Goal: Information Seeking & Learning: Learn about a topic

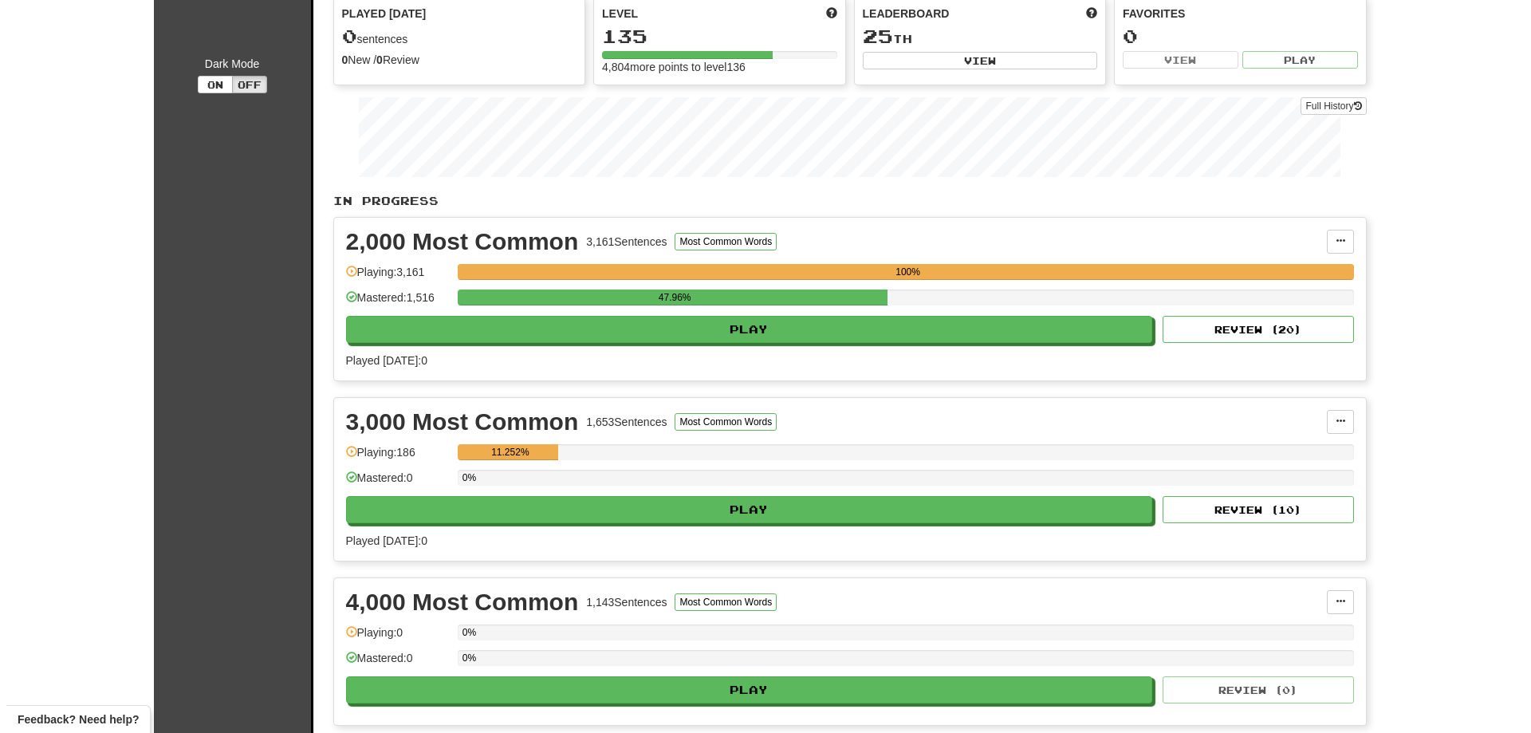
scroll to position [159, 0]
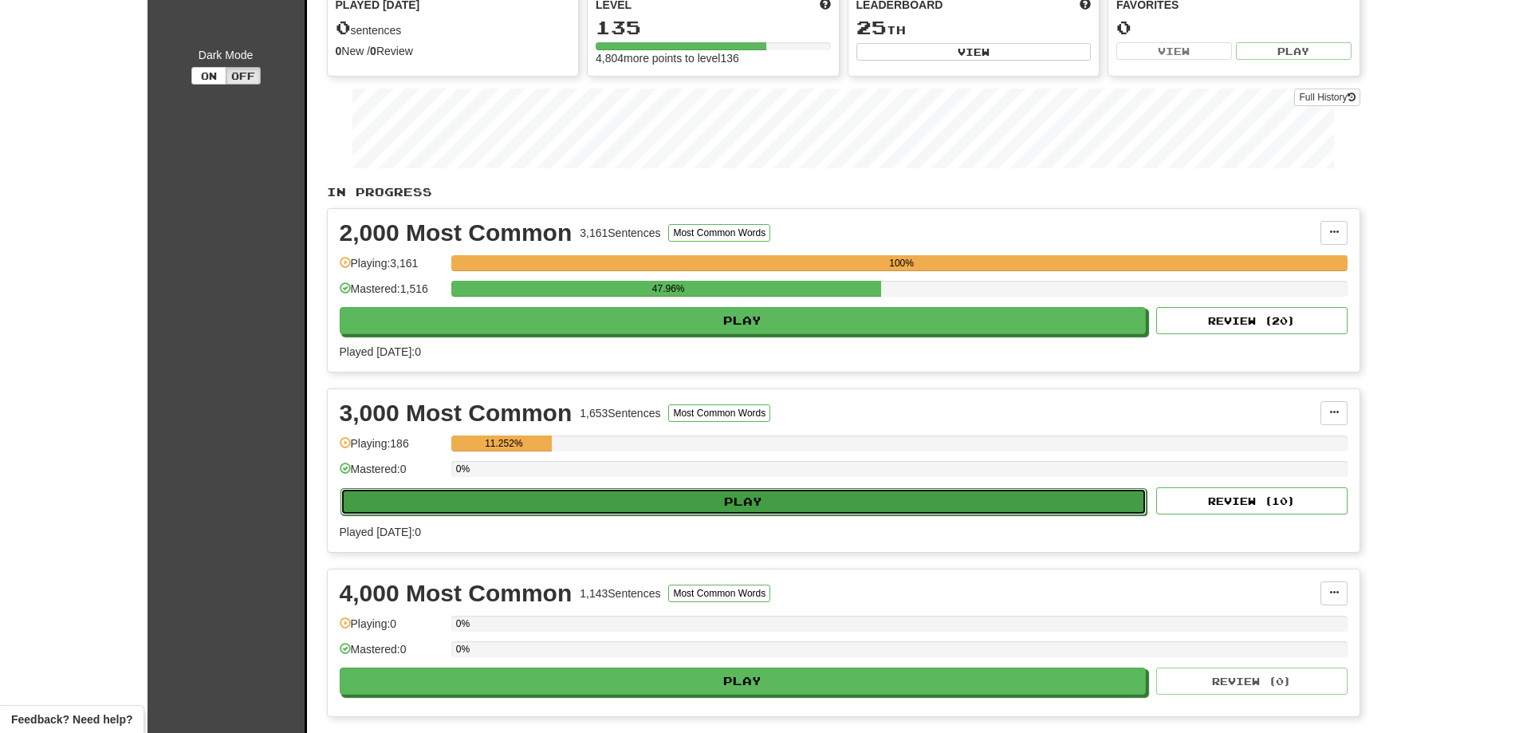
click at [662, 501] on button "Play" at bounding box center [743, 501] width 807 height 27
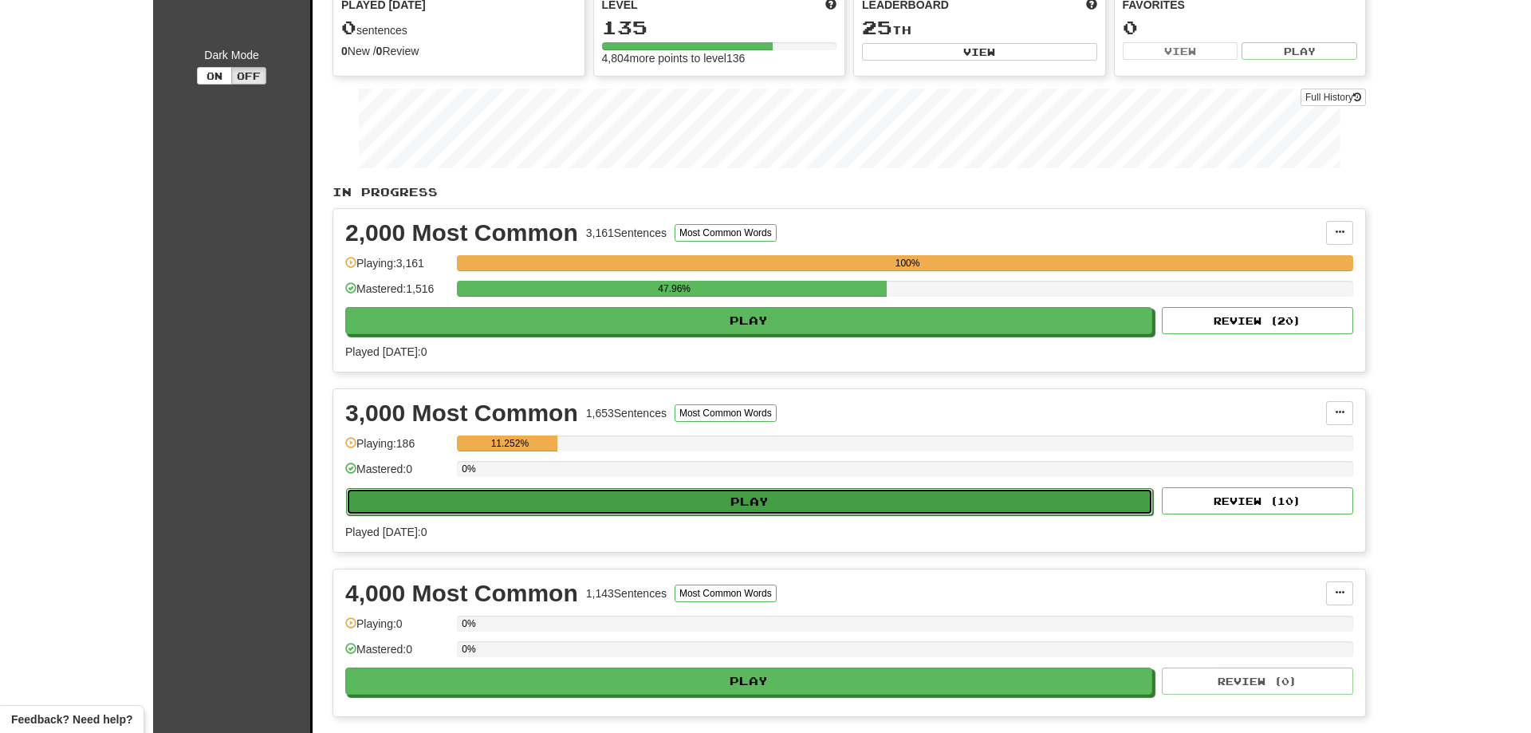
select select "**"
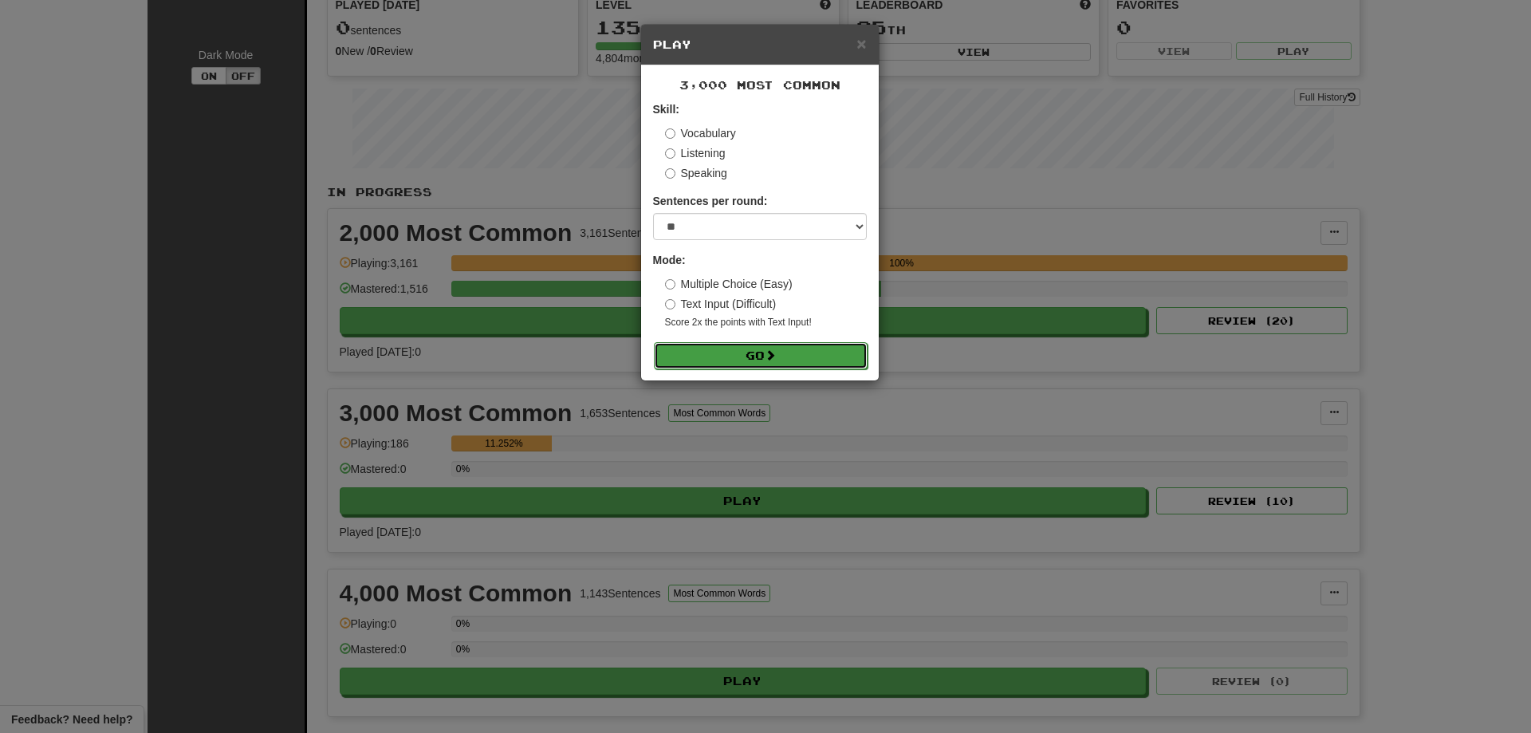
click at [725, 350] on button "Go" at bounding box center [761, 355] width 214 height 27
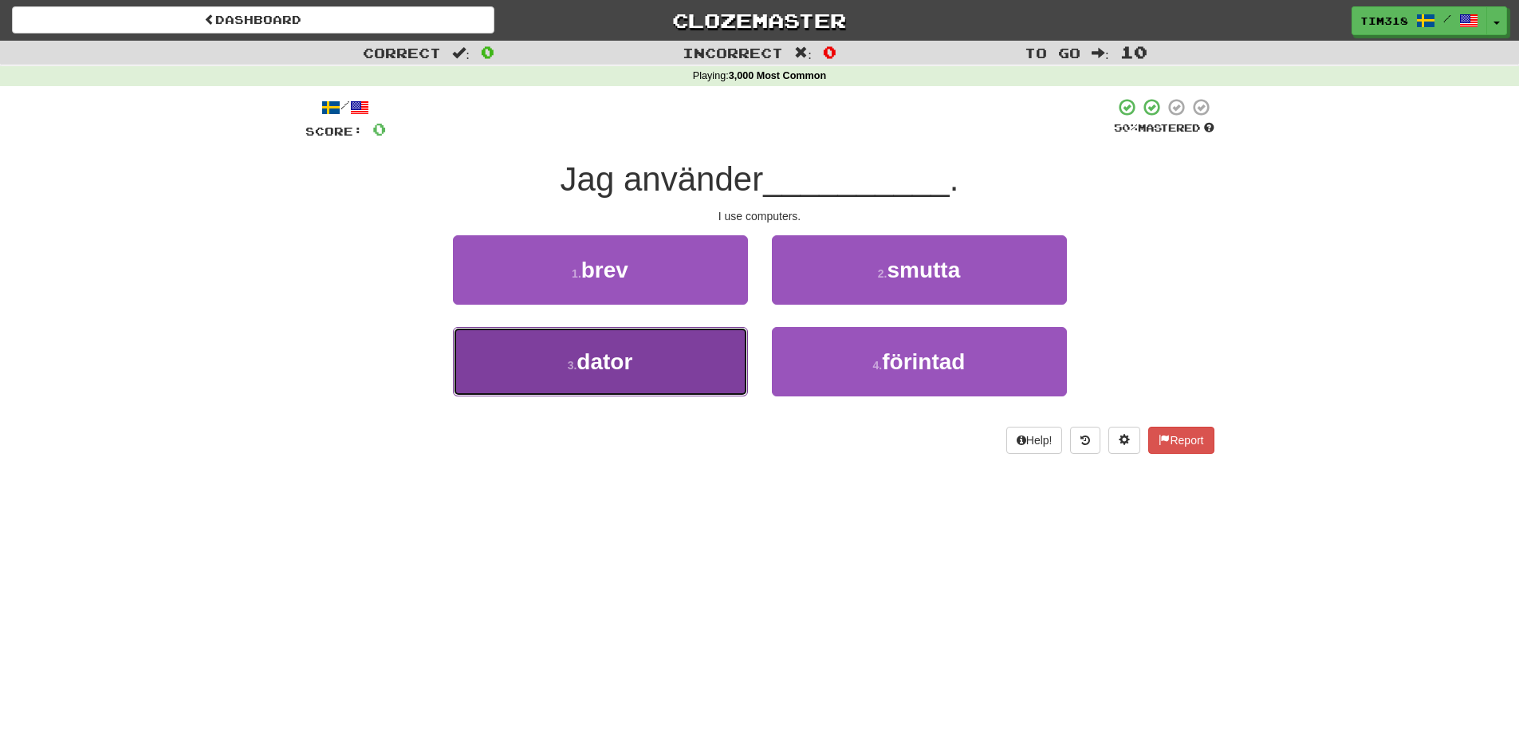
click at [682, 359] on button "3 . dator" at bounding box center [600, 361] width 295 height 69
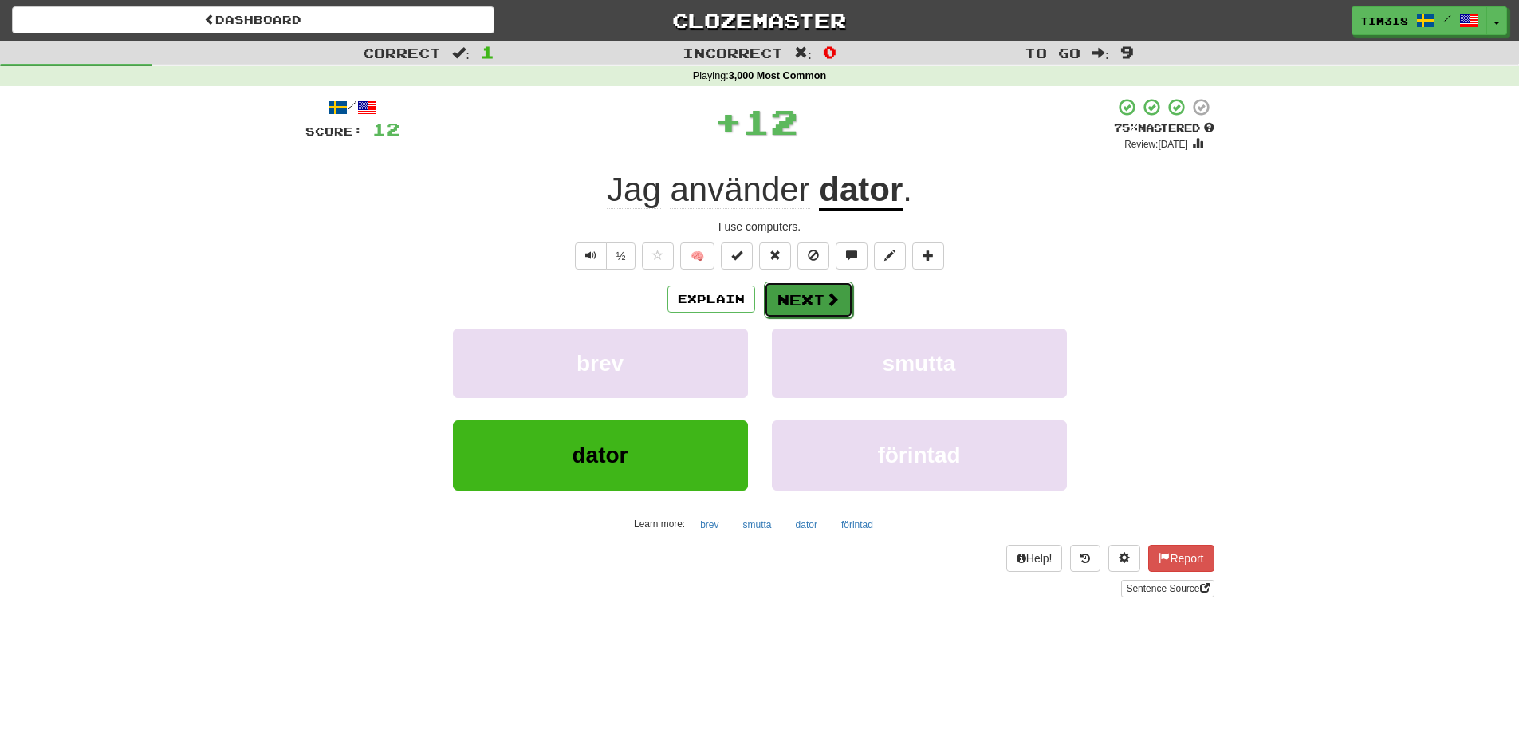
click at [815, 294] on button "Next" at bounding box center [808, 299] width 89 height 37
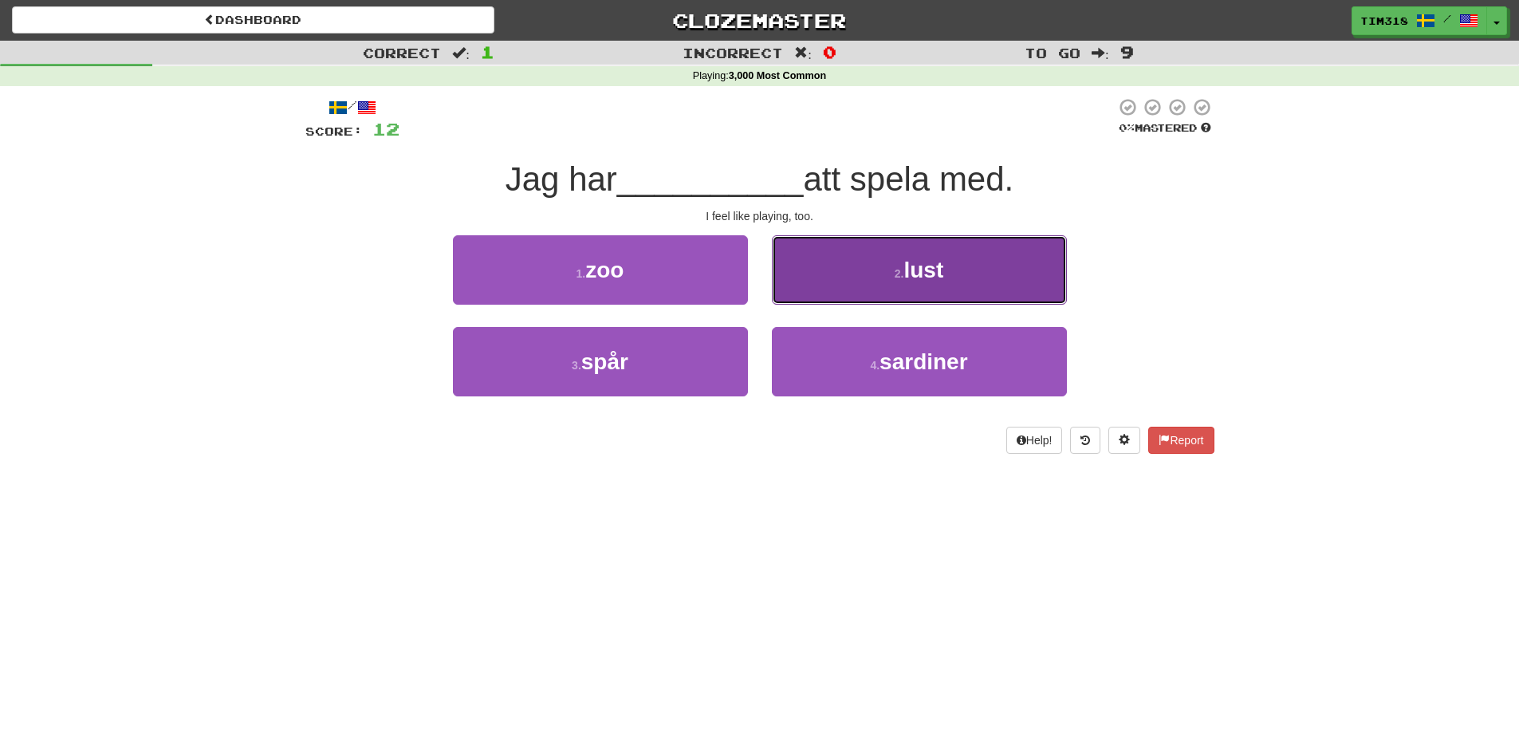
click at [864, 282] on button "2 . lust" at bounding box center [919, 269] width 295 height 69
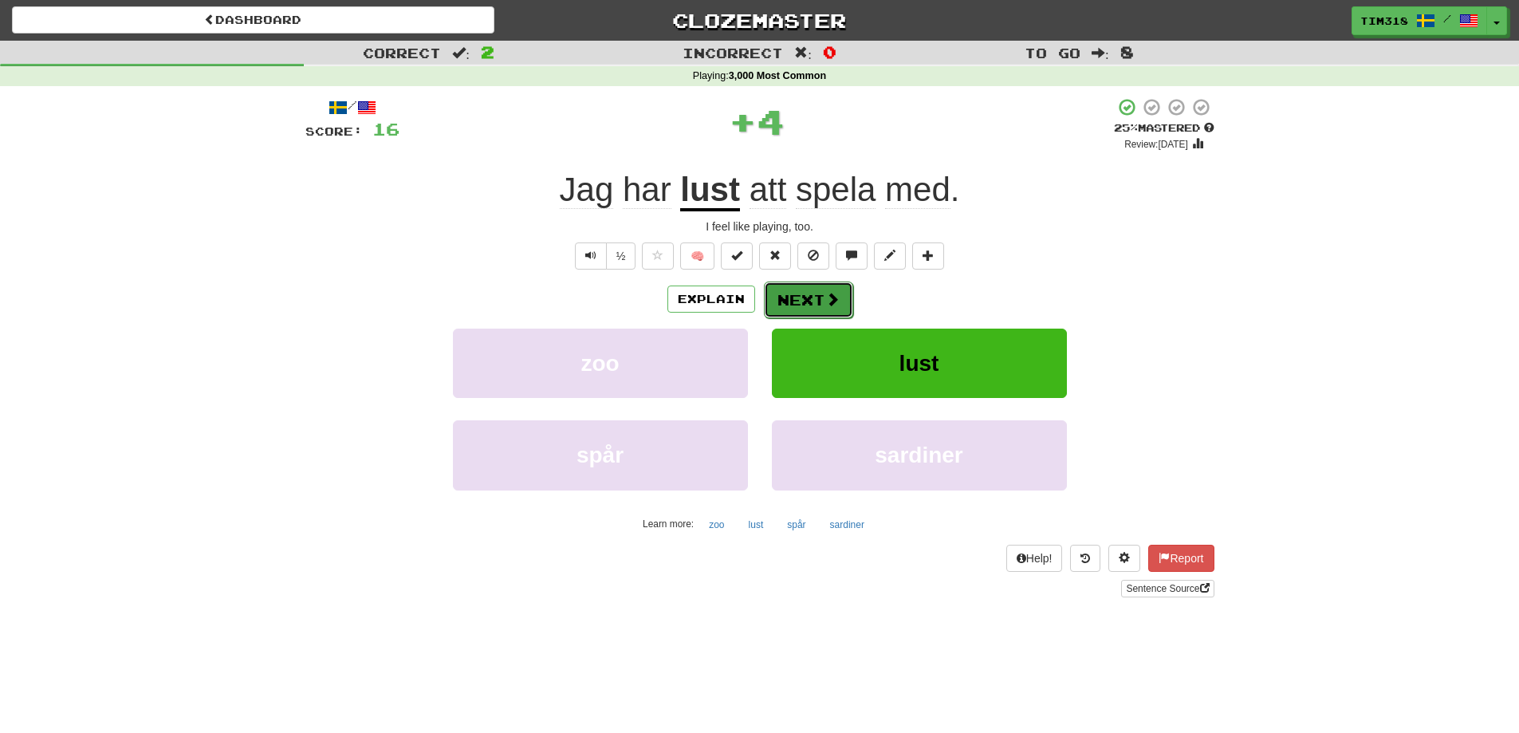
click at [816, 300] on button "Next" at bounding box center [808, 299] width 89 height 37
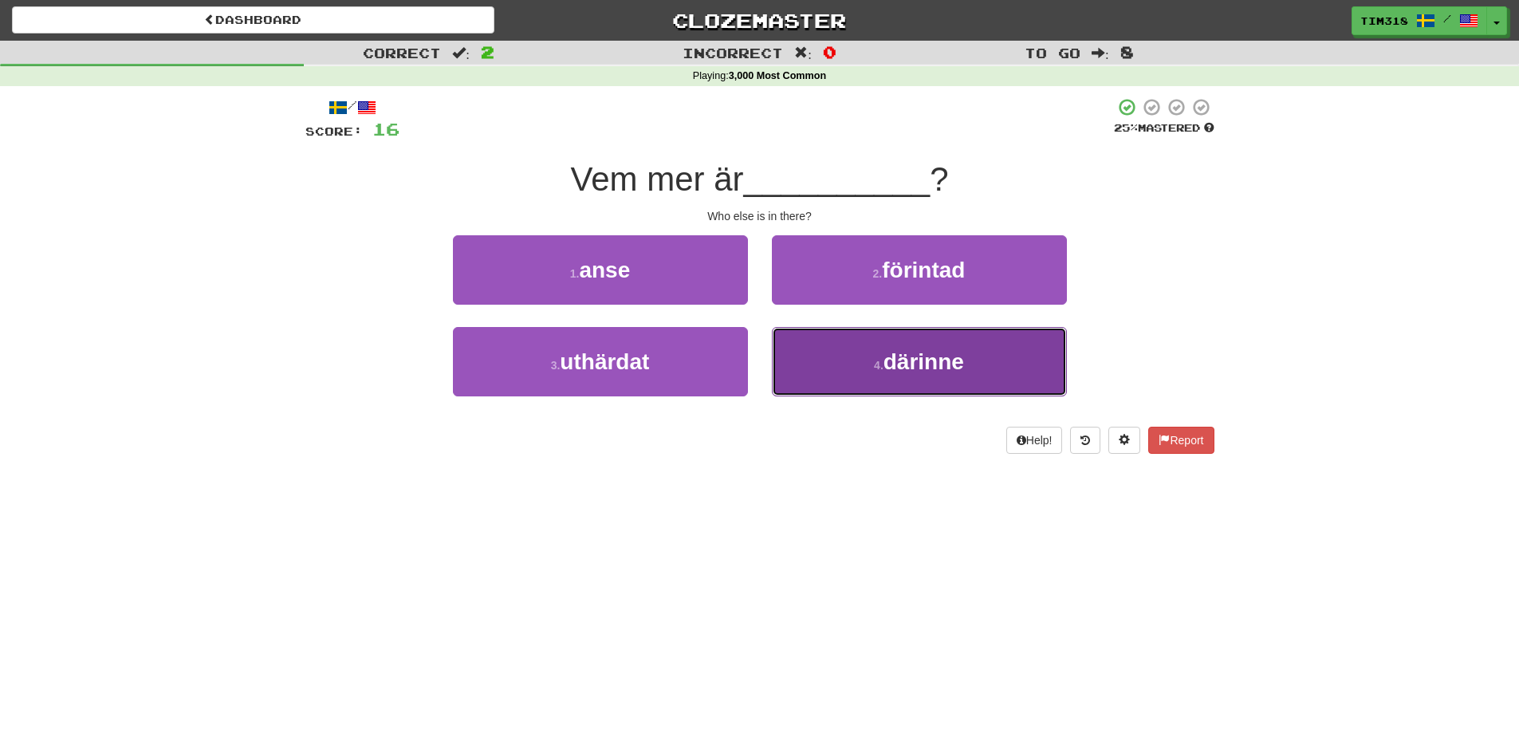
click at [876, 363] on small "4 ." at bounding box center [879, 365] width 10 height 13
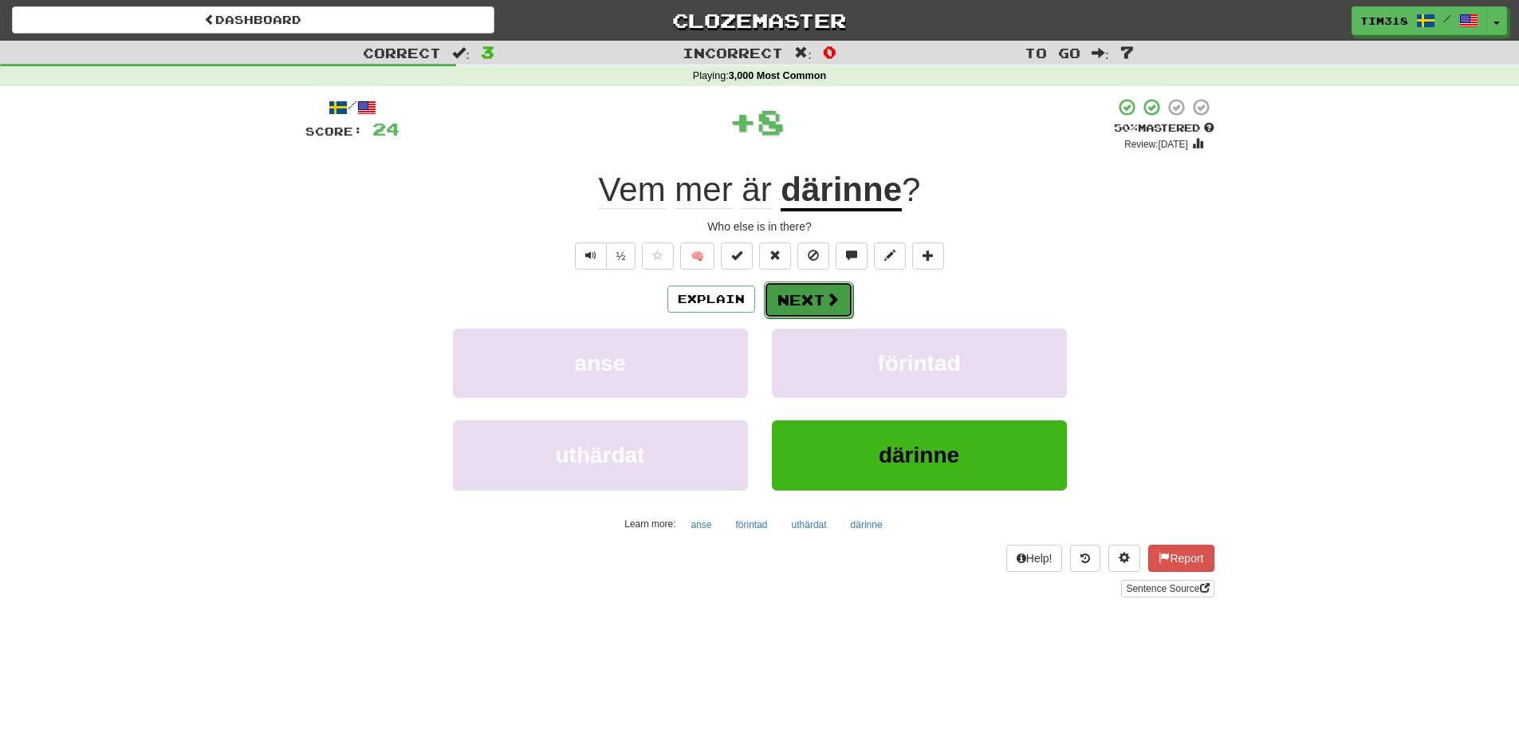
click at [803, 297] on button "Next" at bounding box center [808, 299] width 89 height 37
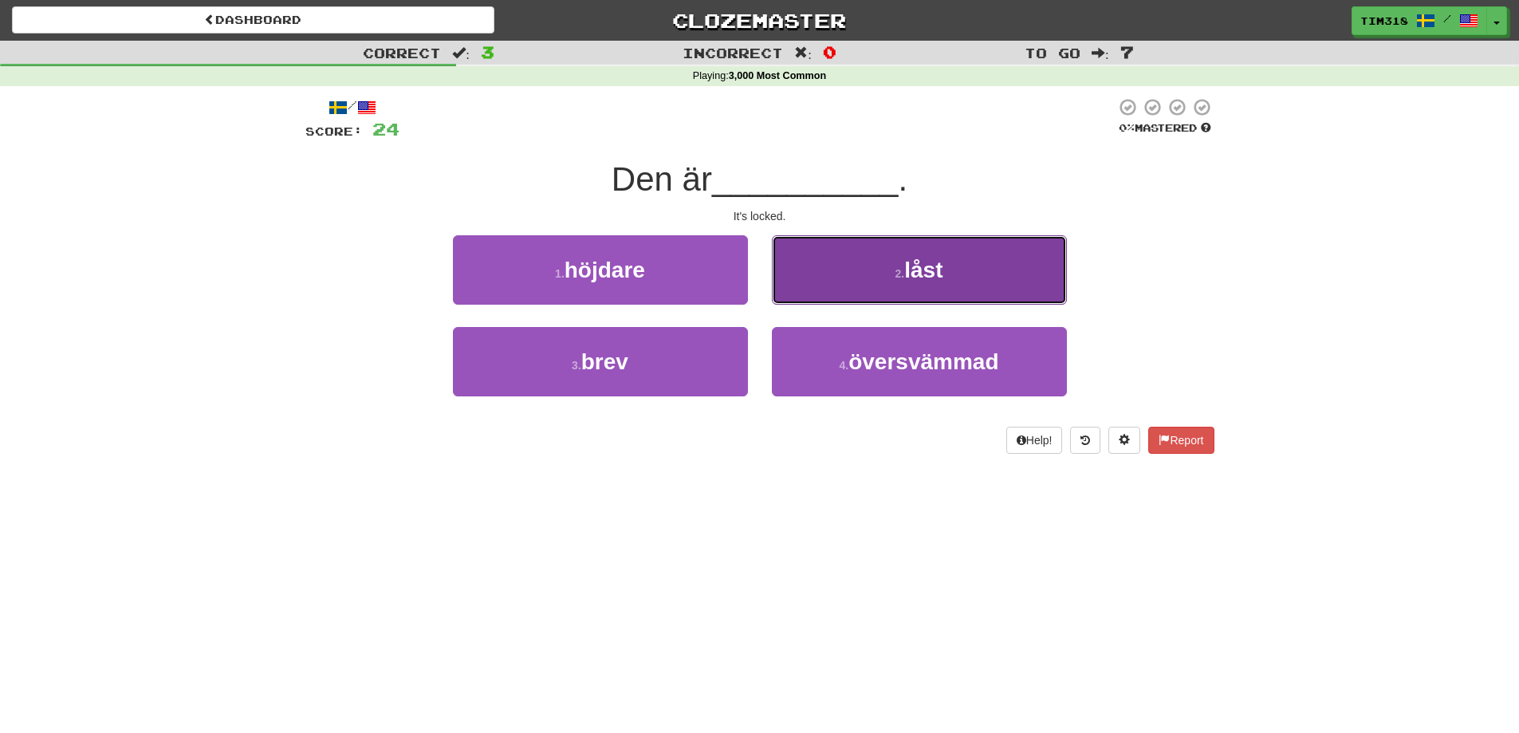
drag, startPoint x: 879, startPoint y: 273, endPoint x: 865, endPoint y: 277, distance: 14.9
click at [879, 273] on button "2 . låst" at bounding box center [919, 269] width 295 height 69
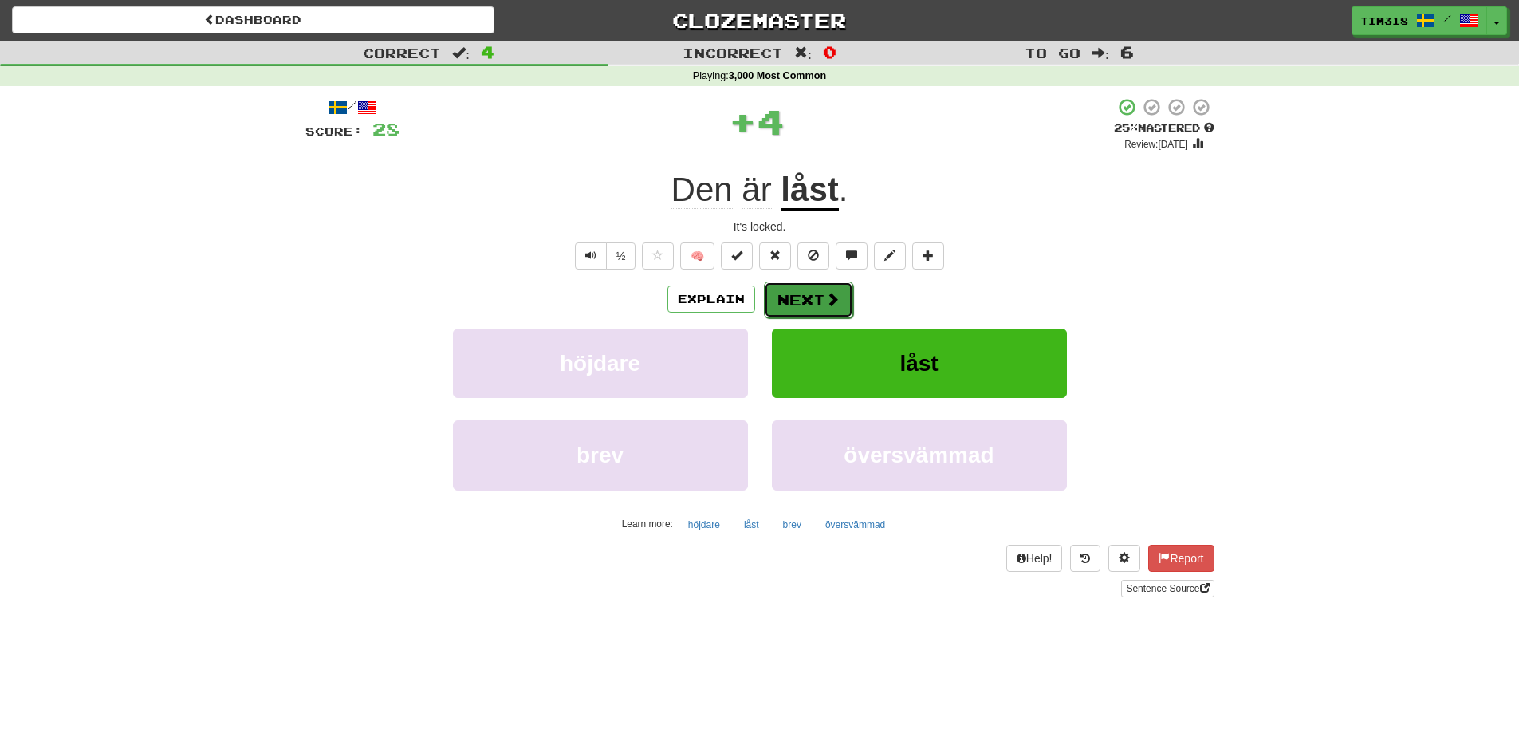
click at [825, 292] on span at bounding box center [832, 299] width 14 height 14
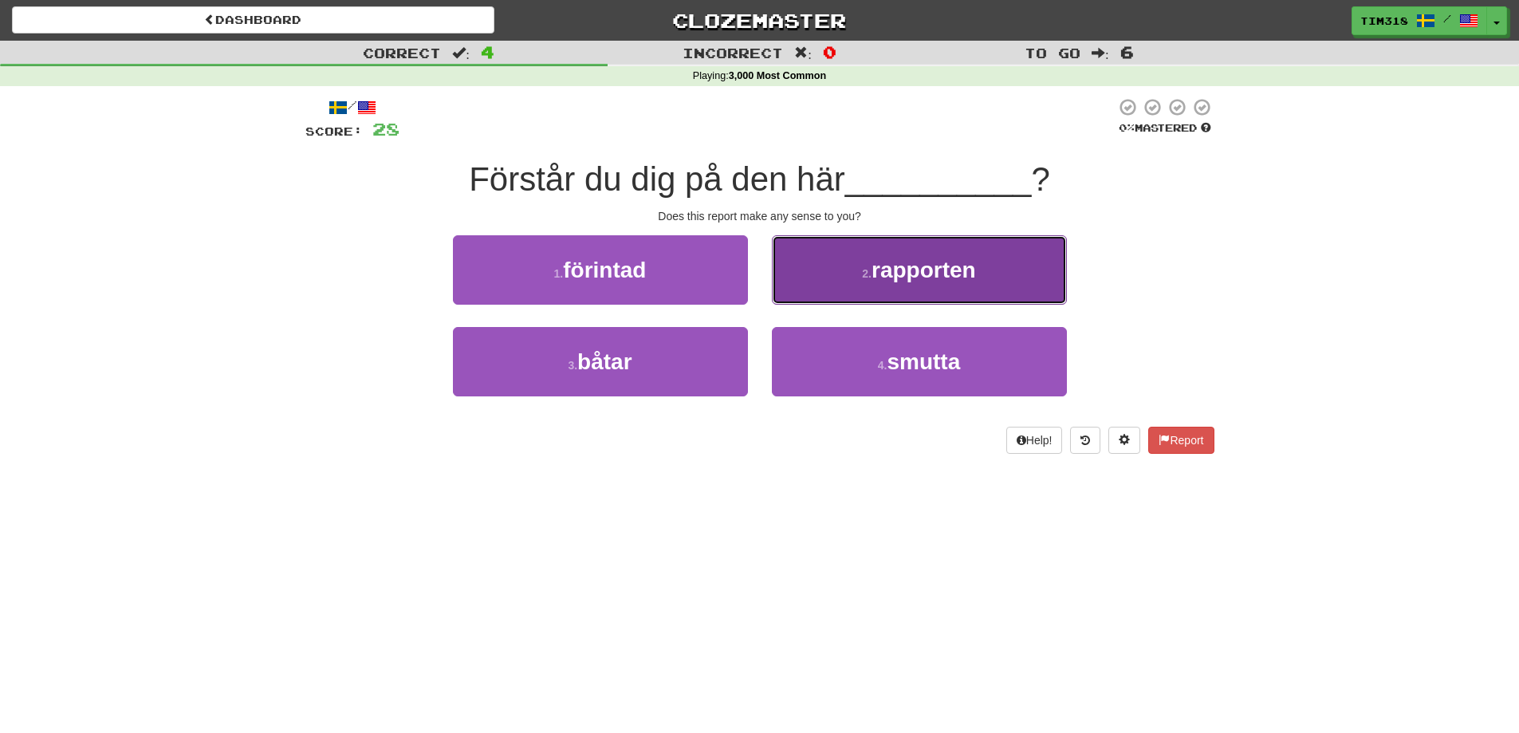
click at [899, 273] on span "rapporten" at bounding box center [923, 270] width 104 height 25
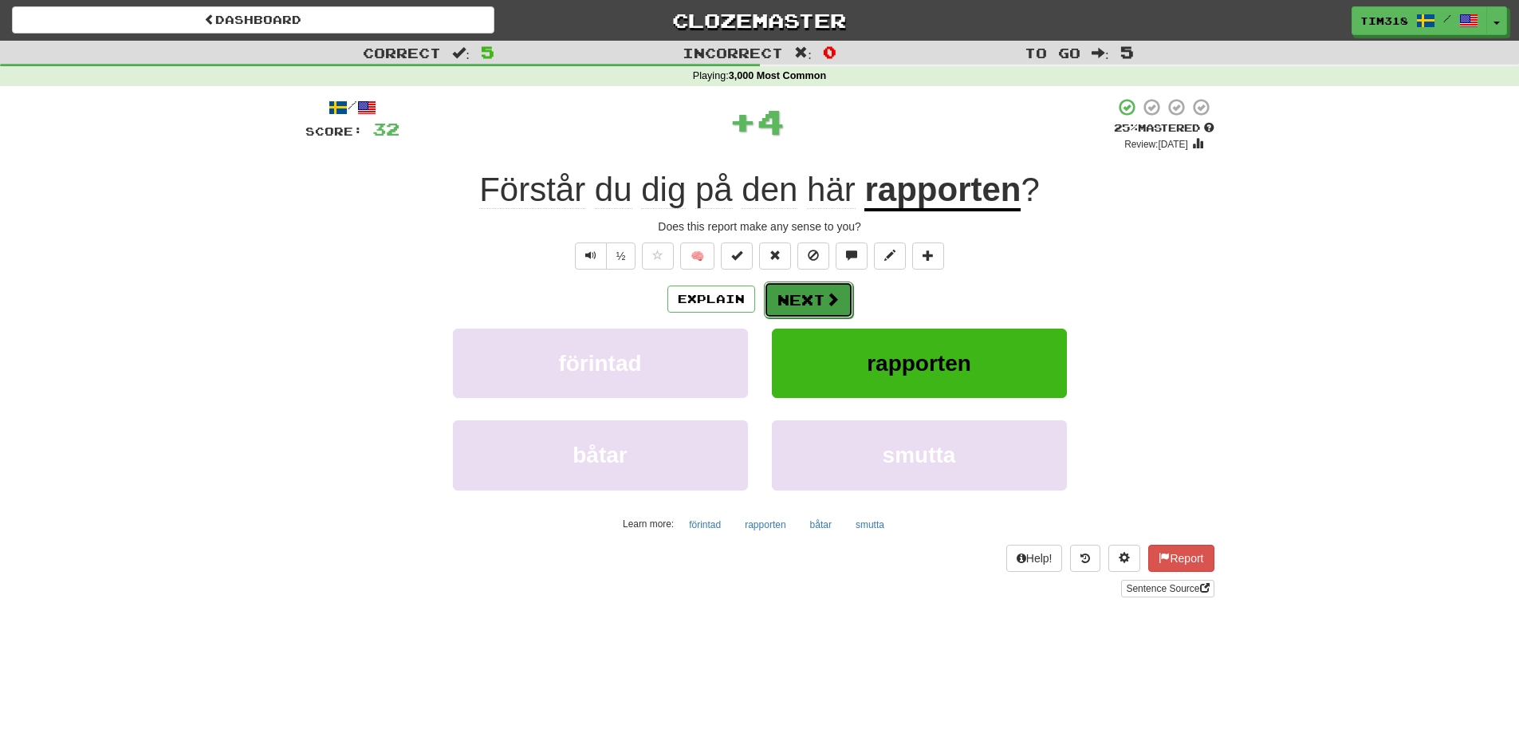
click at [826, 306] on span at bounding box center [832, 299] width 14 height 14
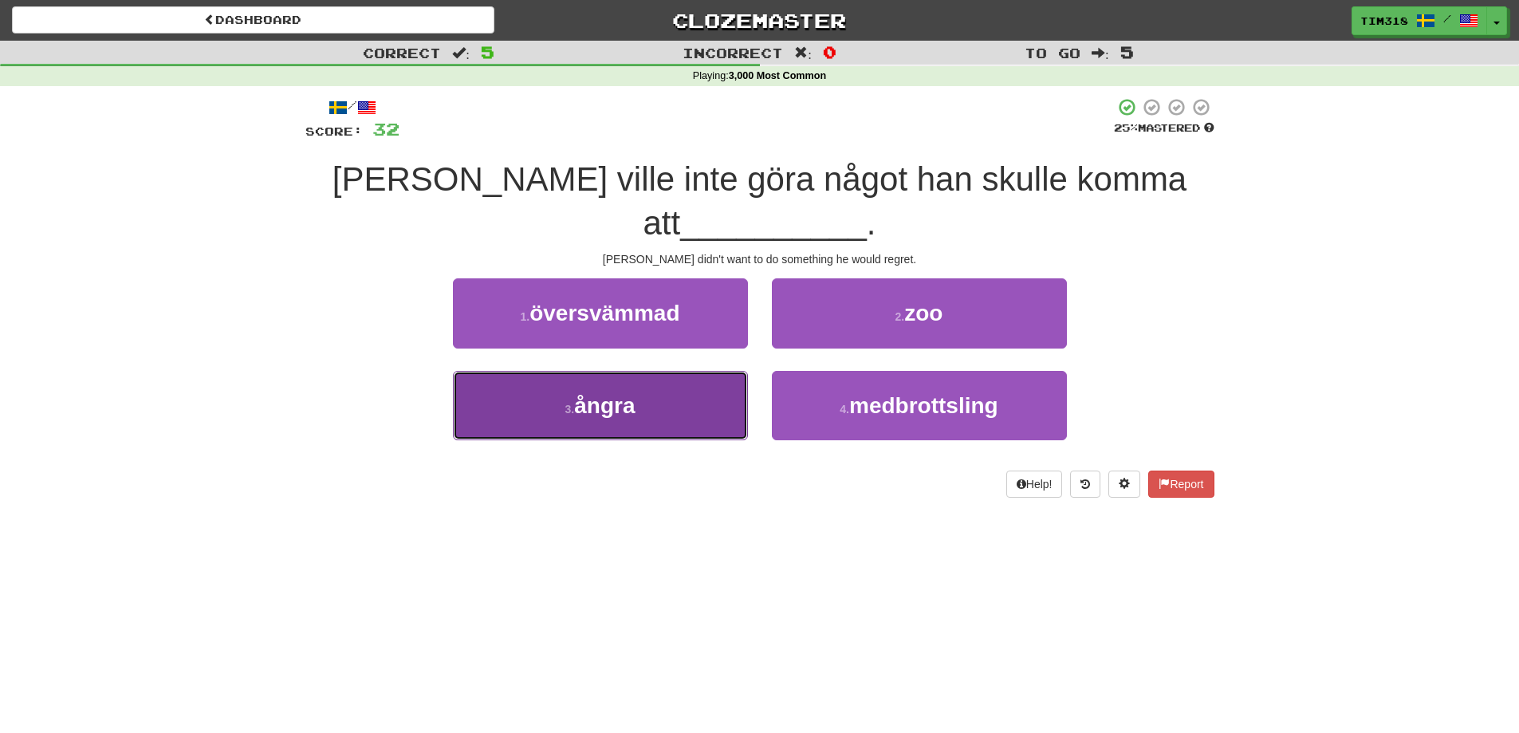
click at [628, 393] on span "ångra" at bounding box center [604, 405] width 61 height 25
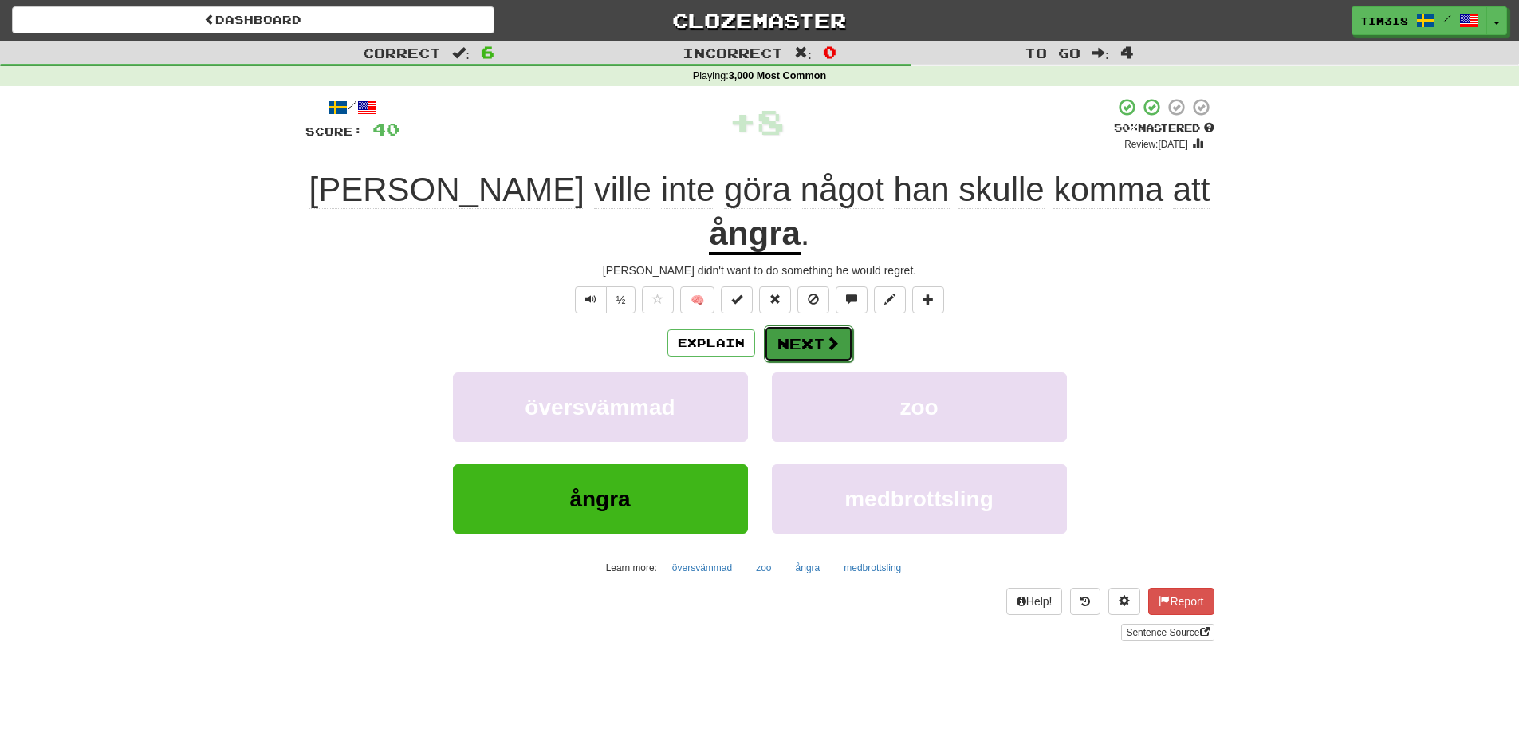
click at [813, 325] on button "Next" at bounding box center [808, 343] width 89 height 37
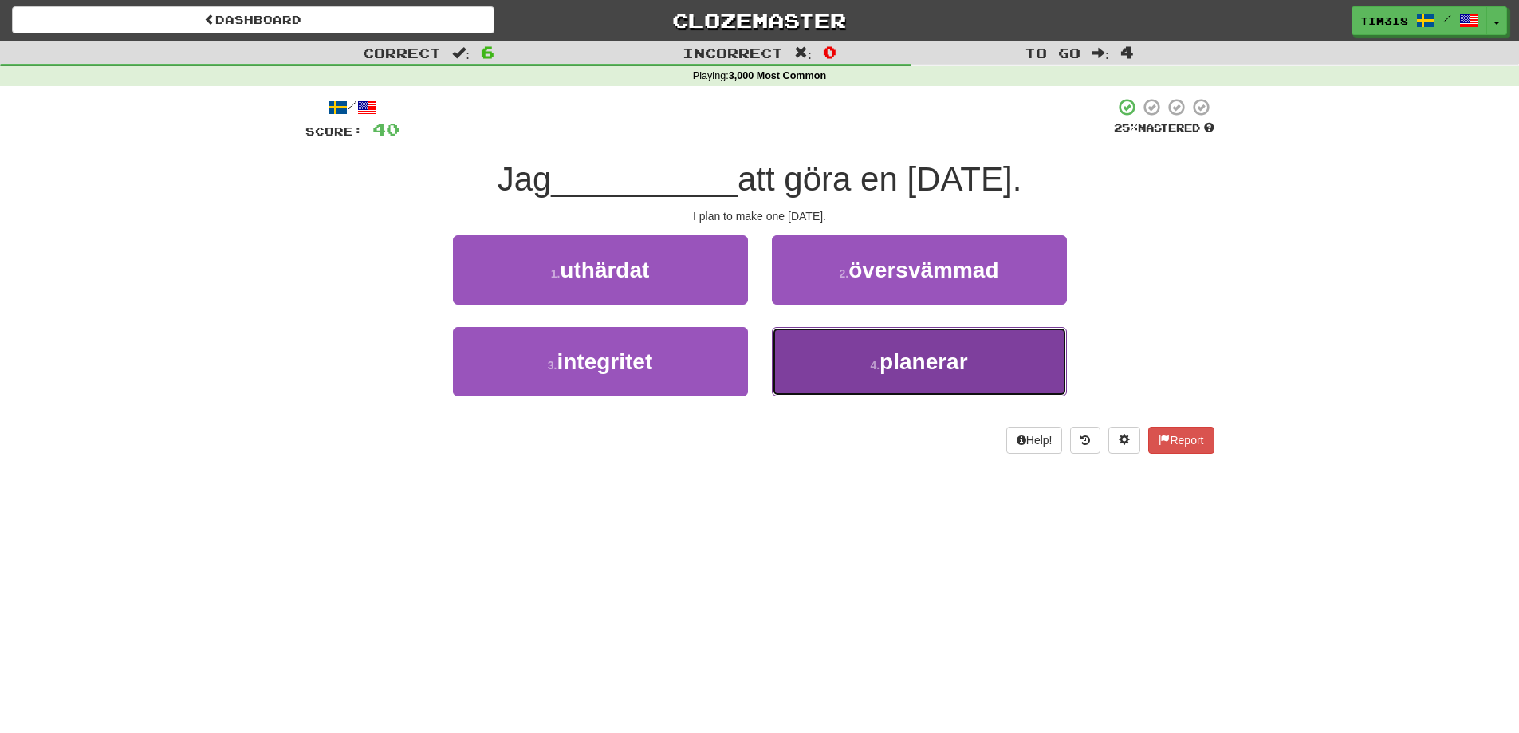
click at [831, 366] on button "4 . planerar" at bounding box center [919, 361] width 295 height 69
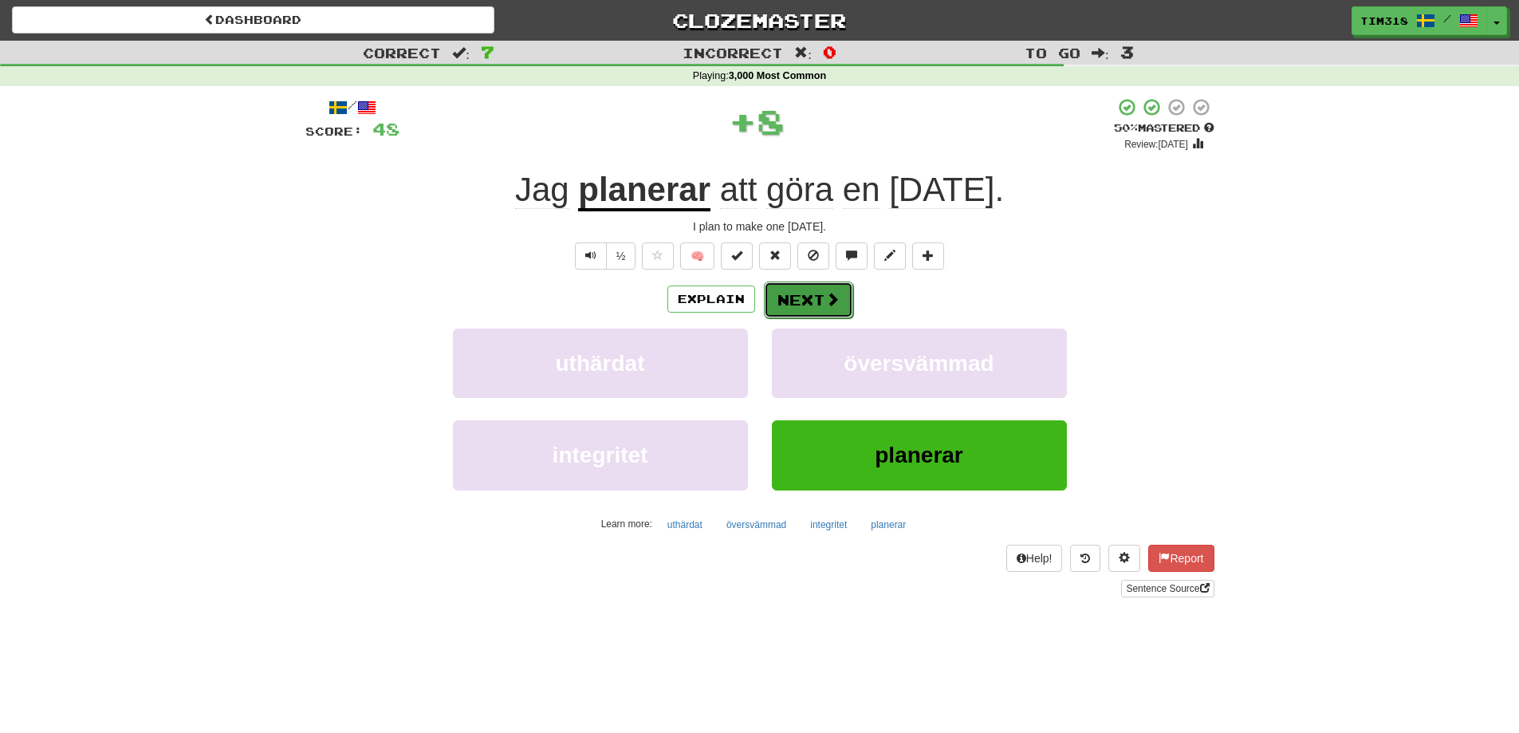
click at [819, 293] on button "Next" at bounding box center [808, 299] width 89 height 37
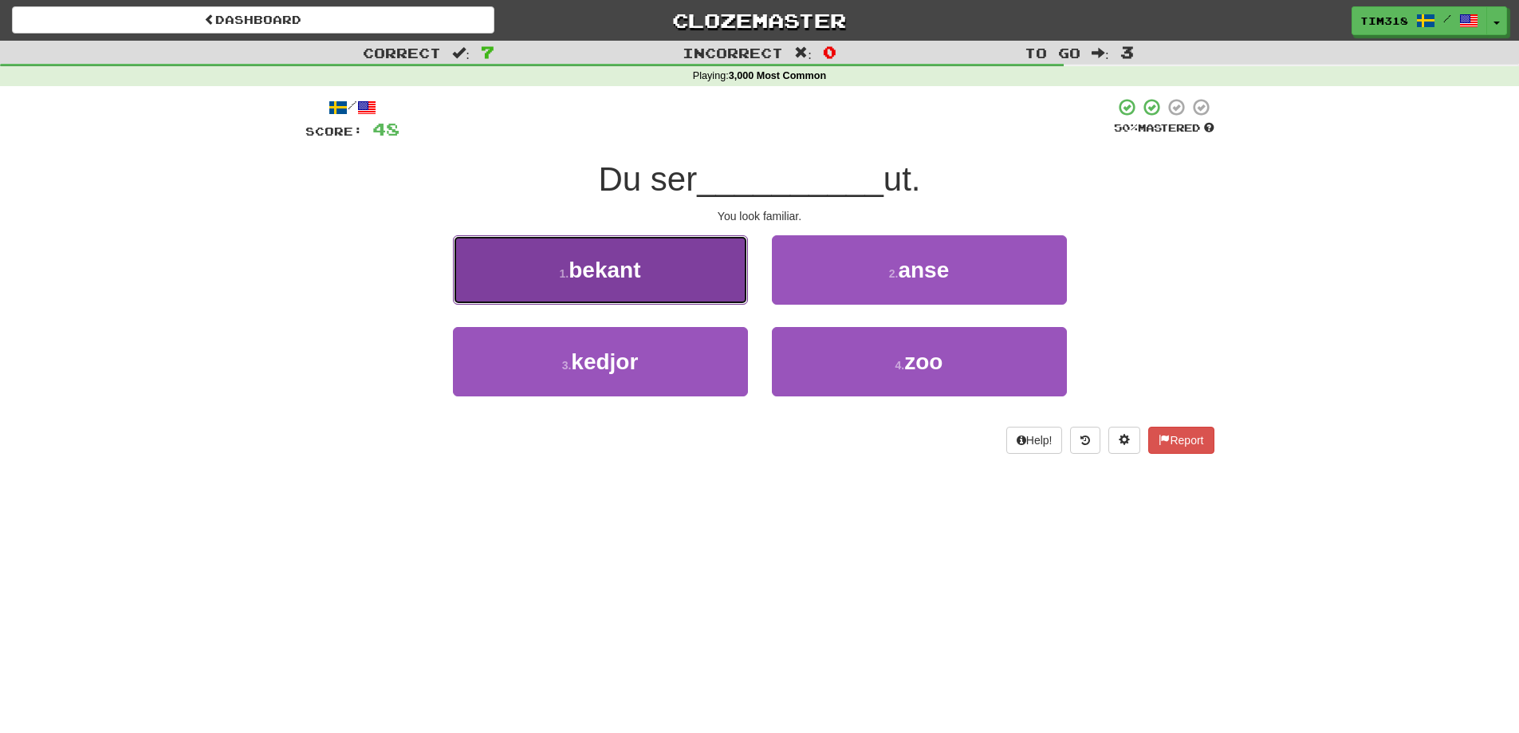
click at [686, 266] on button "1 . bekant" at bounding box center [600, 269] width 295 height 69
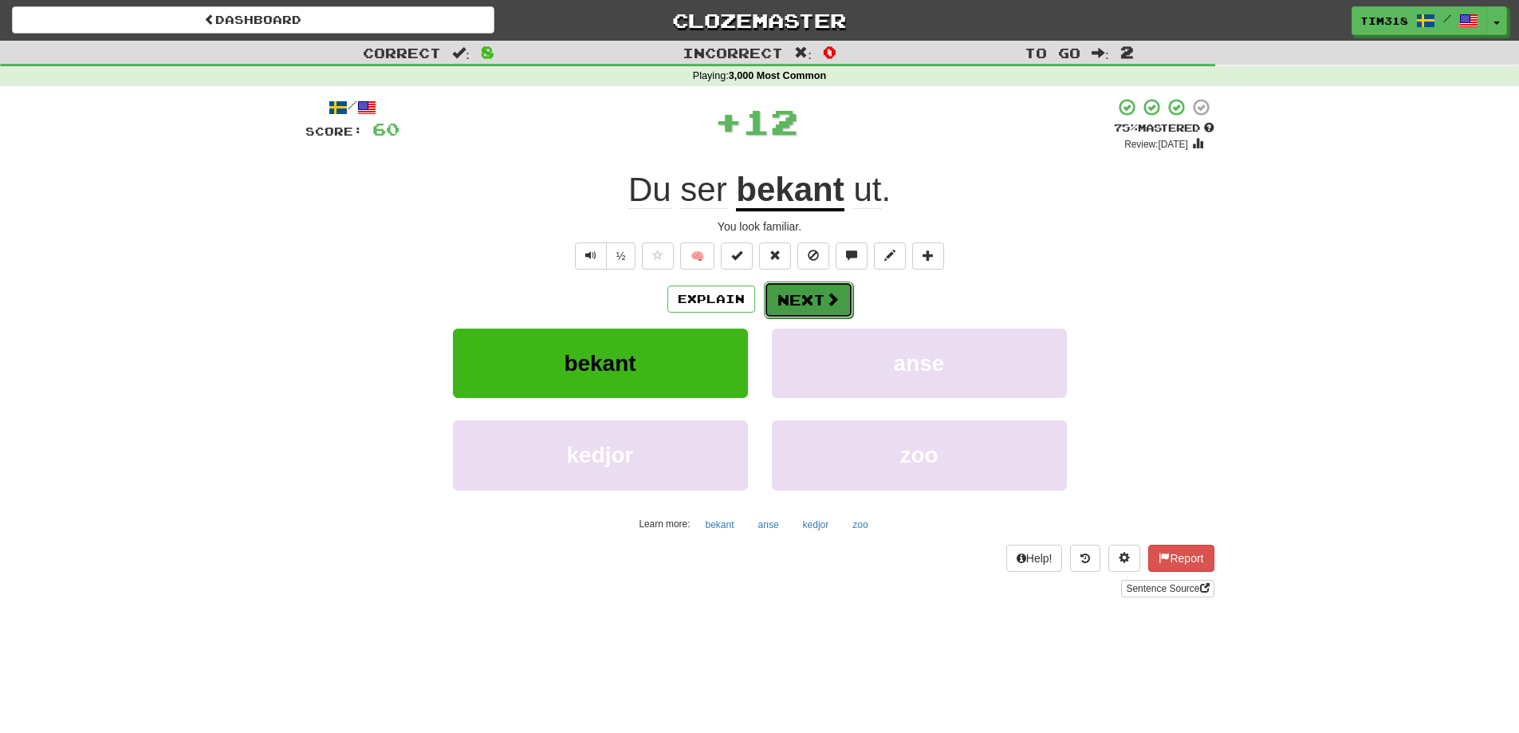
click at [822, 301] on button "Next" at bounding box center [808, 299] width 89 height 37
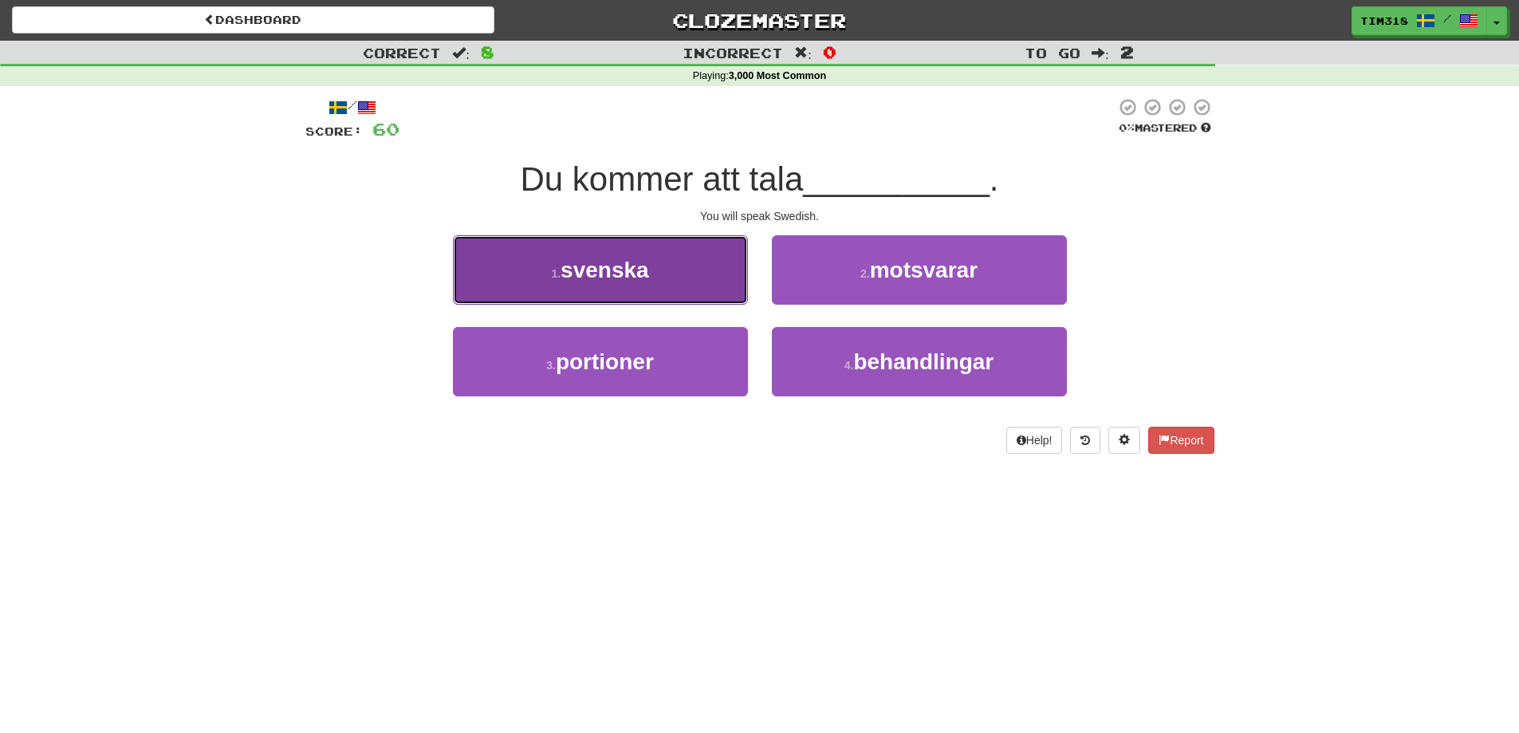
click at [670, 265] on button "1 . svenska" at bounding box center [600, 269] width 295 height 69
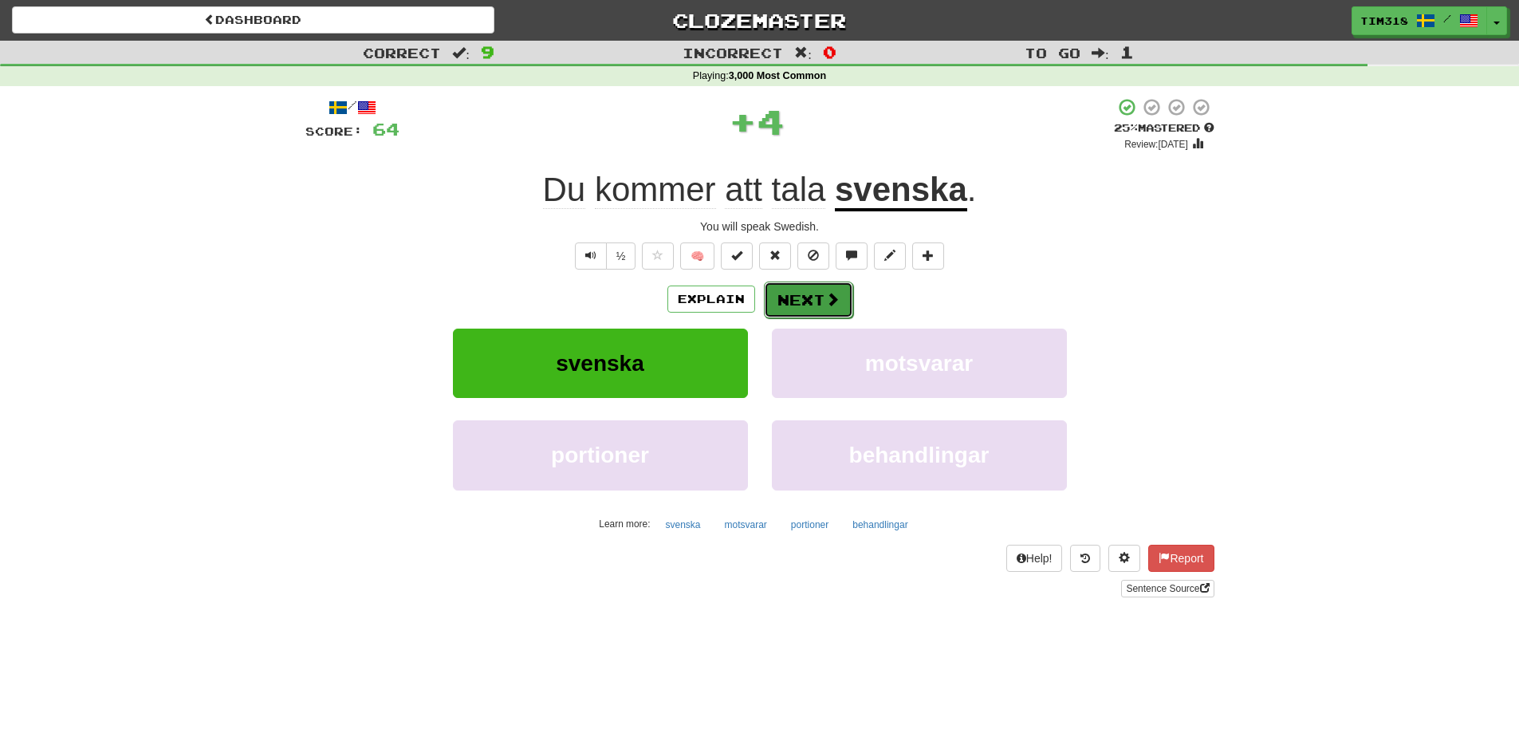
click at [821, 308] on button "Next" at bounding box center [808, 299] width 89 height 37
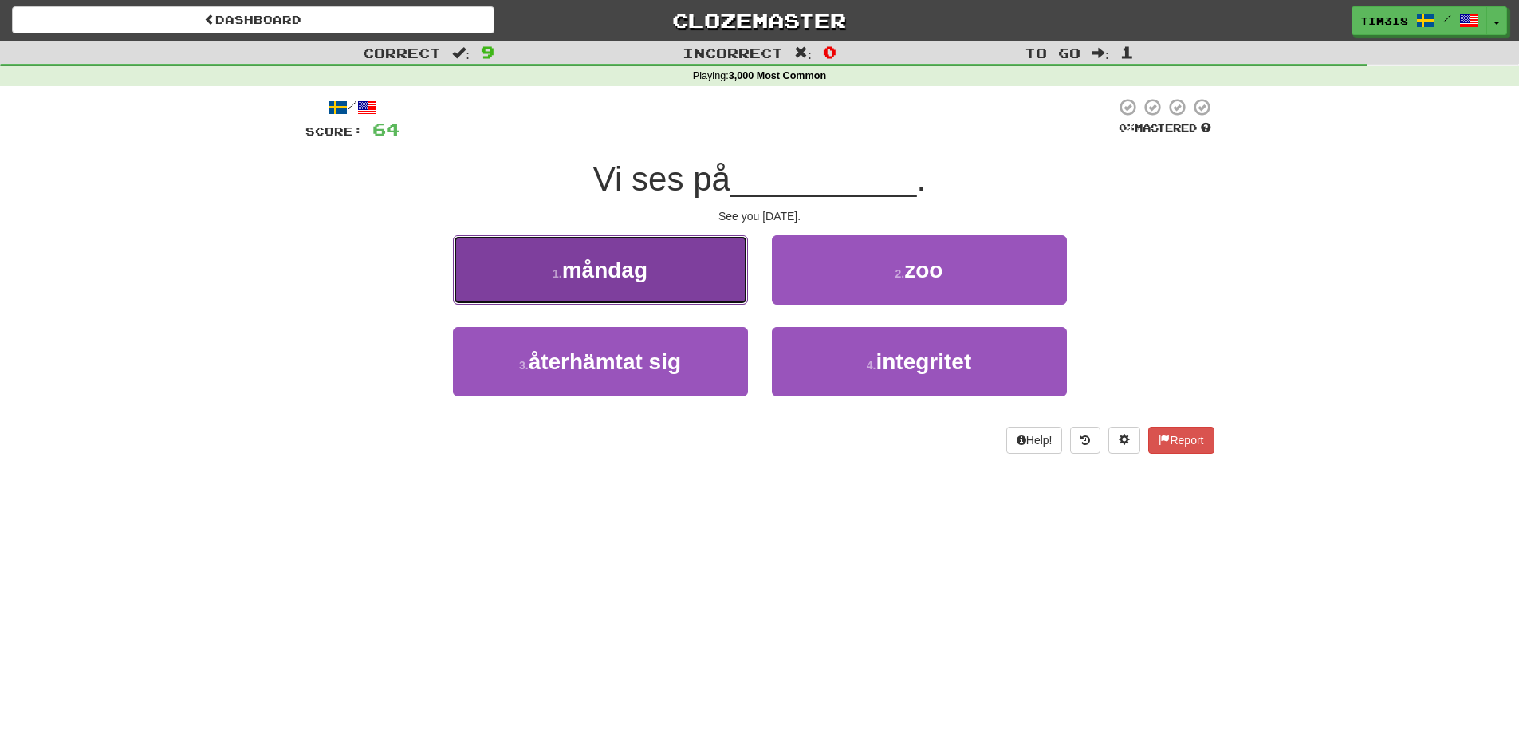
click at [674, 282] on button "1 . måndag" at bounding box center [600, 269] width 295 height 69
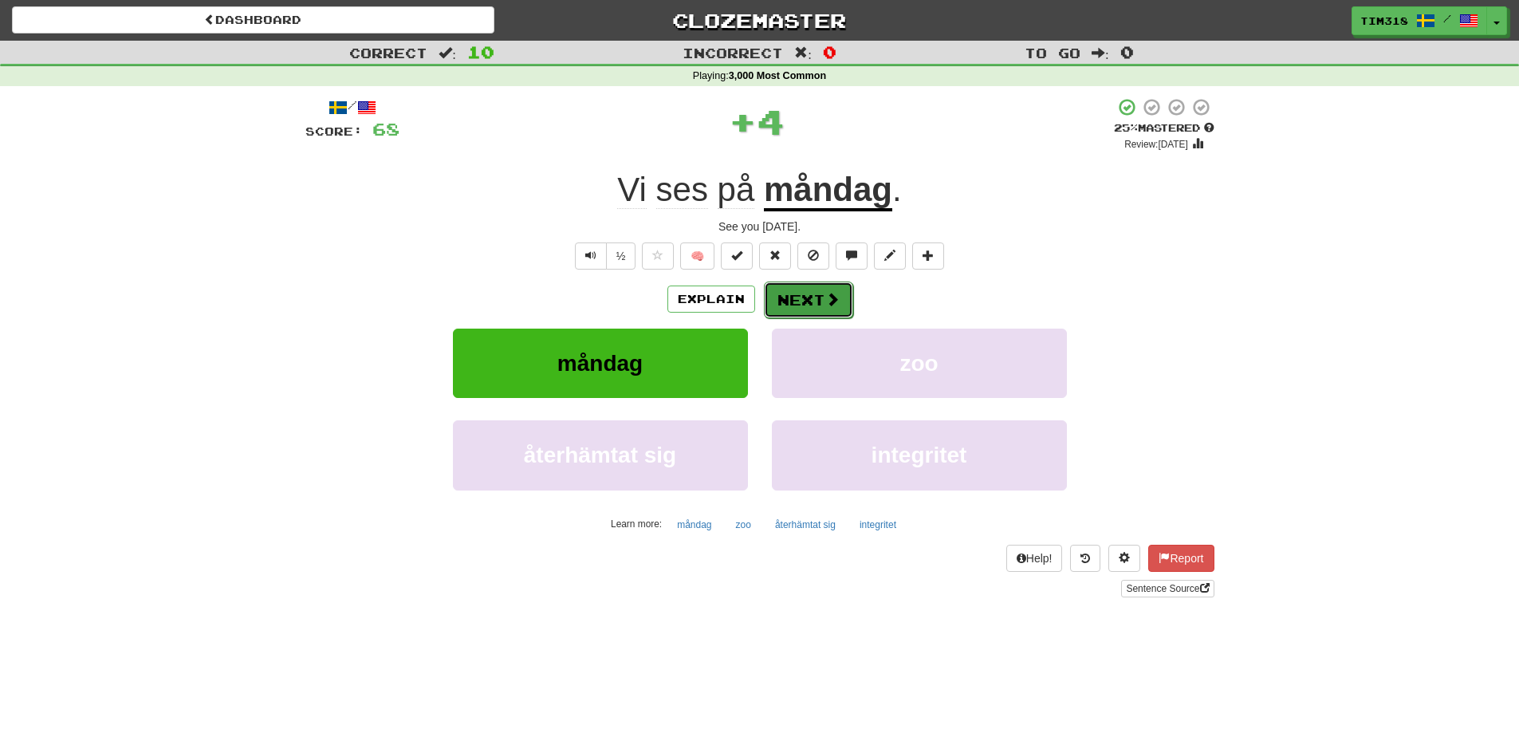
click at [827, 301] on span at bounding box center [832, 299] width 14 height 14
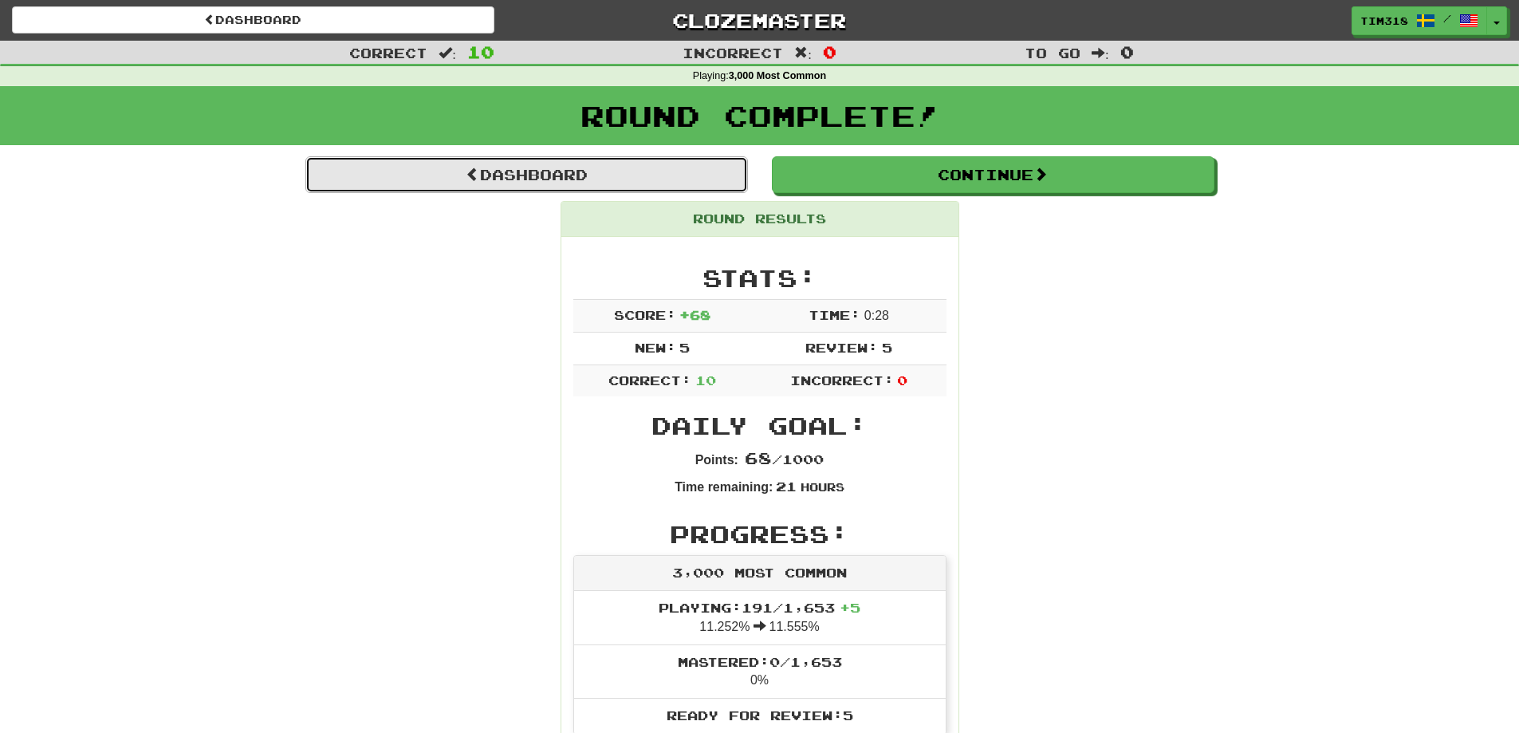
click at [521, 165] on link "Dashboard" at bounding box center [526, 174] width 442 height 37
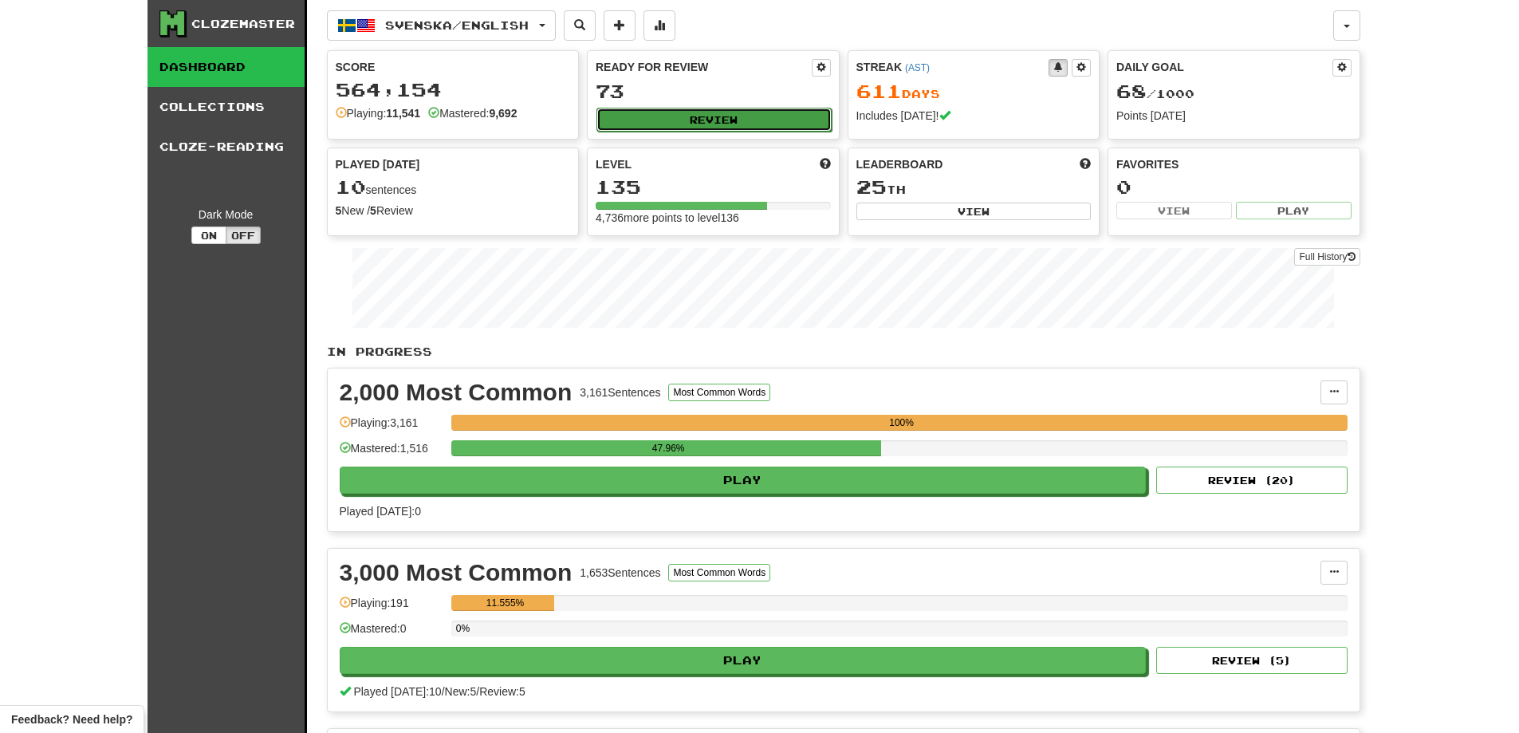
click at [666, 118] on button "Review" at bounding box center [713, 120] width 235 height 24
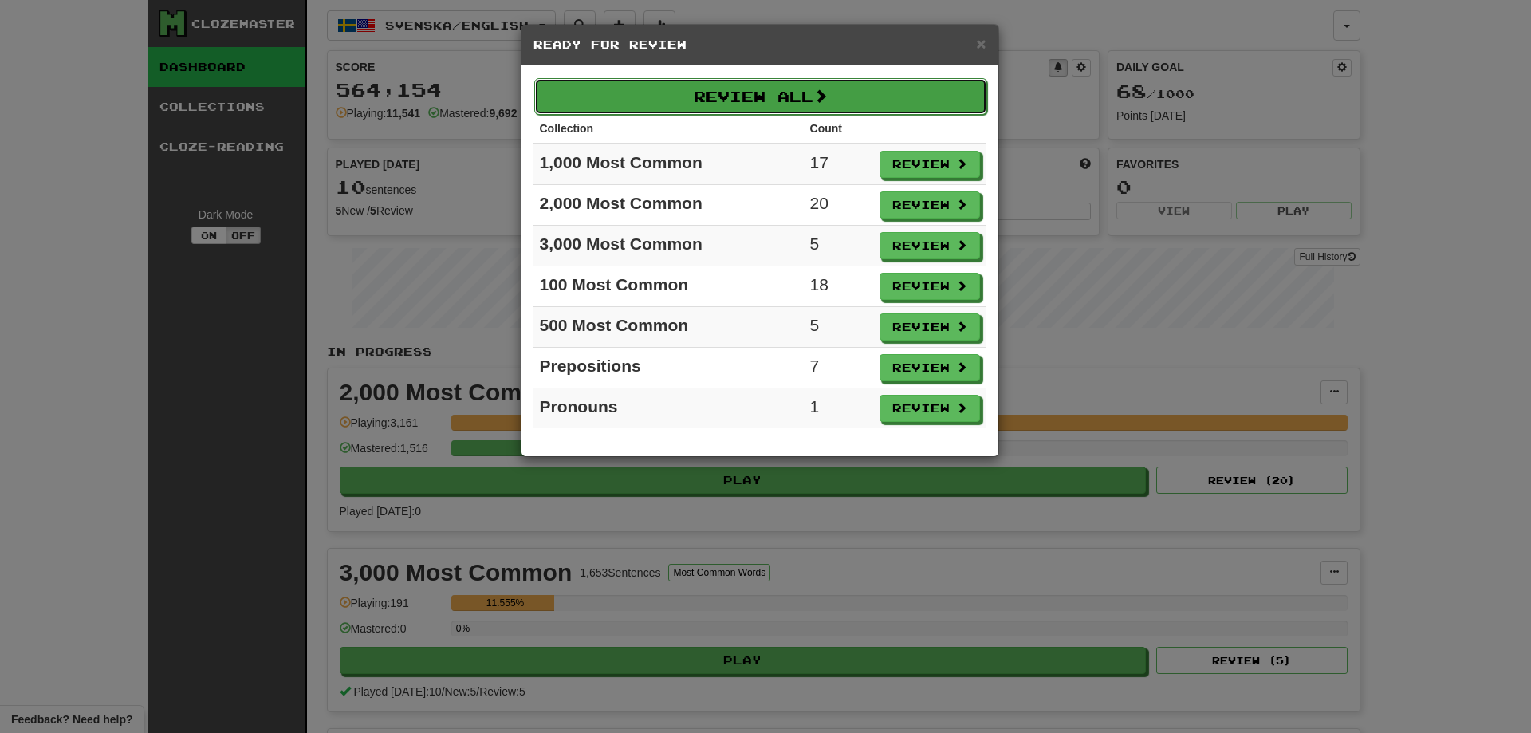
click at [752, 112] on button "Review All" at bounding box center [760, 96] width 453 height 37
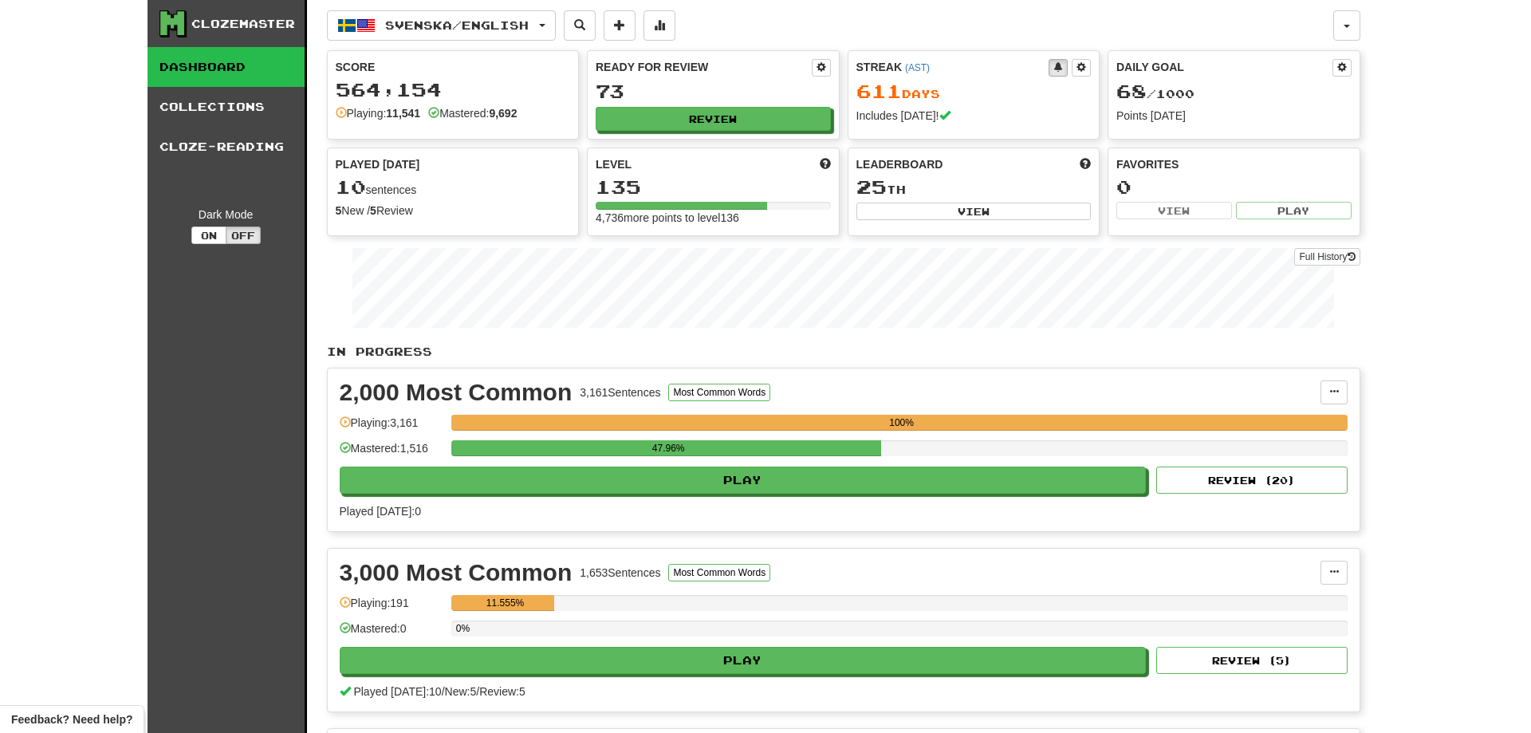
select select "**"
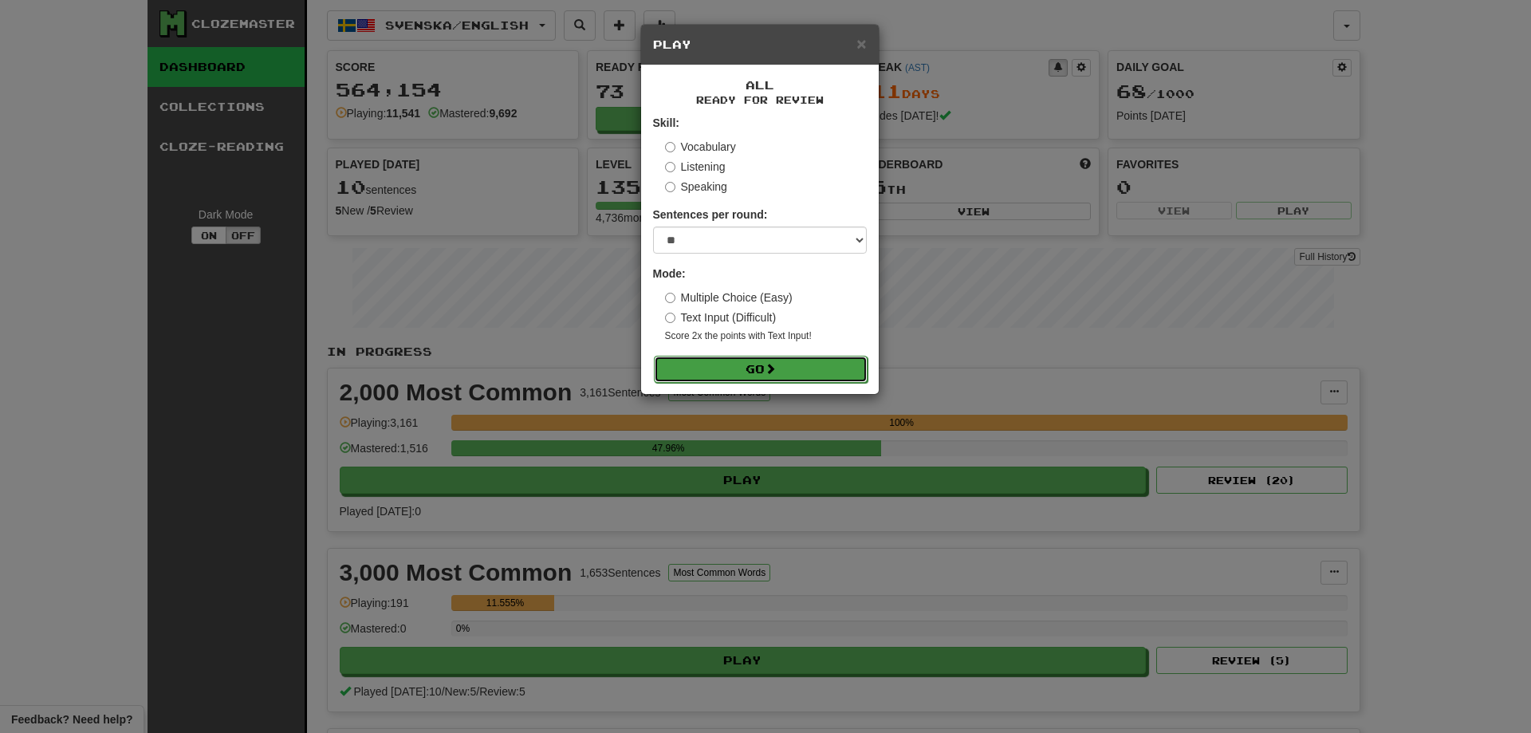
click at [768, 373] on span at bounding box center [770, 368] width 11 height 11
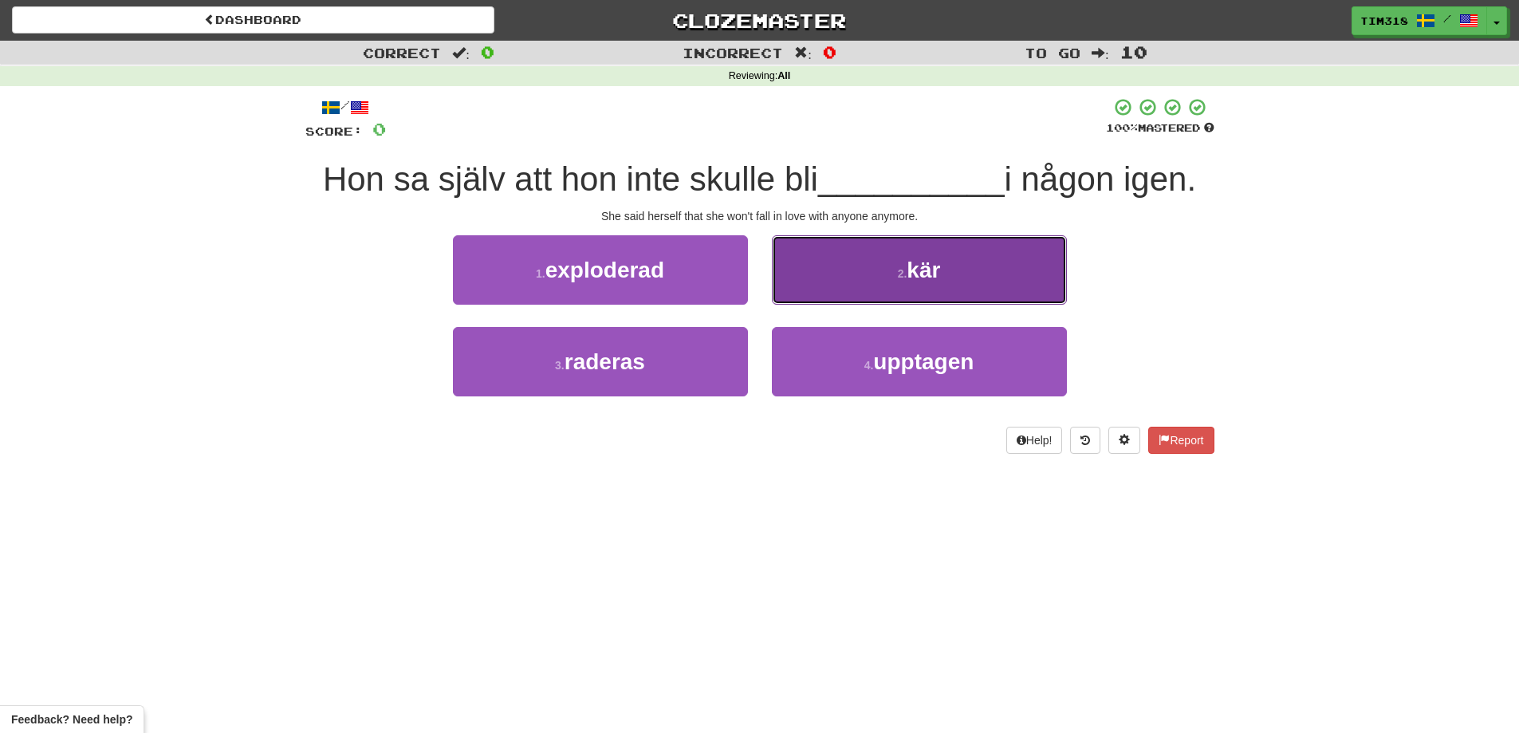
click at [842, 285] on button "2 . kär" at bounding box center [919, 269] width 295 height 69
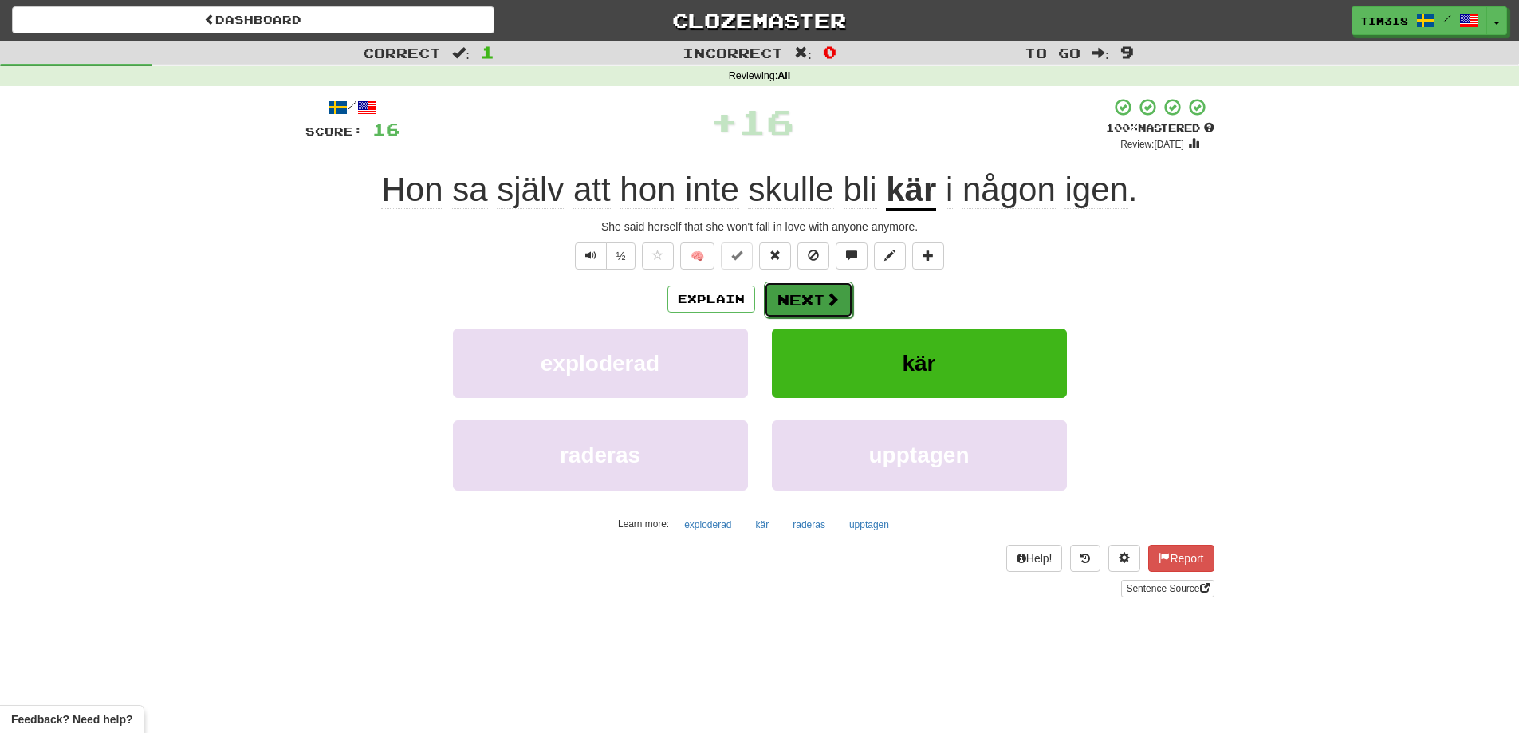
click at [808, 297] on button "Next" at bounding box center [808, 299] width 89 height 37
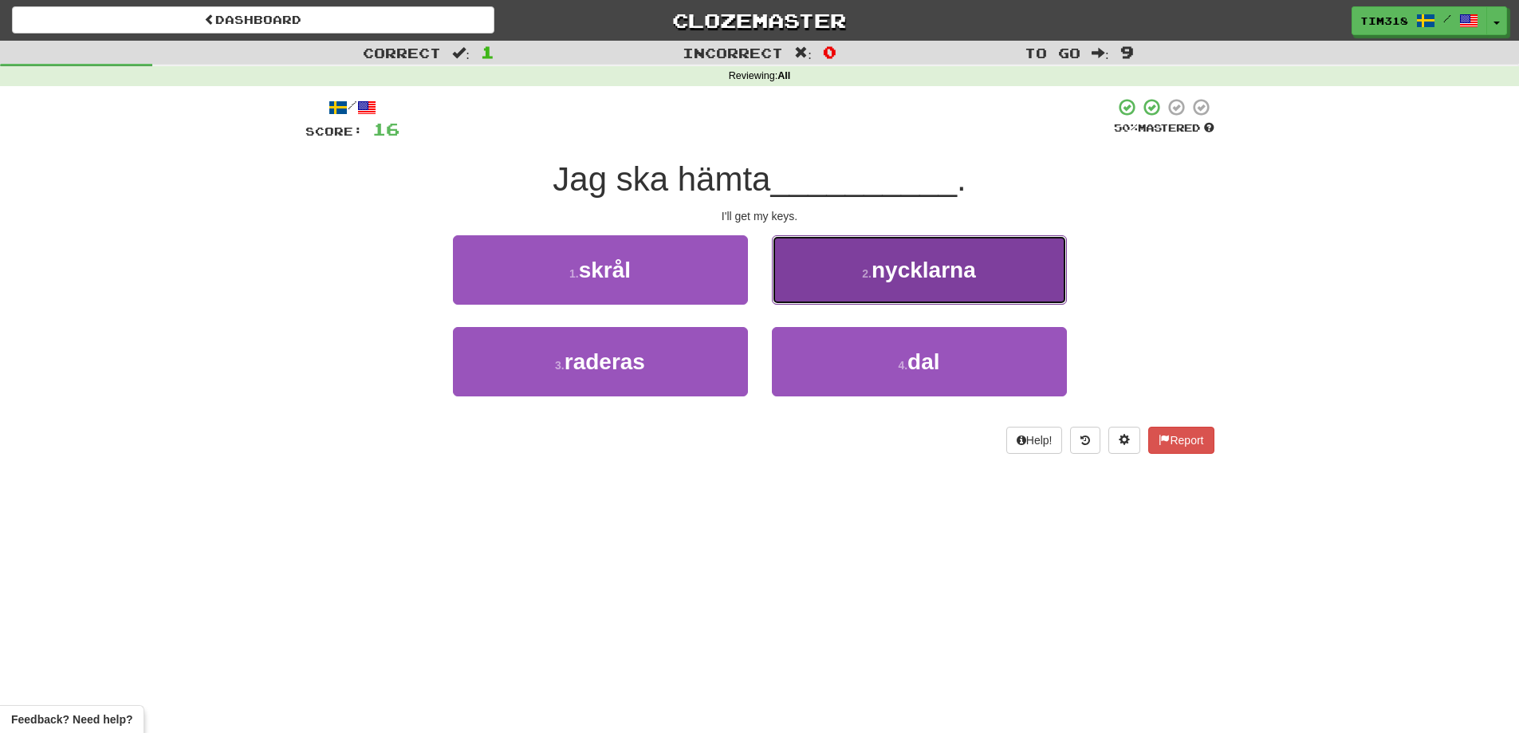
click at [927, 273] on span "nycklarna" at bounding box center [923, 270] width 104 height 25
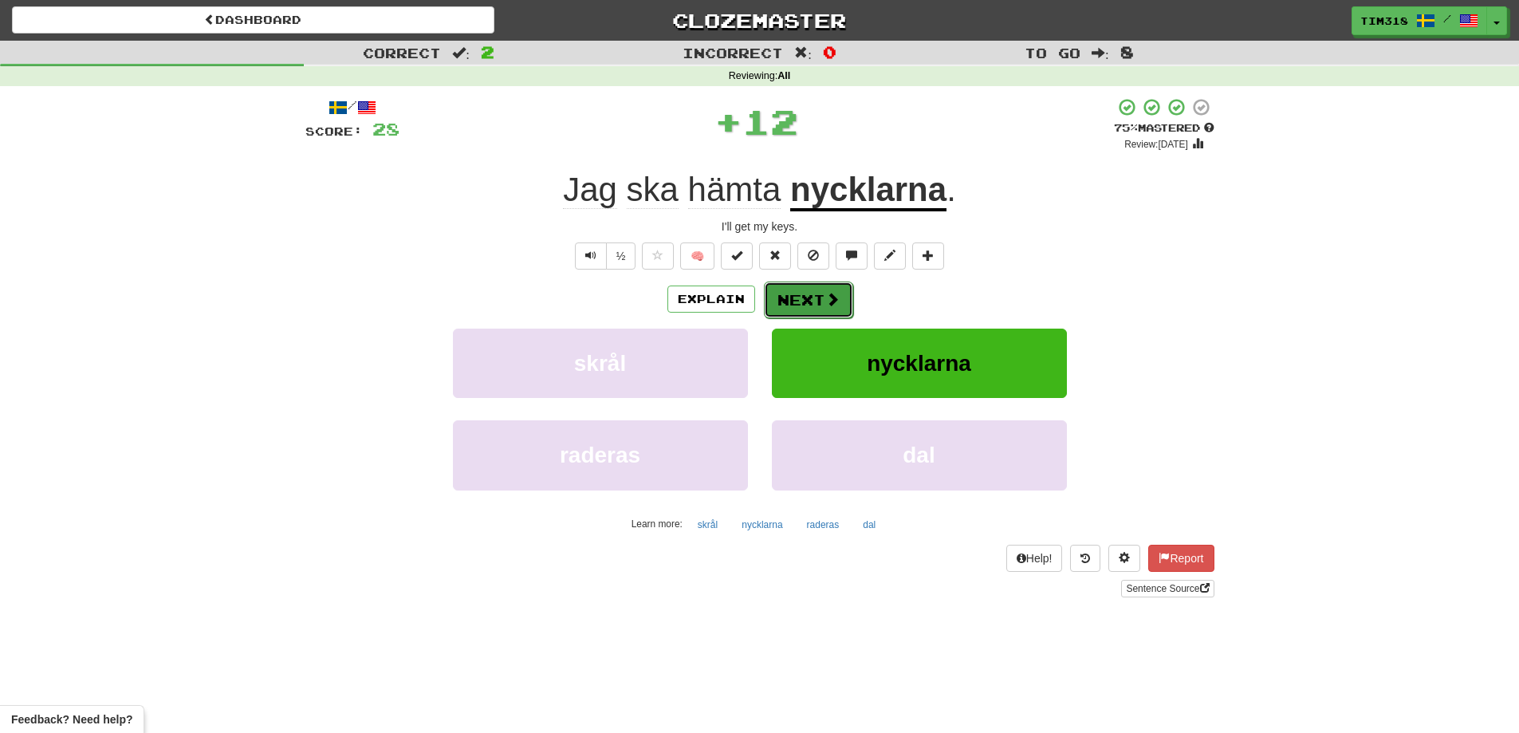
click at [781, 305] on button "Next" at bounding box center [808, 299] width 89 height 37
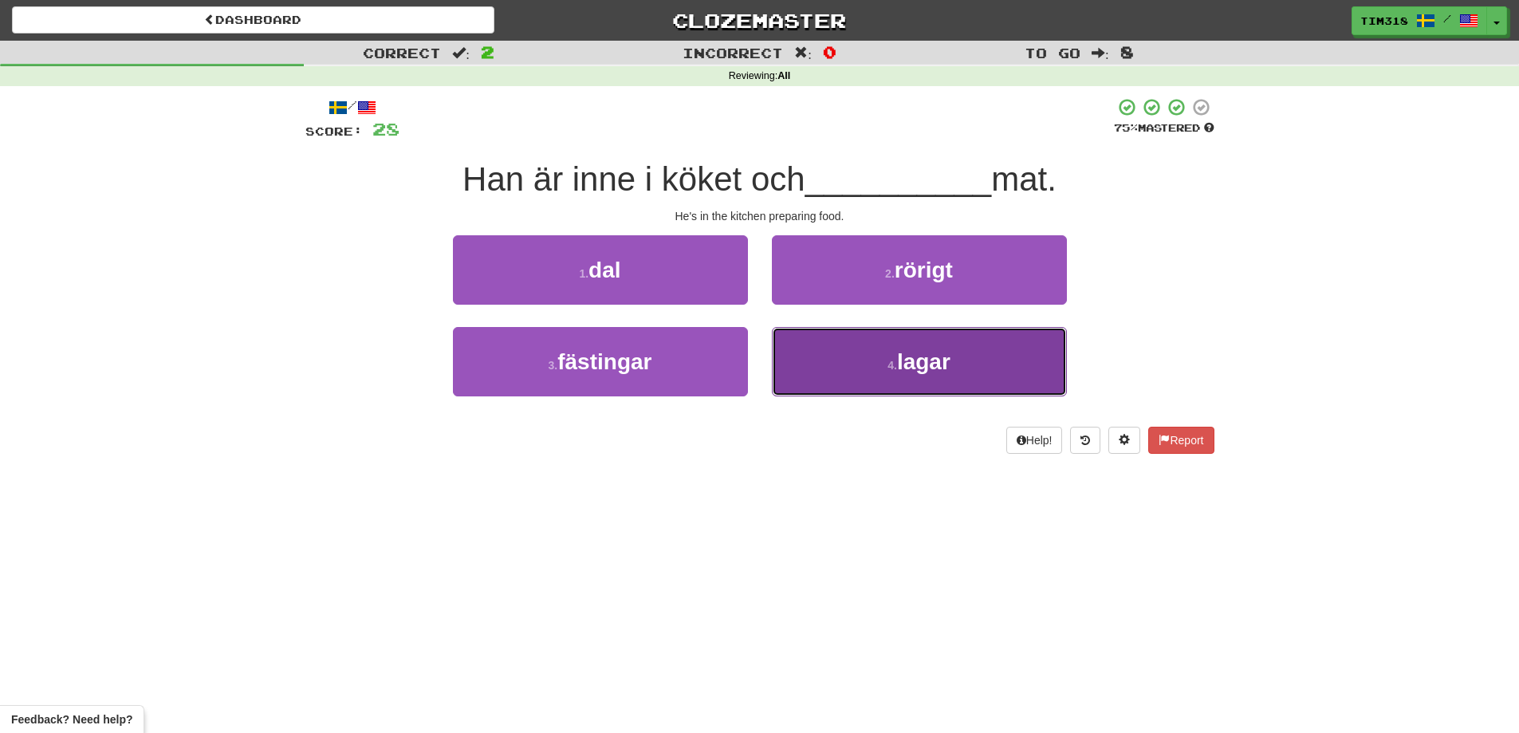
click at [923, 383] on button "4 . lagar" at bounding box center [919, 361] width 295 height 69
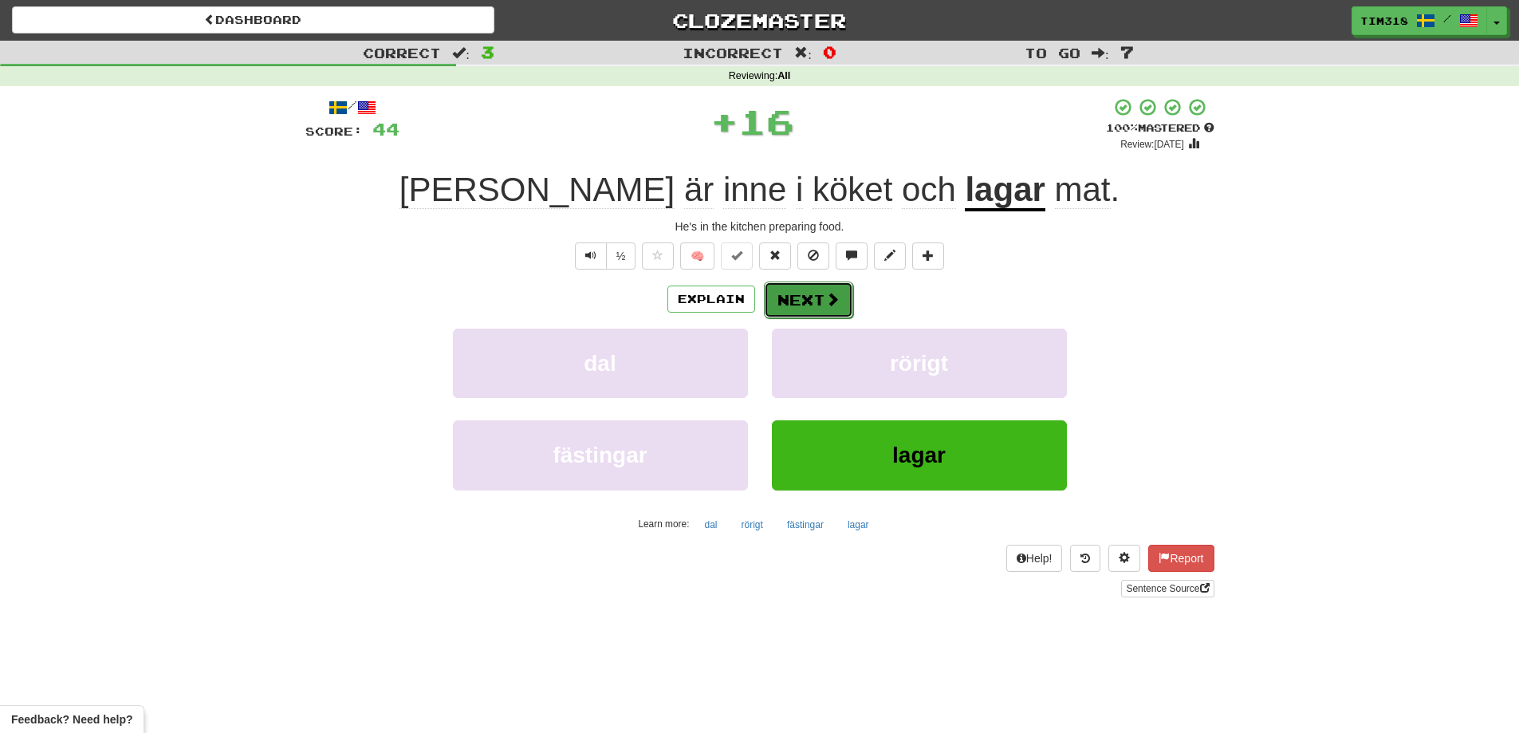
click at [817, 289] on button "Next" at bounding box center [808, 299] width 89 height 37
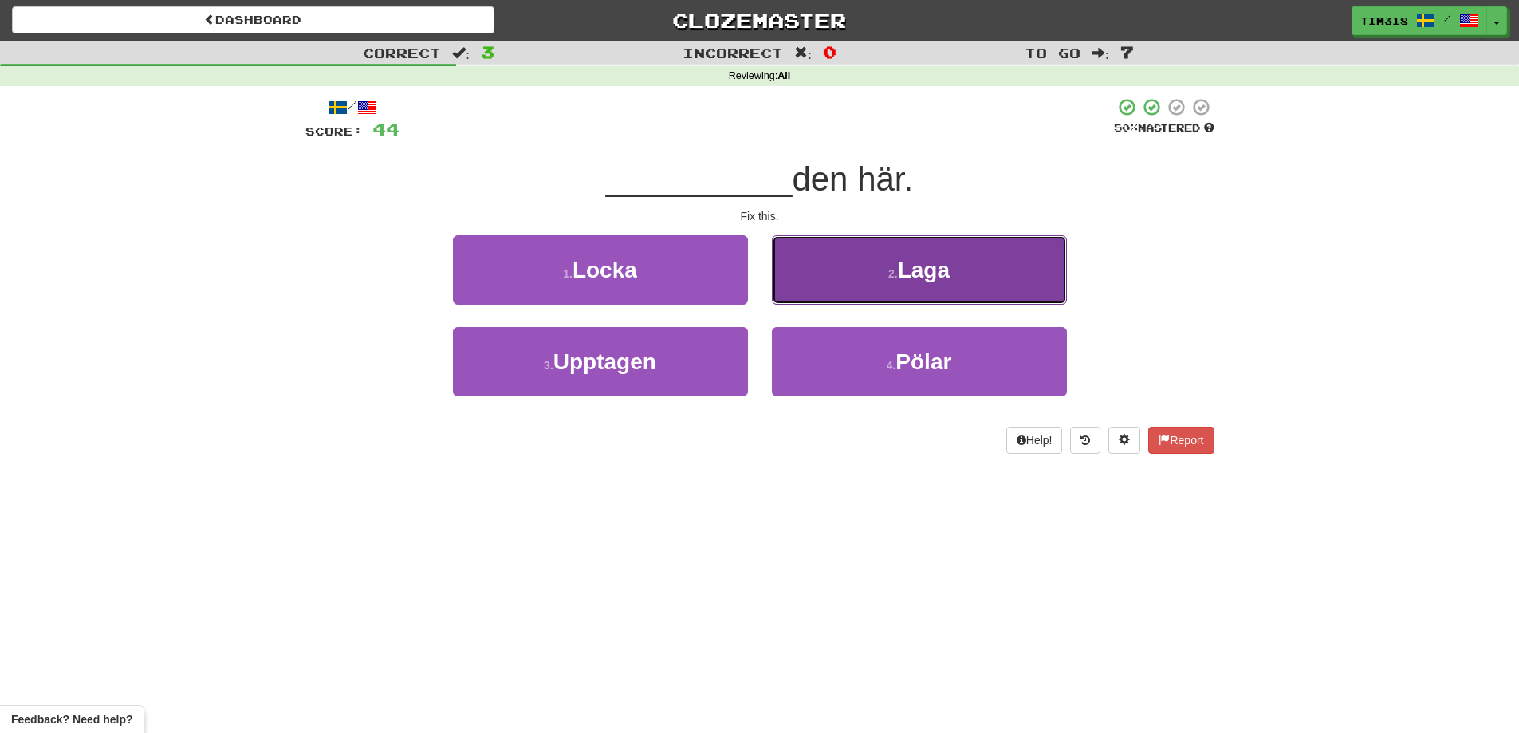
click at [882, 292] on button "2 . [GEOGRAPHIC_DATA]" at bounding box center [919, 269] width 295 height 69
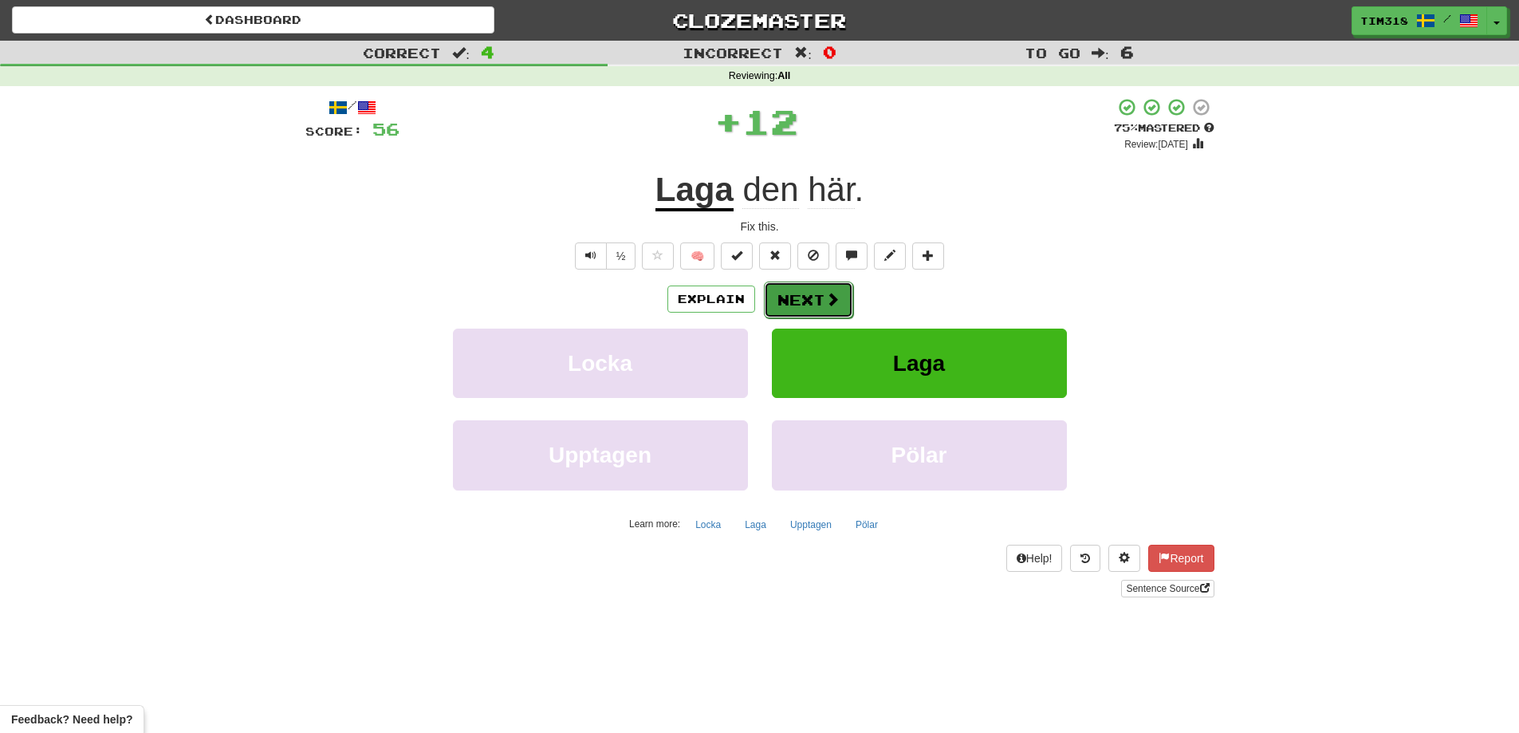
click at [804, 294] on button "Next" at bounding box center [808, 299] width 89 height 37
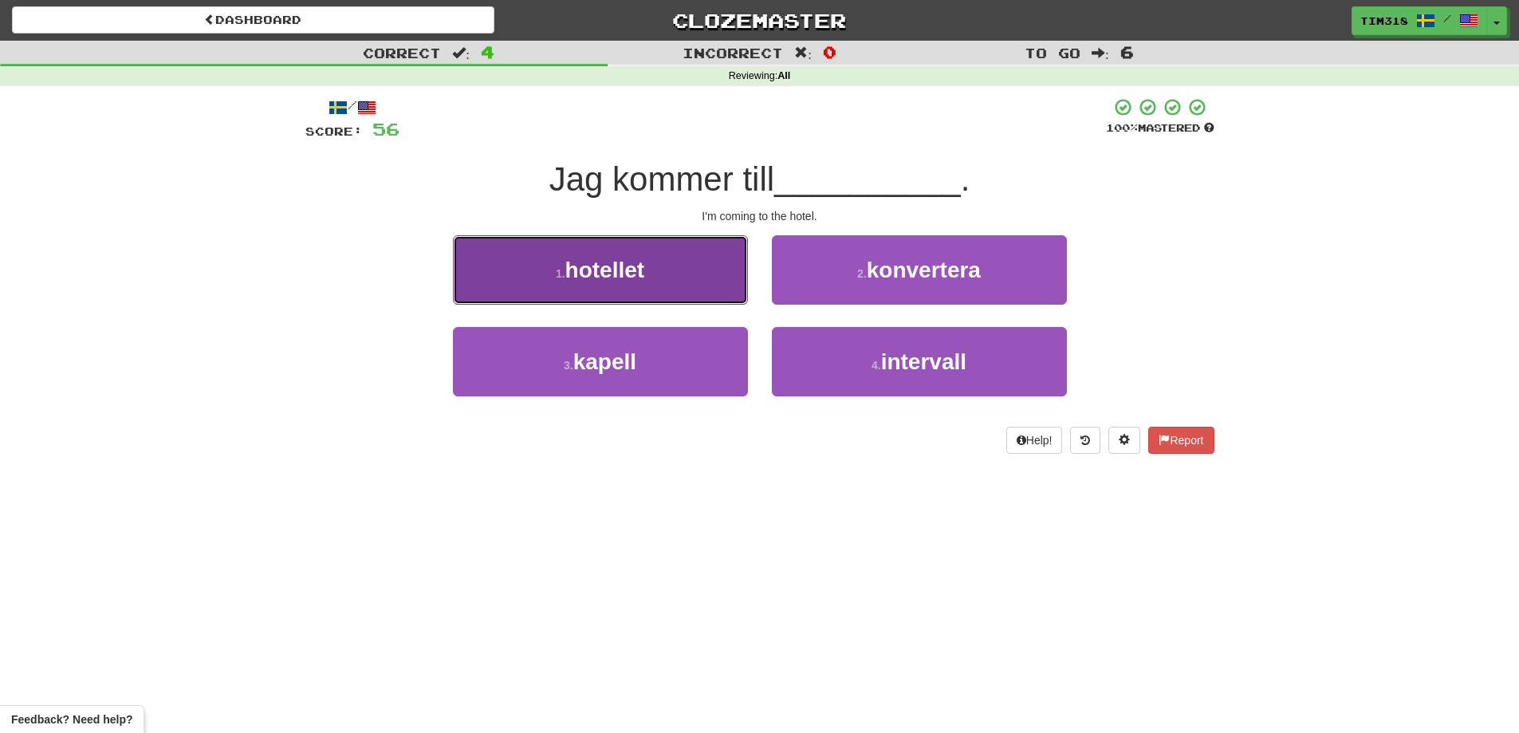
click at [682, 277] on button "1 . hotellet" at bounding box center [600, 269] width 295 height 69
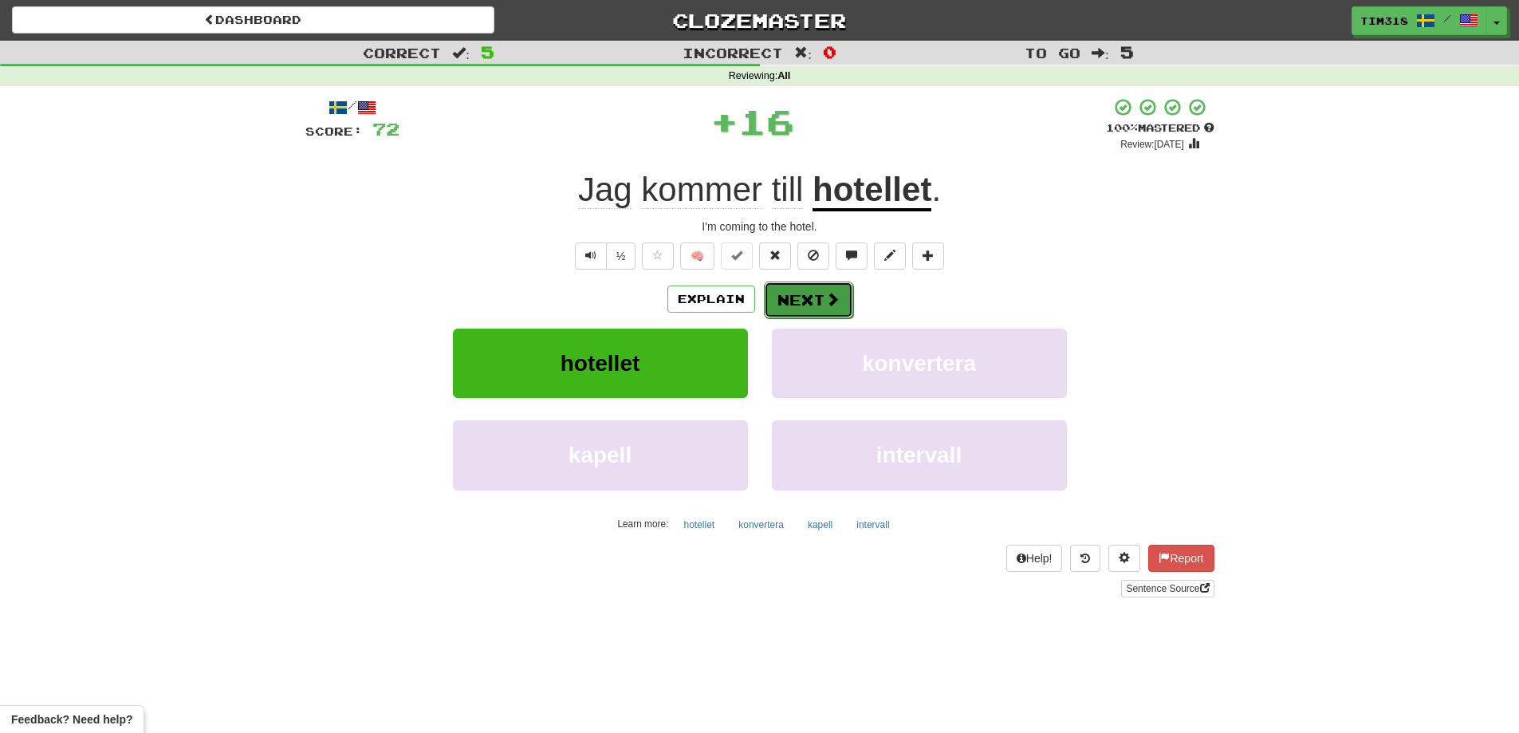
click at [793, 289] on button "Next" at bounding box center [808, 299] width 89 height 37
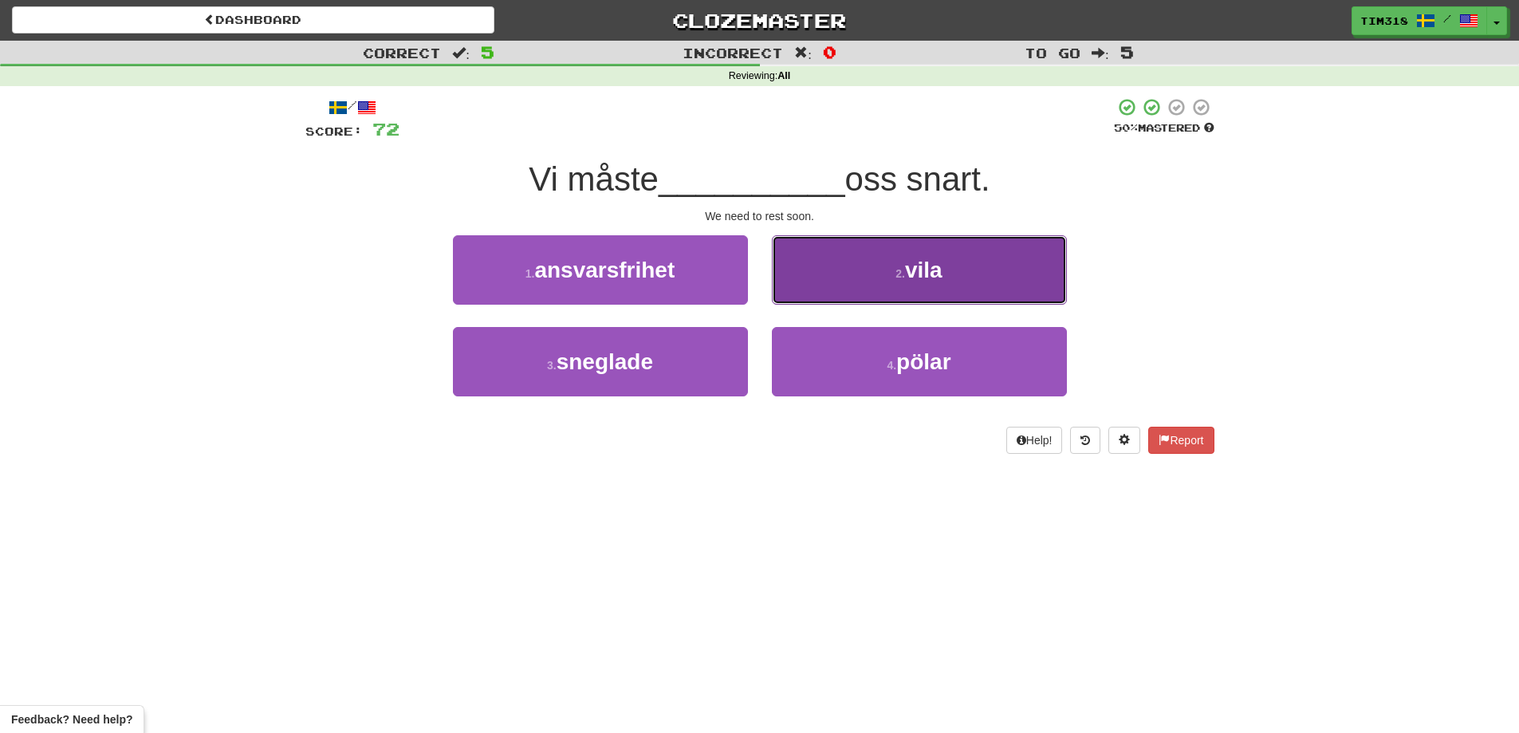
click at [913, 273] on span "vila" at bounding box center [923, 270] width 37 height 25
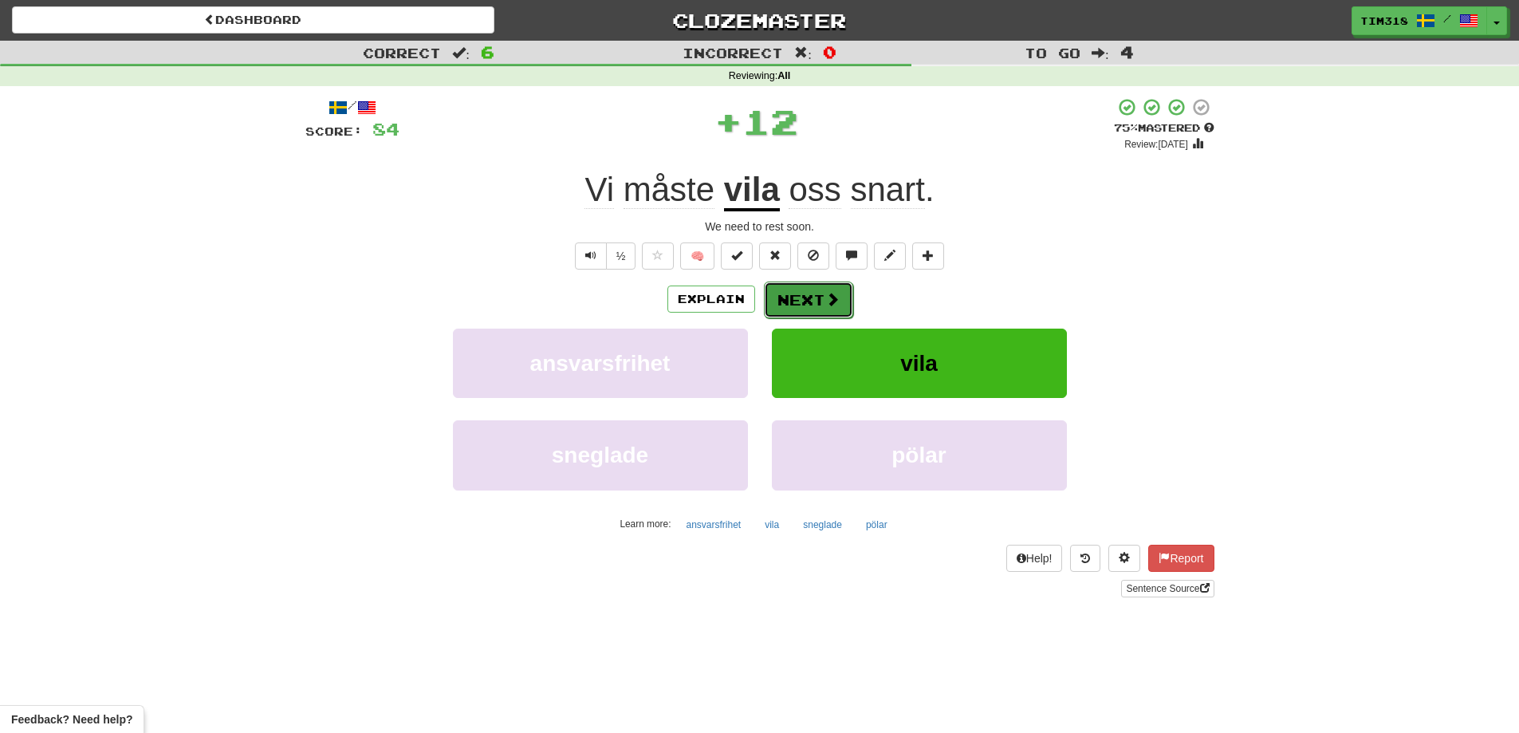
click at [782, 301] on button "Next" at bounding box center [808, 299] width 89 height 37
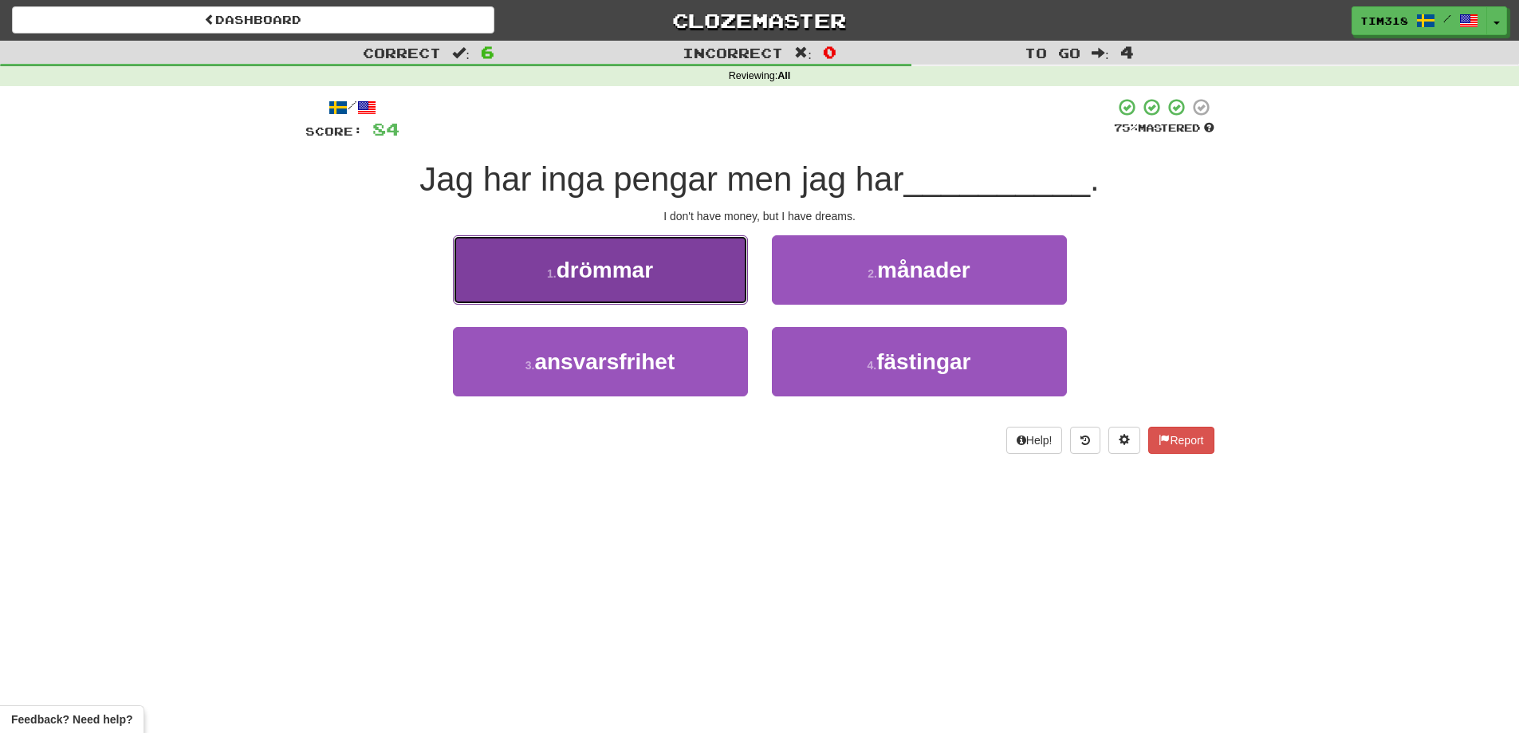
click at [579, 269] on span "drömmar" at bounding box center [604, 270] width 96 height 25
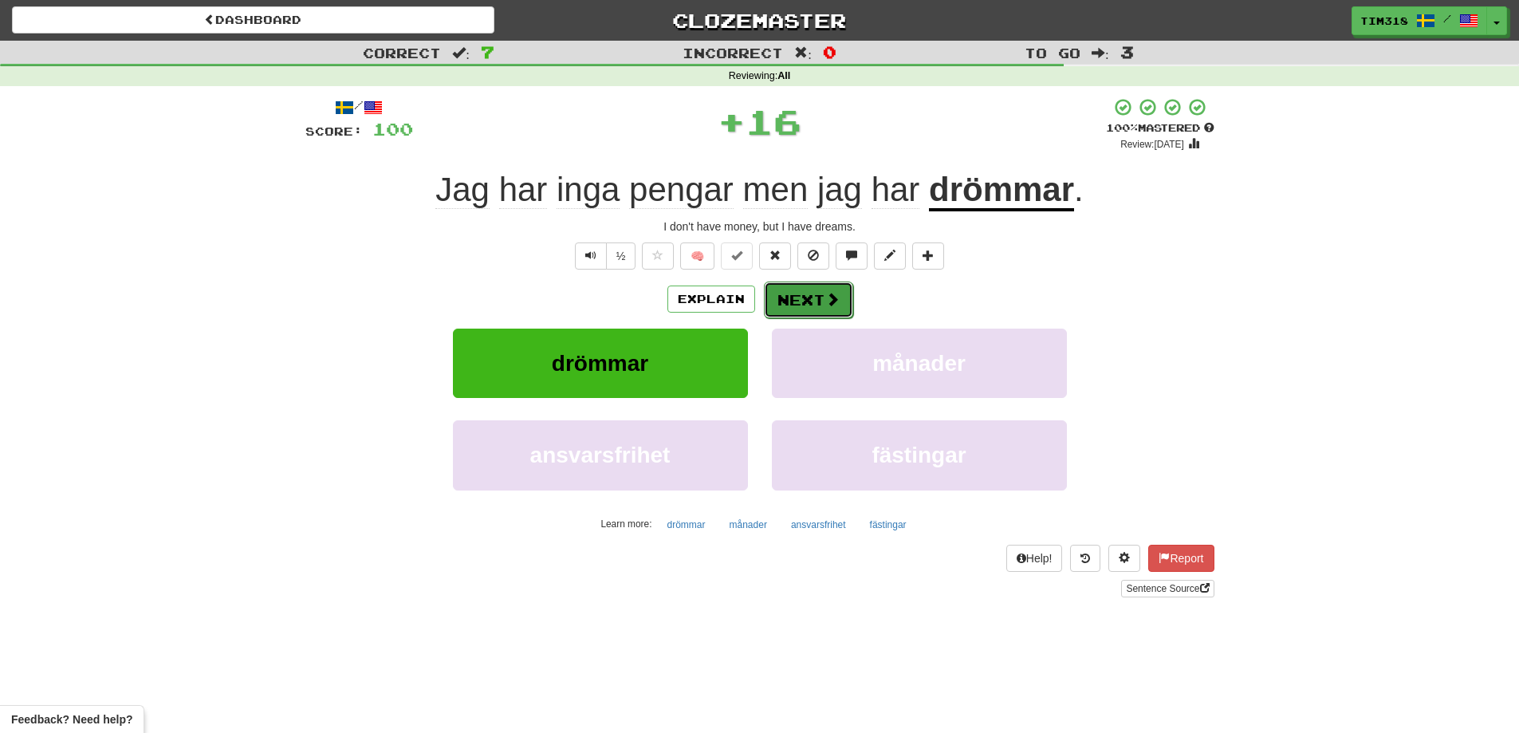
click at [811, 308] on button "Next" at bounding box center [808, 299] width 89 height 37
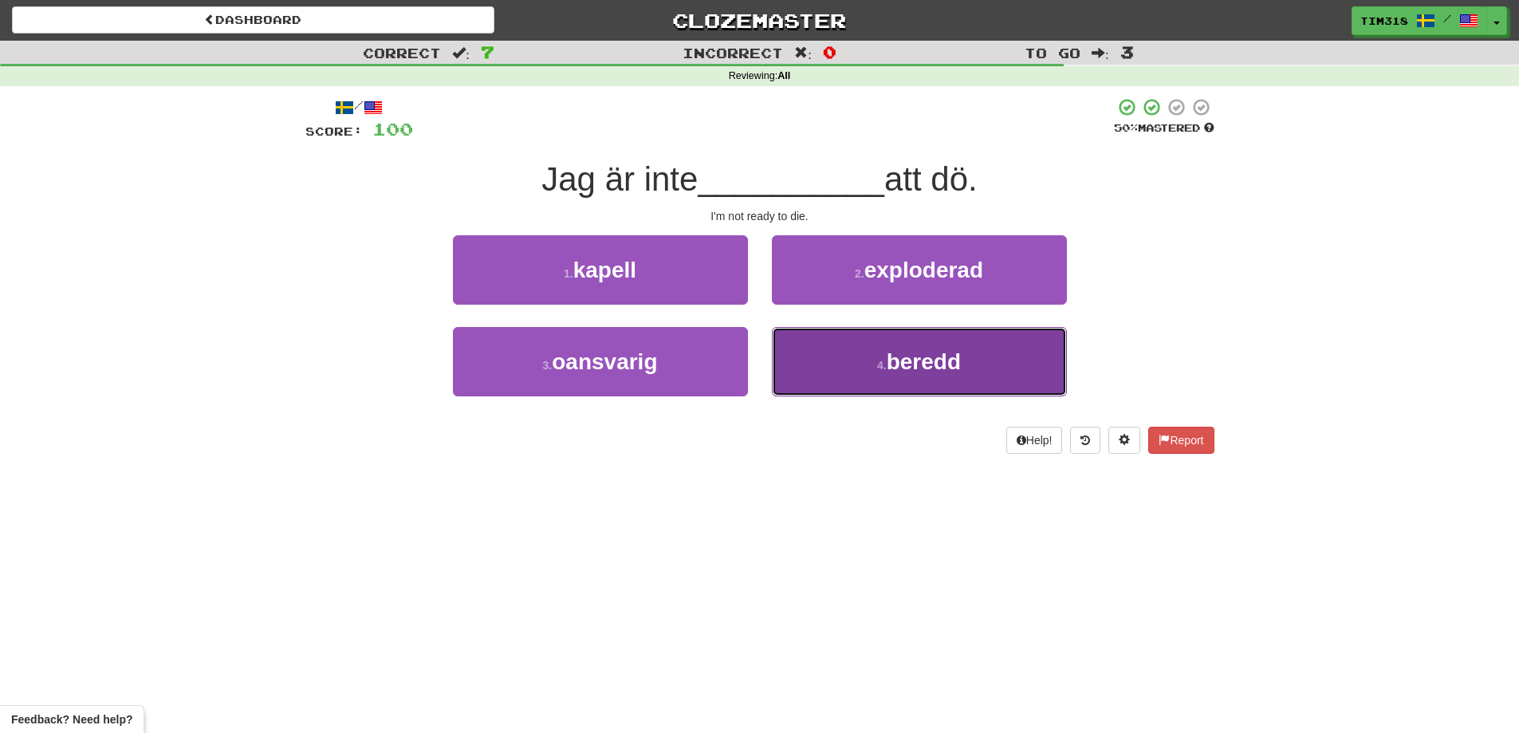
click at [877, 360] on small "4 ." at bounding box center [882, 365] width 10 height 13
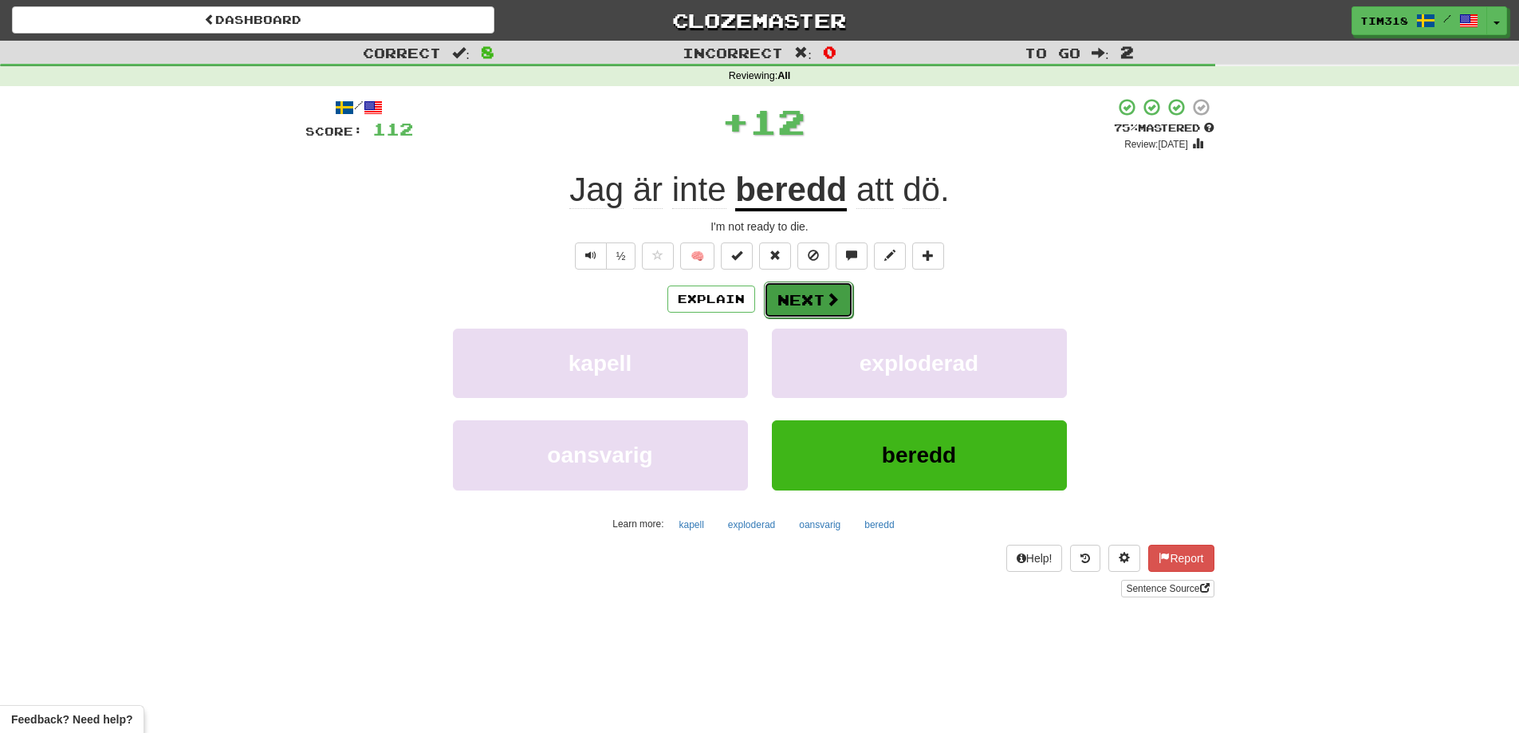
click at [828, 301] on span at bounding box center [832, 299] width 14 height 14
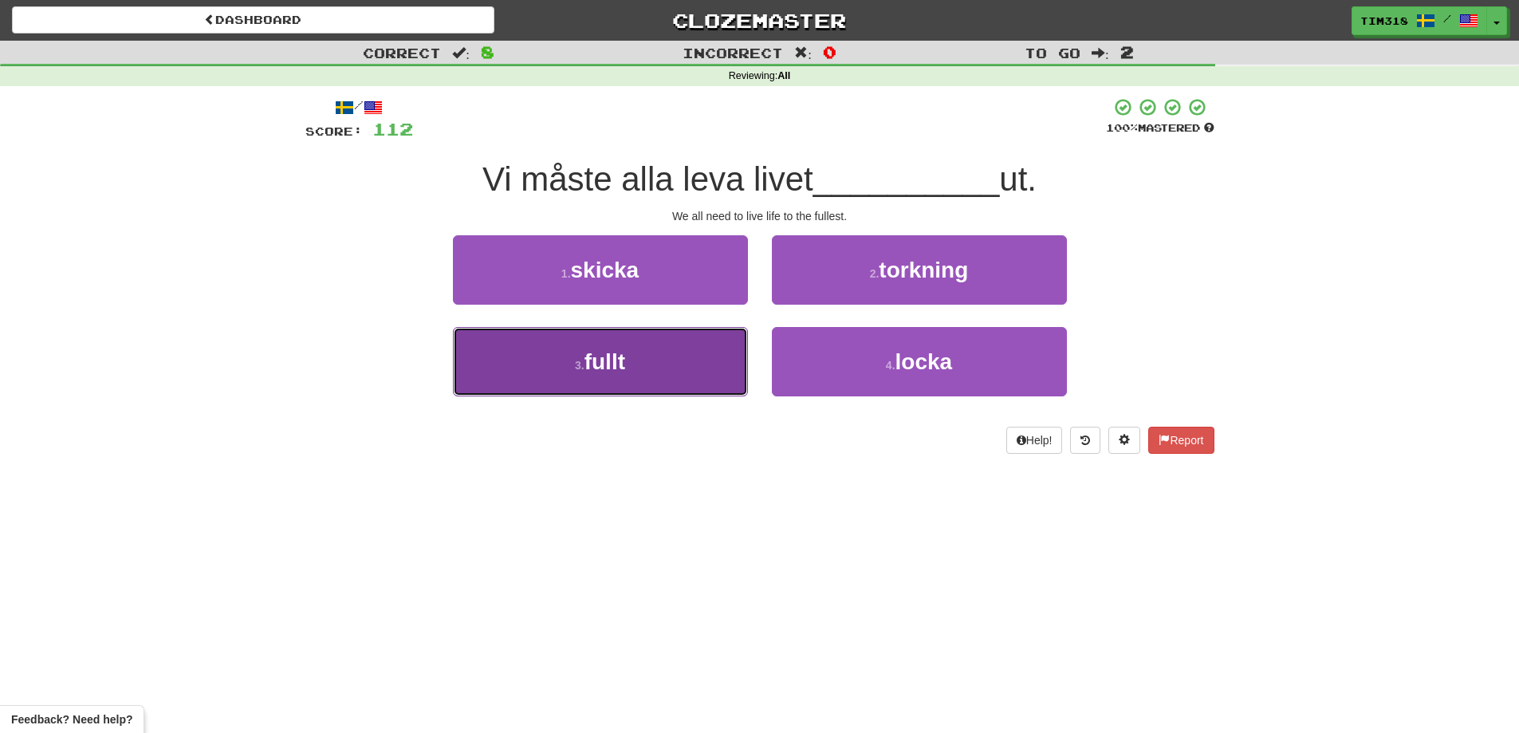
click at [672, 363] on button "3 . fullt" at bounding box center [600, 361] width 295 height 69
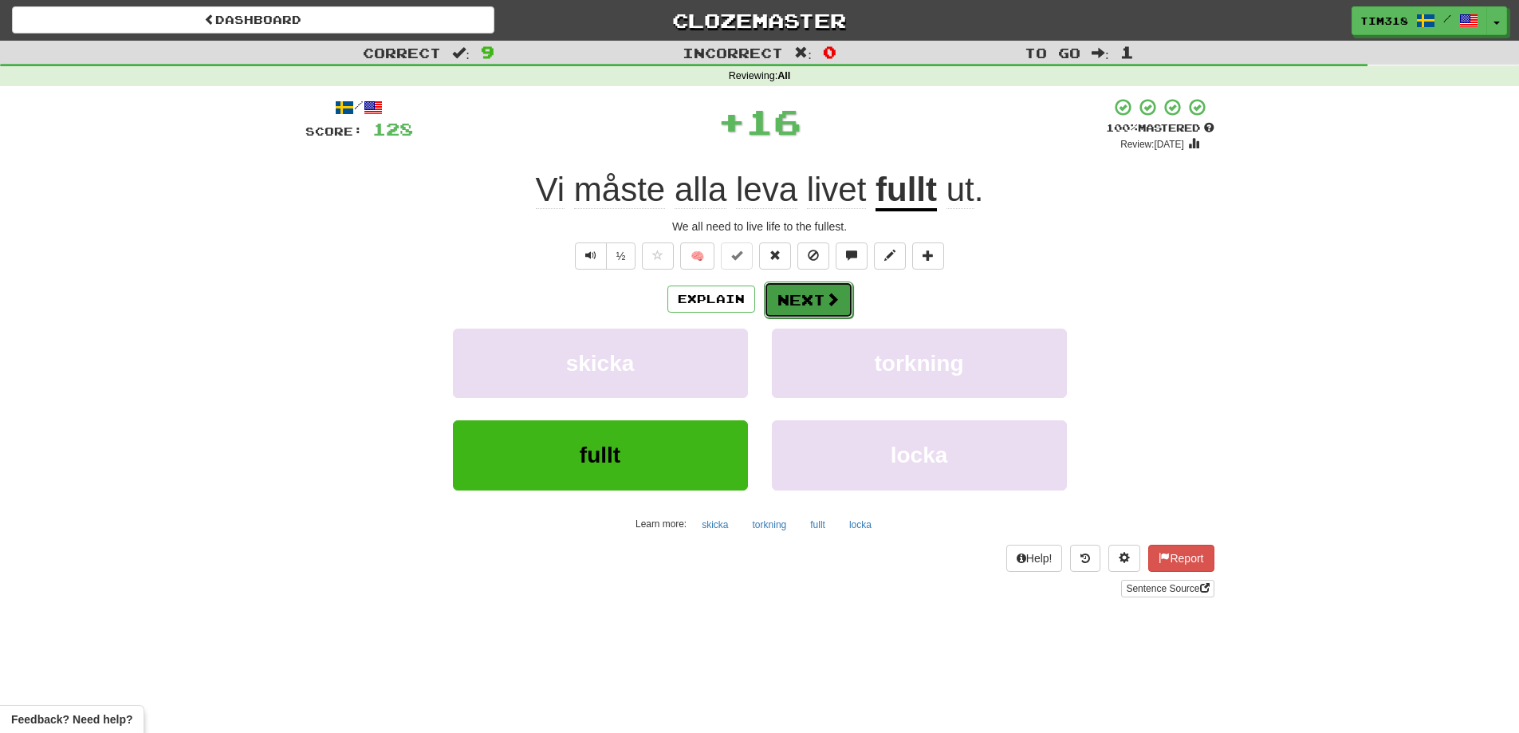
click at [825, 297] on span at bounding box center [832, 299] width 14 height 14
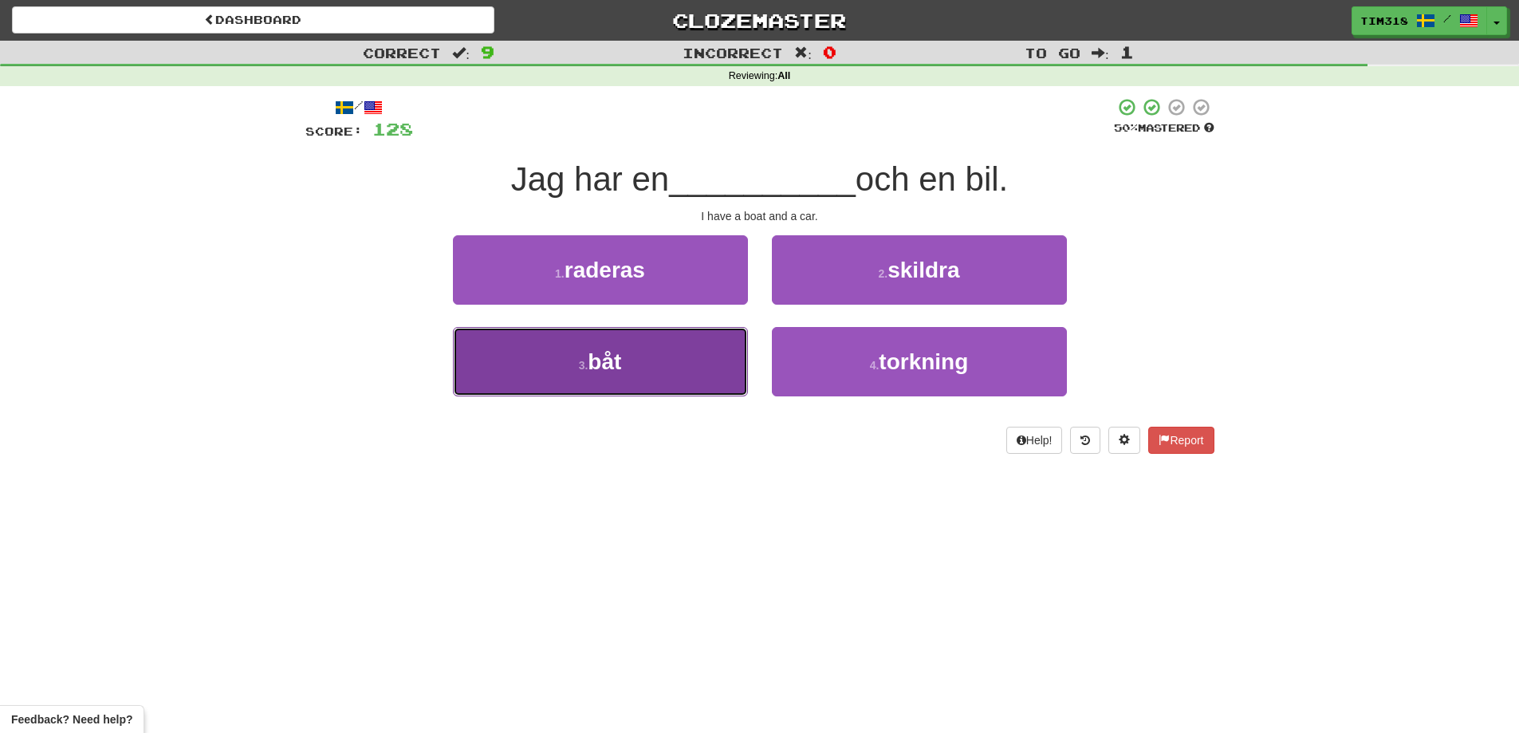
click at [704, 356] on button "3 . båt" at bounding box center [600, 361] width 295 height 69
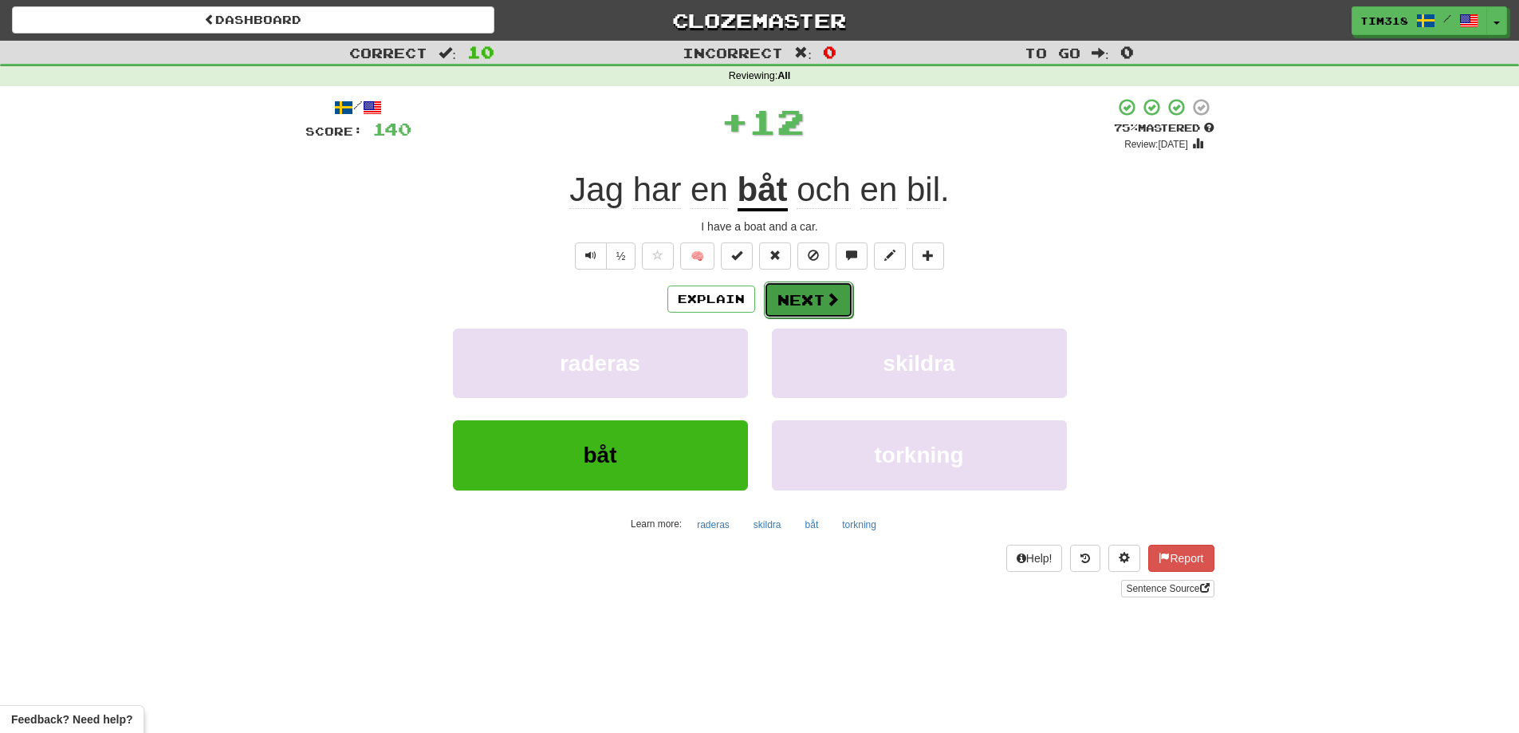
click at [831, 289] on button "Next" at bounding box center [808, 299] width 89 height 37
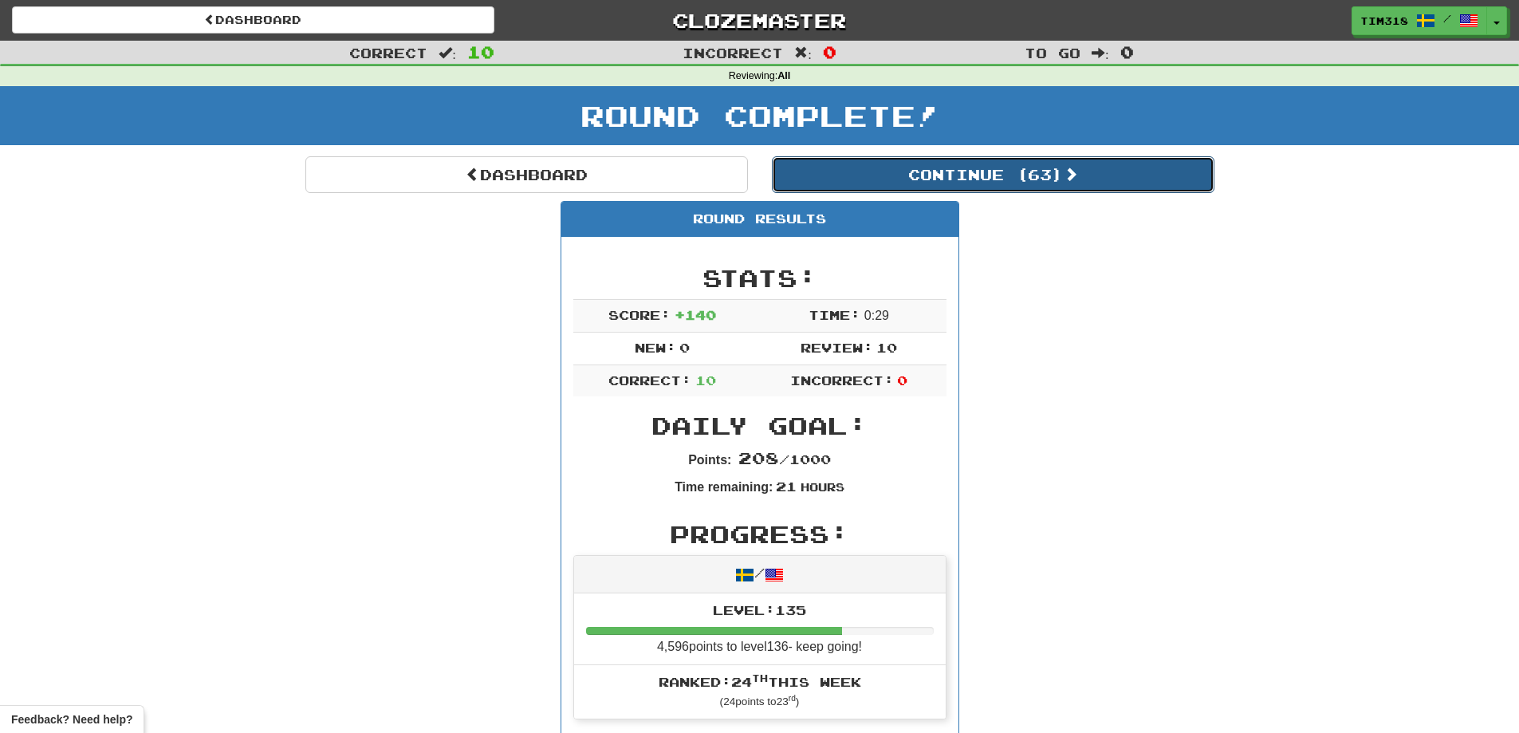
click at [985, 183] on button "Continue ( 63 )" at bounding box center [993, 174] width 442 height 37
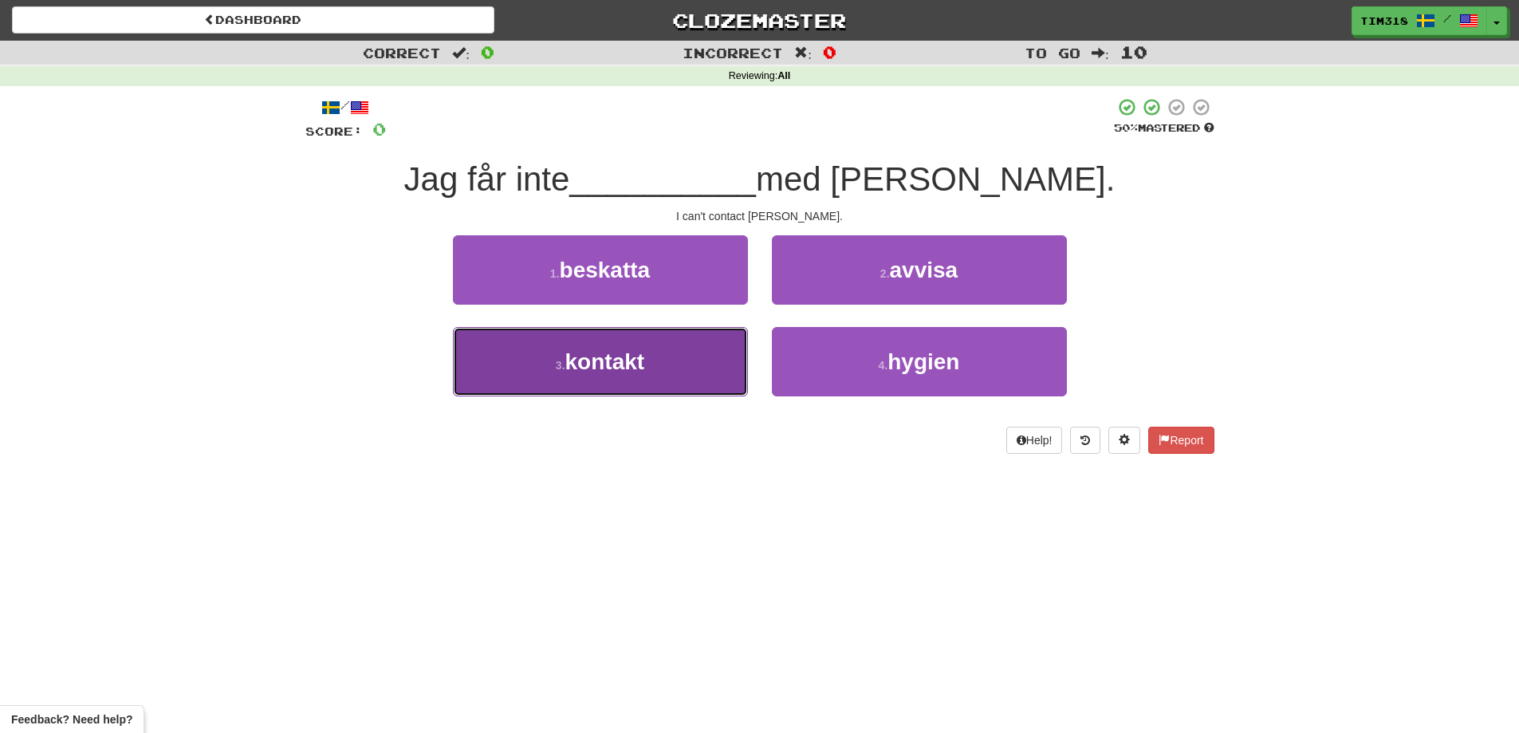
click at [694, 372] on button "3 . kontakt" at bounding box center [600, 361] width 295 height 69
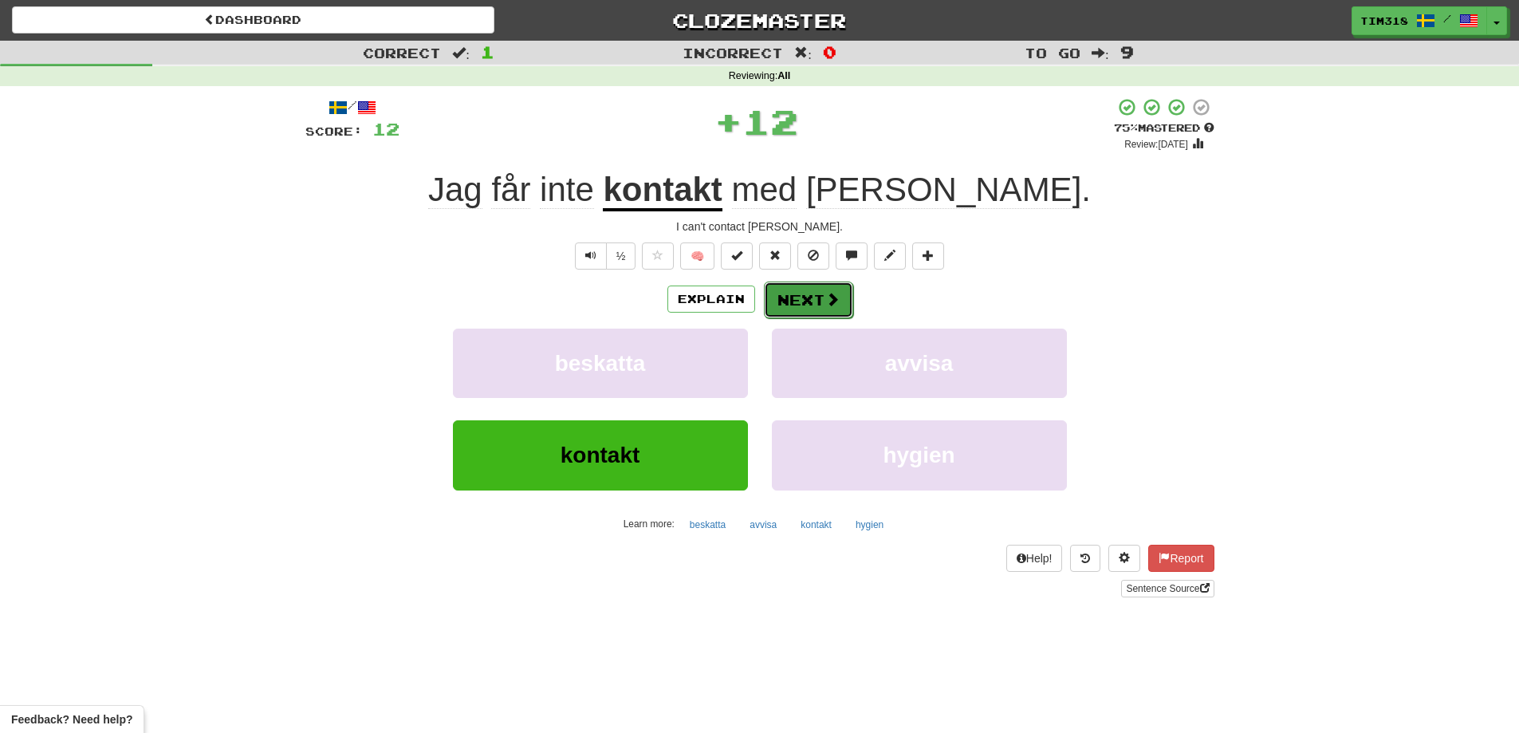
click at [825, 293] on span at bounding box center [832, 299] width 14 height 14
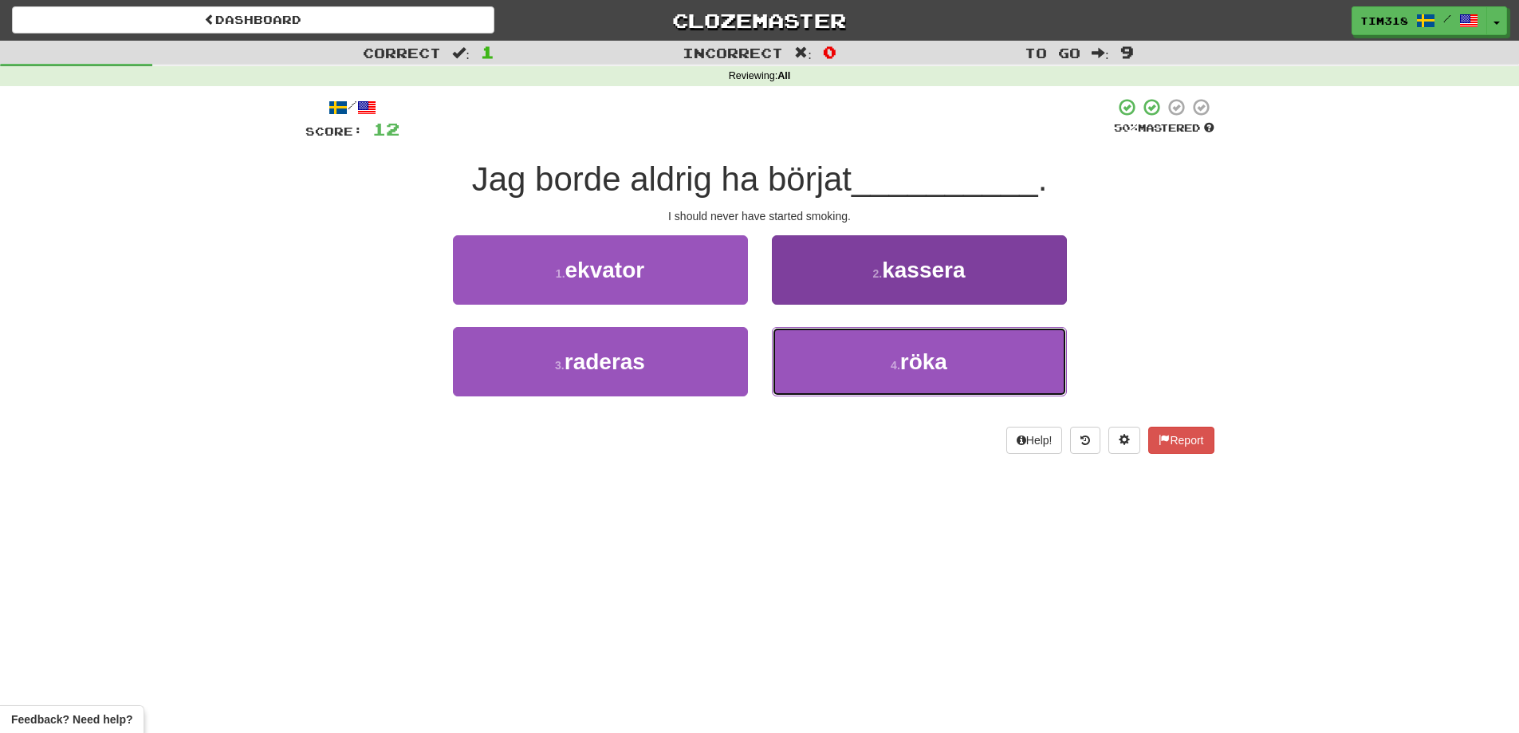
click at [875, 360] on button "4 . röka" at bounding box center [919, 361] width 295 height 69
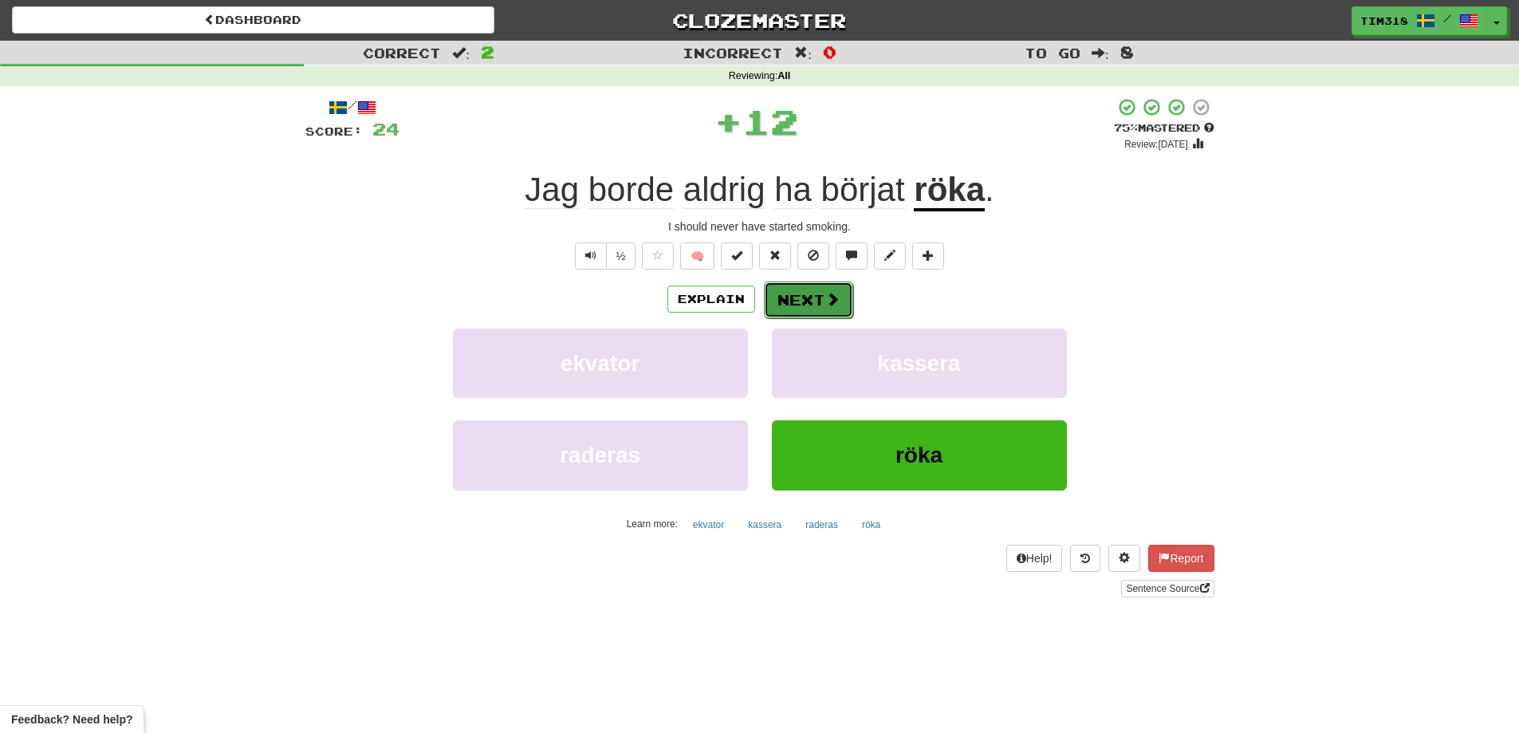
click at [831, 299] on span at bounding box center [832, 299] width 14 height 14
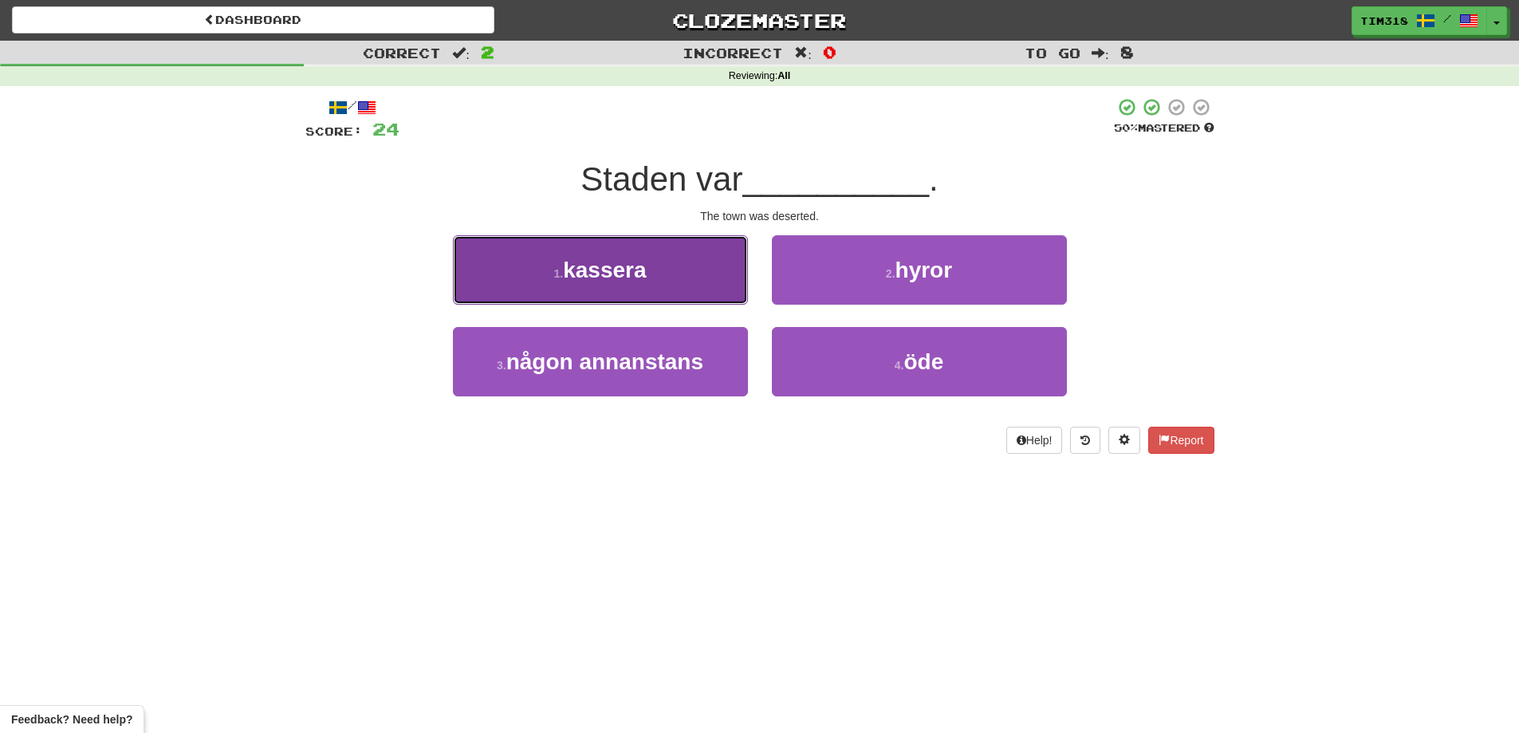
click at [661, 257] on button "1 . kassera" at bounding box center [600, 269] width 295 height 69
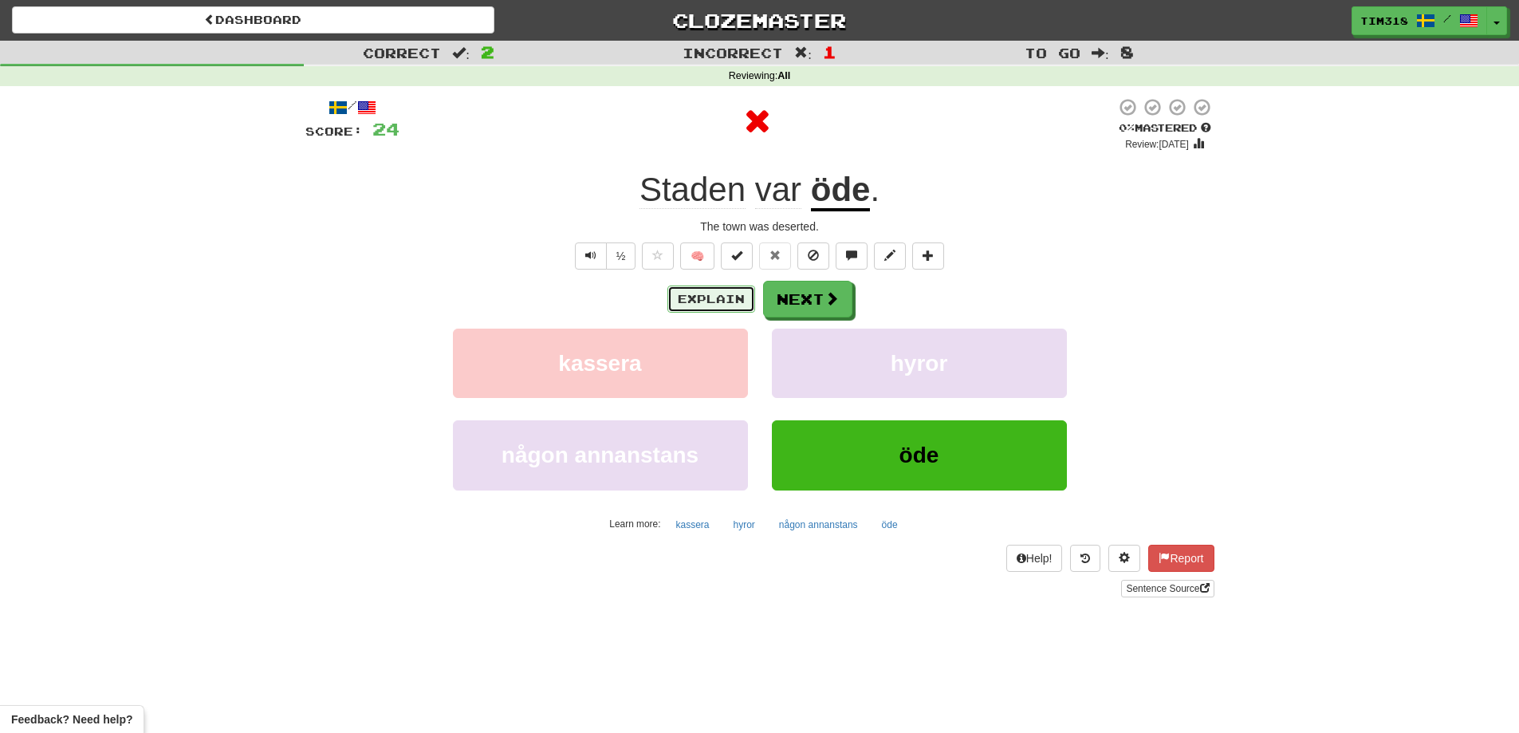
click at [700, 297] on button "Explain" at bounding box center [711, 298] width 88 height 27
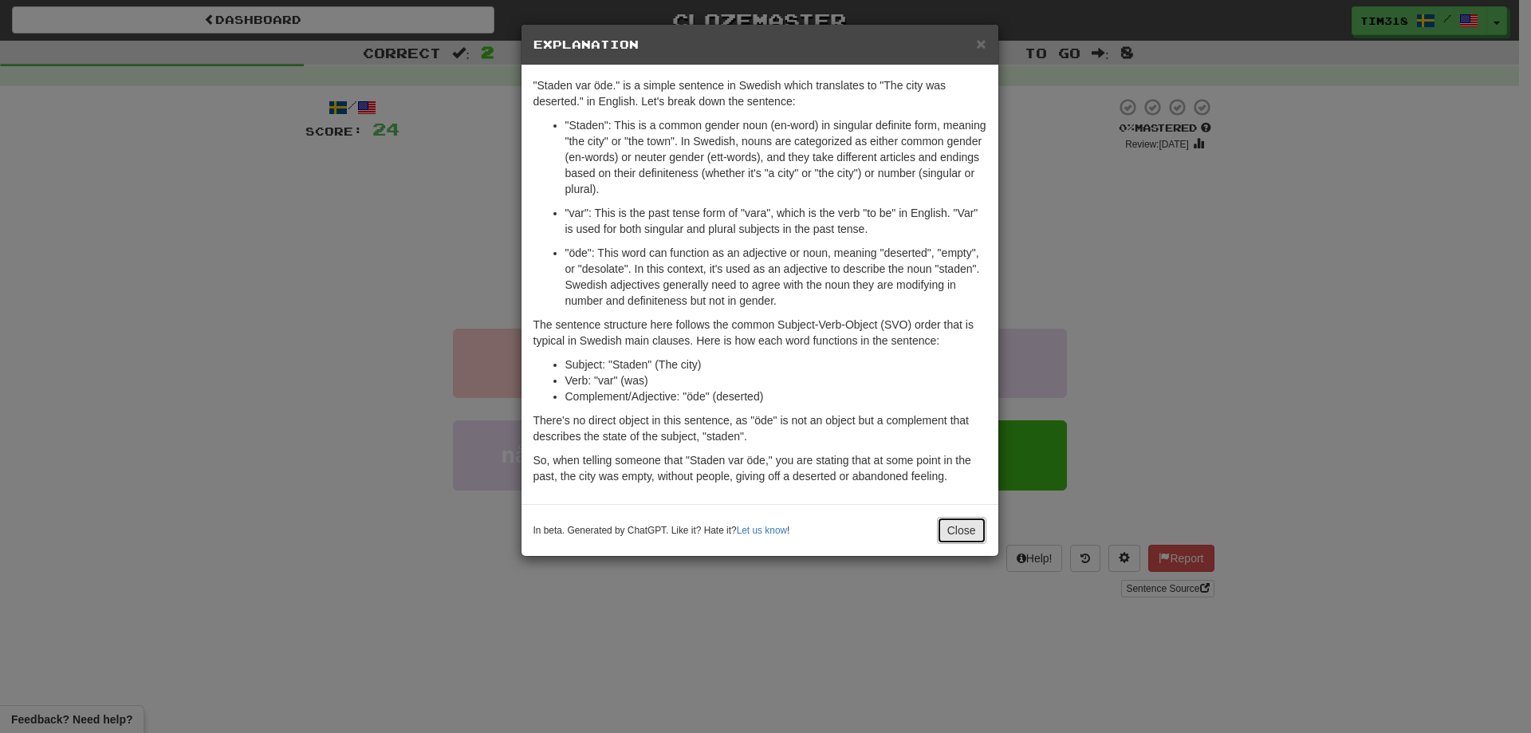
click at [972, 530] on button "Close" at bounding box center [961, 530] width 49 height 27
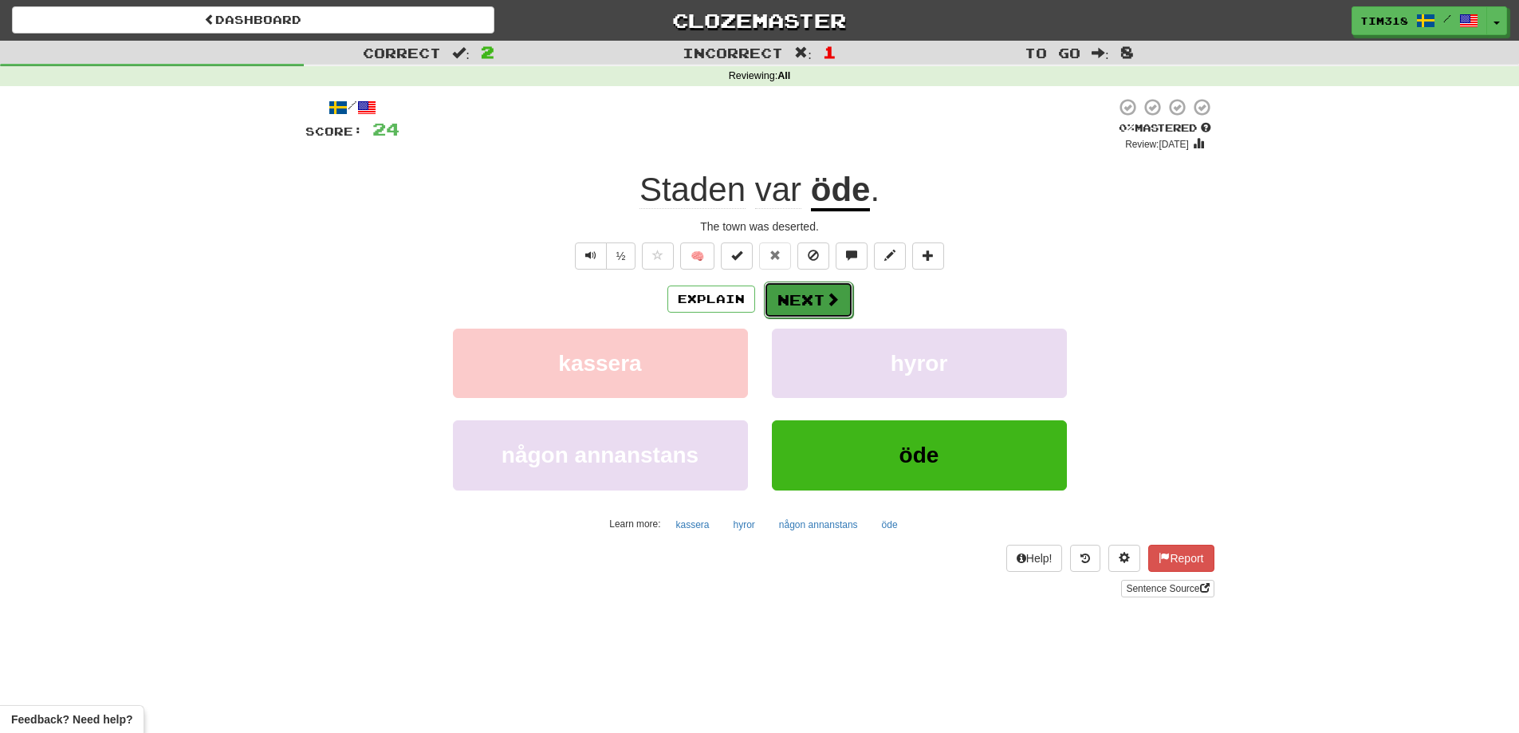
click at [794, 301] on button "Next" at bounding box center [808, 299] width 89 height 37
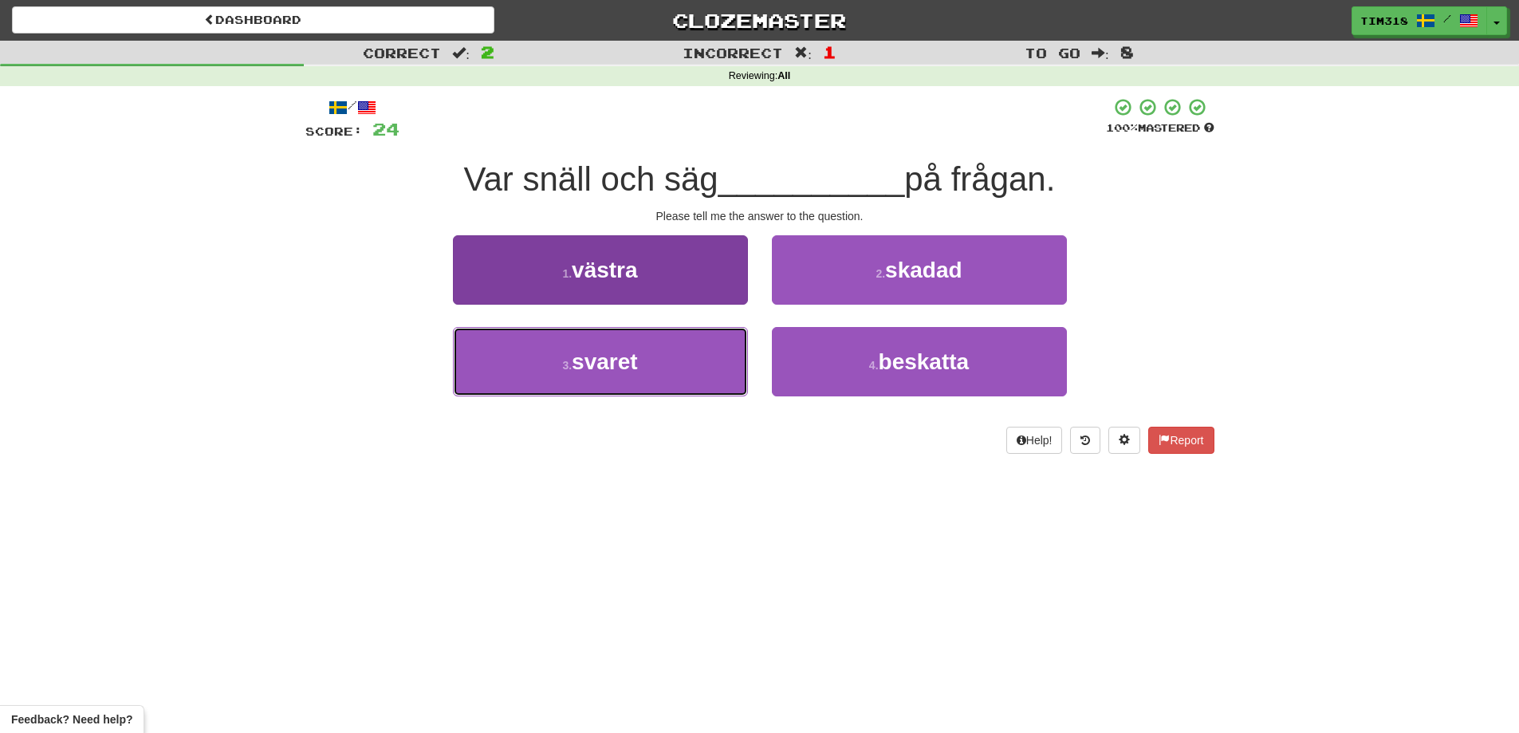
click at [677, 368] on button "3 . svaret" at bounding box center [600, 361] width 295 height 69
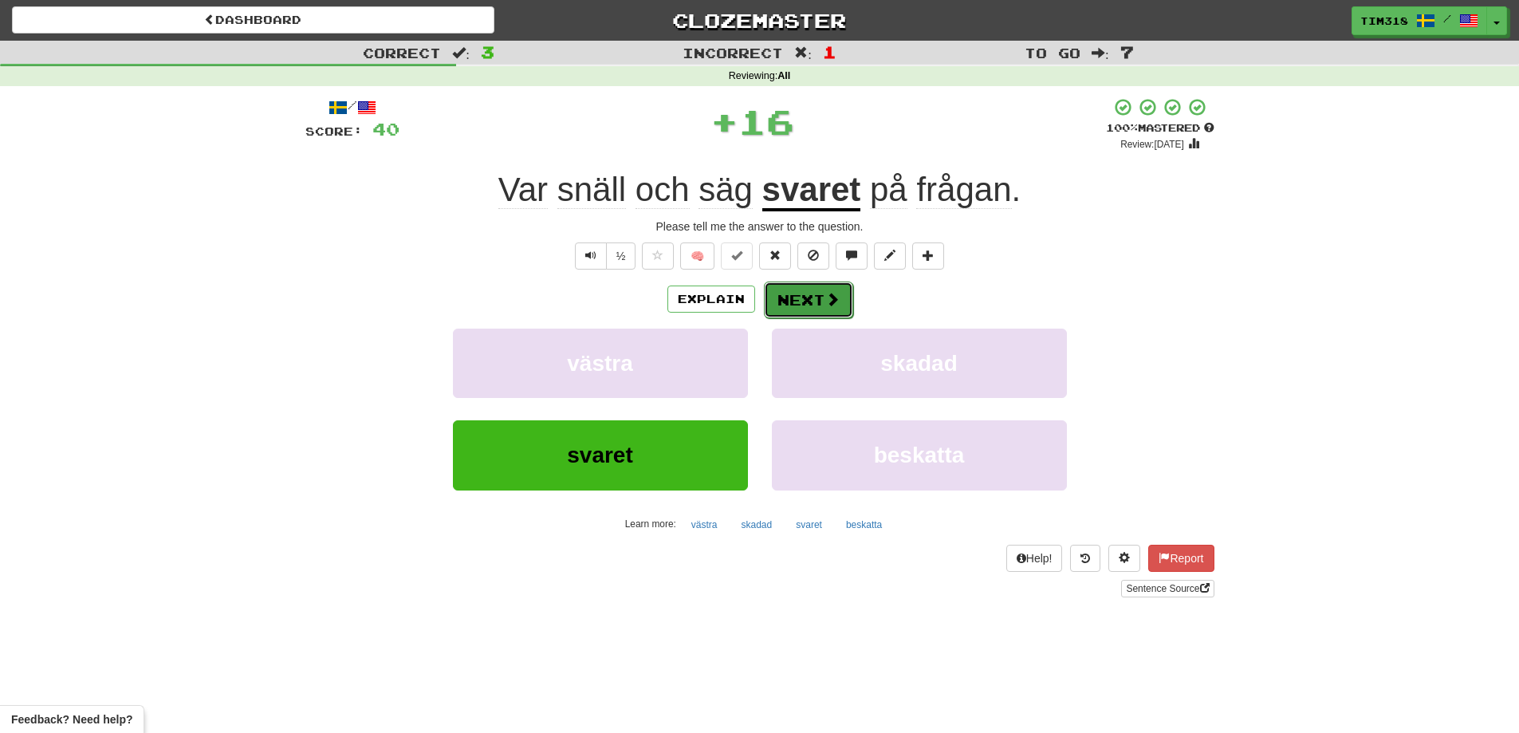
click at [812, 295] on button "Next" at bounding box center [808, 299] width 89 height 37
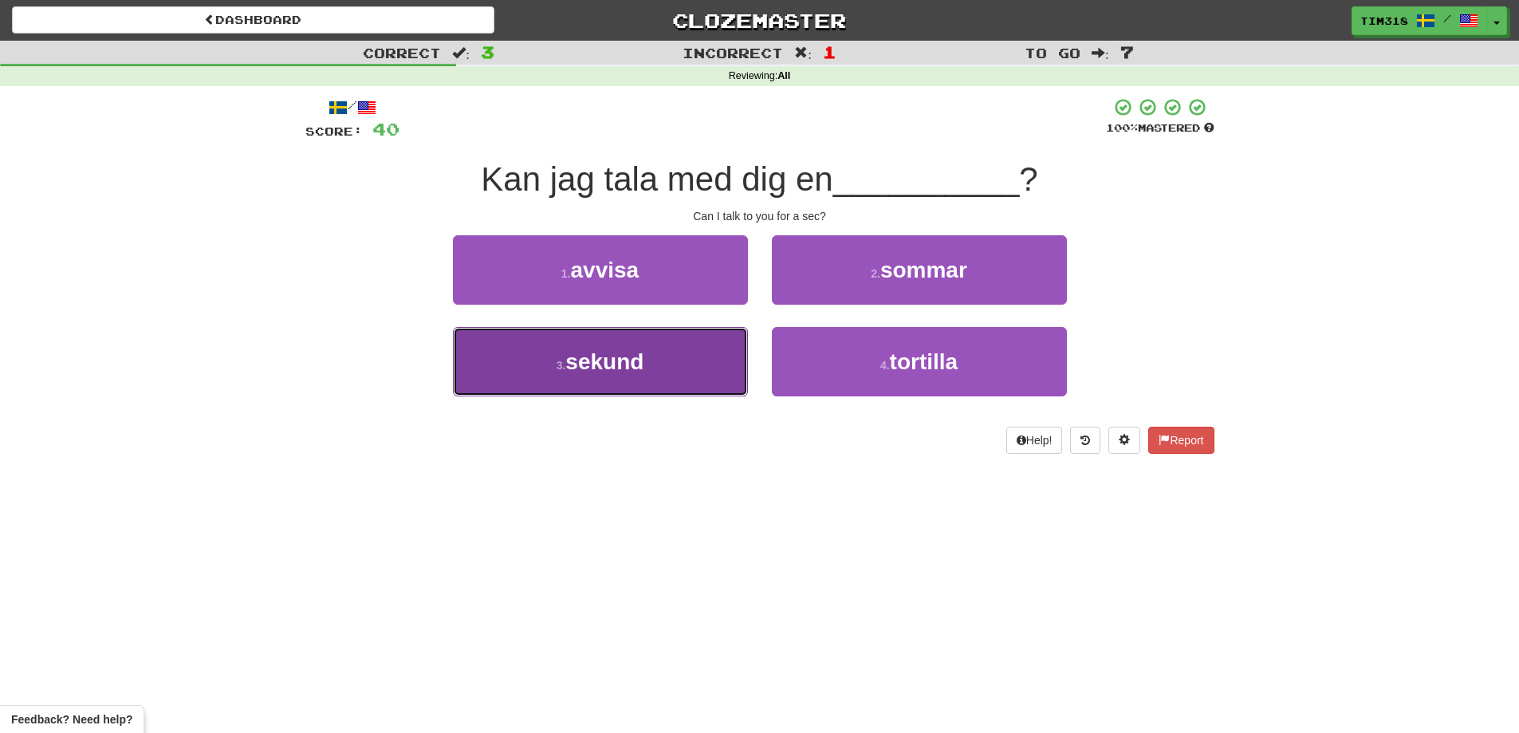
click at [657, 358] on button "3 . sekund" at bounding box center [600, 361] width 295 height 69
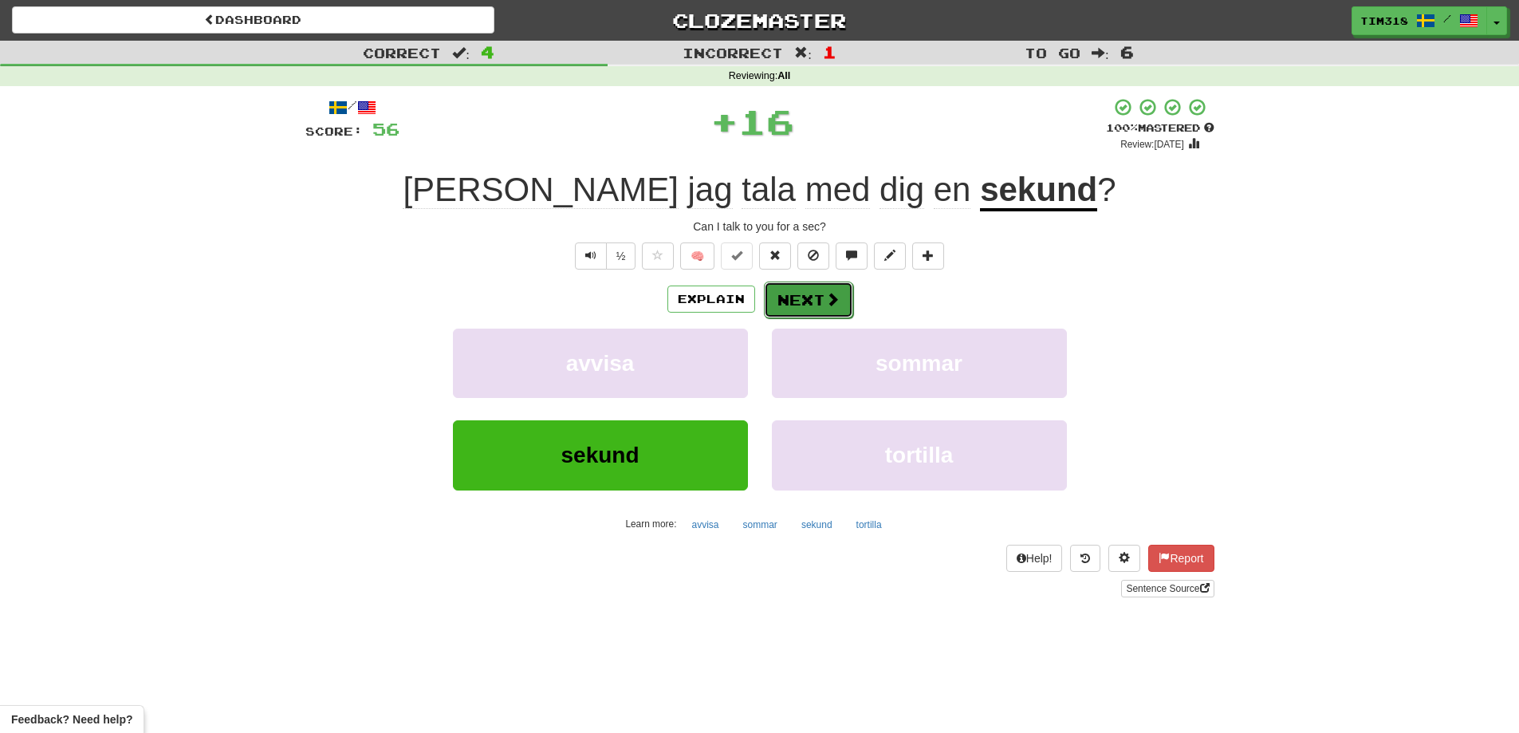
click at [815, 302] on button "Next" at bounding box center [808, 299] width 89 height 37
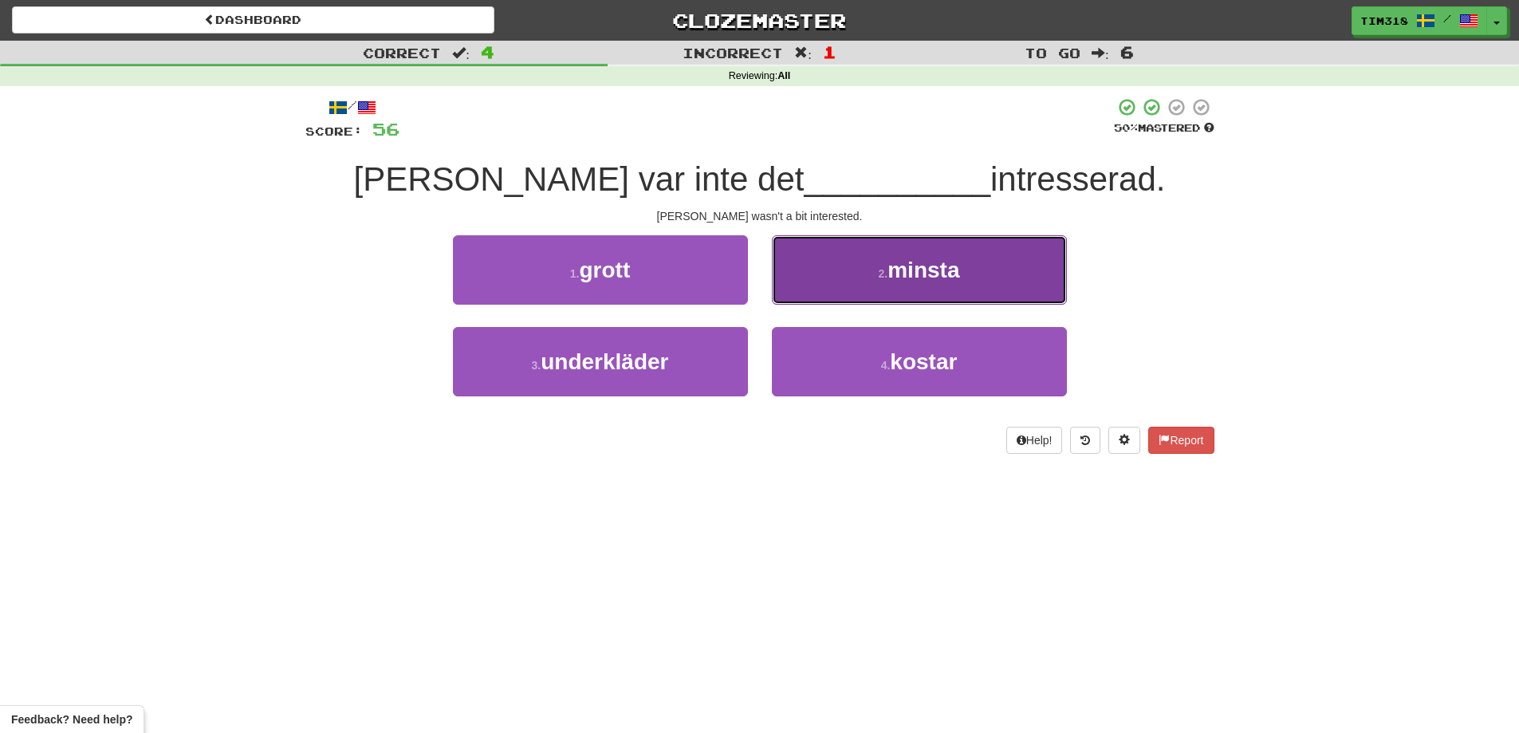
click at [868, 279] on button "2 . minsta" at bounding box center [919, 269] width 295 height 69
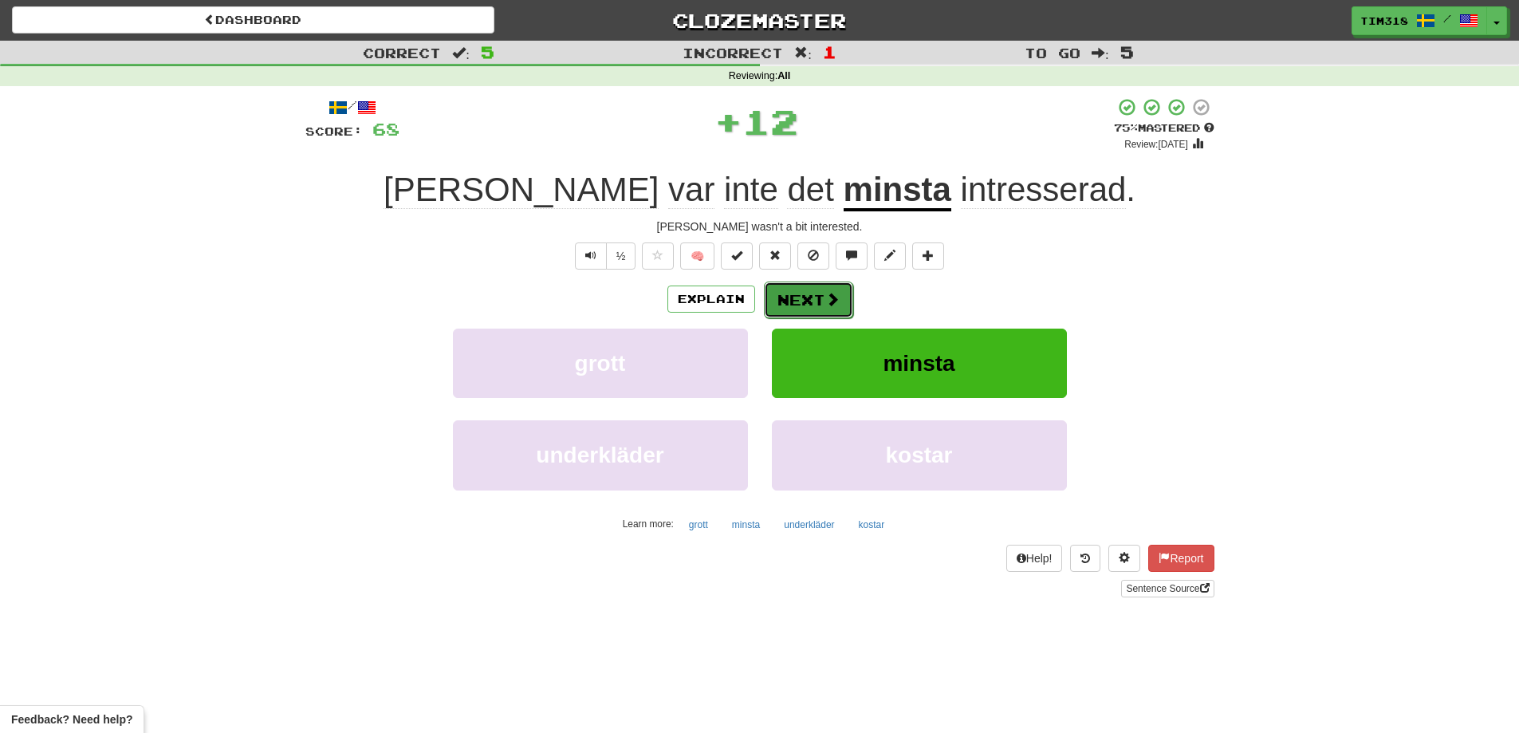
click at [800, 301] on button "Next" at bounding box center [808, 299] width 89 height 37
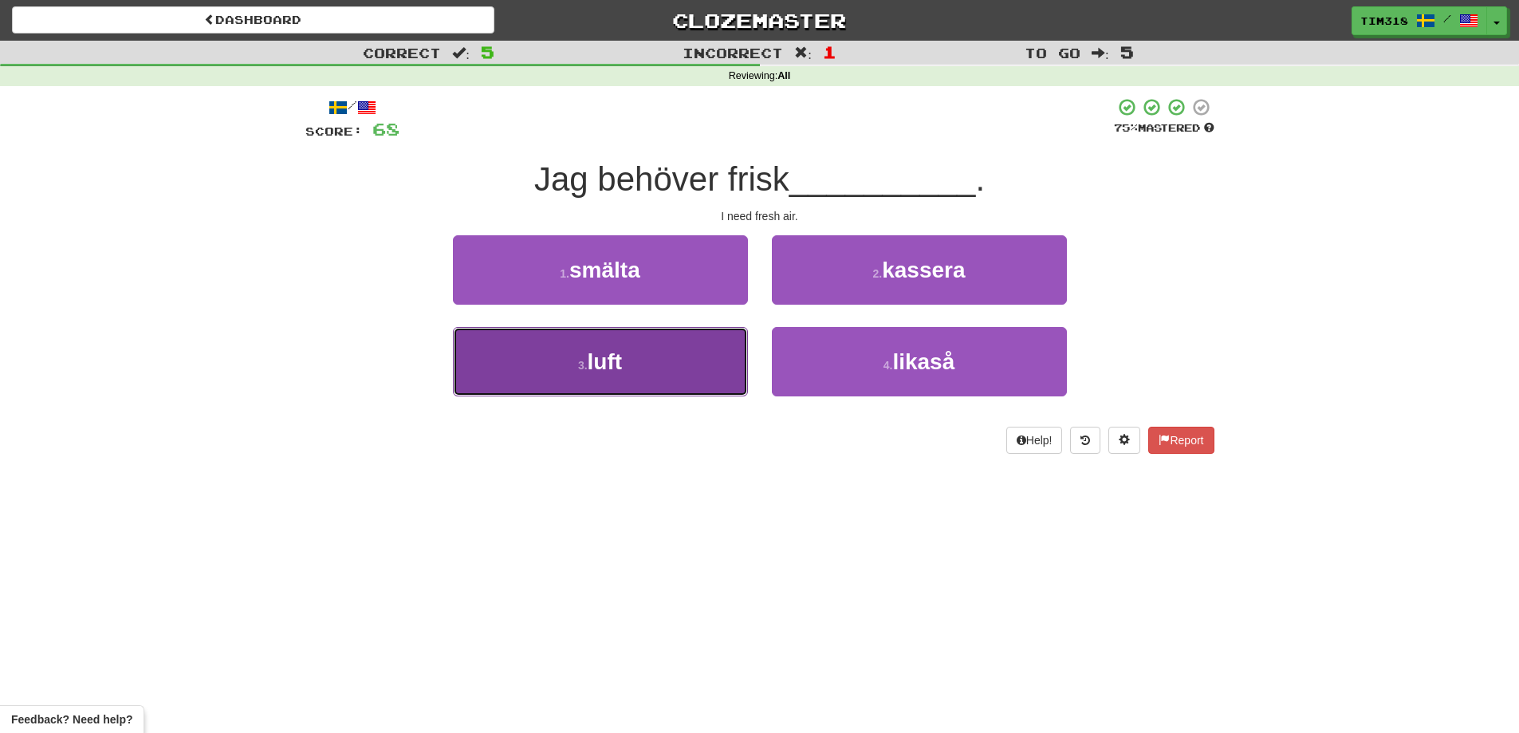
click at [677, 374] on button "3 . luft" at bounding box center [600, 361] width 295 height 69
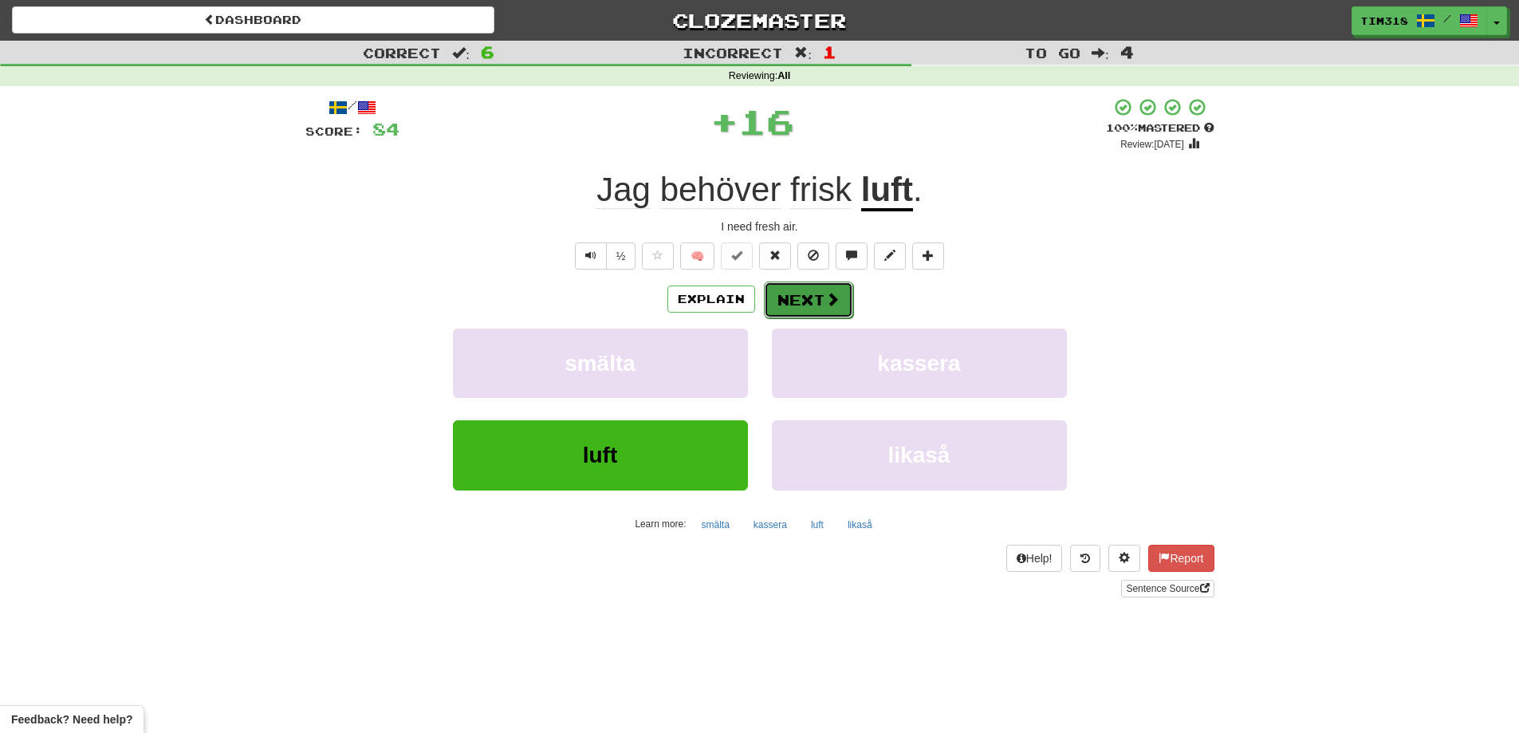
click at [784, 300] on button "Next" at bounding box center [808, 299] width 89 height 37
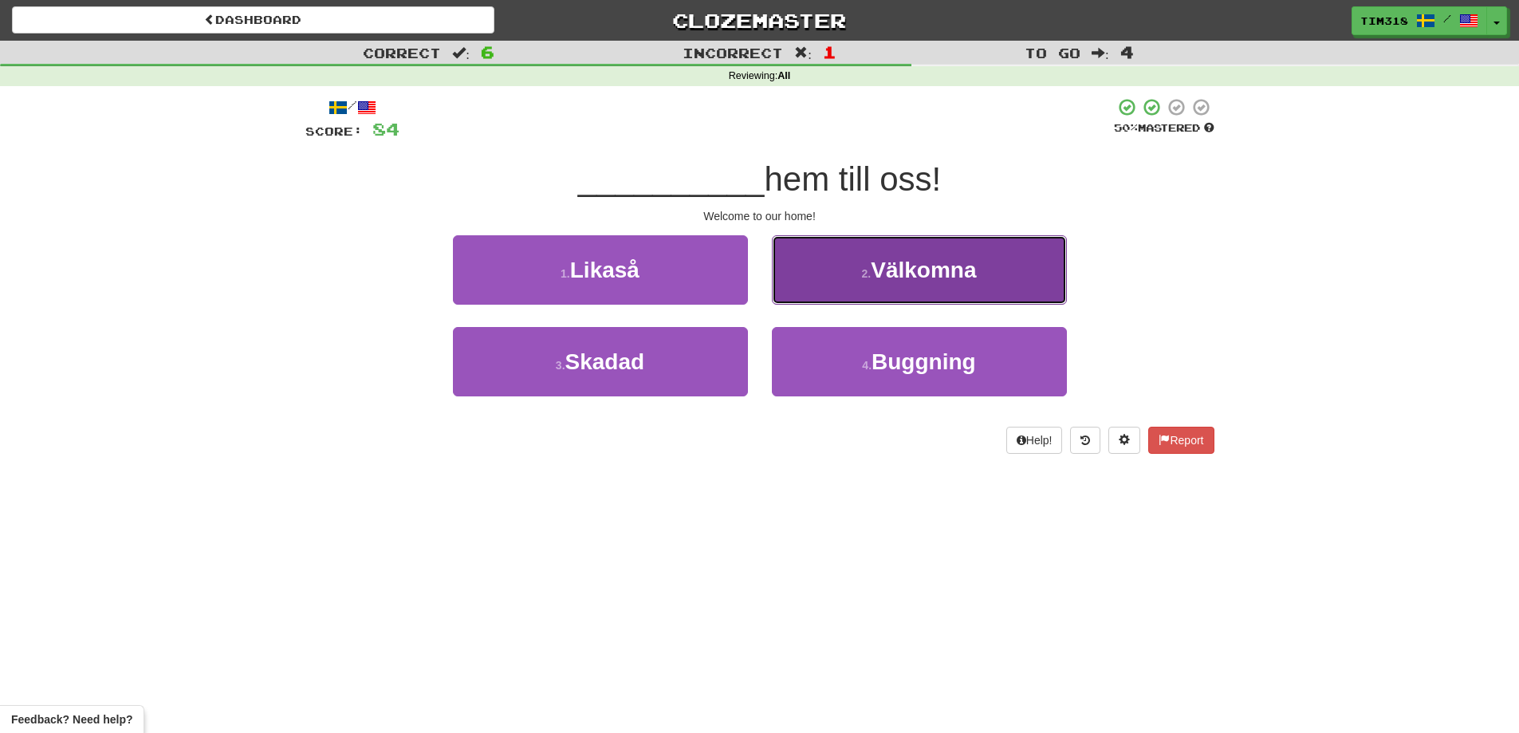
click at [862, 267] on small "2 ." at bounding box center [867, 273] width 10 height 13
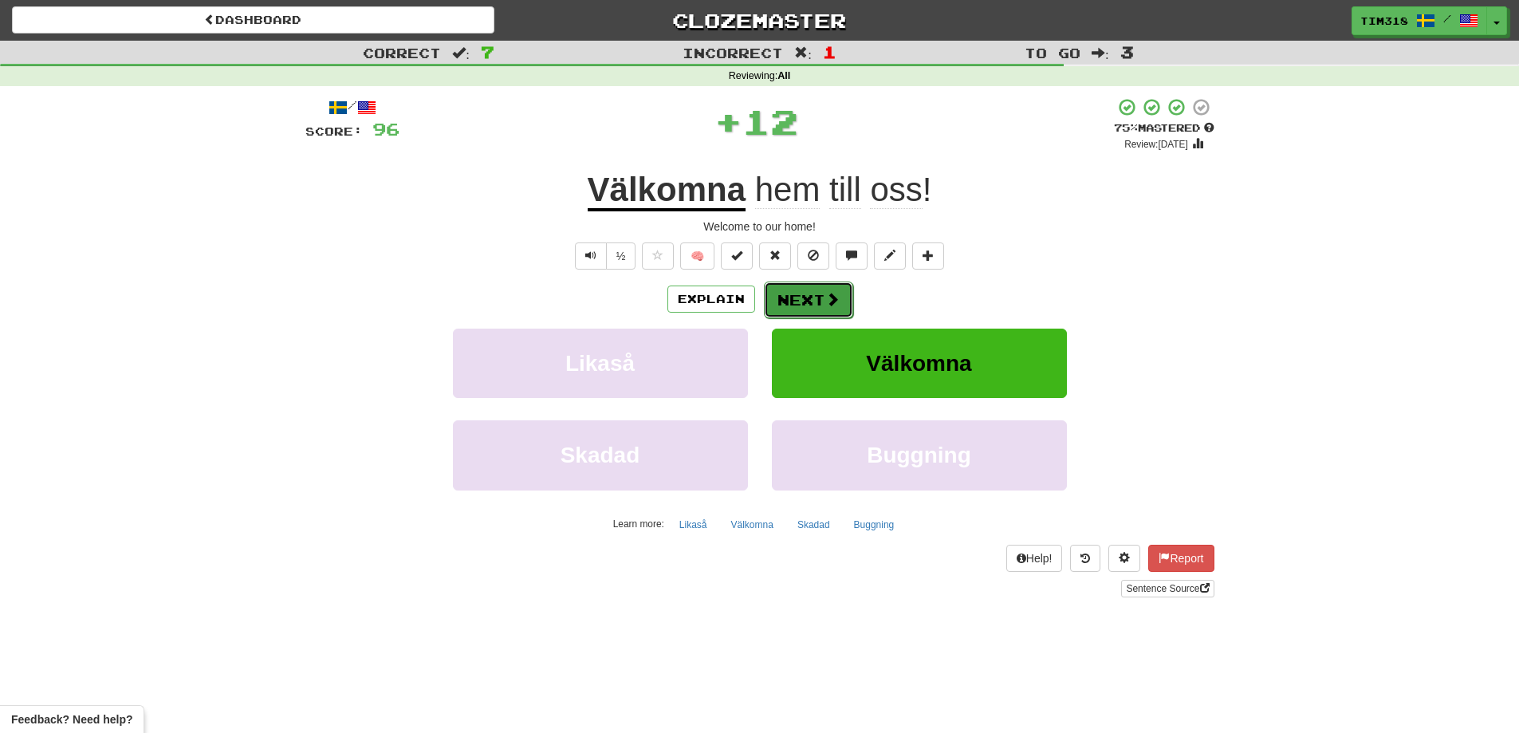
click at [801, 296] on button "Next" at bounding box center [808, 299] width 89 height 37
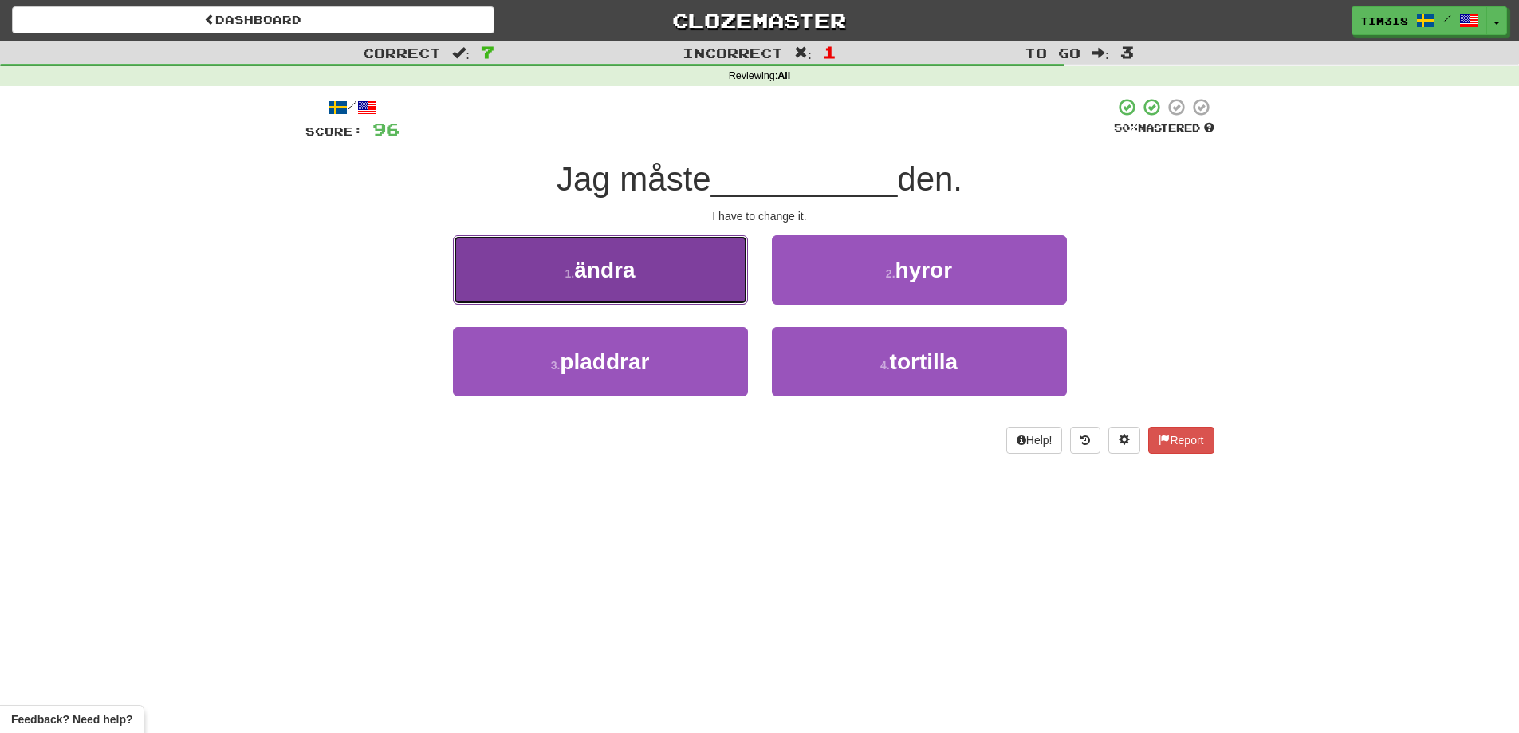
click at [689, 265] on button "1 . ändra" at bounding box center [600, 269] width 295 height 69
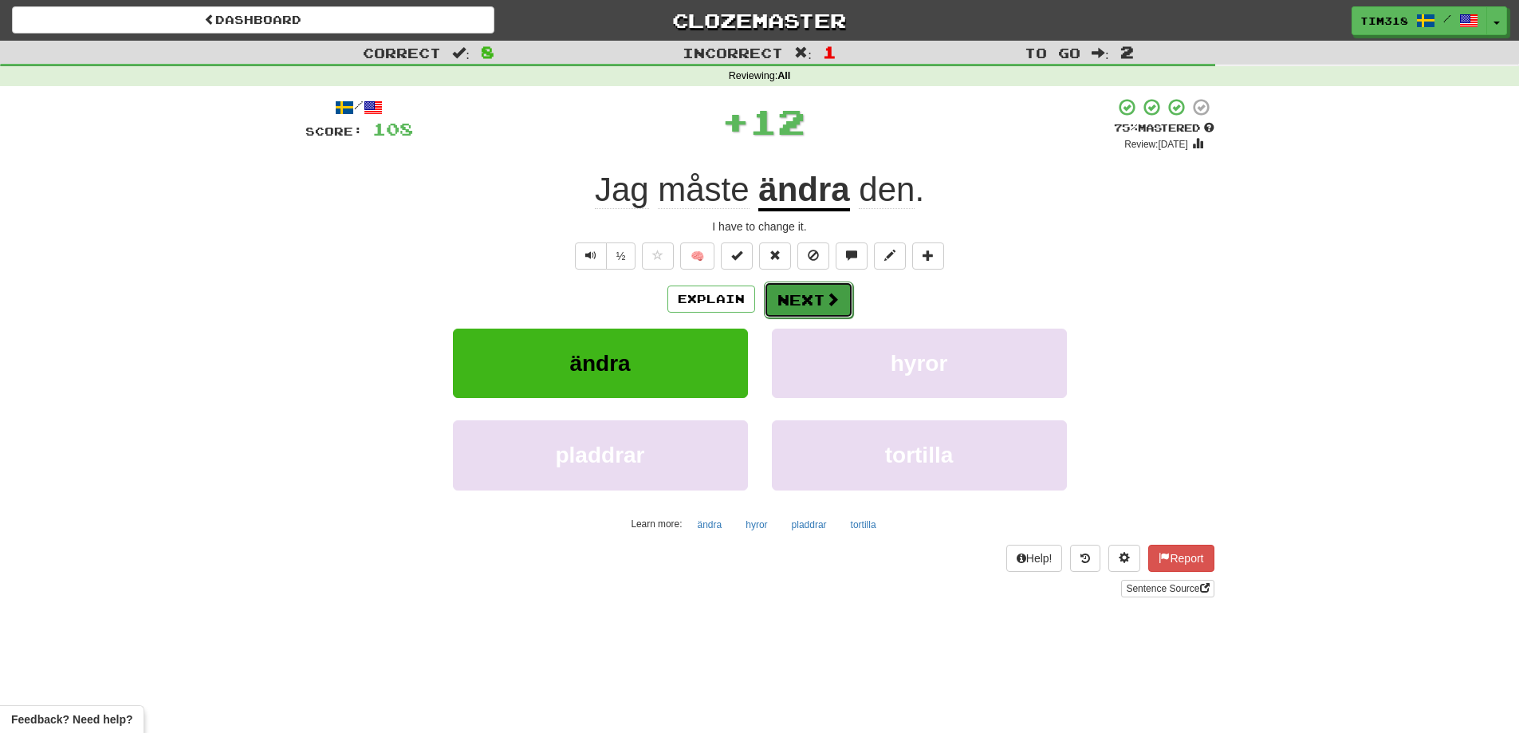
click at [796, 301] on button "Next" at bounding box center [808, 299] width 89 height 37
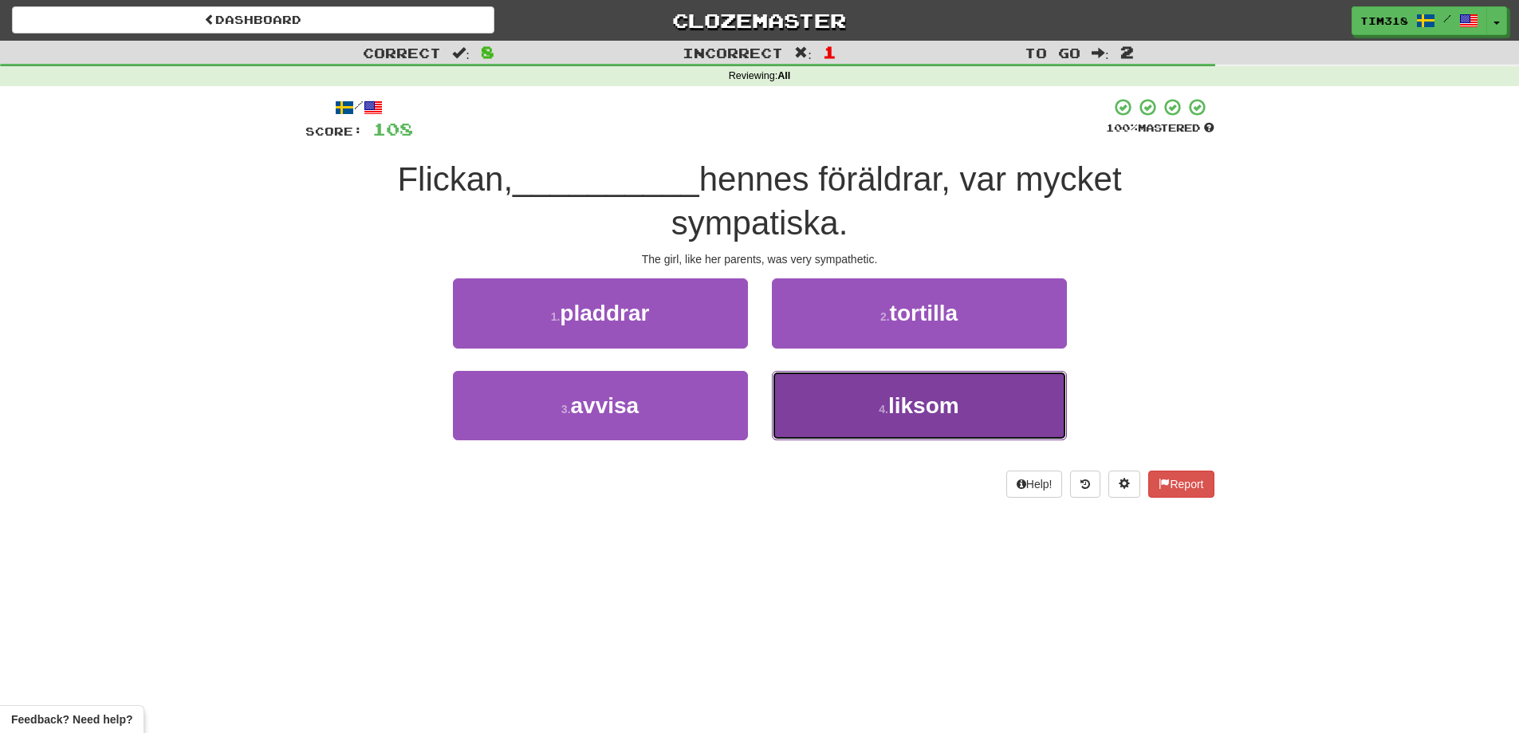
click at [900, 386] on button "4 . liksom" at bounding box center [919, 405] width 295 height 69
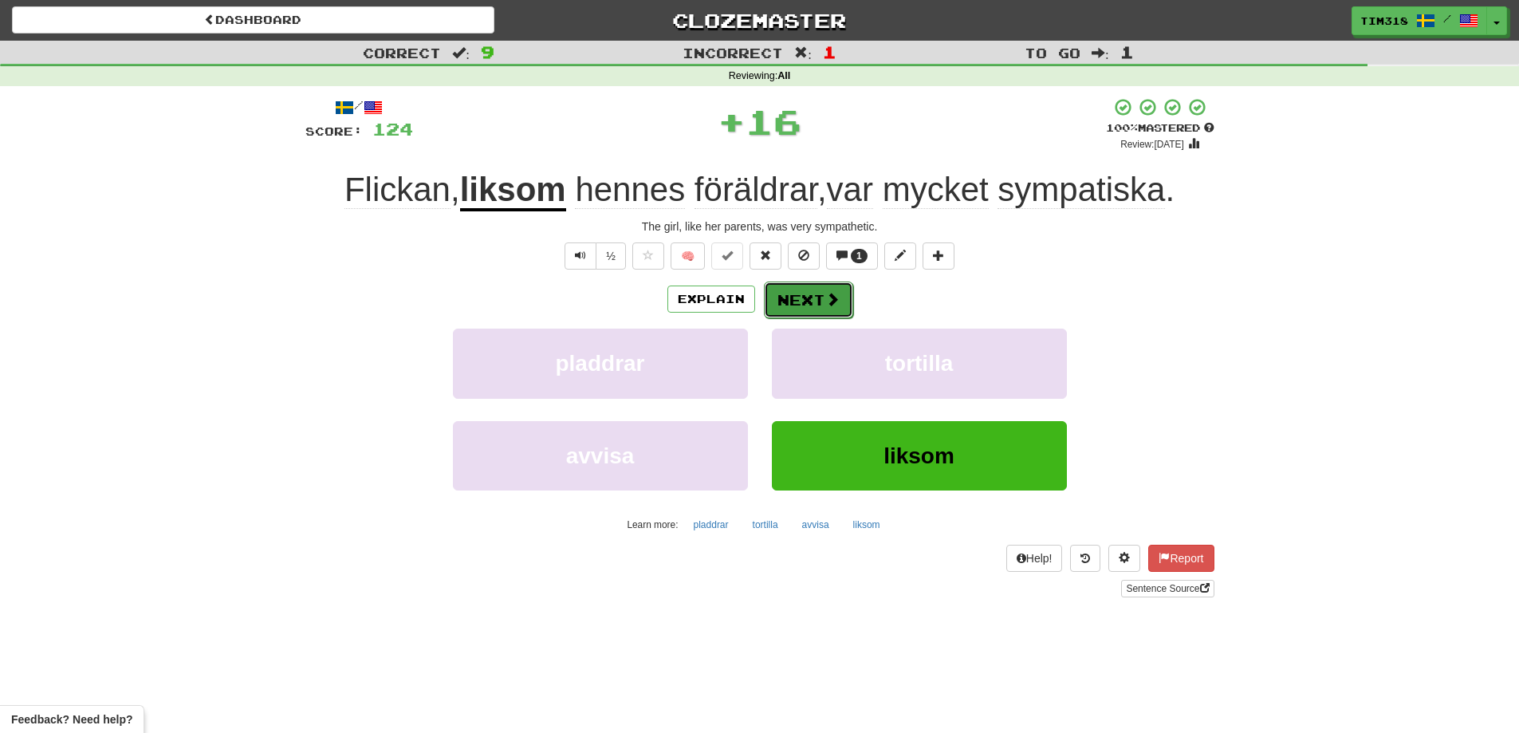
click at [790, 302] on button "Next" at bounding box center [808, 299] width 89 height 37
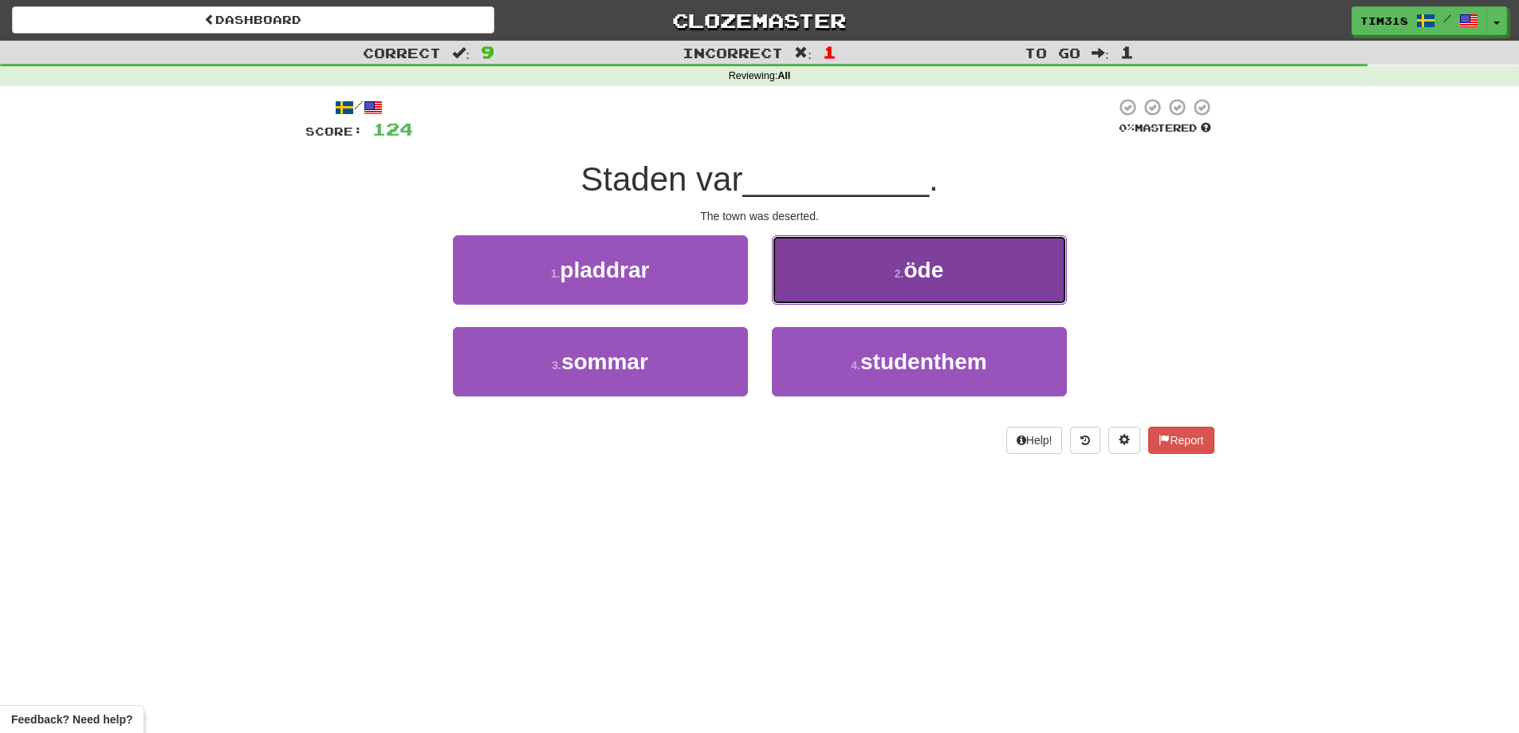
click at [859, 274] on button "2 . öde" at bounding box center [919, 269] width 295 height 69
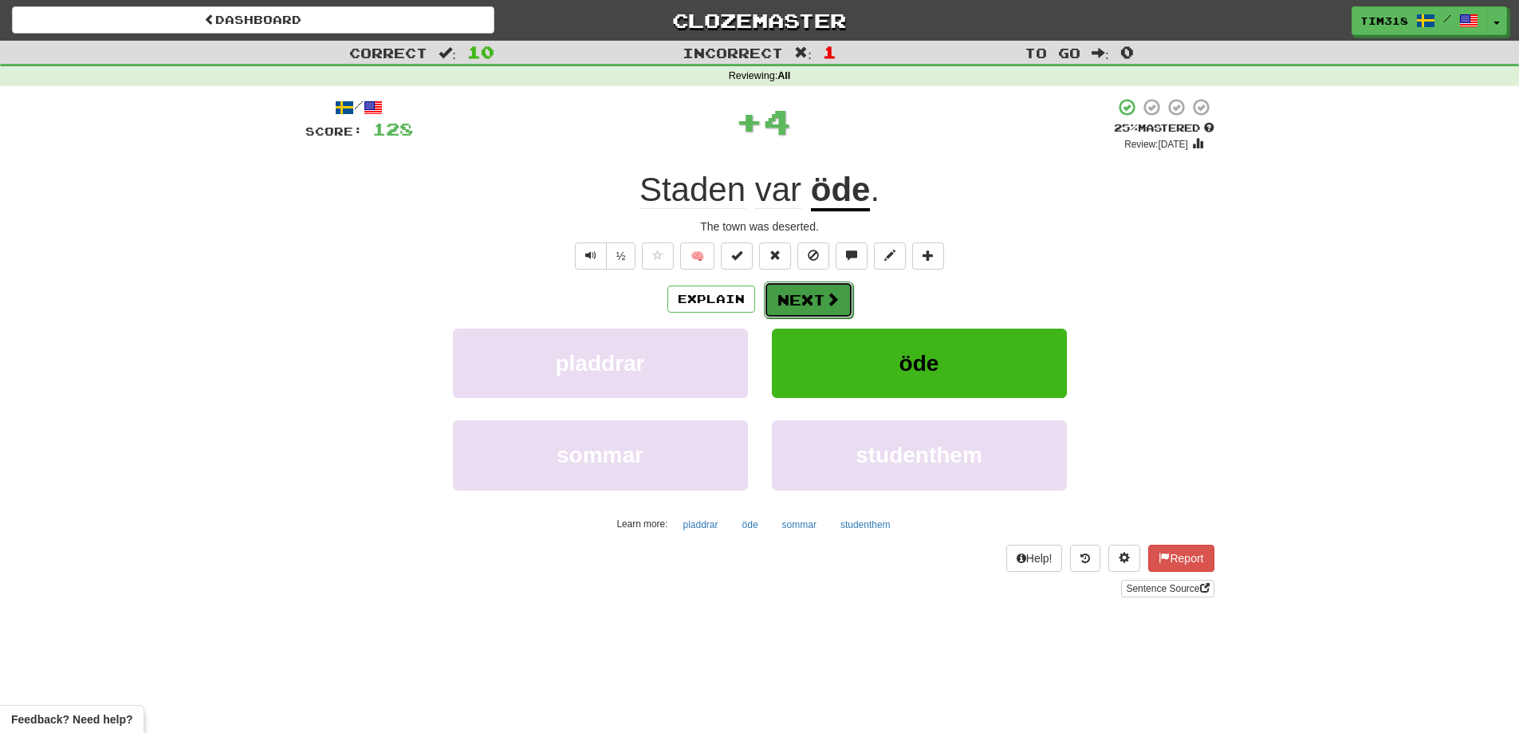
click at [816, 300] on button "Next" at bounding box center [808, 299] width 89 height 37
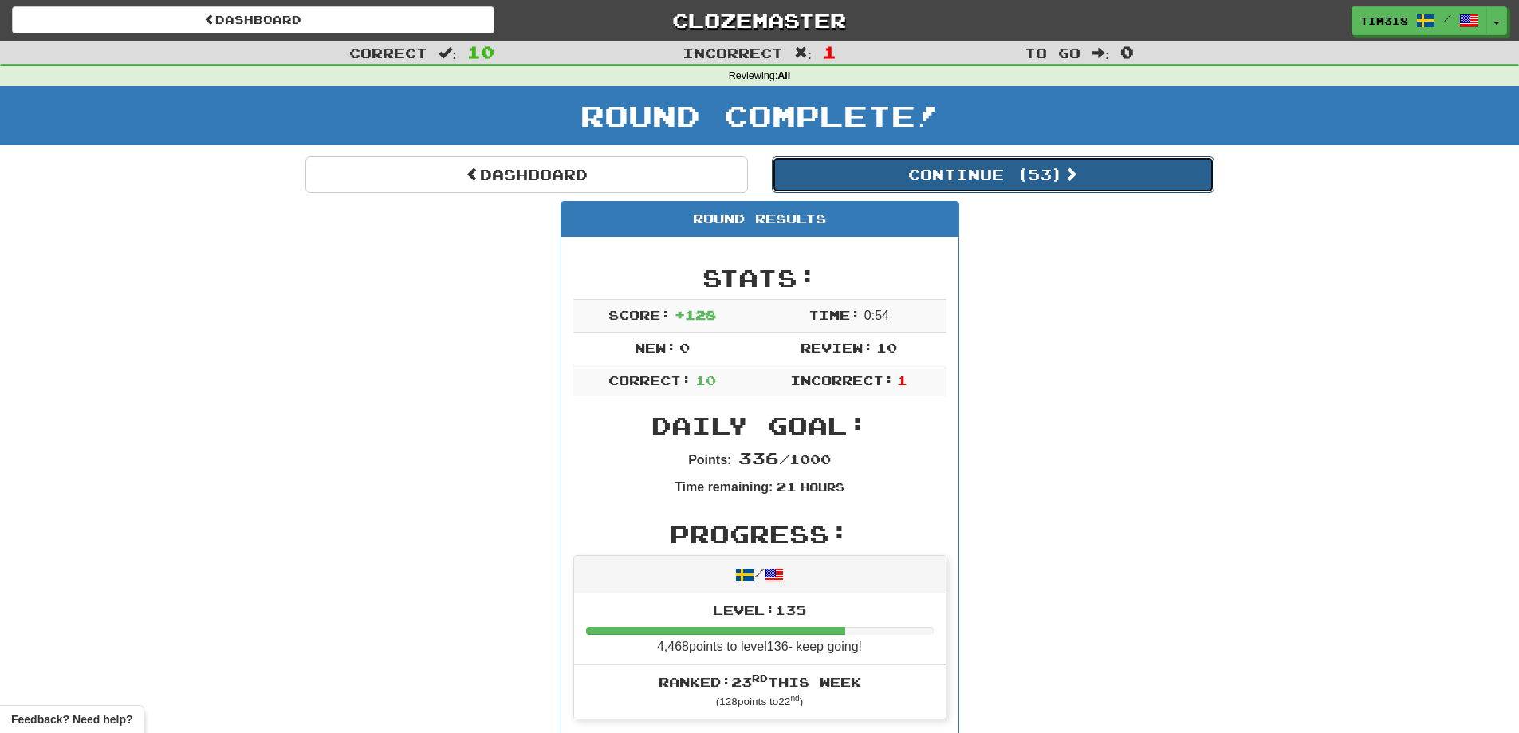
click at [967, 184] on button "Continue ( 53 )" at bounding box center [993, 174] width 442 height 37
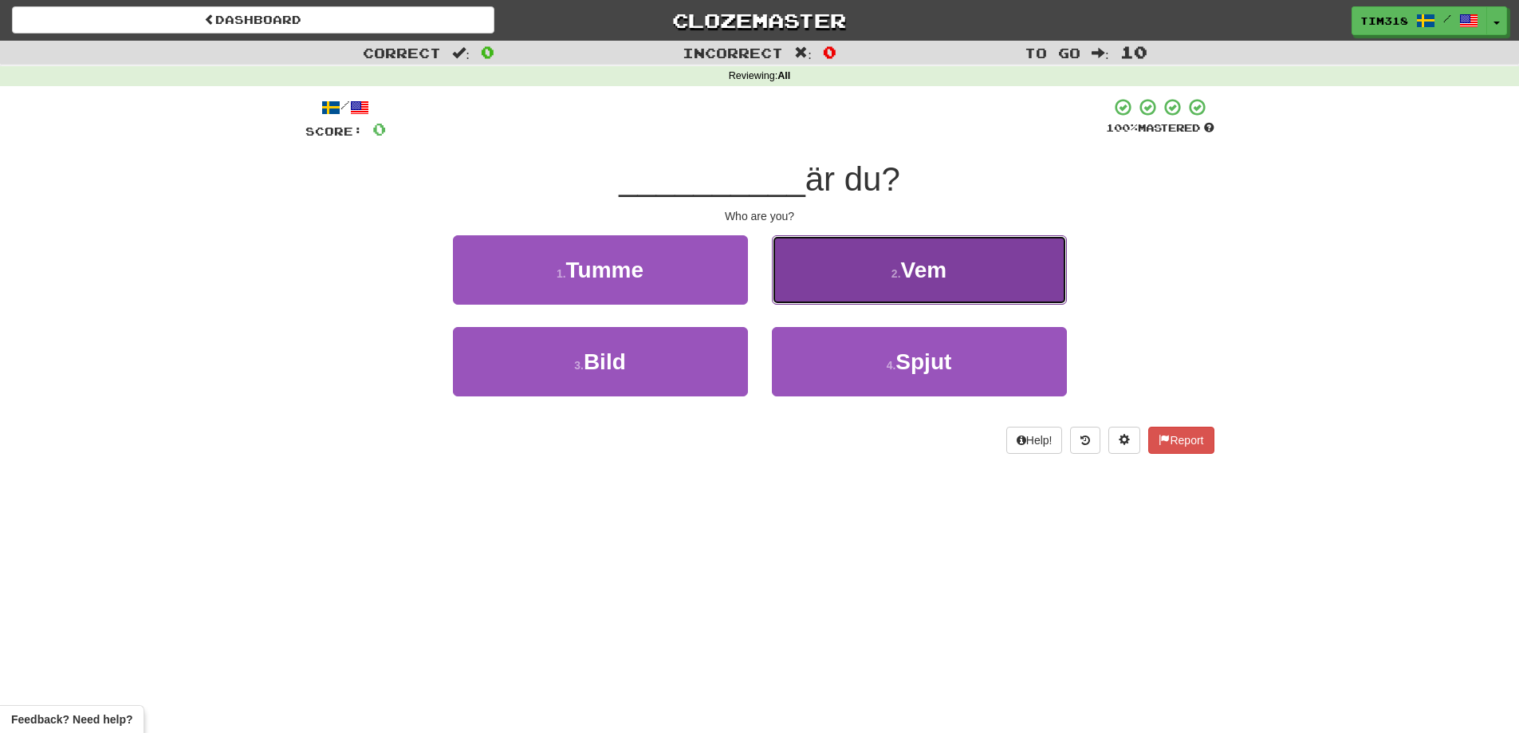
click at [863, 285] on button "2 . Vem" at bounding box center [919, 269] width 295 height 69
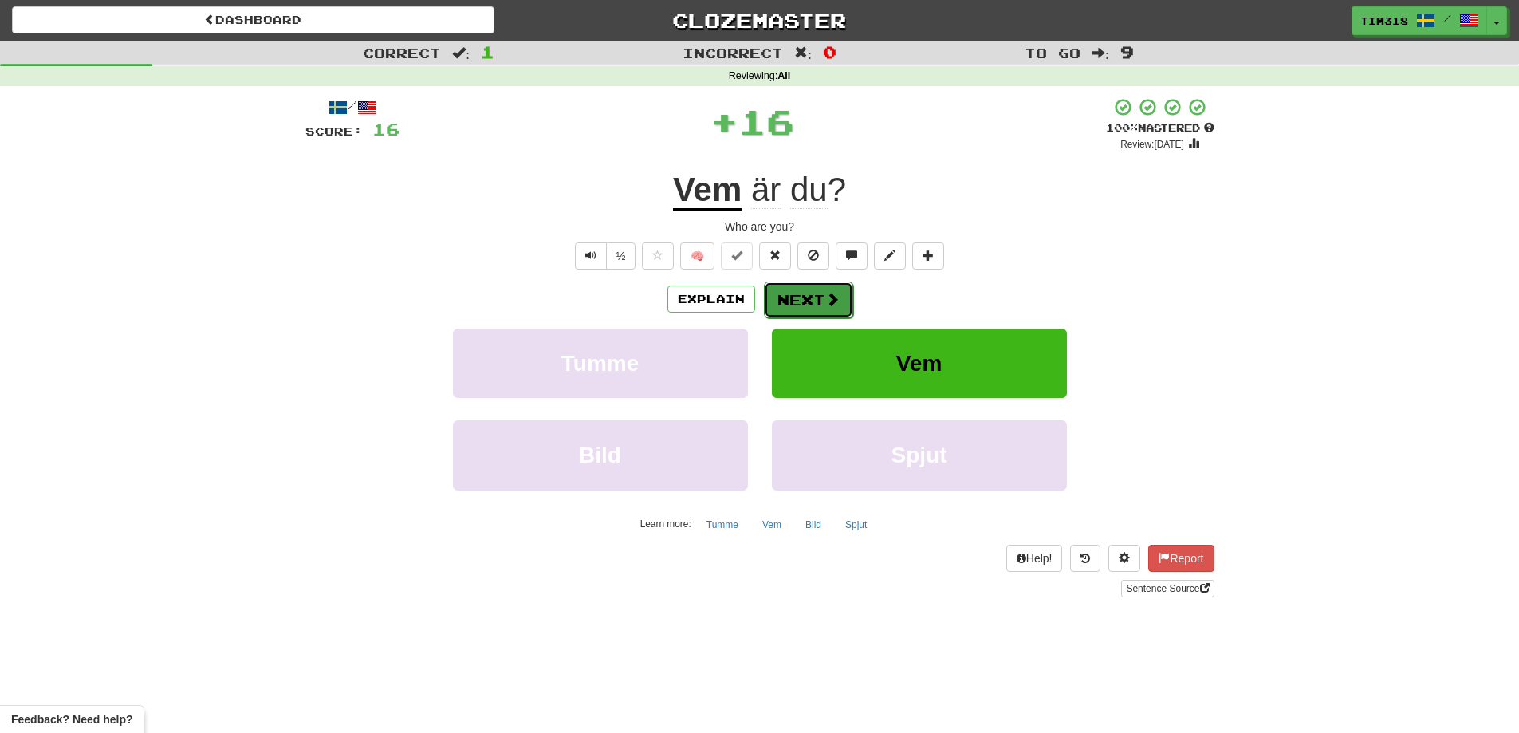
click at [822, 303] on button "Next" at bounding box center [808, 299] width 89 height 37
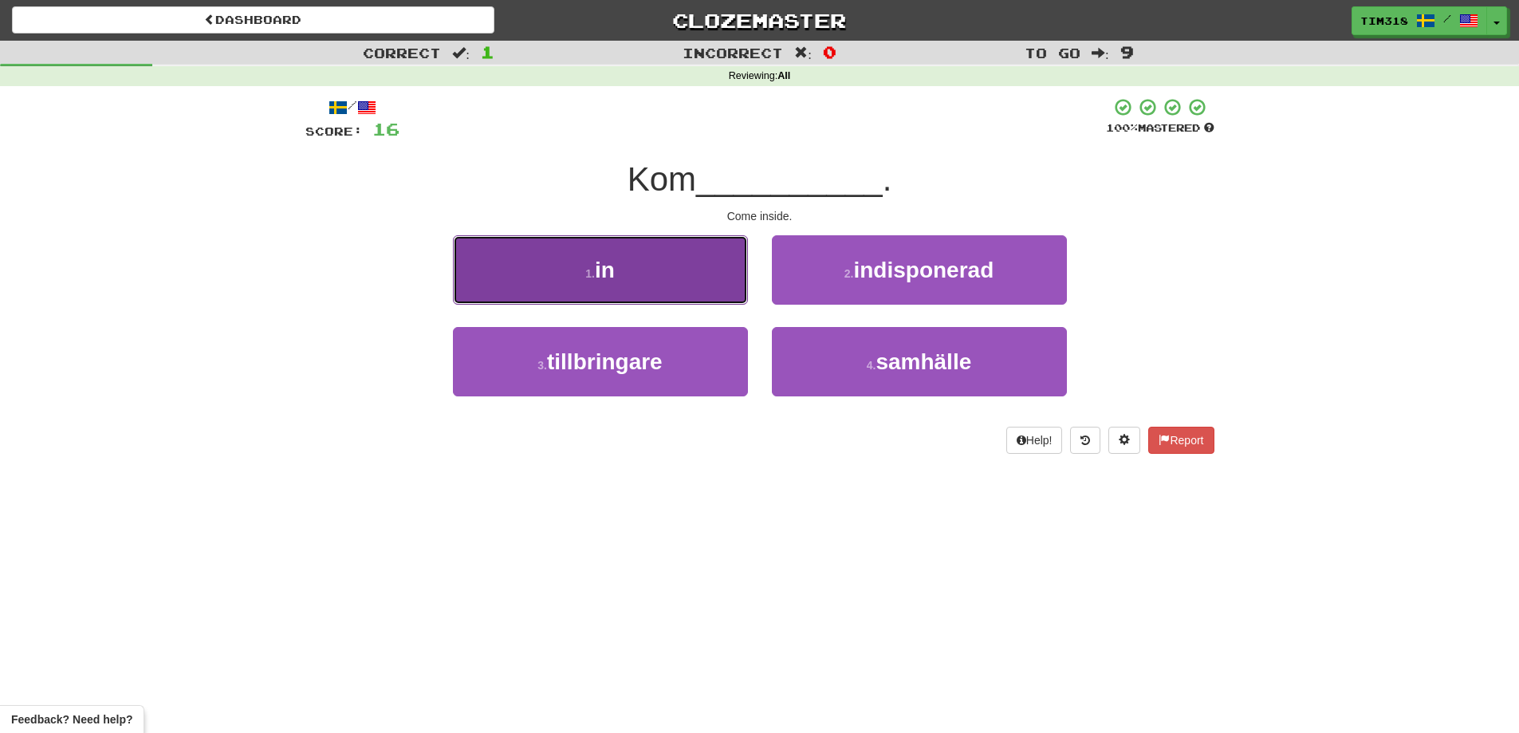
click at [678, 267] on button "1 . in" at bounding box center [600, 269] width 295 height 69
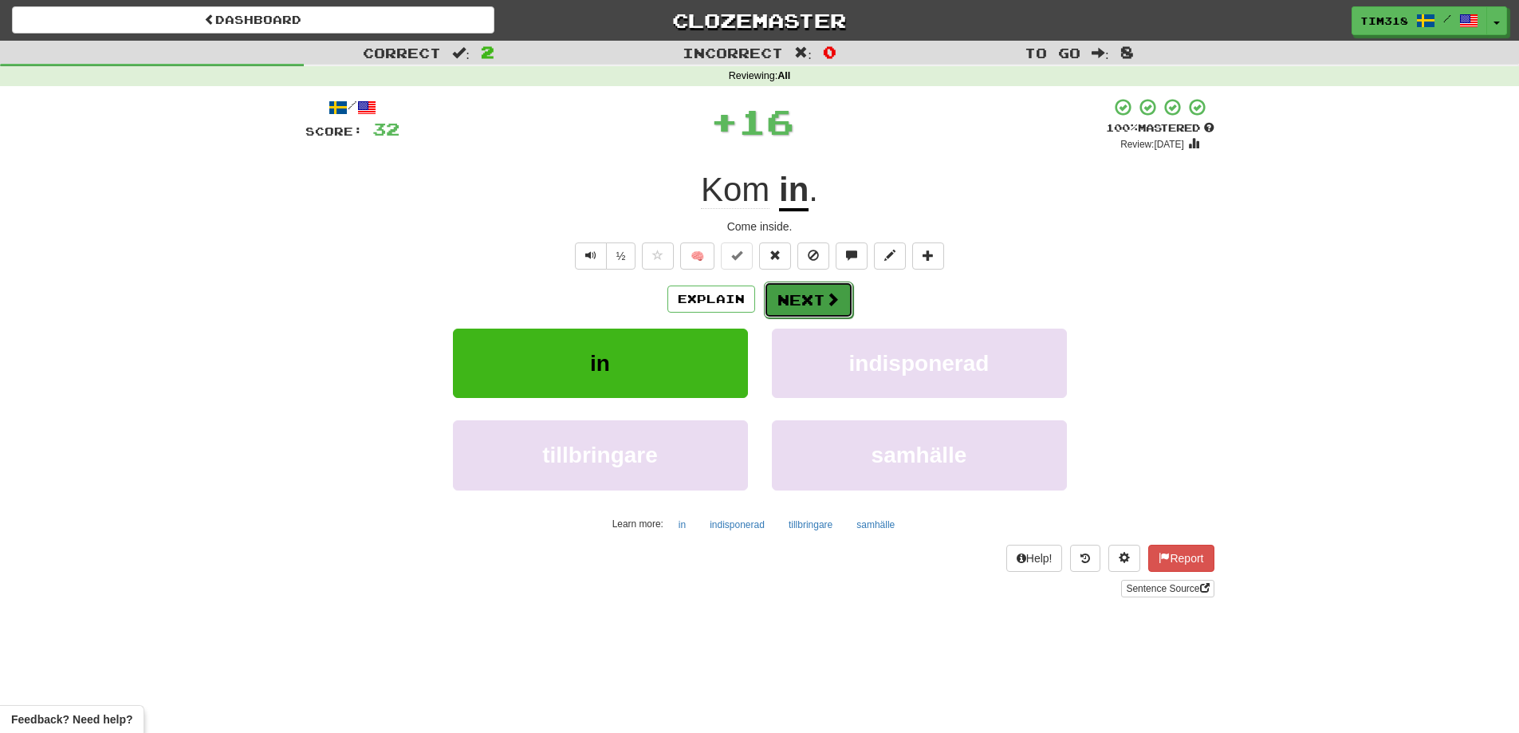
click at [796, 295] on button "Next" at bounding box center [808, 299] width 89 height 37
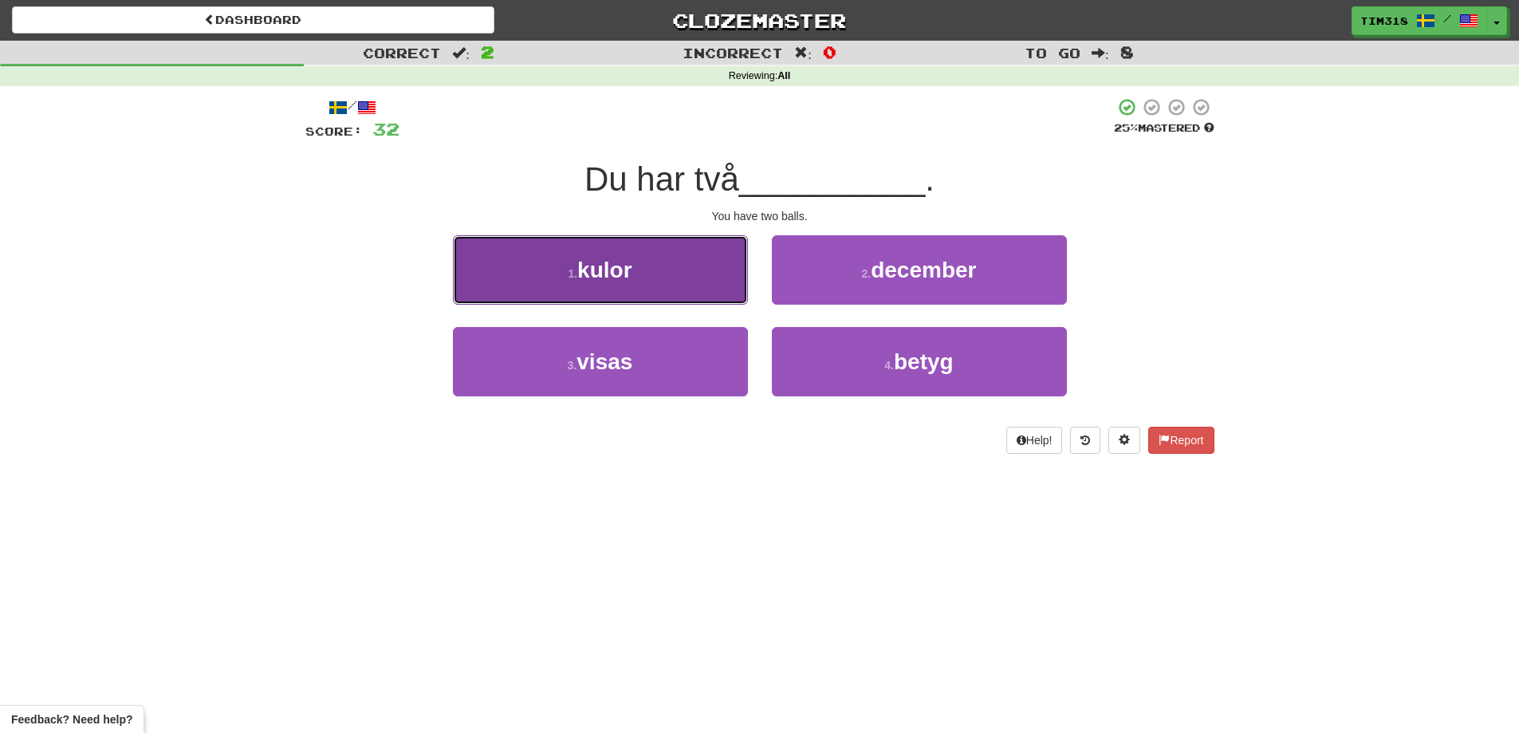
click at [667, 276] on button "1 . kulor" at bounding box center [600, 269] width 295 height 69
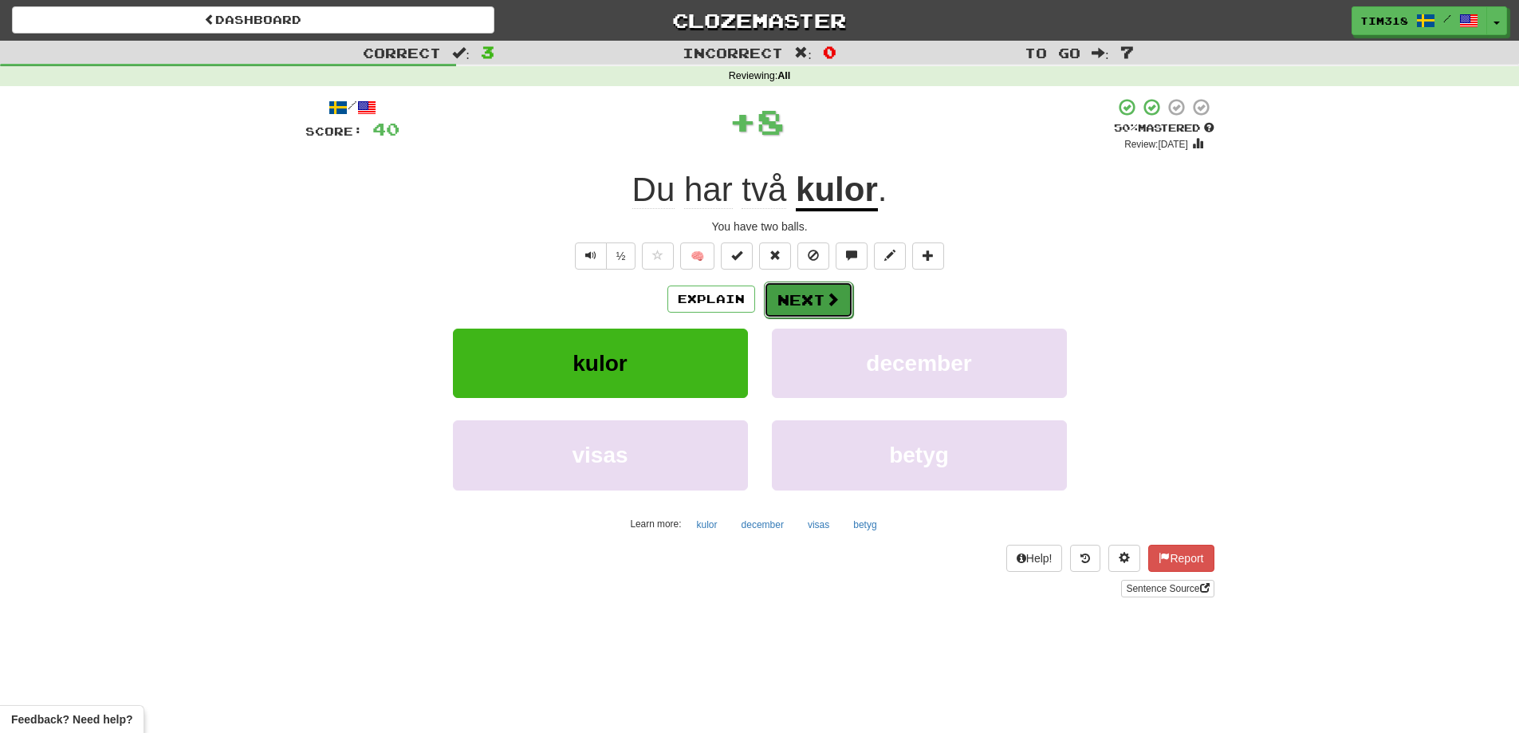
click at [827, 293] on span at bounding box center [832, 299] width 14 height 14
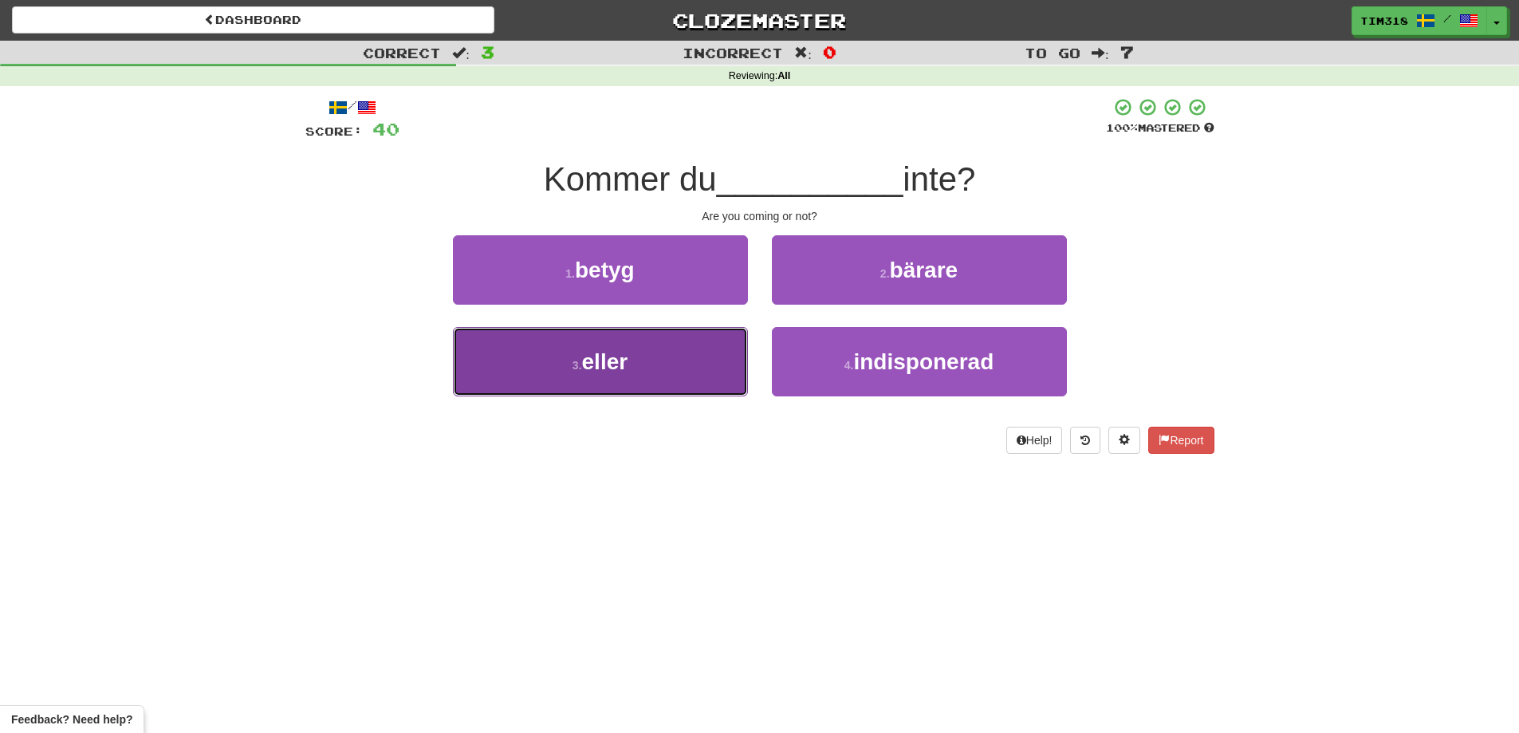
click at [663, 391] on button "3 . eller" at bounding box center [600, 361] width 295 height 69
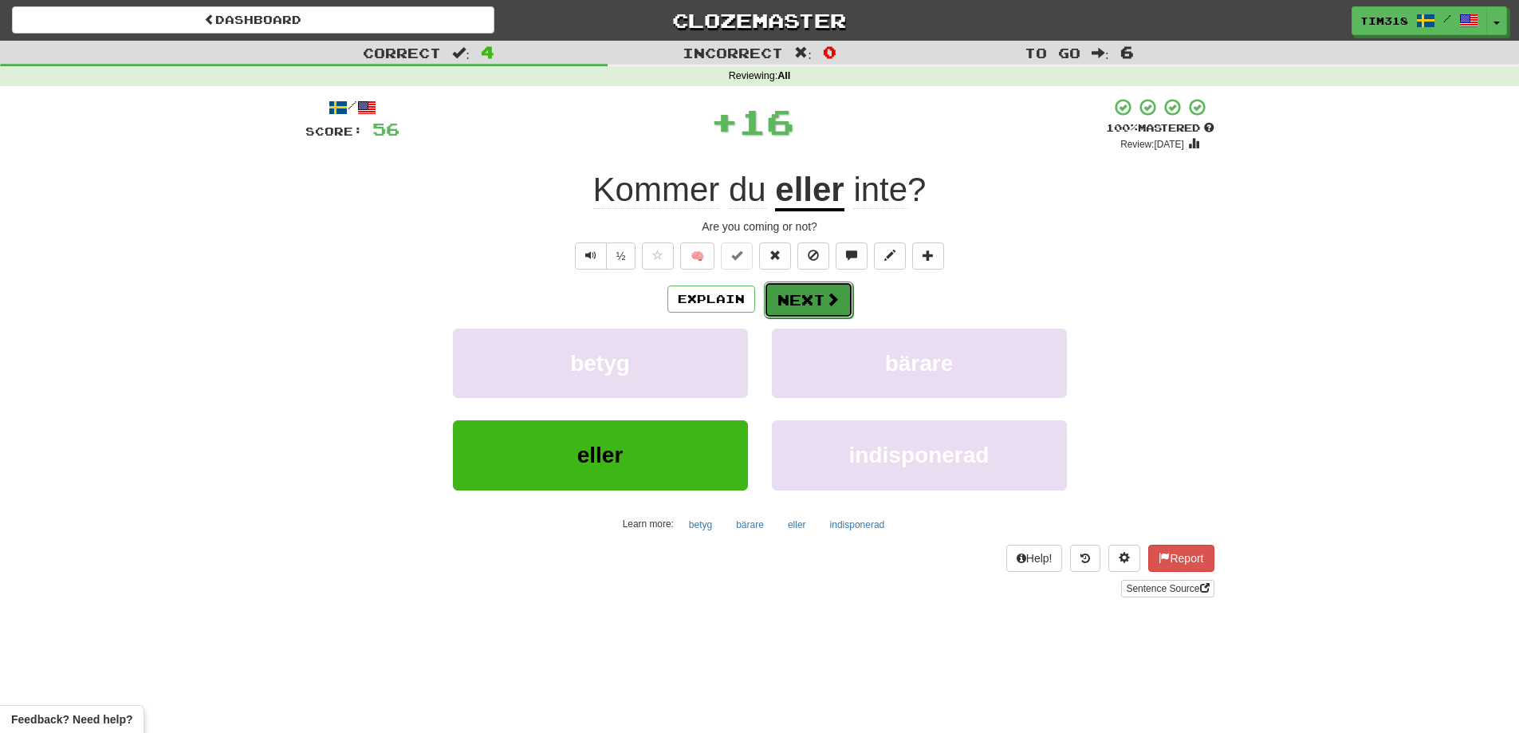
click at [805, 302] on button "Next" at bounding box center [808, 299] width 89 height 37
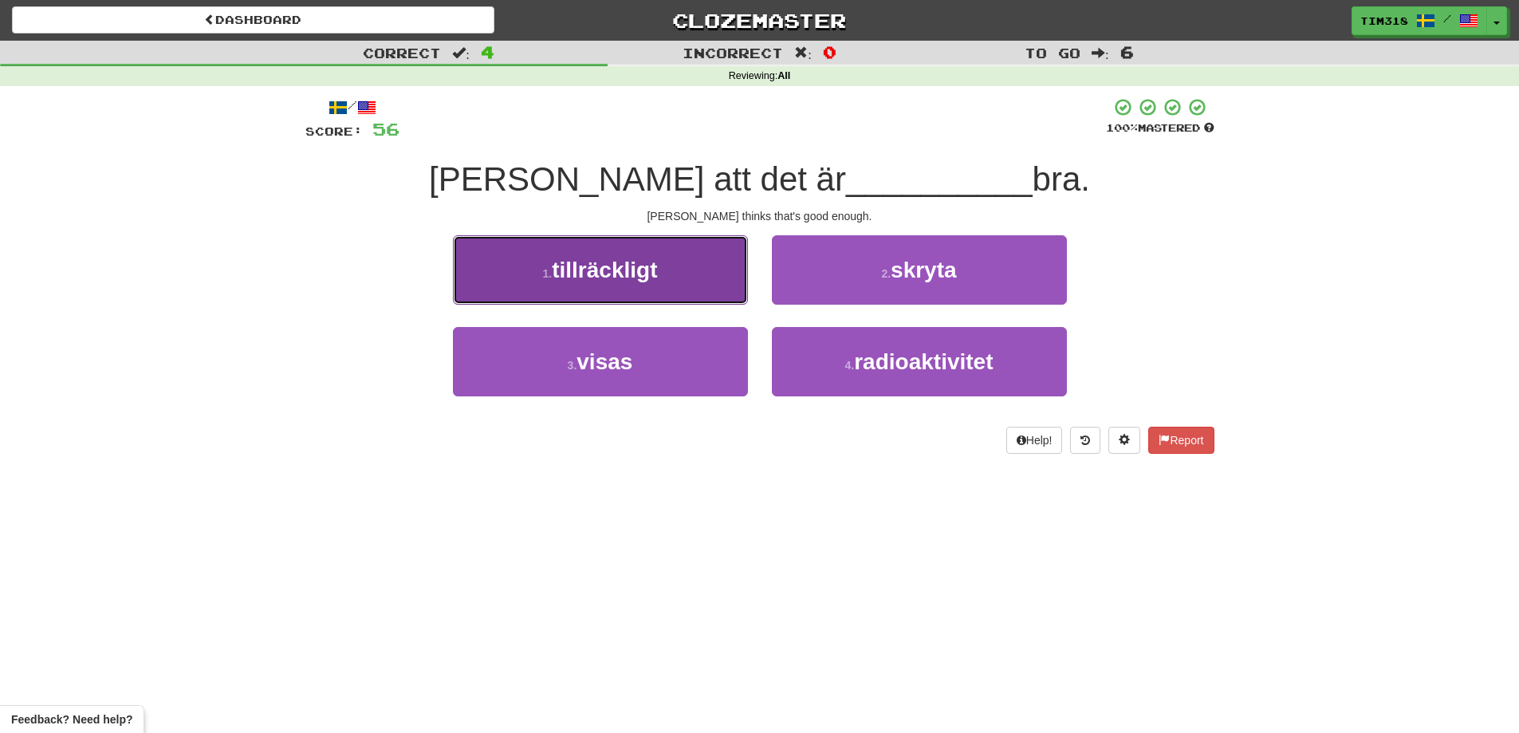
click at [676, 289] on button "1 . tillräckligt" at bounding box center [600, 269] width 295 height 69
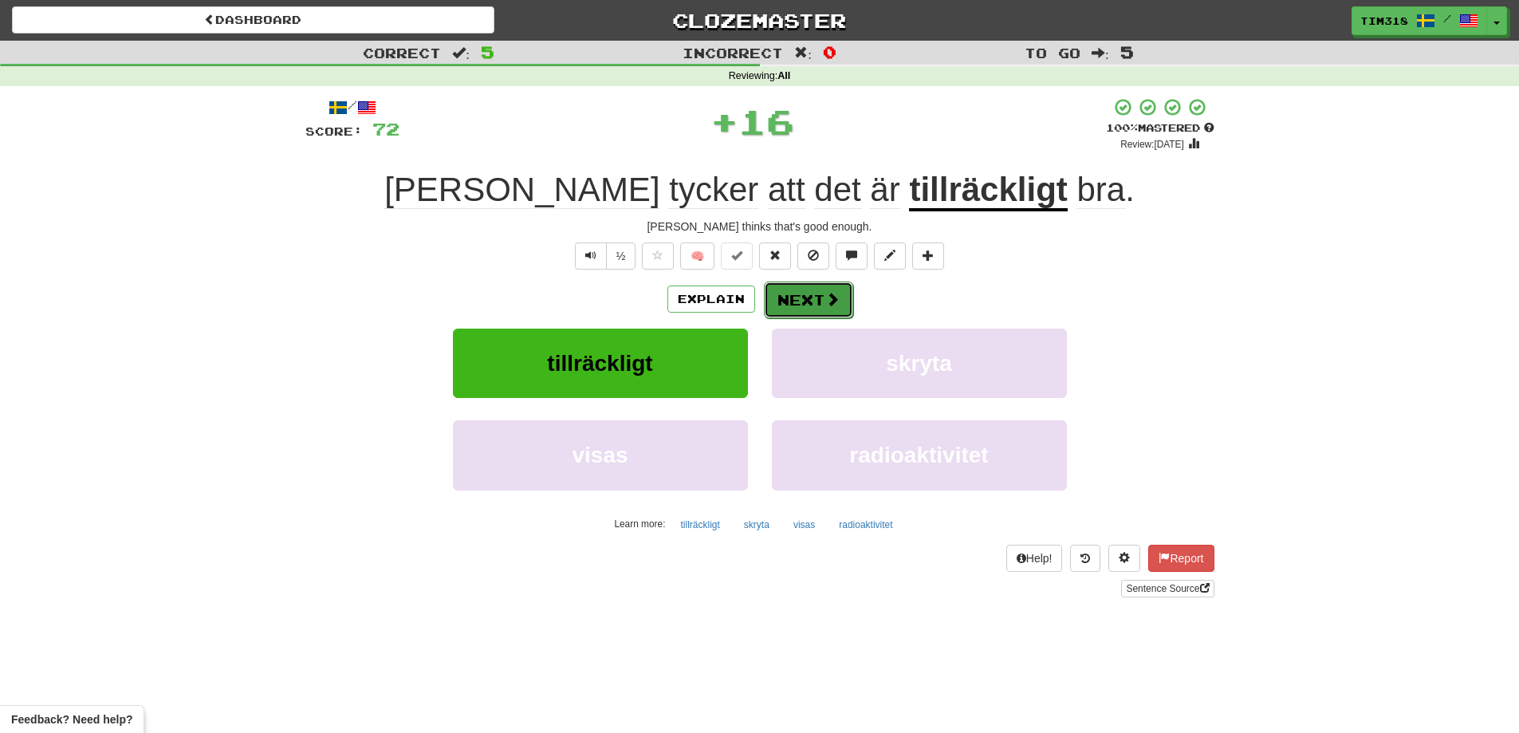
click at [811, 298] on button "Next" at bounding box center [808, 299] width 89 height 37
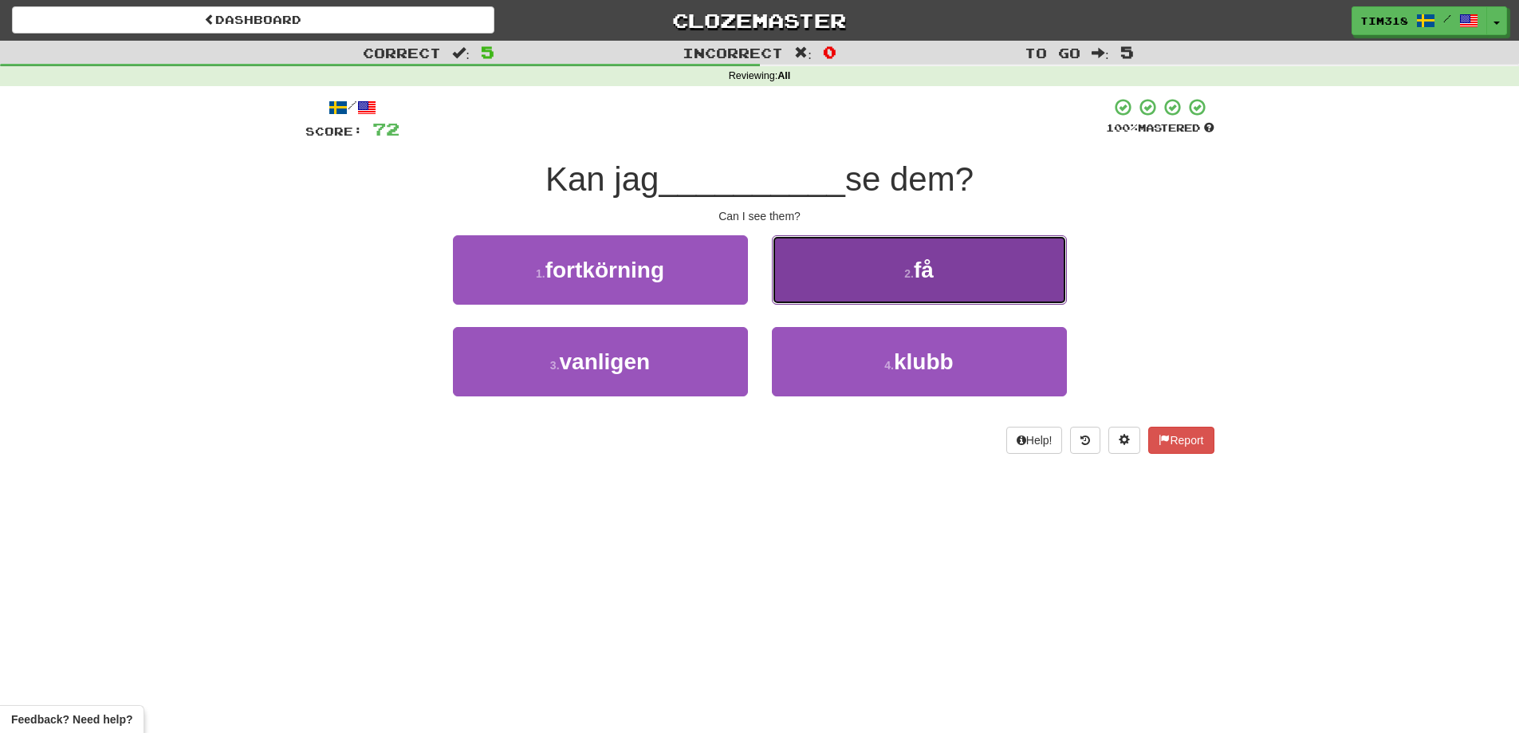
click at [877, 272] on button "2 . få" at bounding box center [919, 269] width 295 height 69
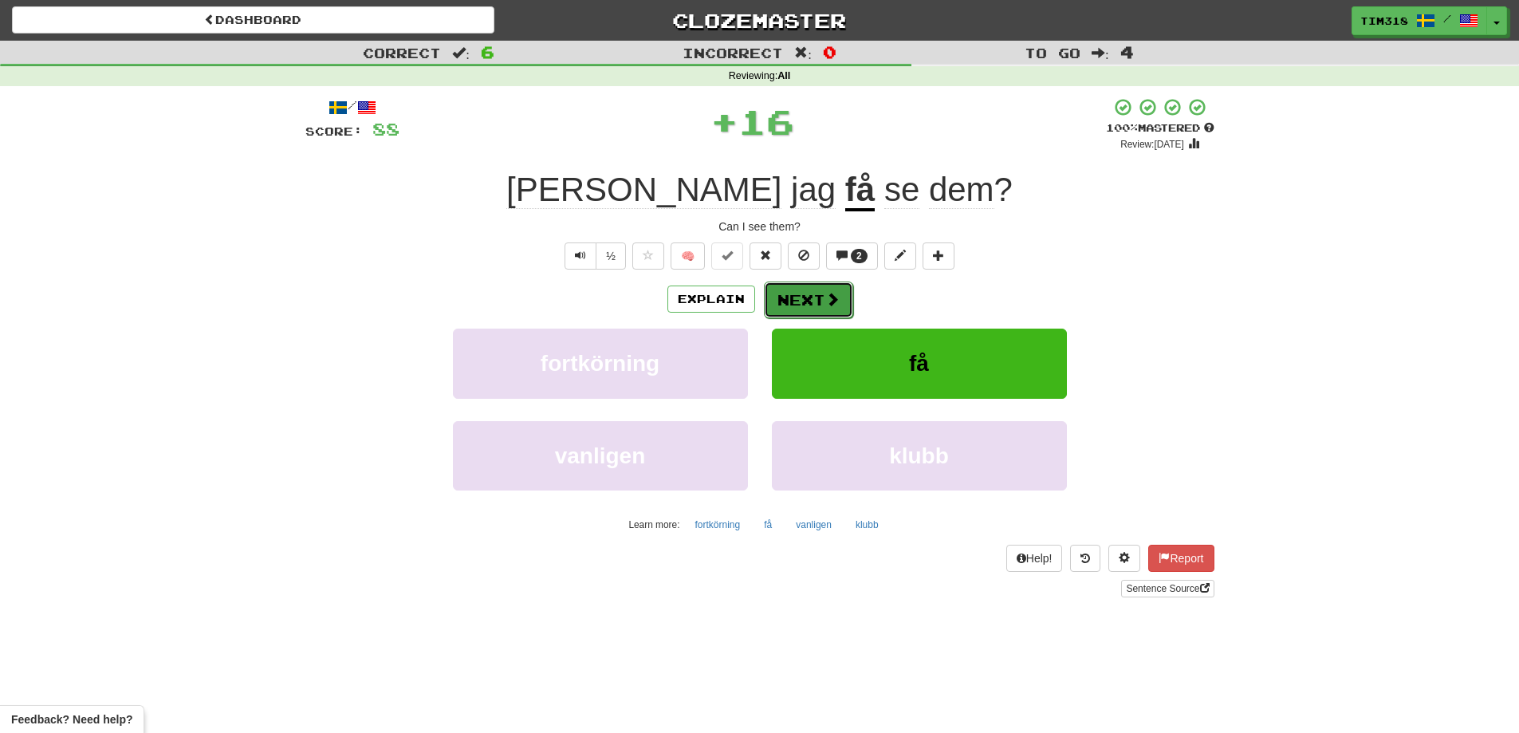
click at [794, 291] on button "Next" at bounding box center [808, 299] width 89 height 37
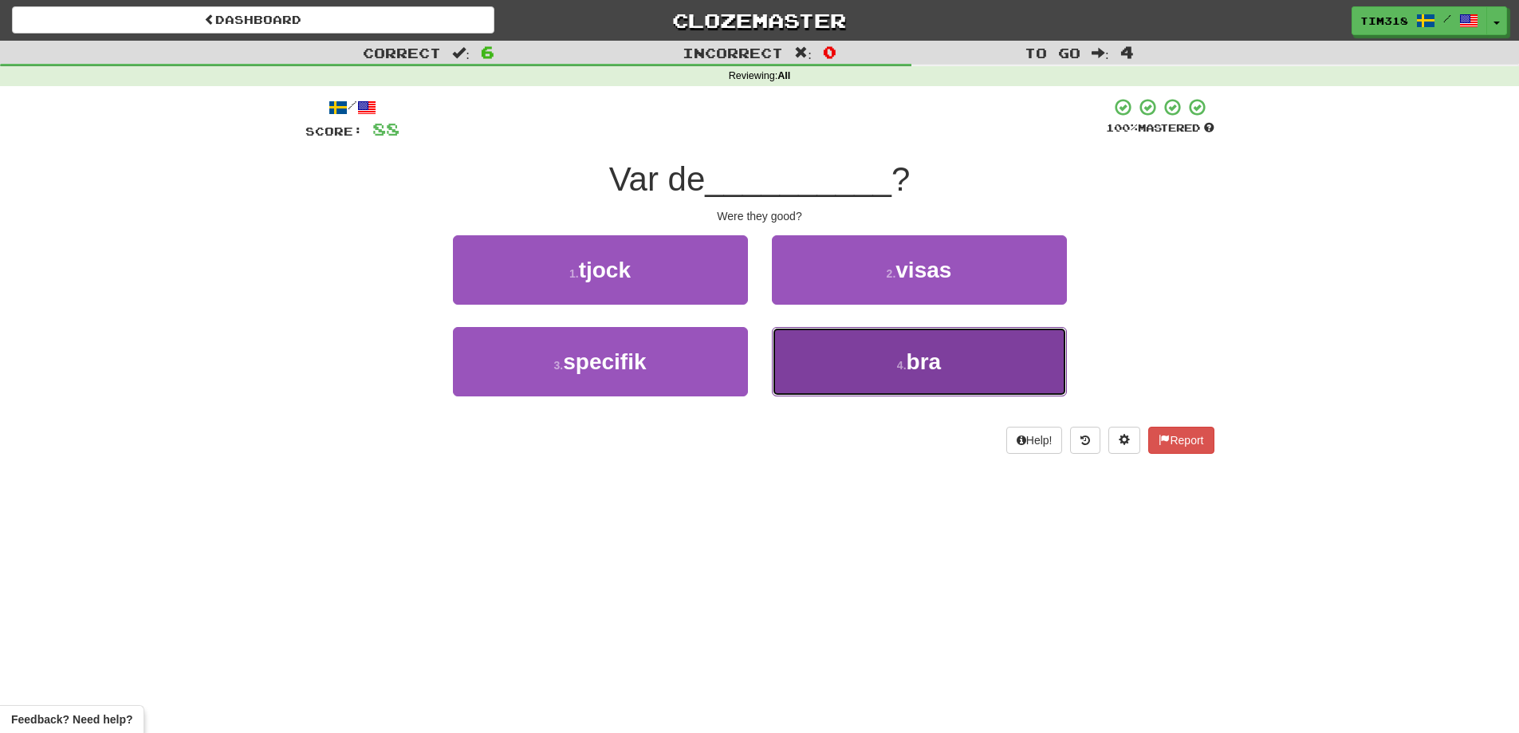
click at [836, 352] on button "4 . bra" at bounding box center [919, 361] width 295 height 69
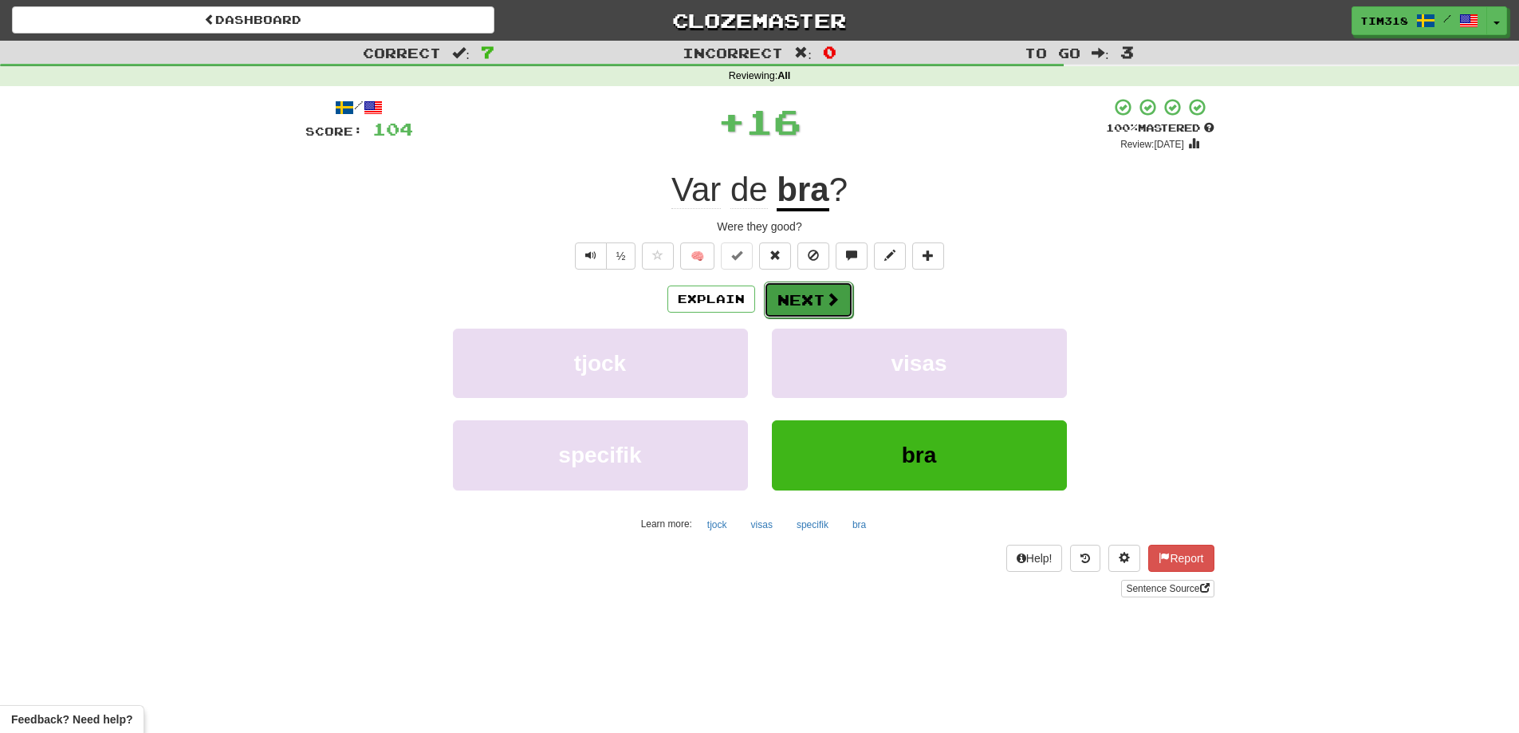
click at [797, 292] on button "Next" at bounding box center [808, 299] width 89 height 37
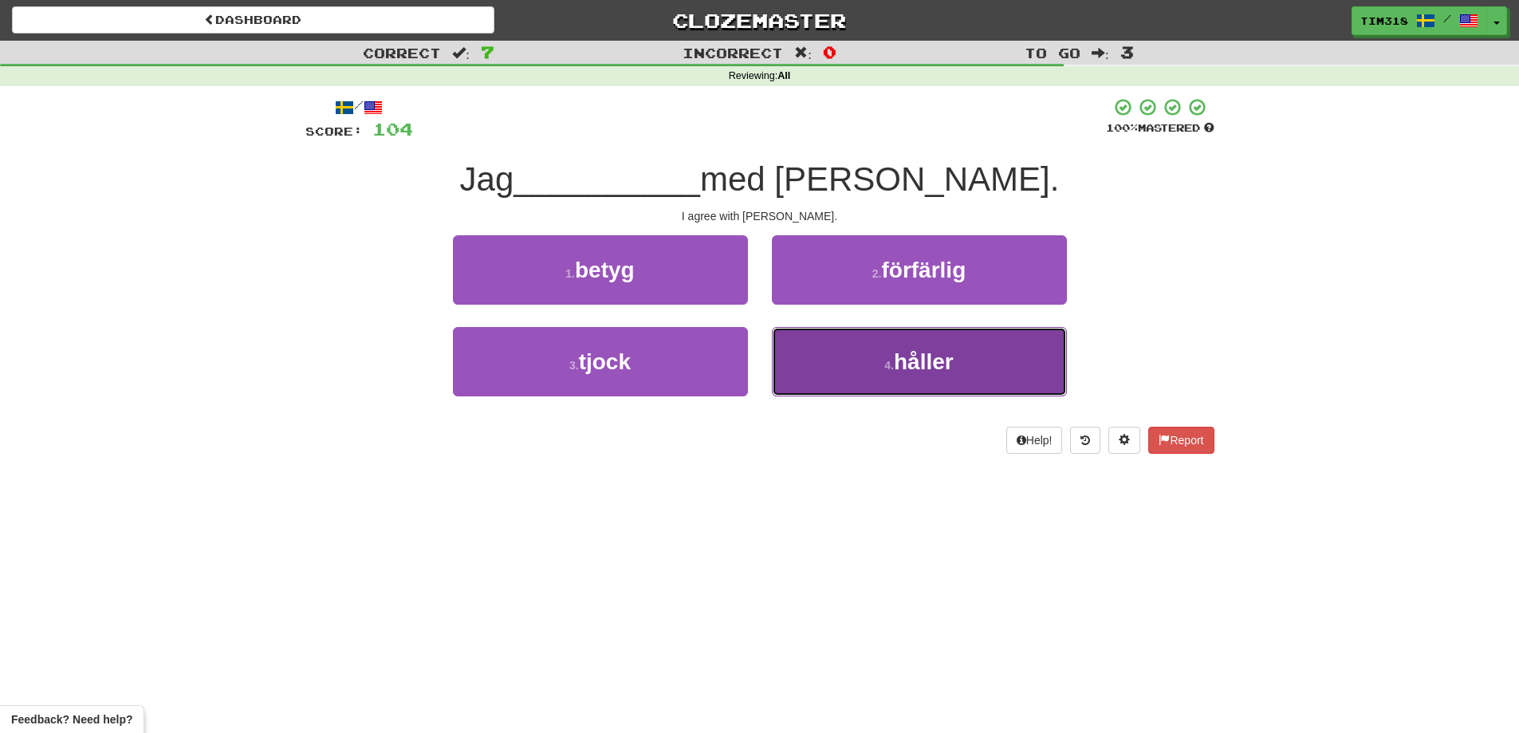
click at [851, 379] on button "4 . håller" at bounding box center [919, 361] width 295 height 69
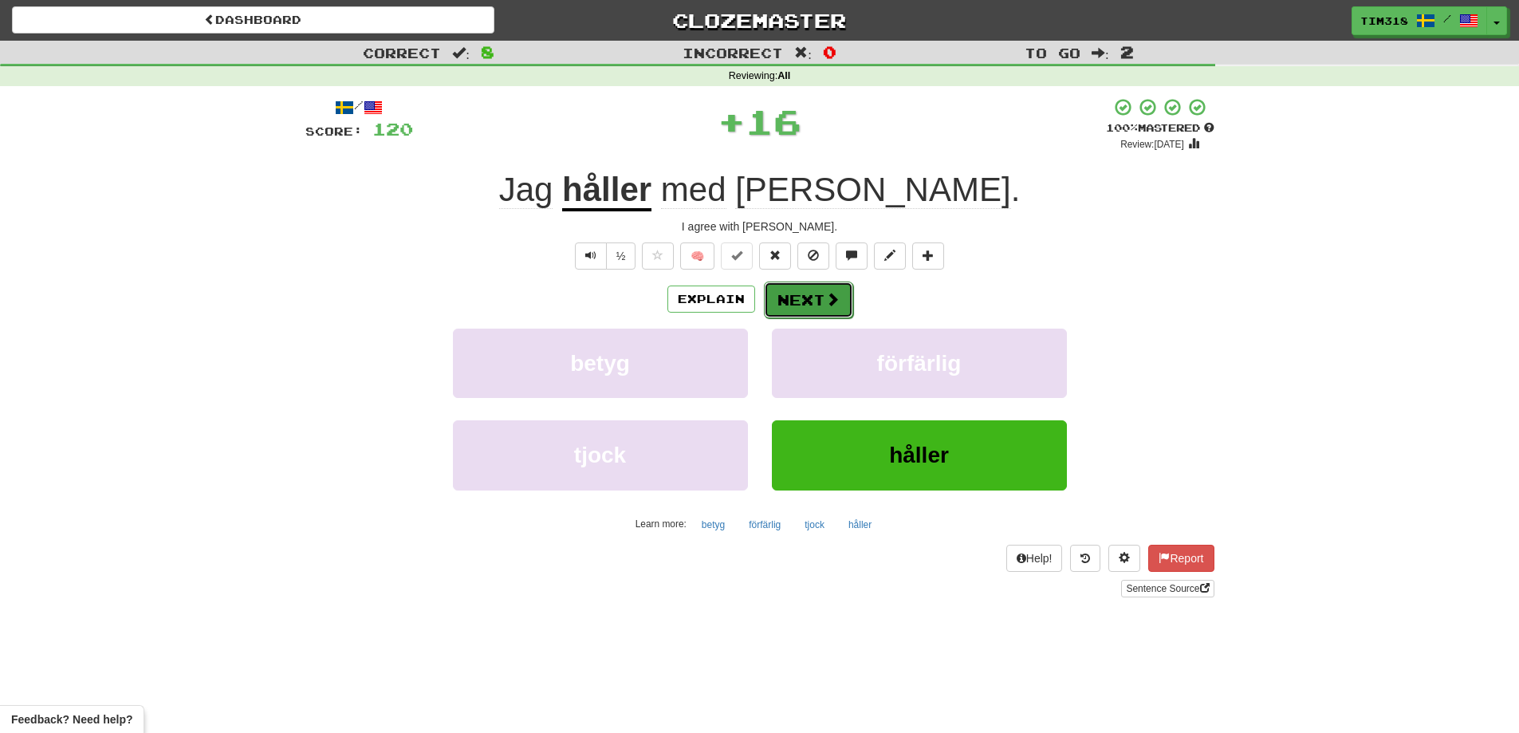
click at [804, 293] on button "Next" at bounding box center [808, 299] width 89 height 37
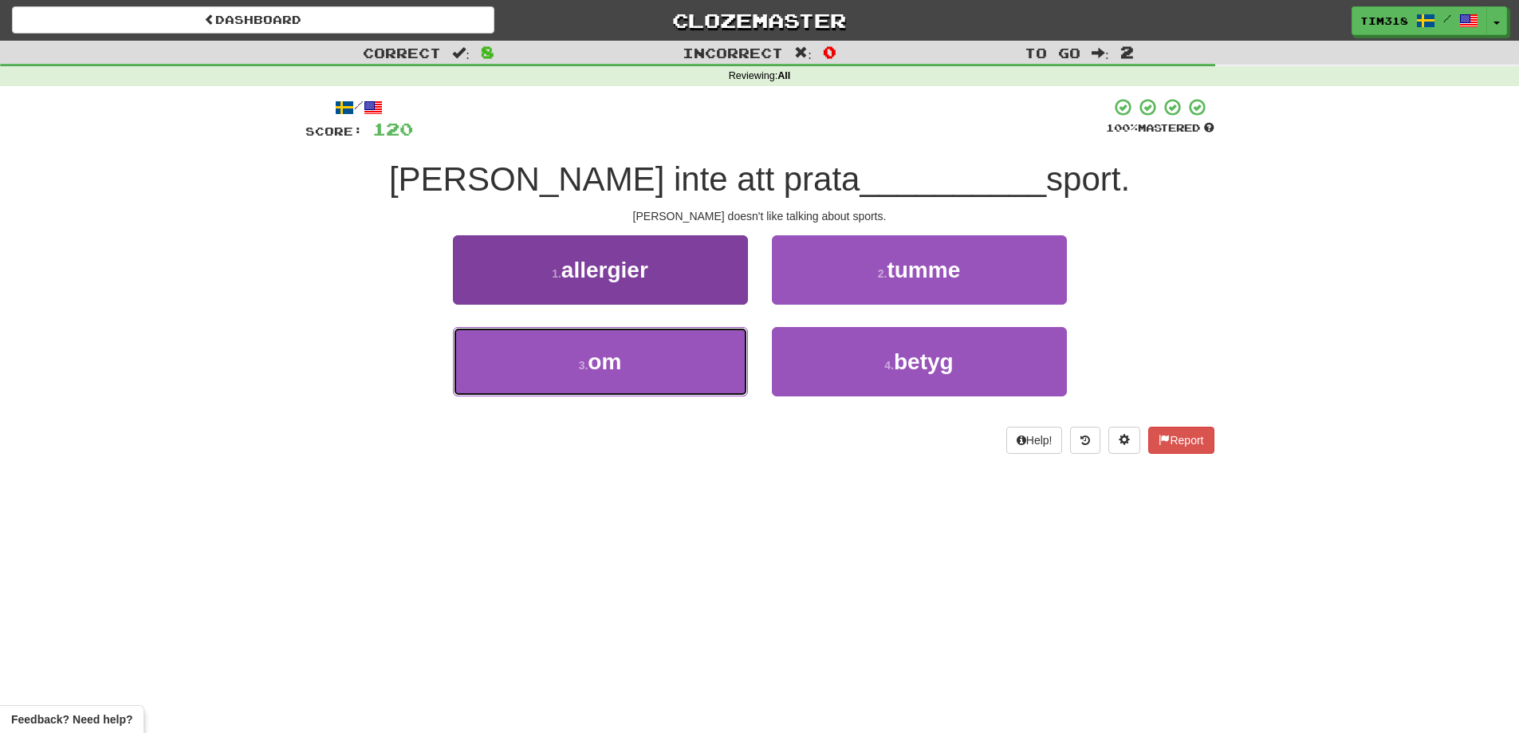
click at [666, 383] on button "3 . om" at bounding box center [600, 361] width 295 height 69
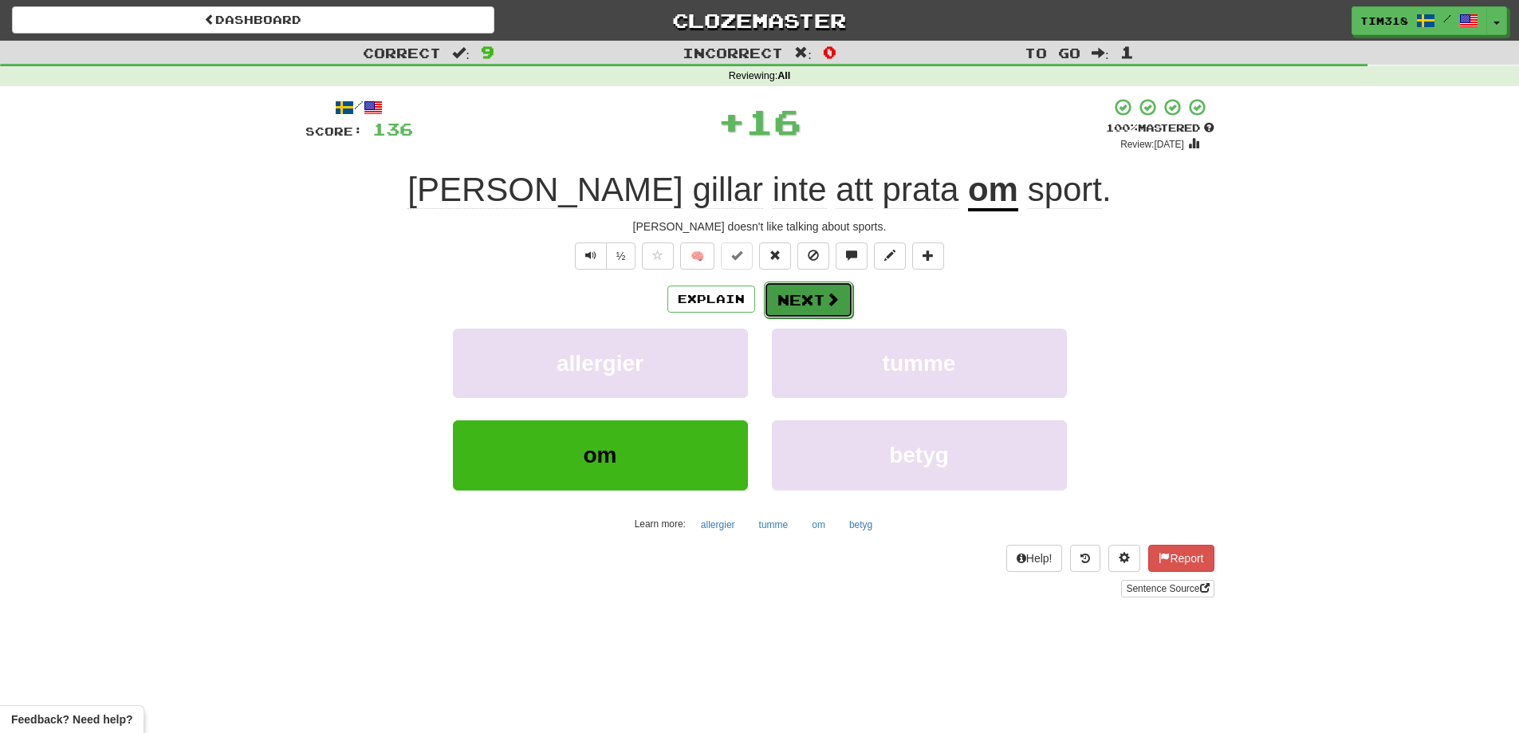
click at [791, 299] on button "Next" at bounding box center [808, 299] width 89 height 37
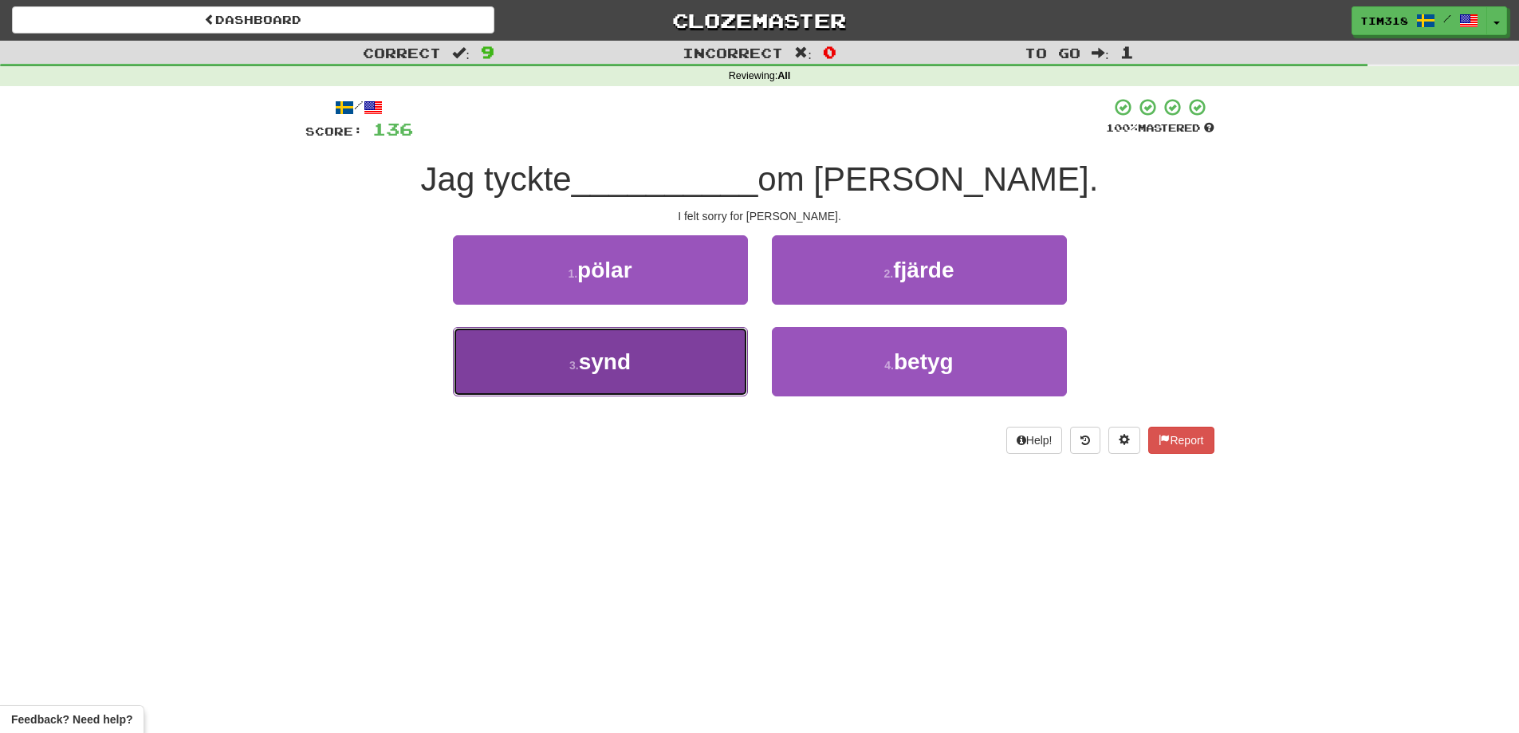
click at [656, 364] on button "3 . synd" at bounding box center [600, 361] width 295 height 69
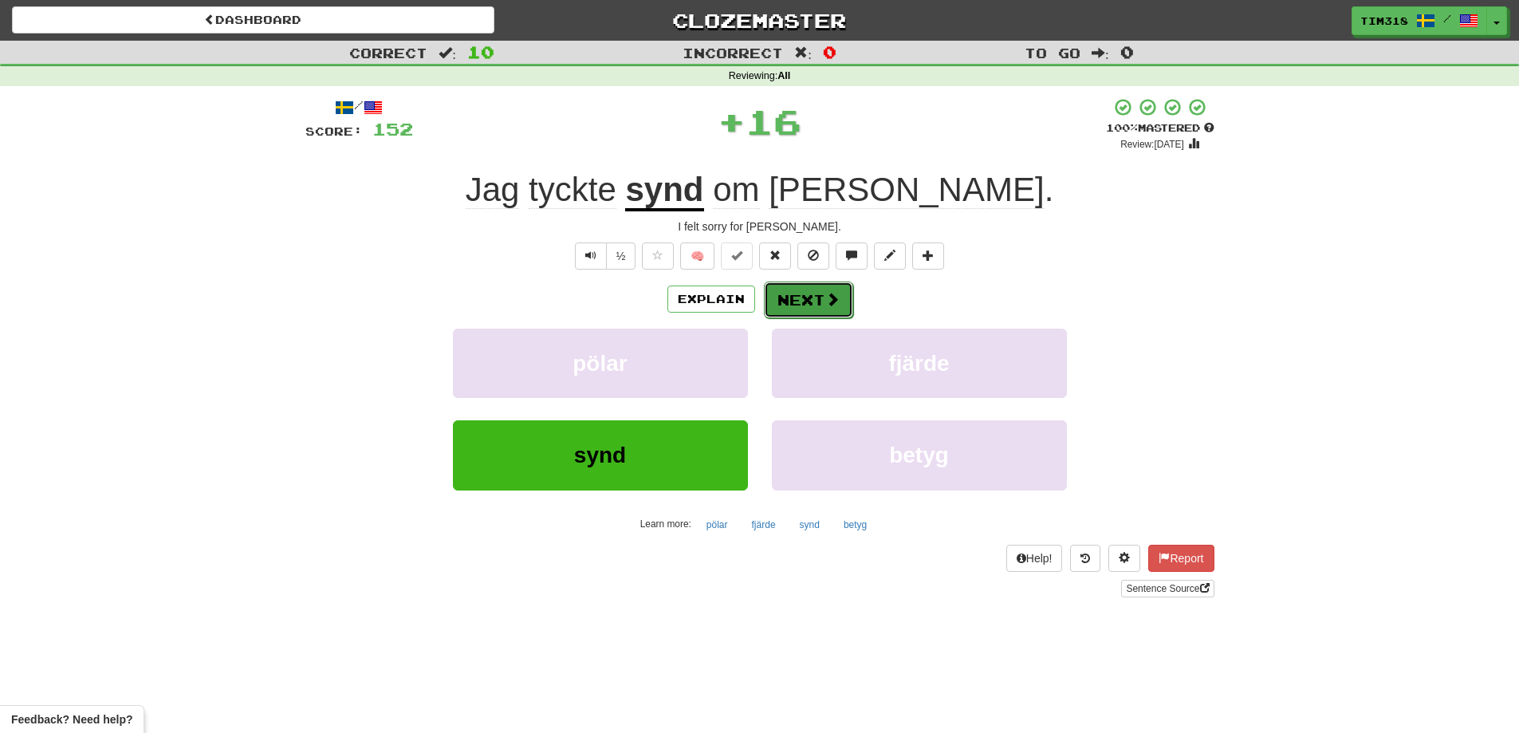
click at [804, 297] on button "Next" at bounding box center [808, 299] width 89 height 37
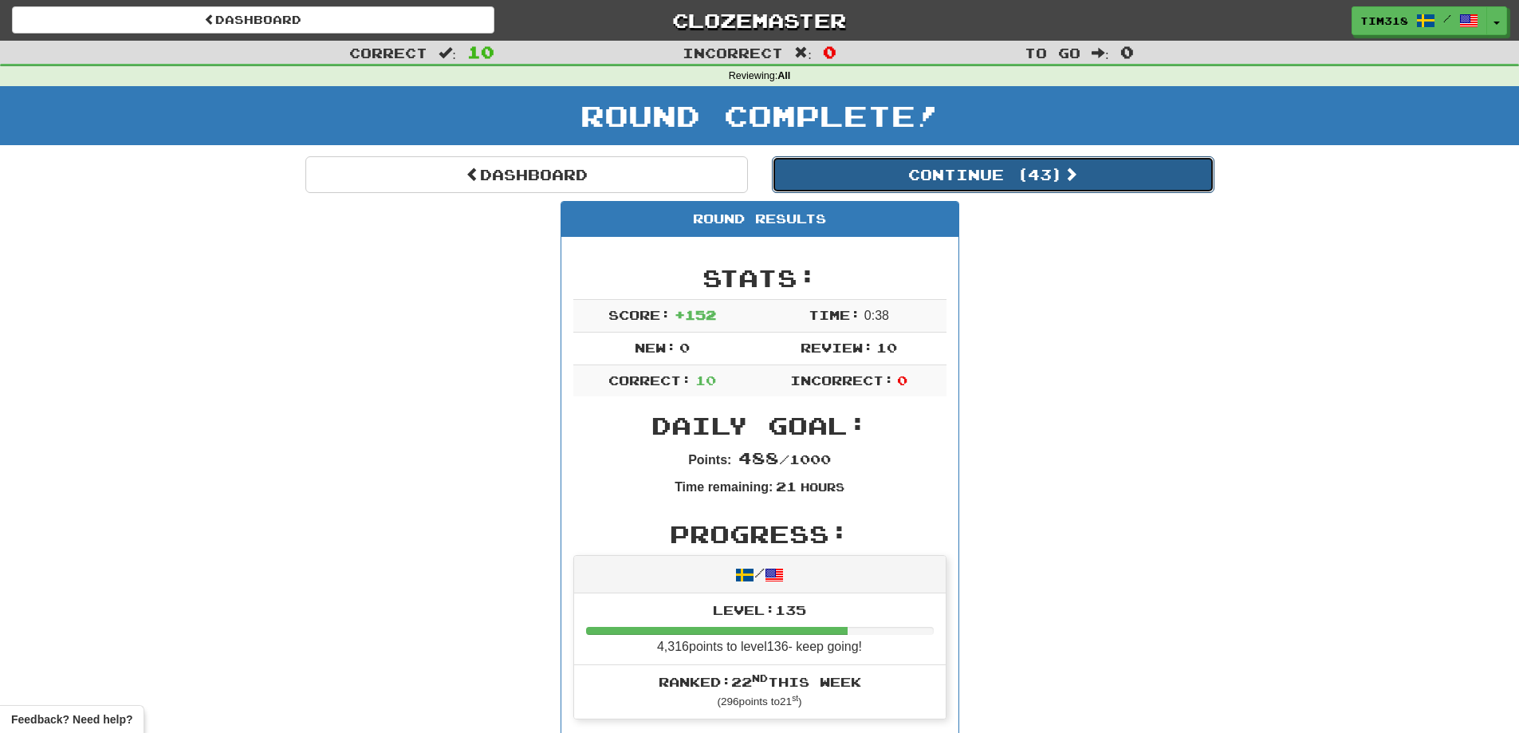
click at [963, 183] on button "Continue ( 43 )" at bounding box center [993, 174] width 442 height 37
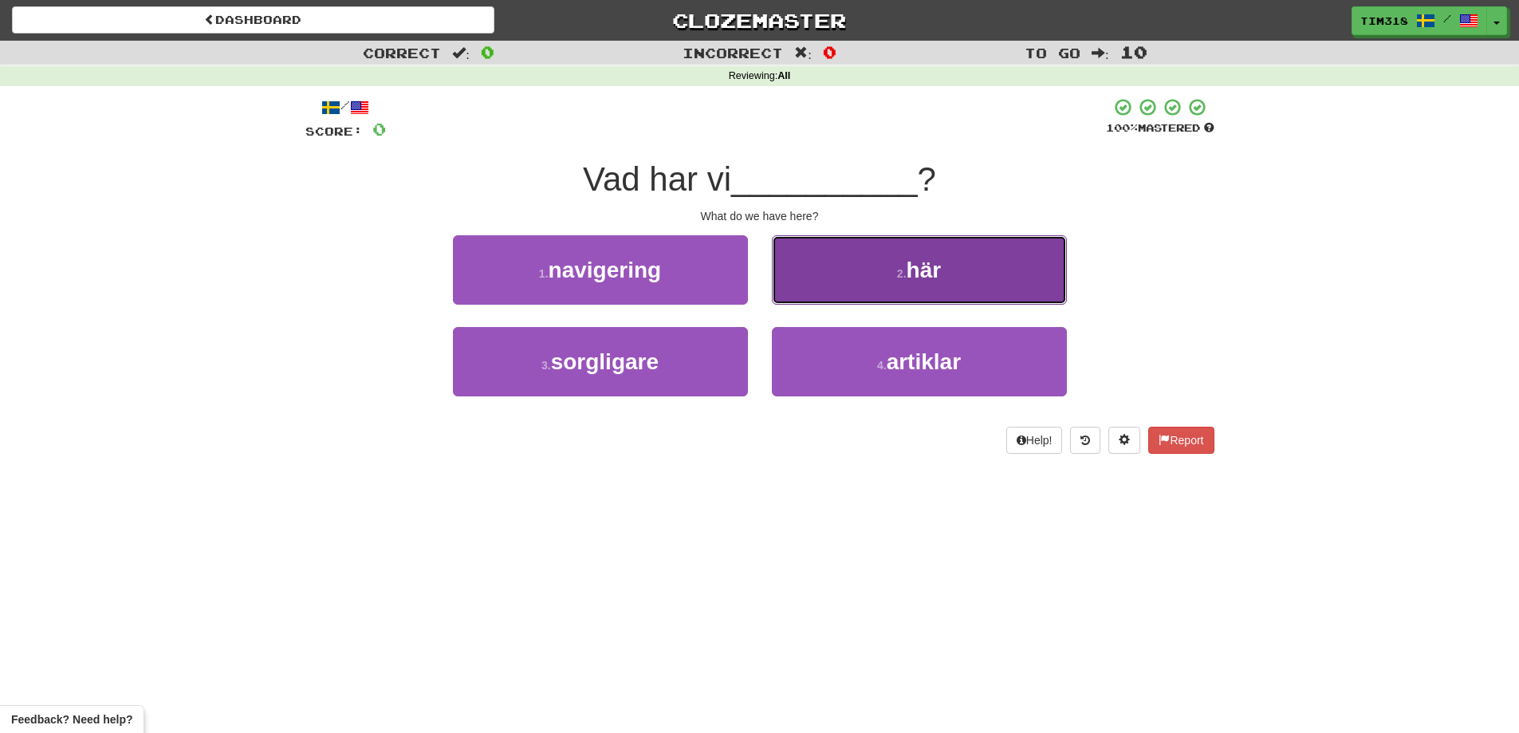
click at [847, 269] on button "2 . här" at bounding box center [919, 269] width 295 height 69
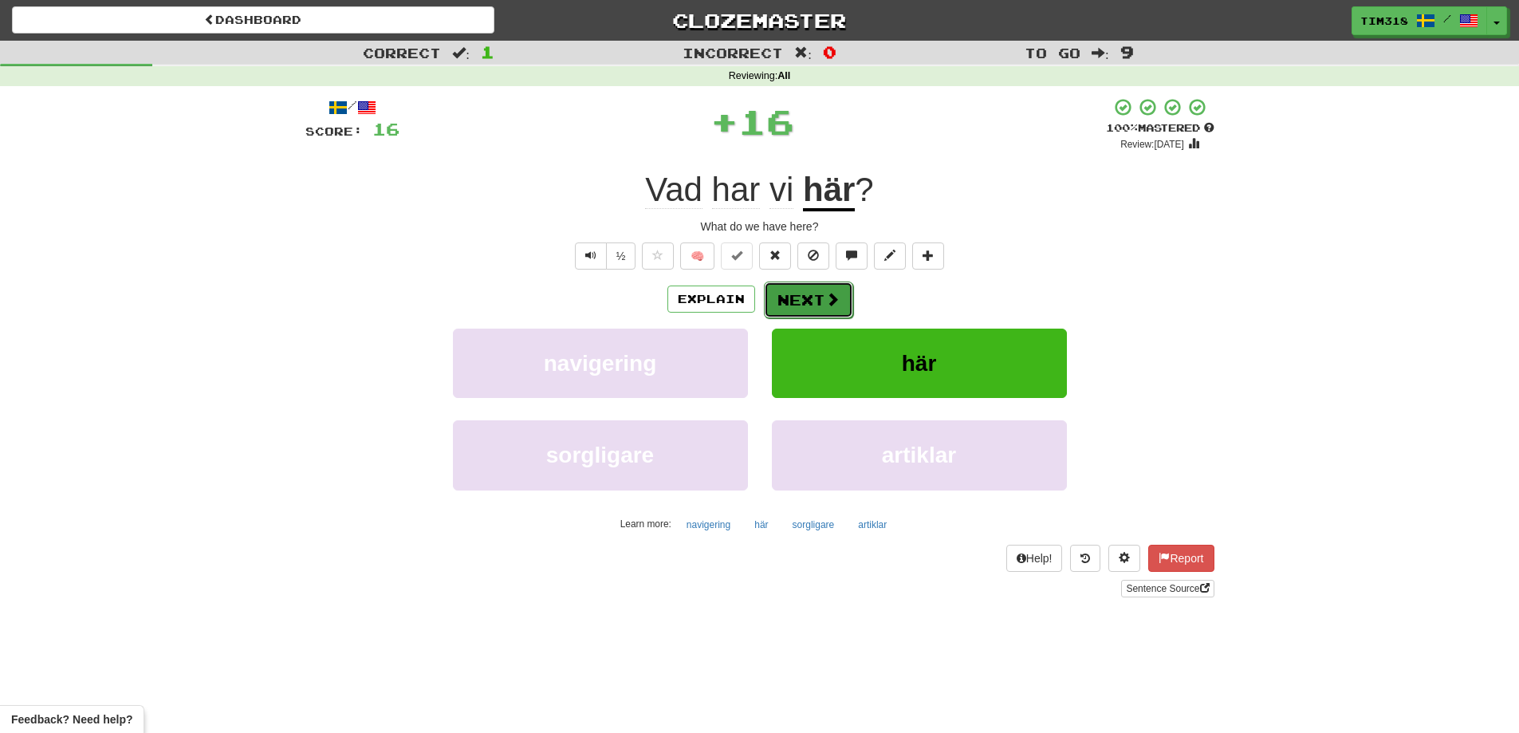
click at [778, 297] on button "Next" at bounding box center [808, 299] width 89 height 37
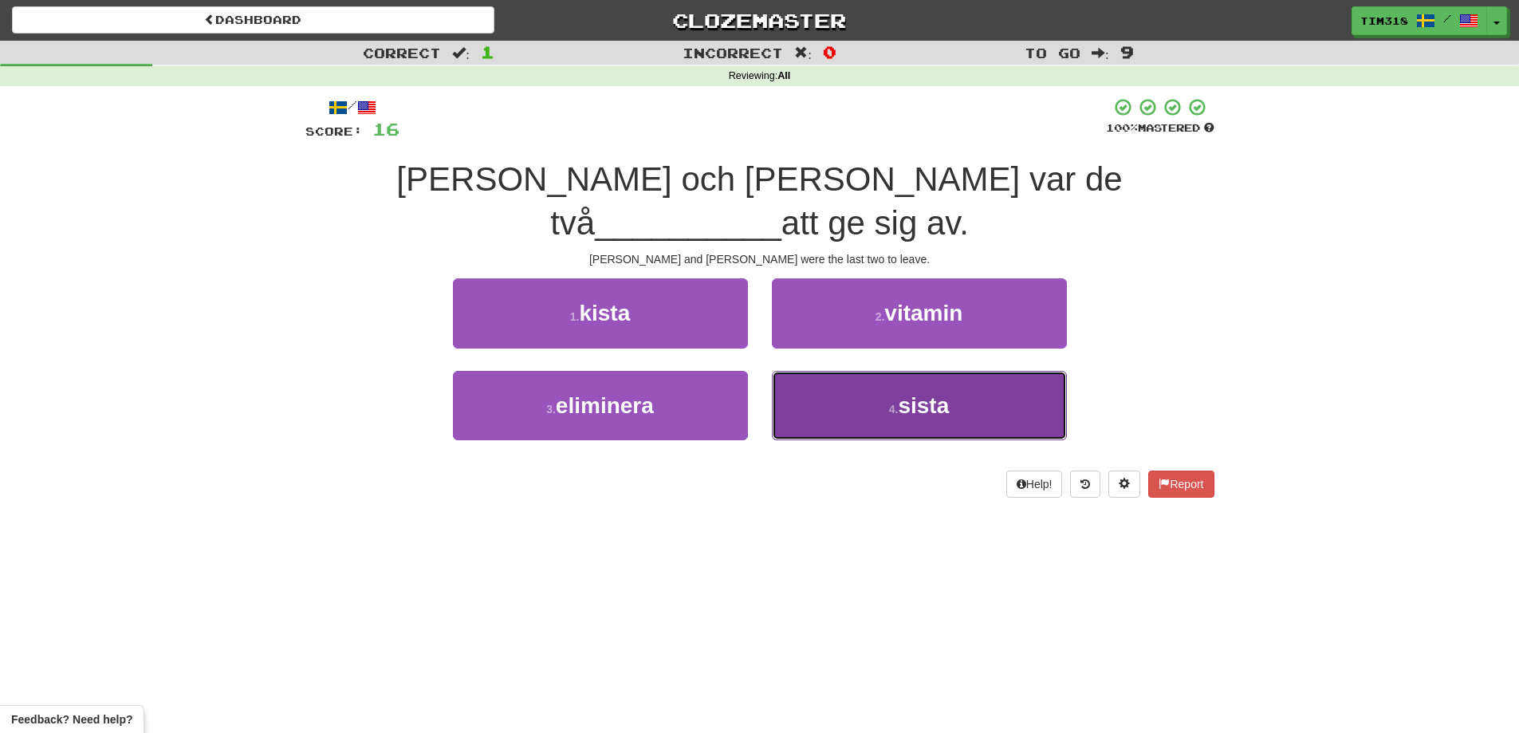
click at [944, 391] on button "4 . sista" at bounding box center [919, 405] width 295 height 69
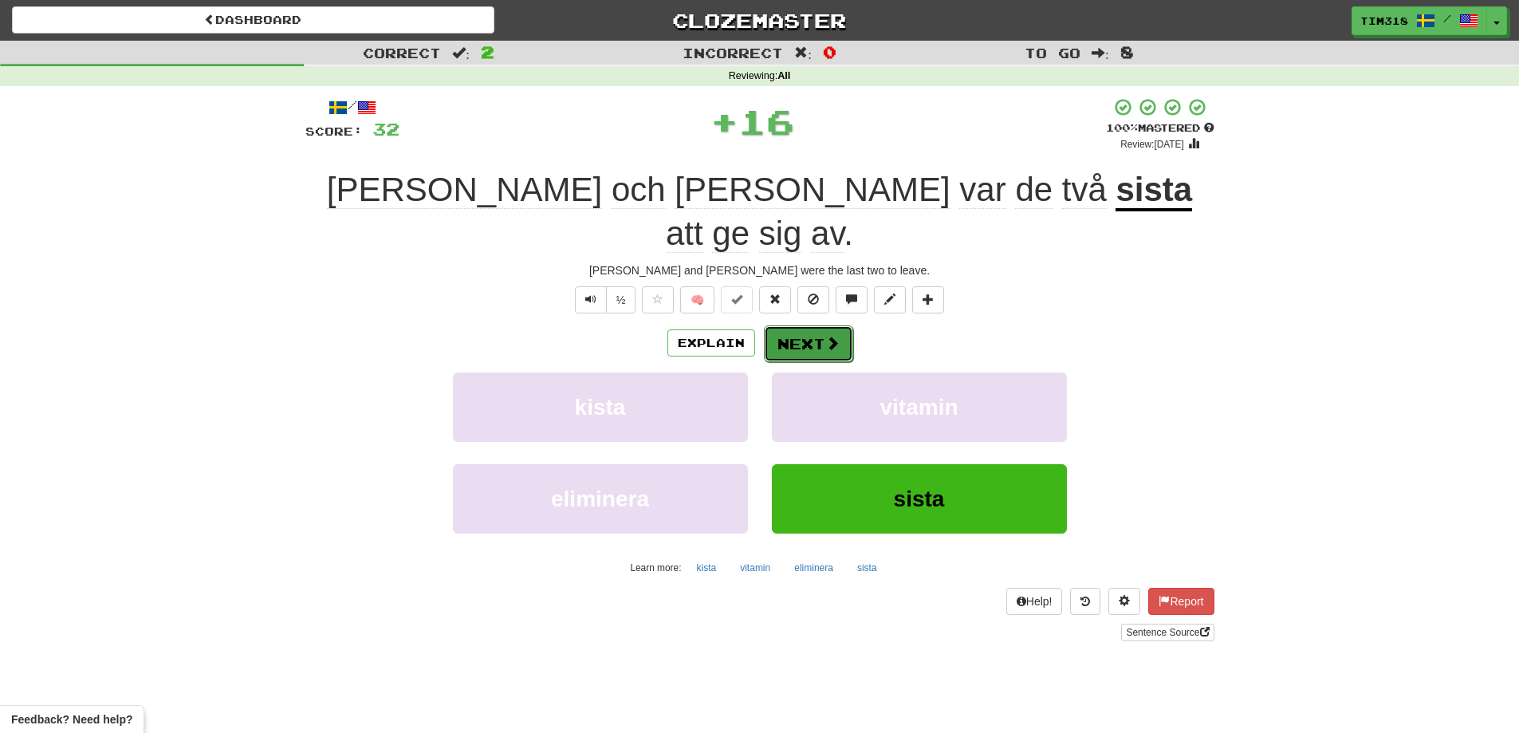
click at [813, 325] on button "Next" at bounding box center [808, 343] width 89 height 37
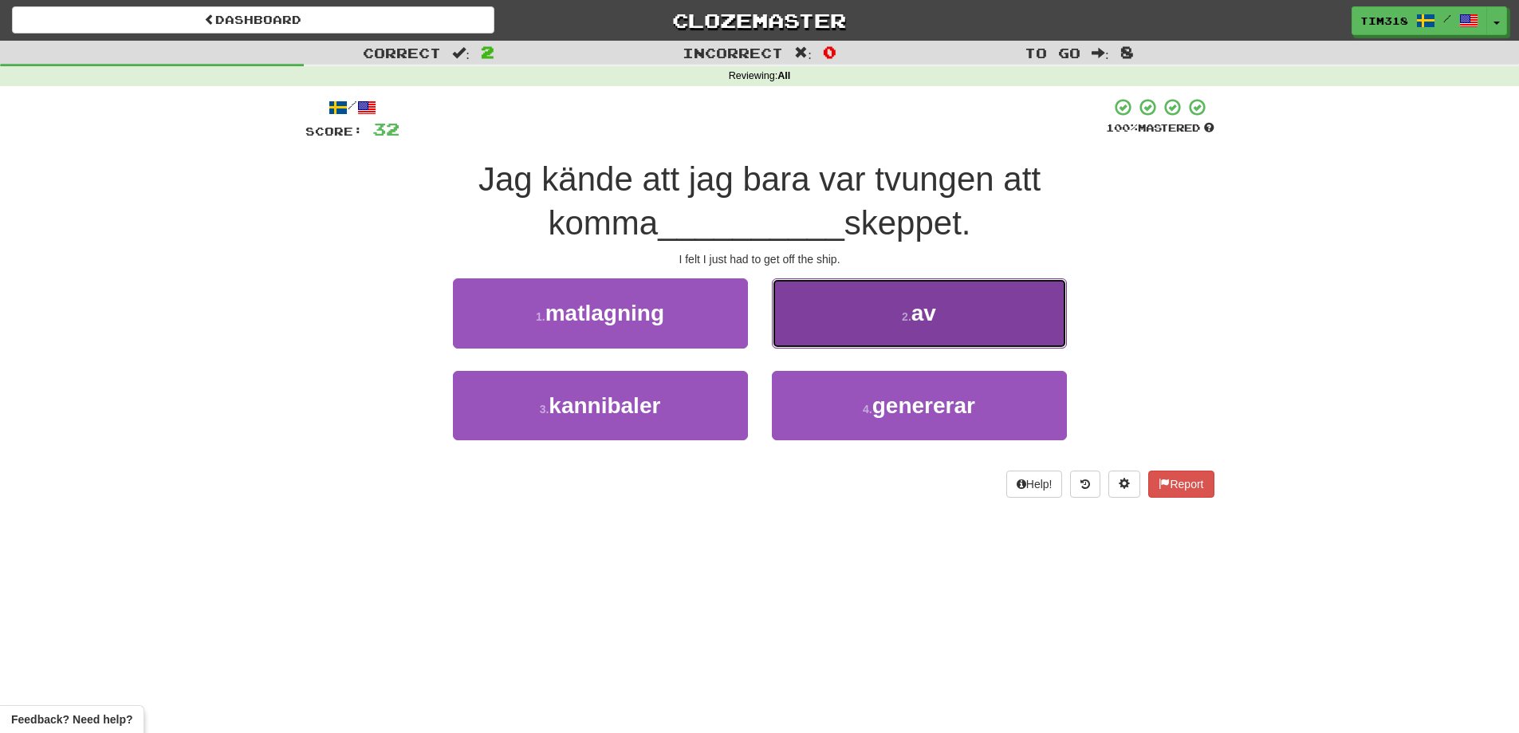
click at [902, 316] on small "2 ." at bounding box center [907, 316] width 10 height 13
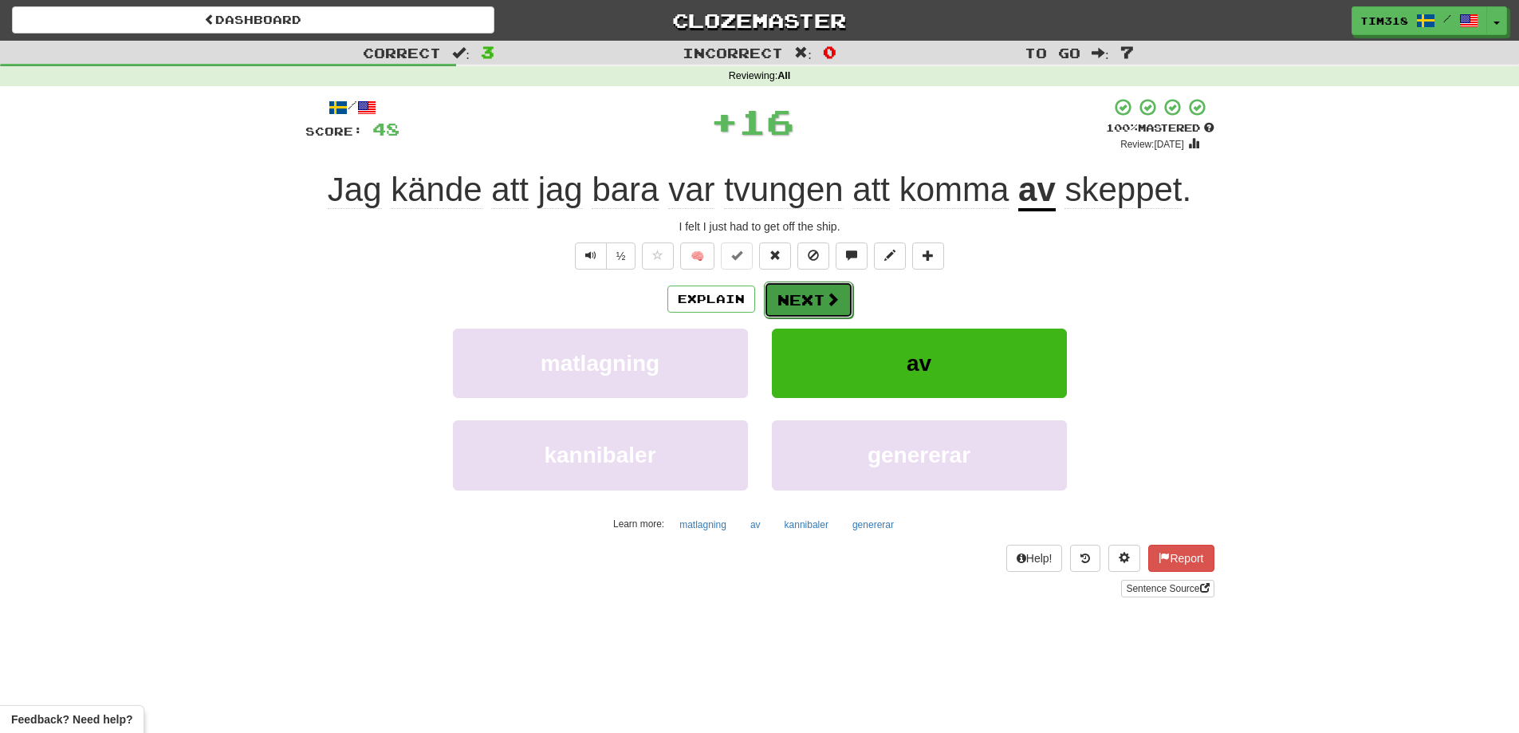
click at [826, 305] on span at bounding box center [832, 299] width 14 height 14
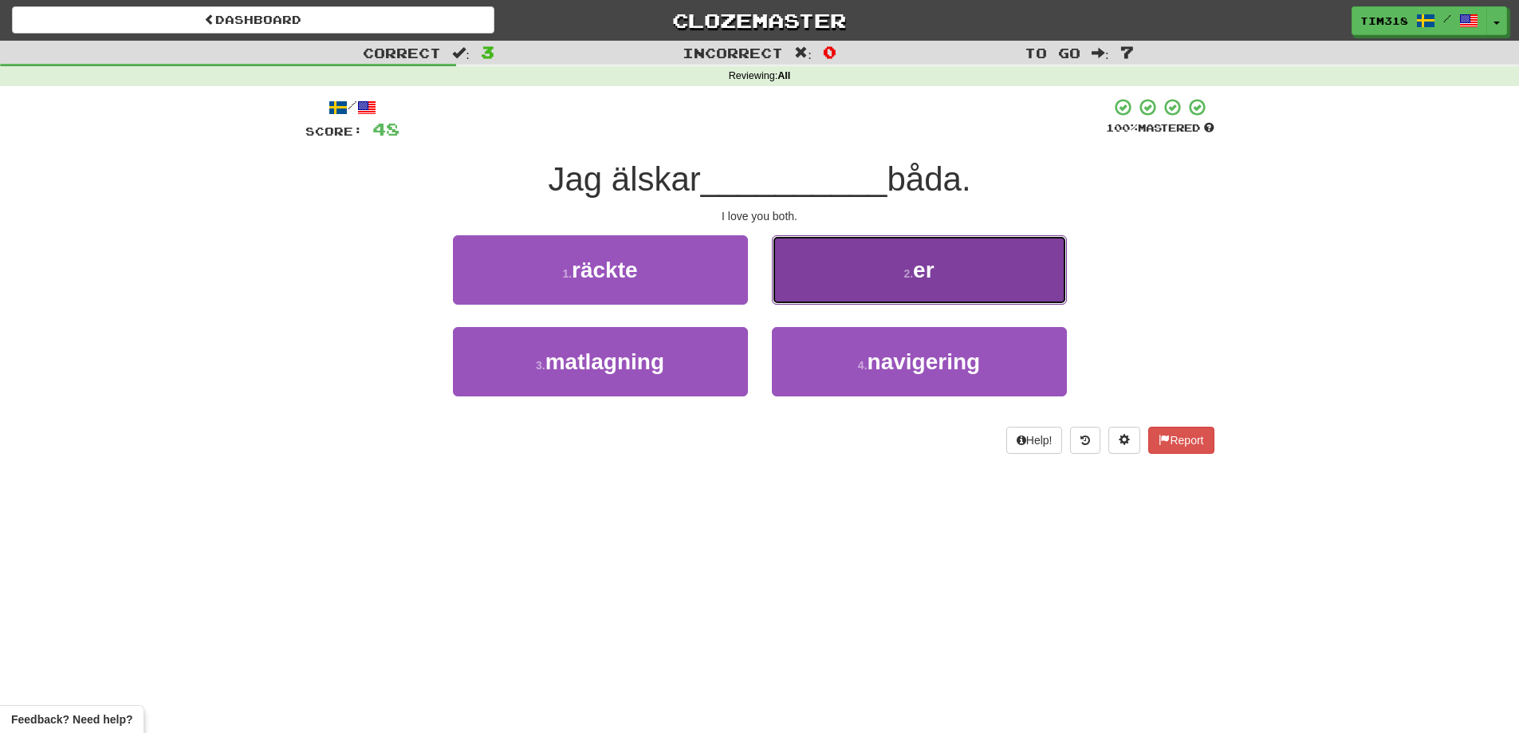
click at [928, 269] on span "er" at bounding box center [923, 270] width 21 height 25
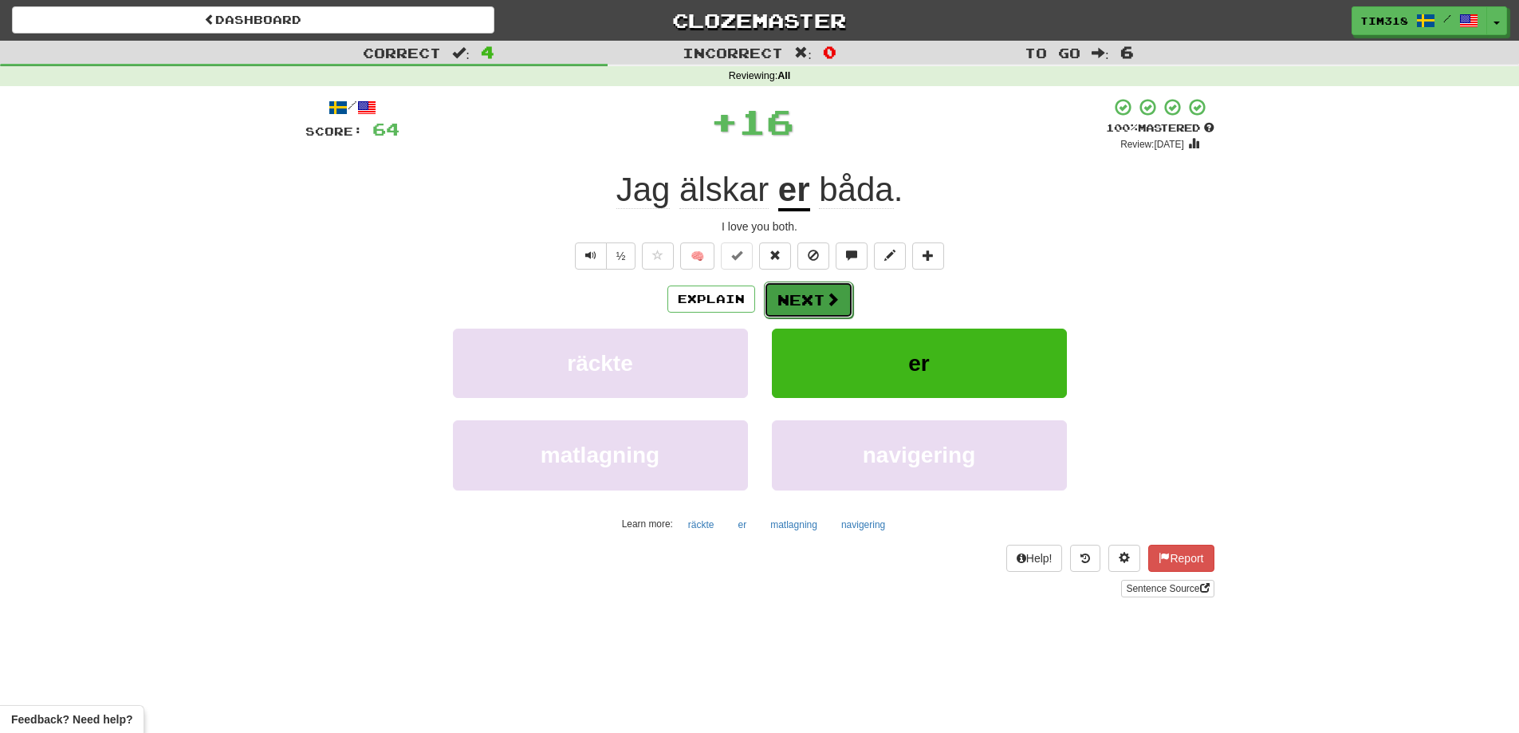
click at [802, 309] on button "Next" at bounding box center [808, 299] width 89 height 37
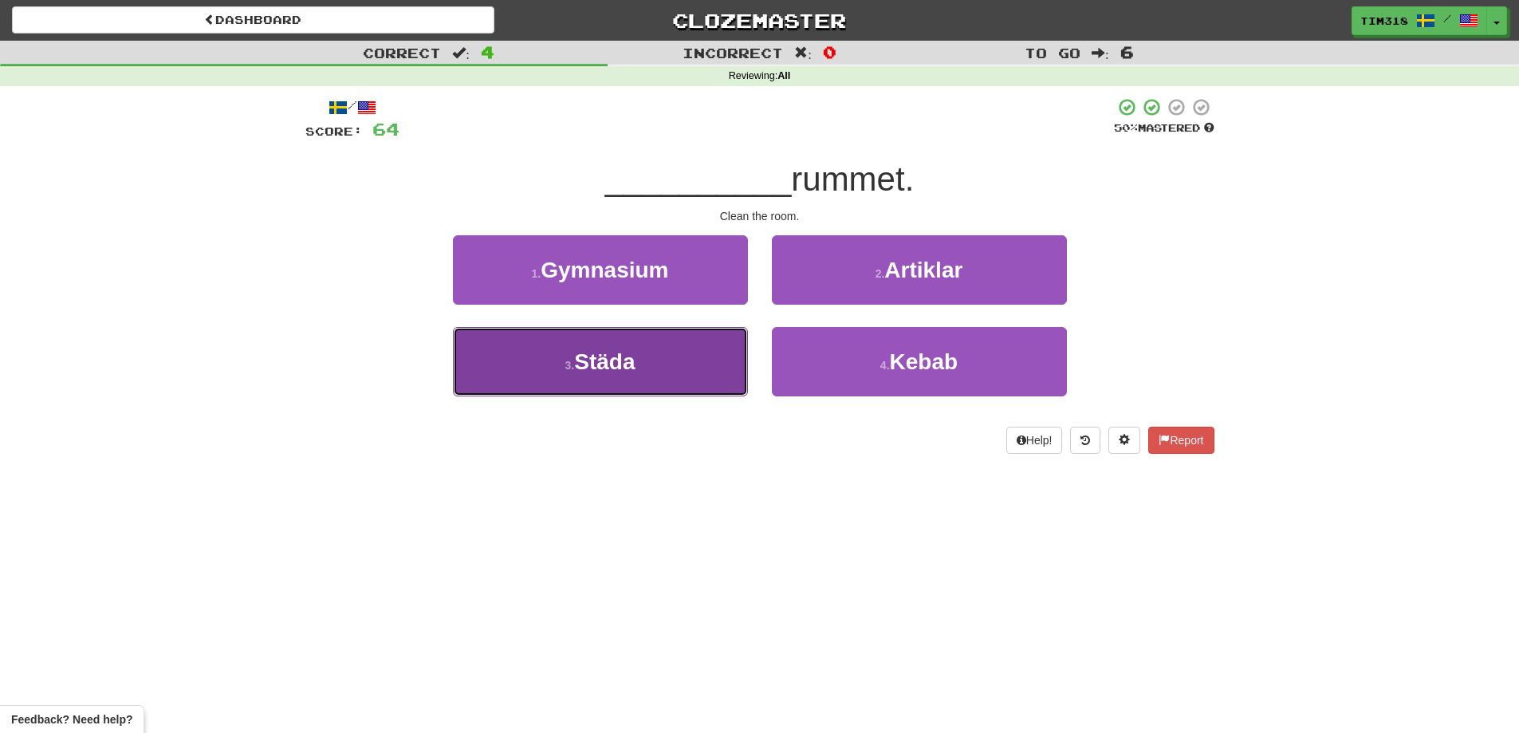
click at [694, 330] on button "3 . Städa" at bounding box center [600, 361] width 295 height 69
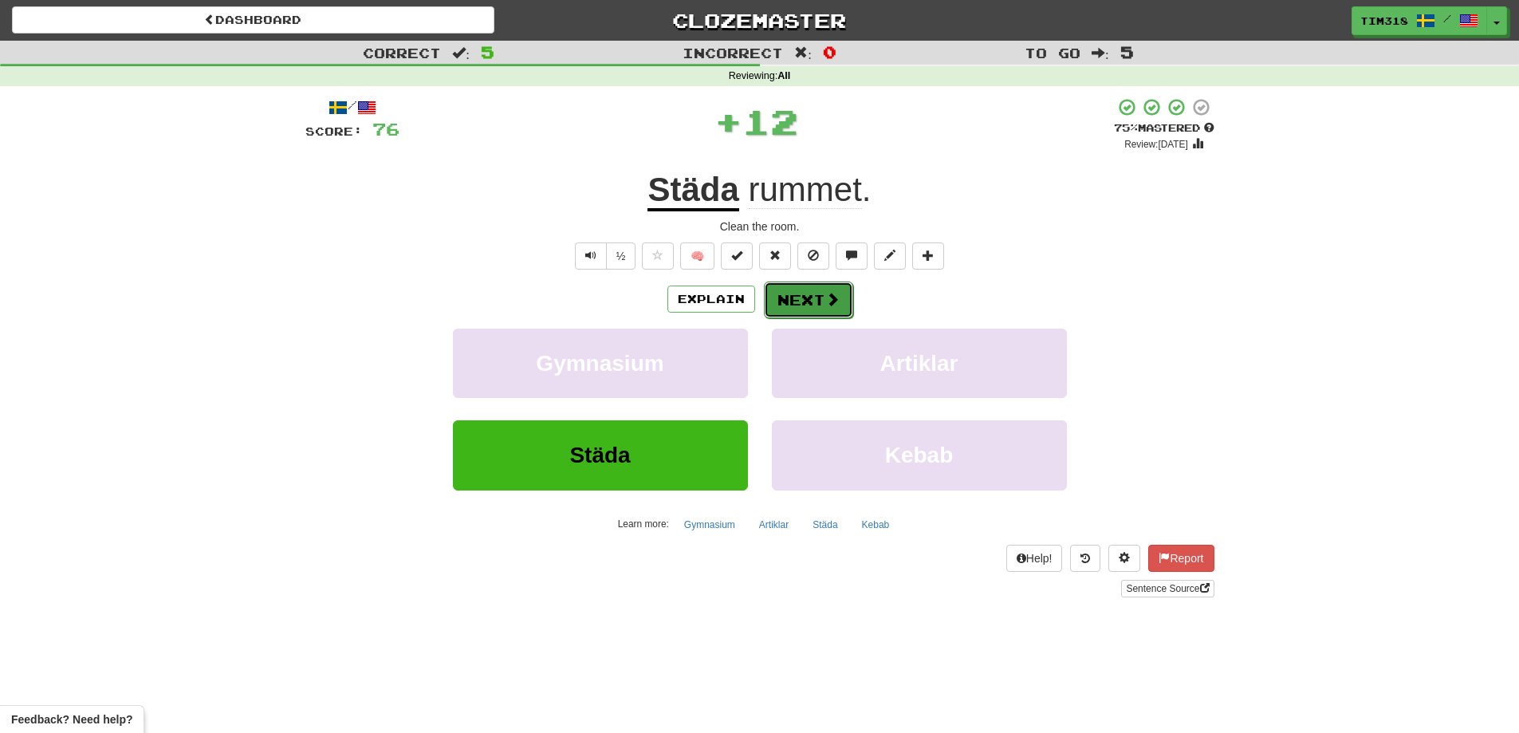
click at [806, 301] on button "Next" at bounding box center [808, 299] width 89 height 37
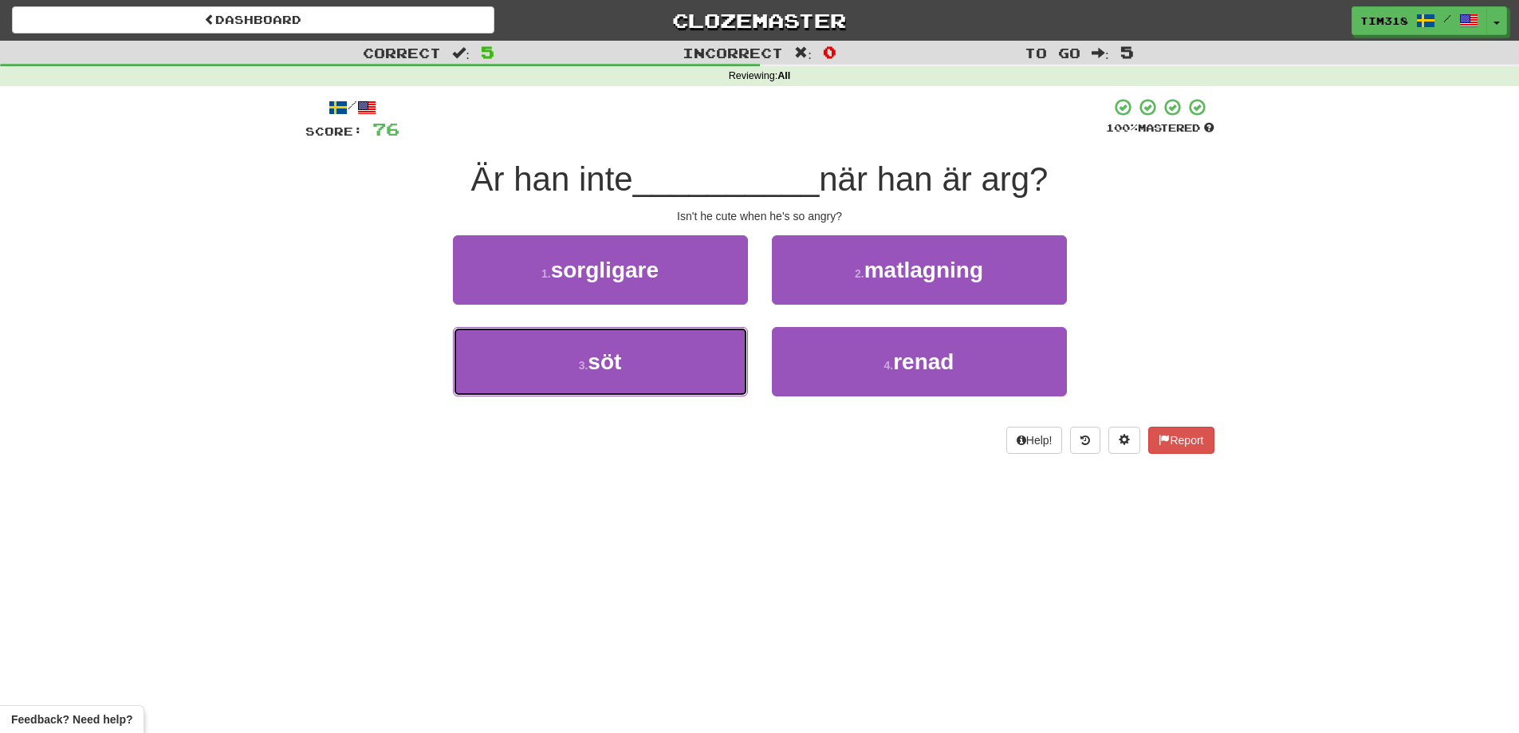
drag, startPoint x: 691, startPoint y: 368, endPoint x: 761, endPoint y: 336, distance: 77.4
click at [691, 368] on button "3 . söt" at bounding box center [600, 361] width 295 height 69
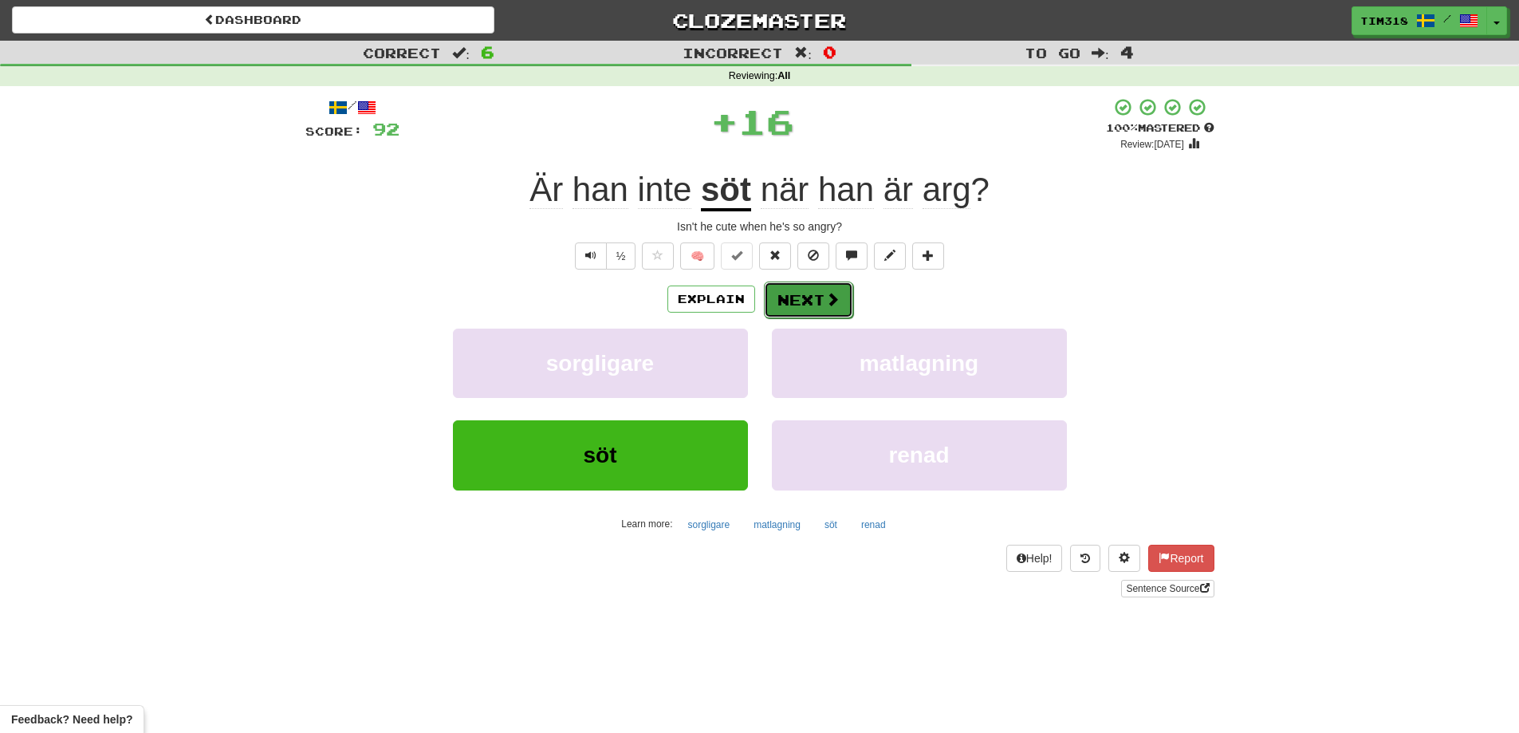
click at [823, 307] on button "Next" at bounding box center [808, 299] width 89 height 37
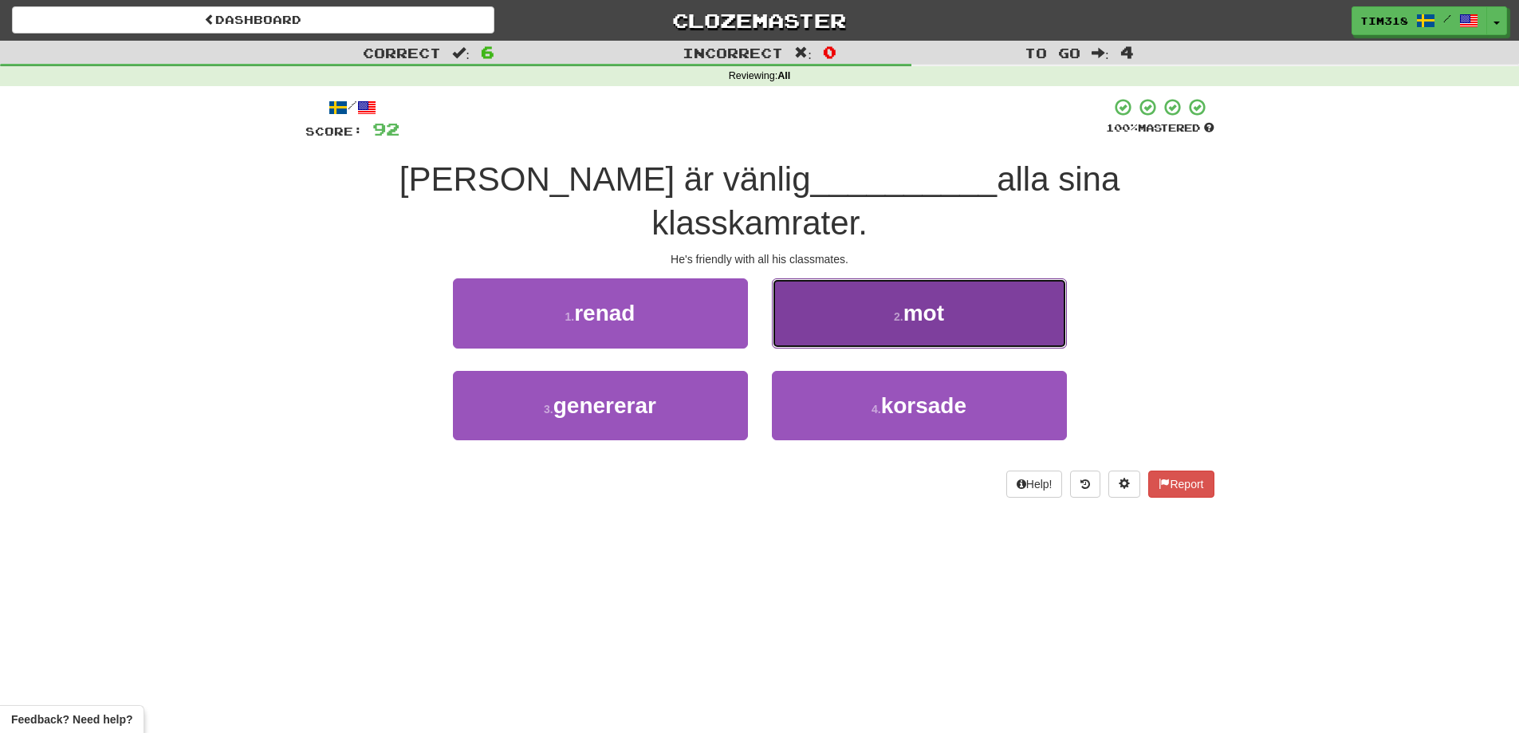
click at [865, 278] on button "2 . mot" at bounding box center [919, 312] width 295 height 69
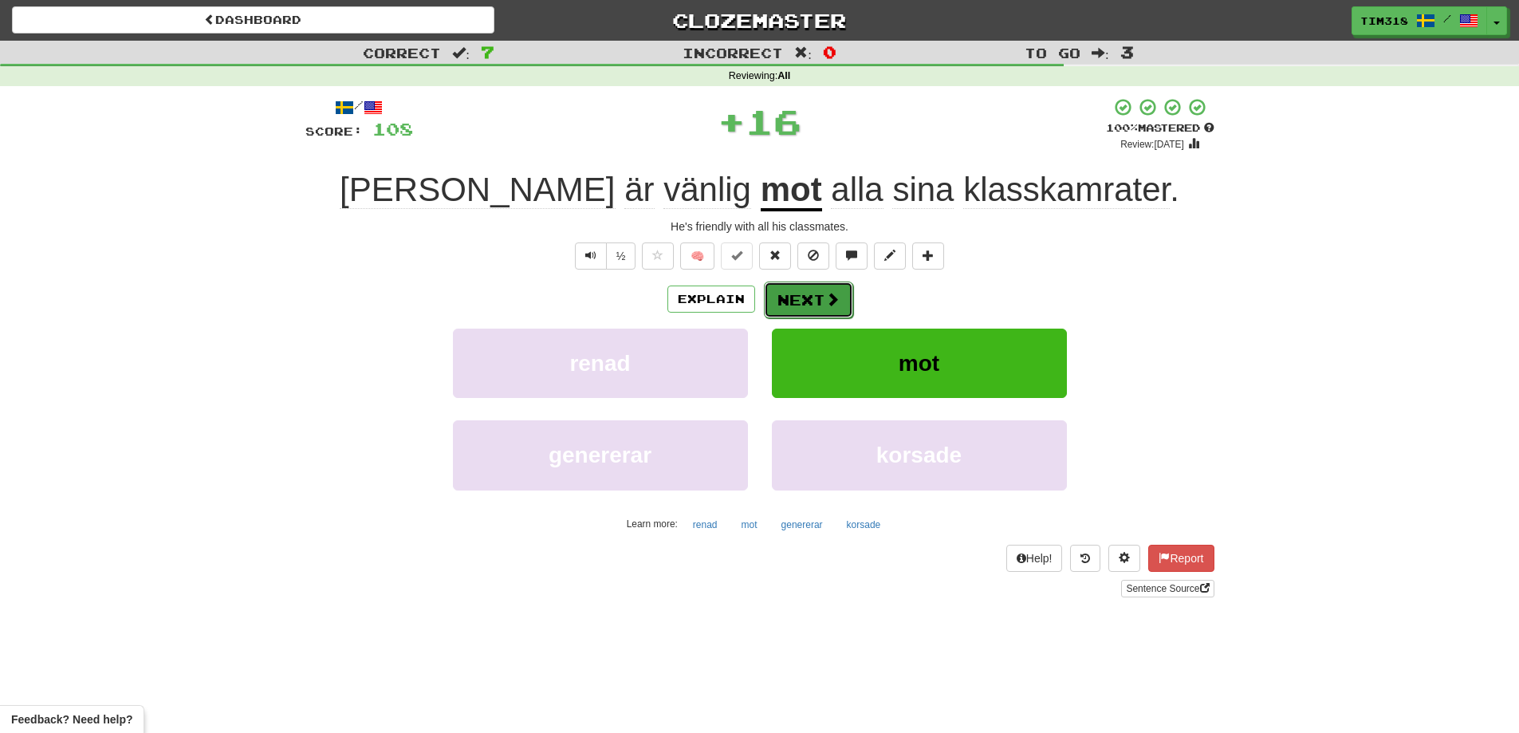
click at [811, 290] on button "Next" at bounding box center [808, 299] width 89 height 37
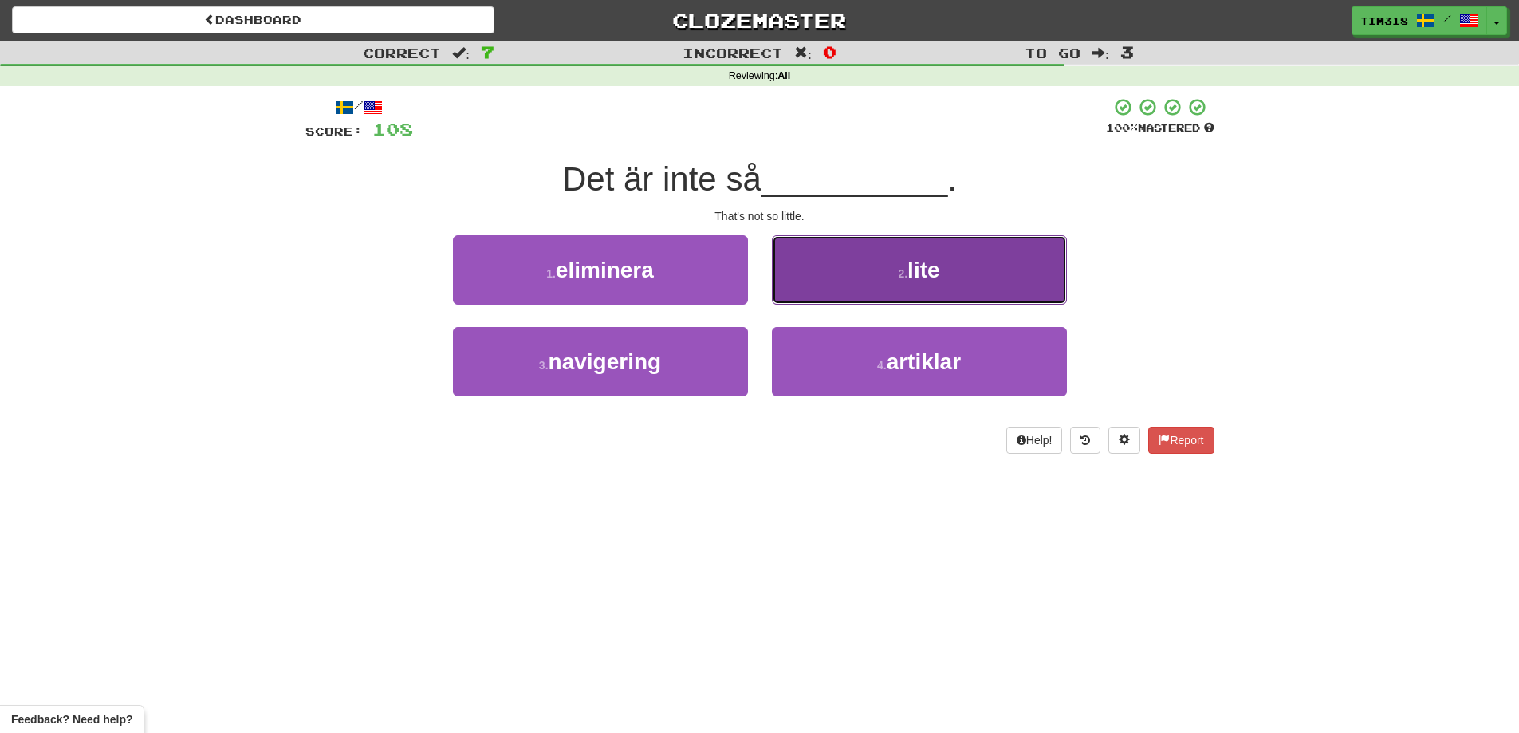
click at [871, 277] on button "2 . lite" at bounding box center [919, 269] width 295 height 69
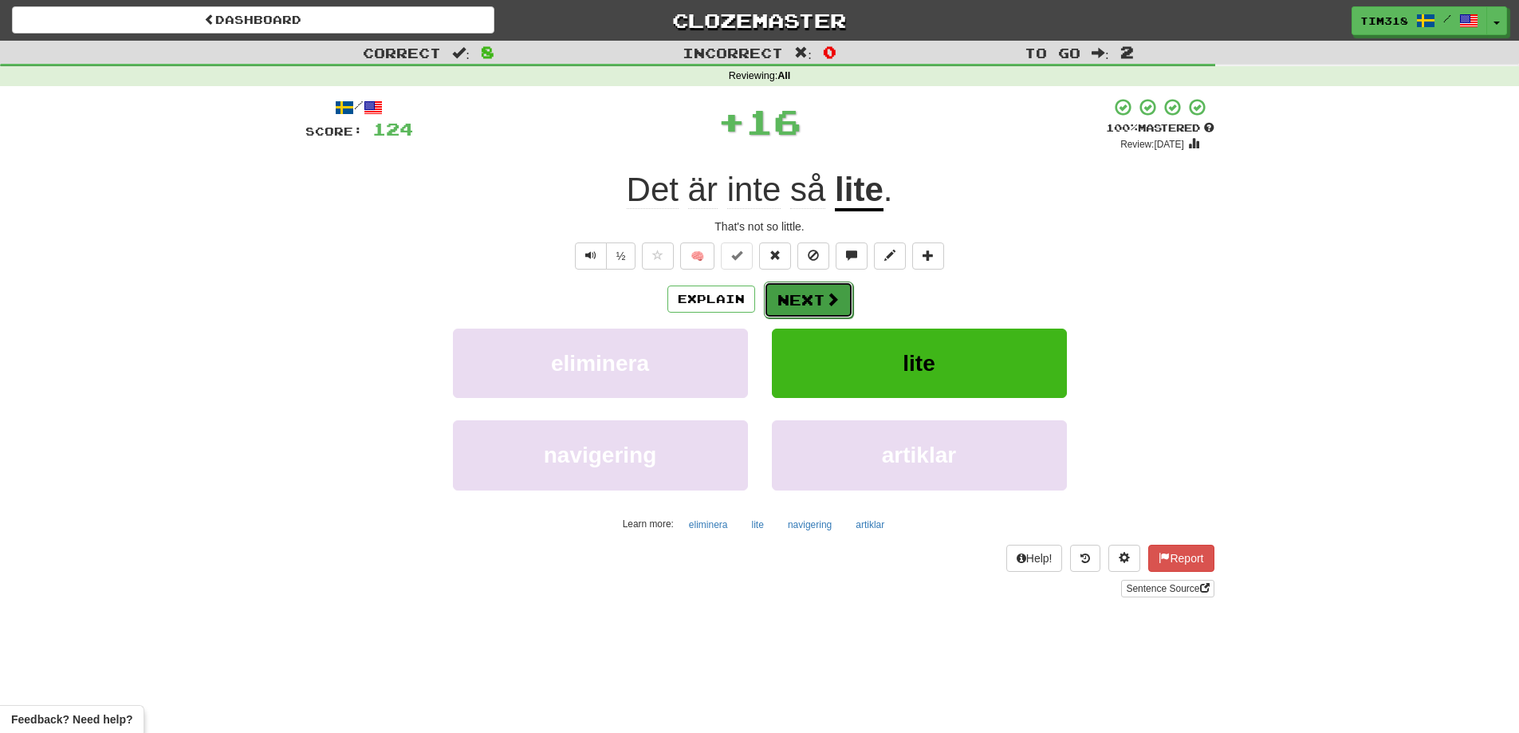
click at [805, 293] on button "Next" at bounding box center [808, 299] width 89 height 37
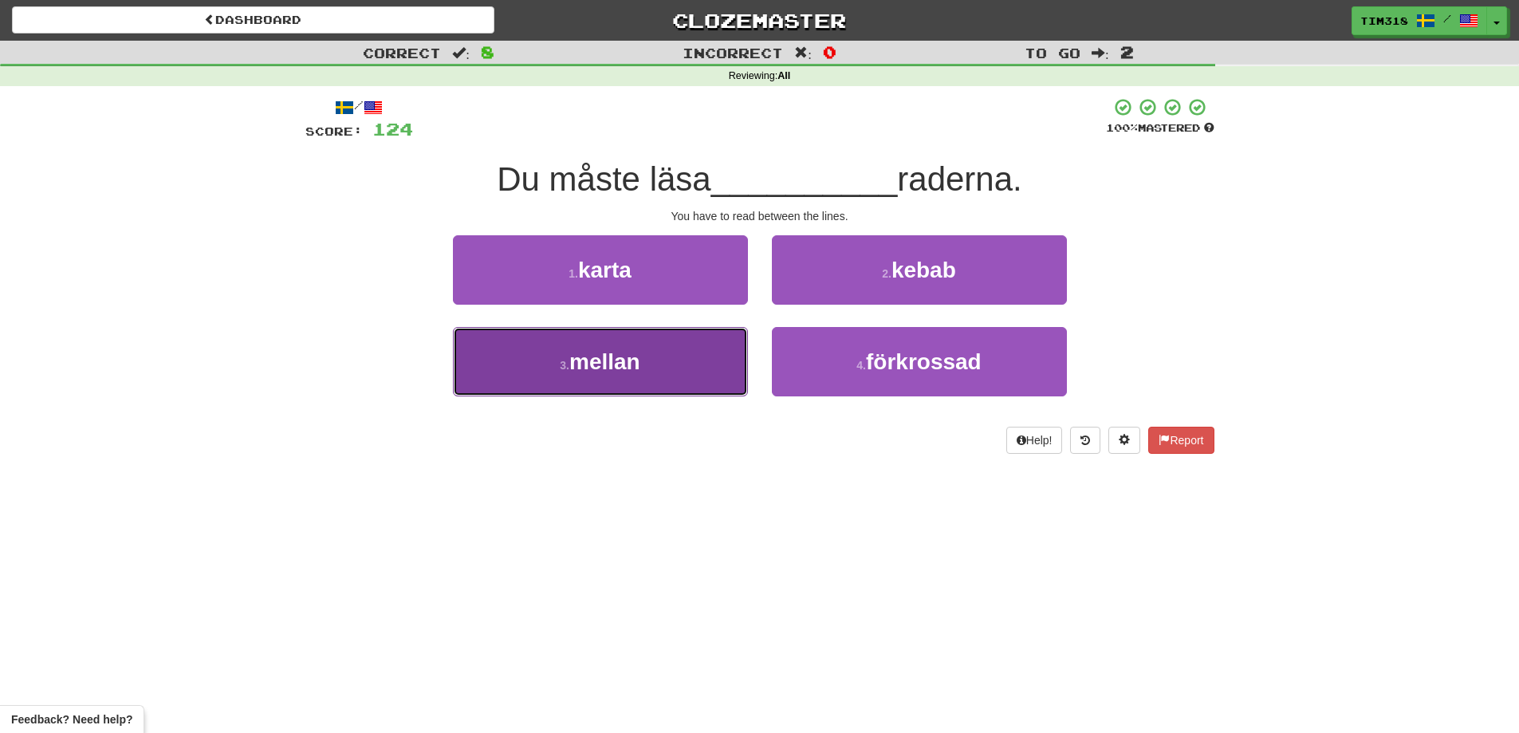
click at [646, 372] on button "3 . mellan" at bounding box center [600, 361] width 295 height 69
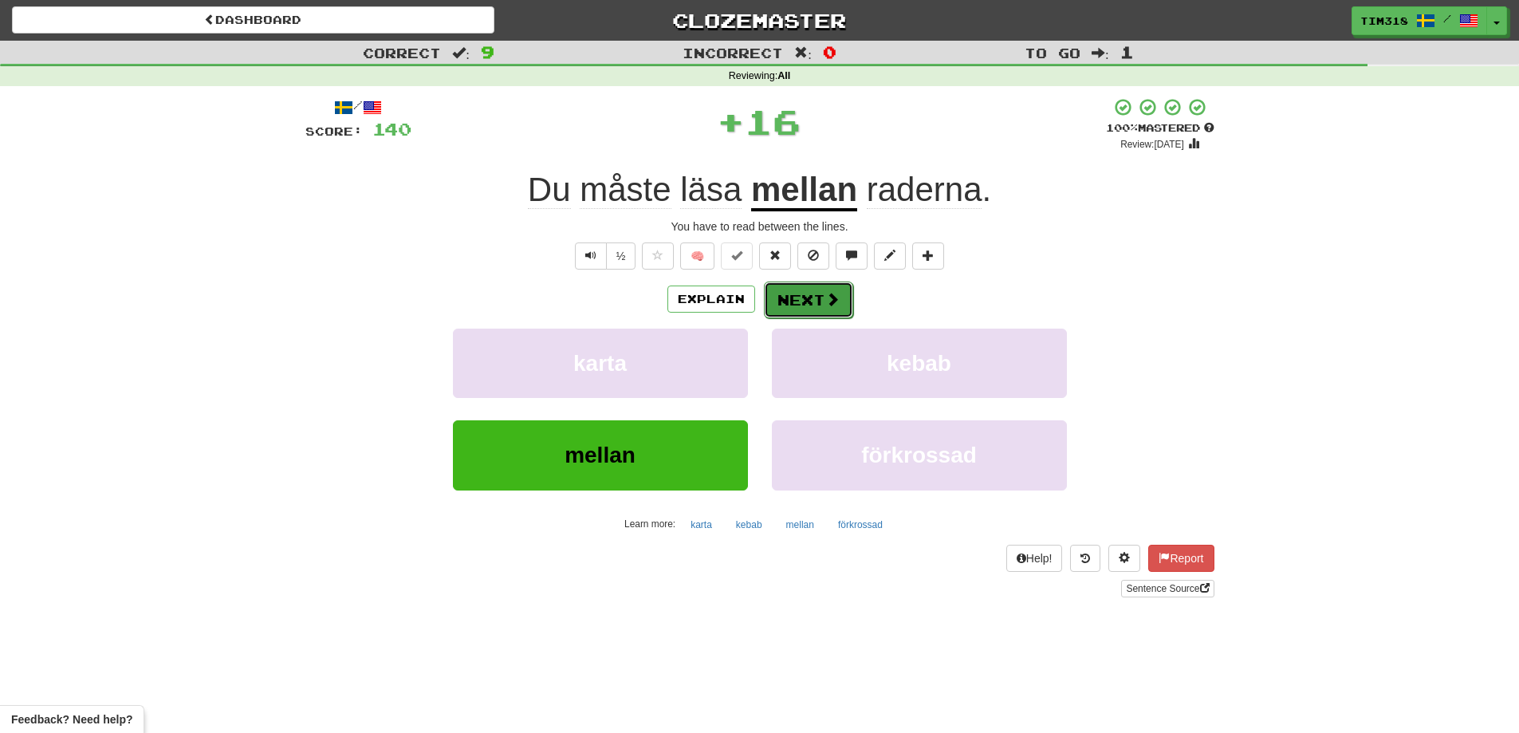
click at [796, 301] on button "Next" at bounding box center [808, 299] width 89 height 37
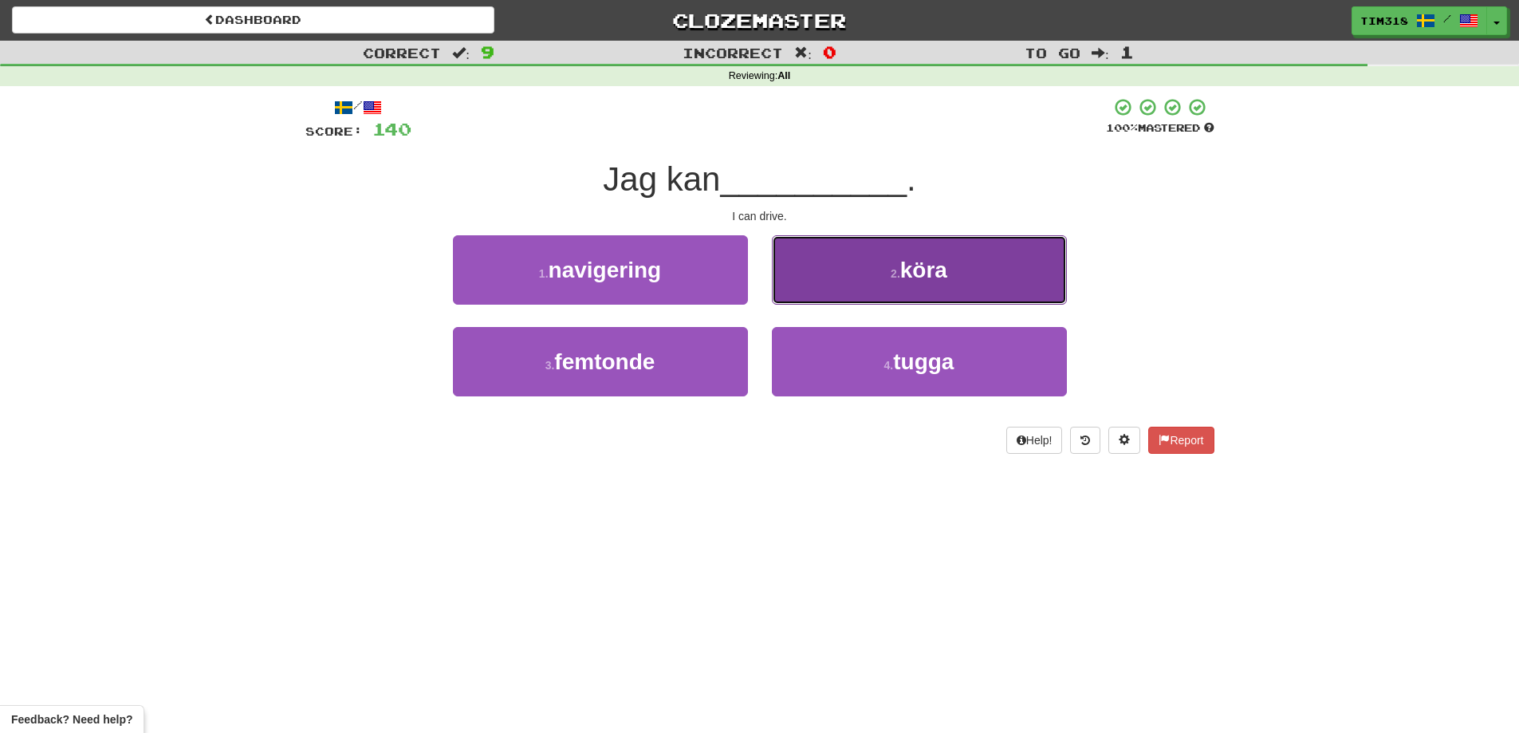
click at [895, 277] on small "2 ." at bounding box center [896, 273] width 10 height 13
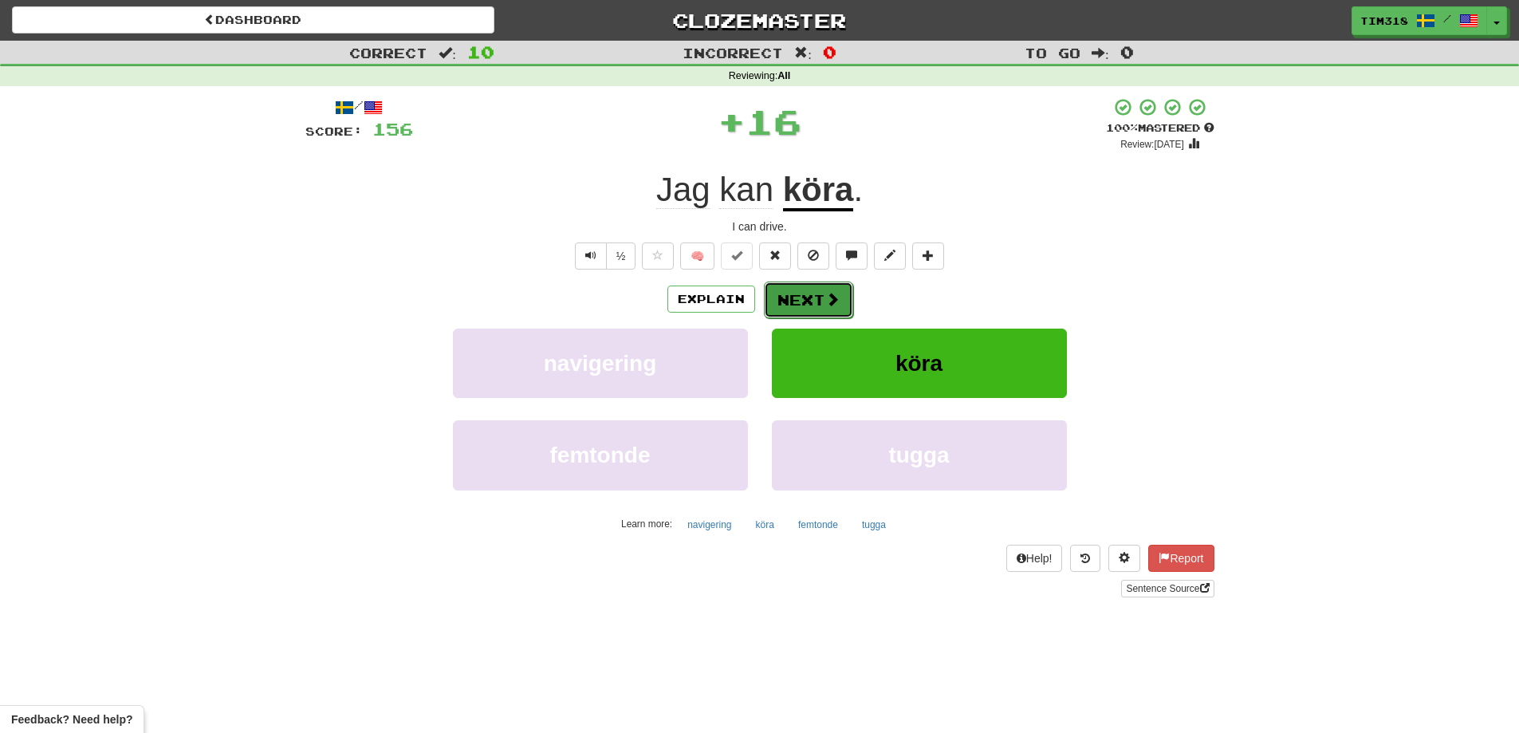
click at [819, 286] on button "Next" at bounding box center [808, 299] width 89 height 37
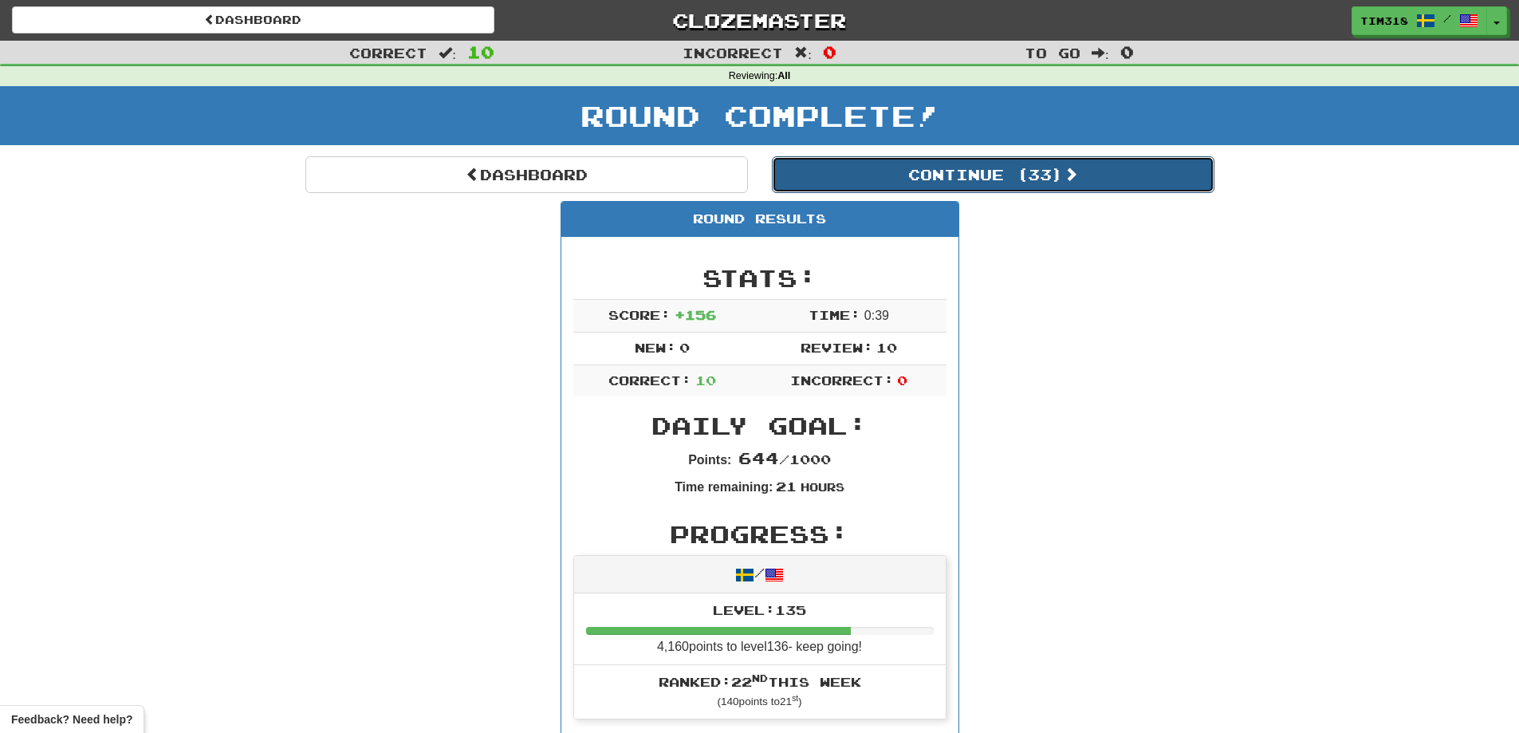
click at [990, 175] on button "Continue ( 33 )" at bounding box center [993, 174] width 442 height 37
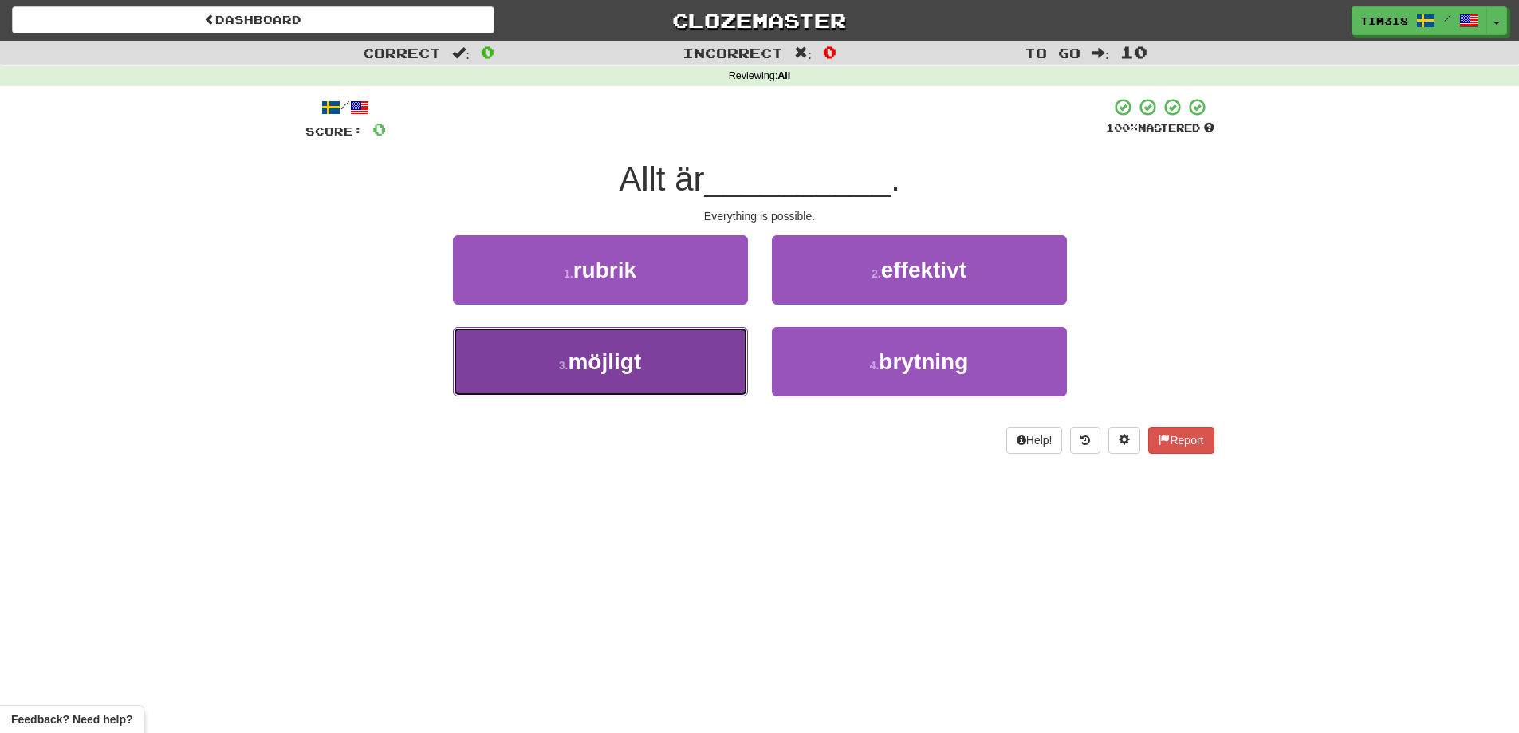
click at [667, 363] on button "3 . möjligt" at bounding box center [600, 361] width 295 height 69
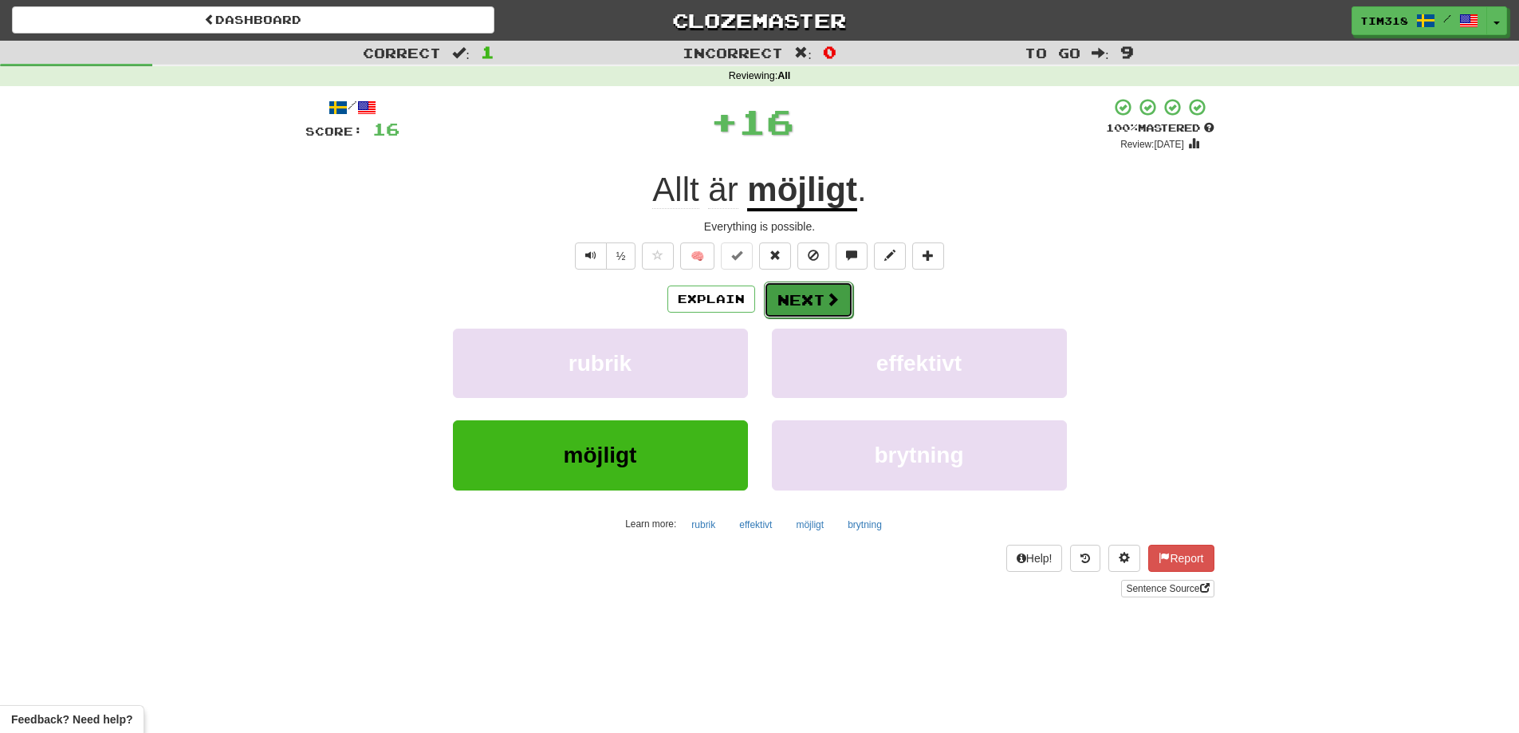
click at [788, 287] on button "Next" at bounding box center [808, 299] width 89 height 37
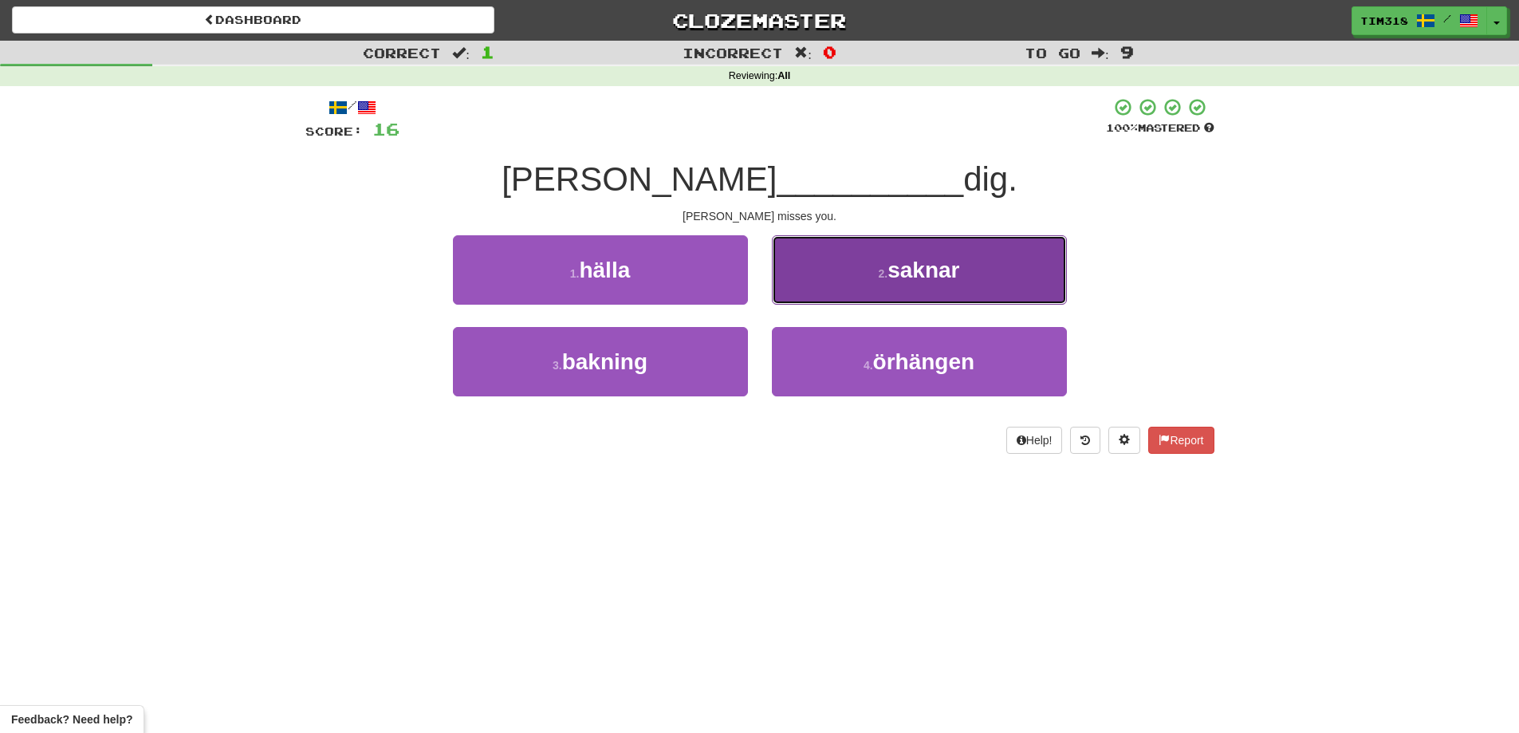
drag, startPoint x: 930, startPoint y: 263, endPoint x: 910, endPoint y: 275, distance: 23.2
click at [928, 265] on span "saknar" at bounding box center [923, 270] width 72 height 25
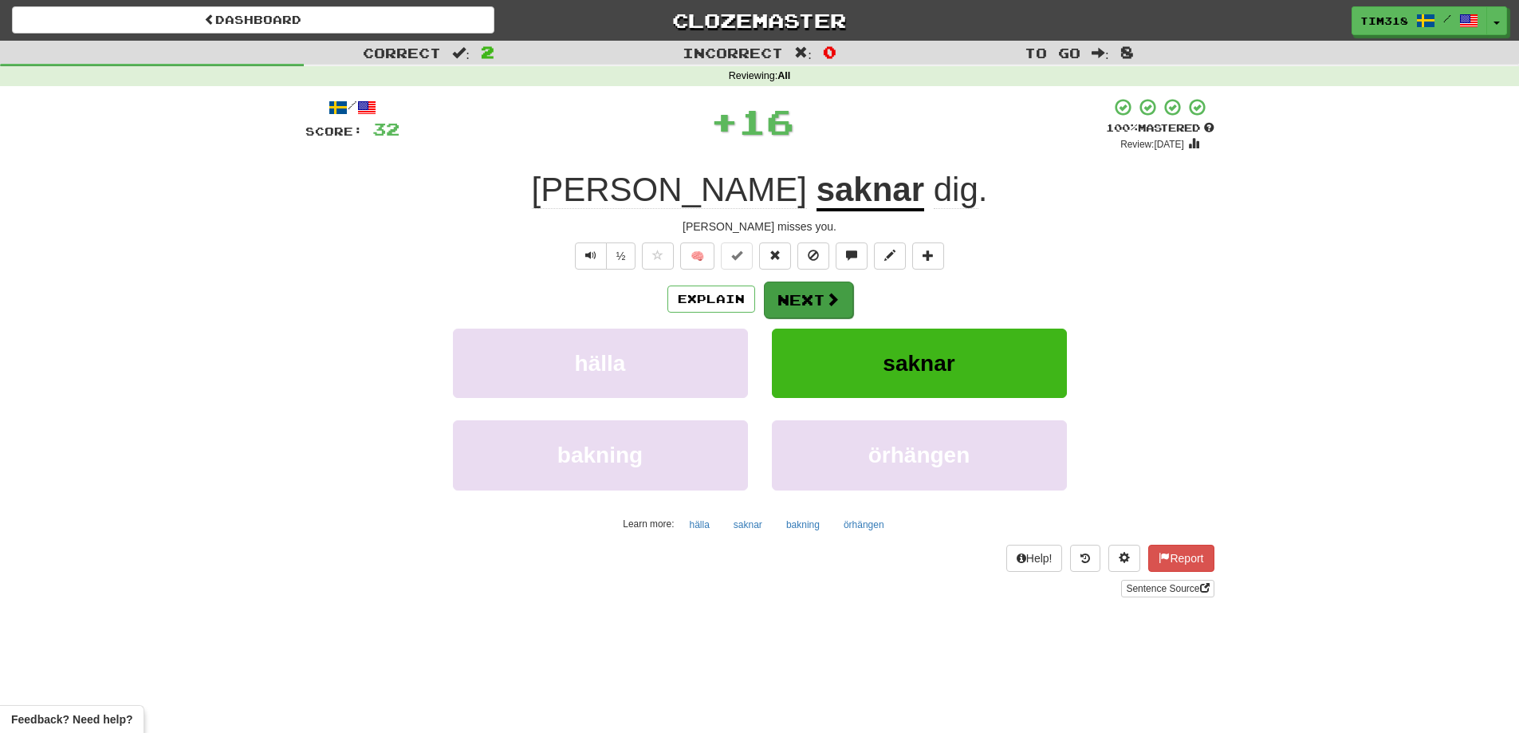
click at [822, 282] on div "/ Score: 32 + 16 100 % Mastered Review: [DATE] [PERSON_NAME] dig . [PERSON_NAME…" at bounding box center [759, 347] width 909 height 500
click at [802, 286] on button "Next" at bounding box center [808, 299] width 89 height 37
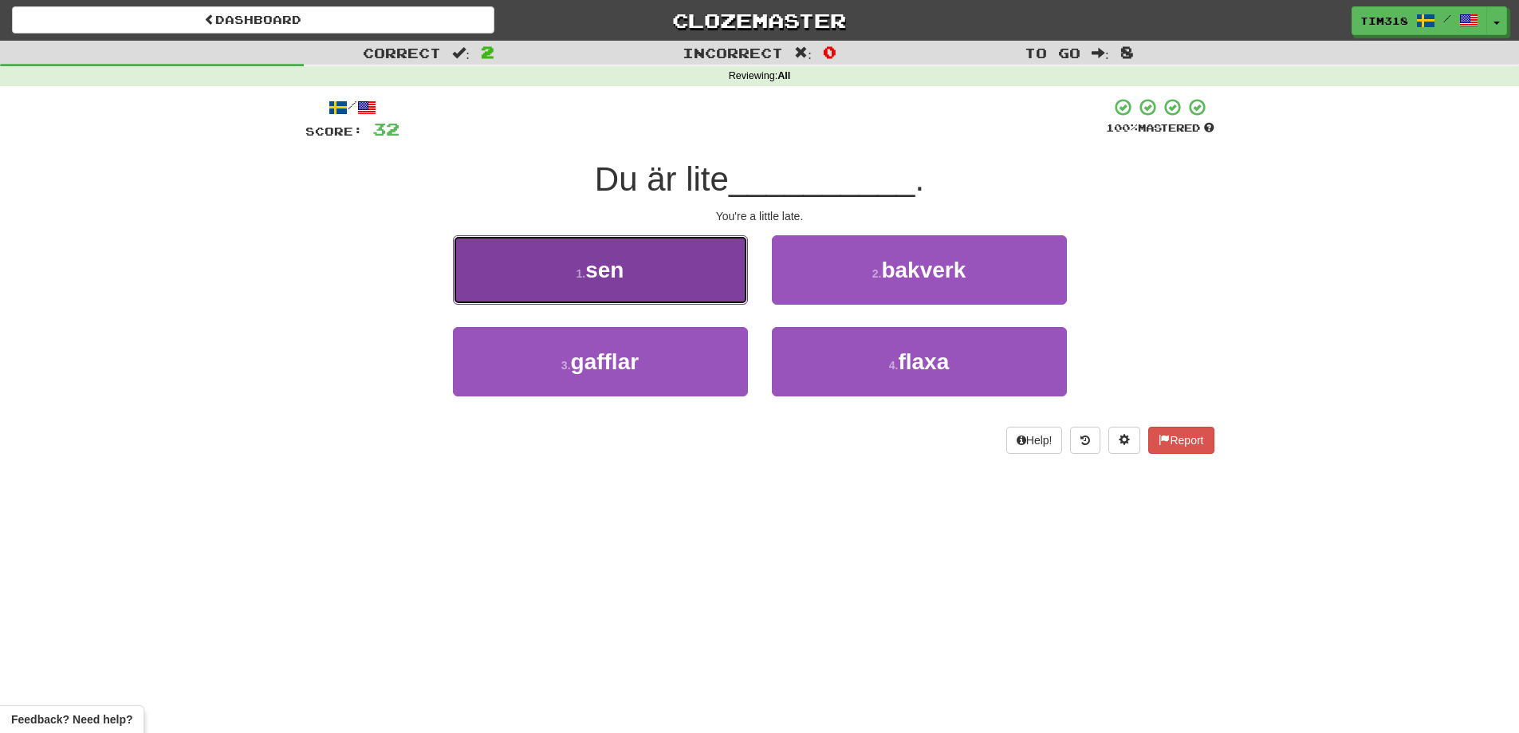
click at [722, 285] on button "1 . sen" at bounding box center [600, 269] width 295 height 69
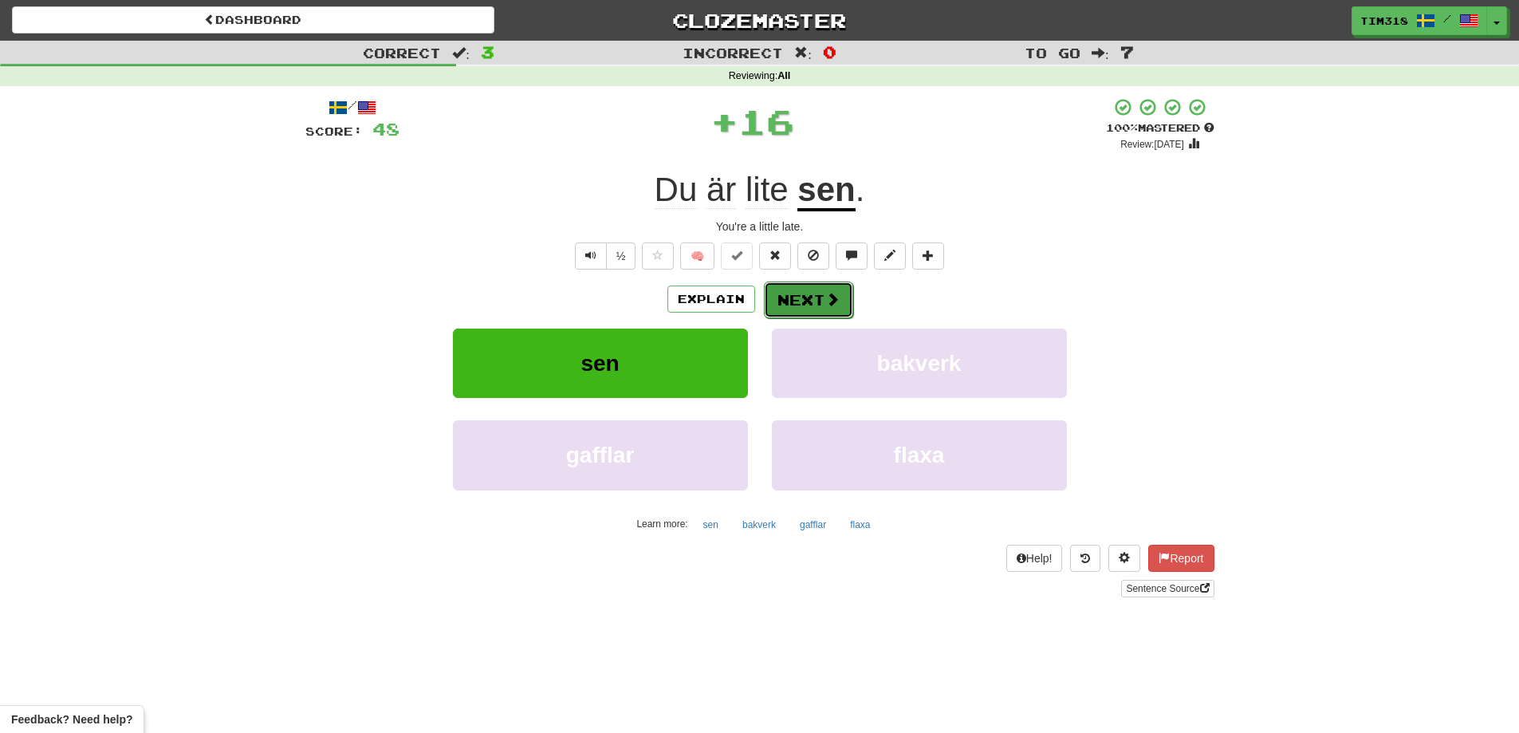
click at [811, 291] on button "Next" at bounding box center [808, 299] width 89 height 37
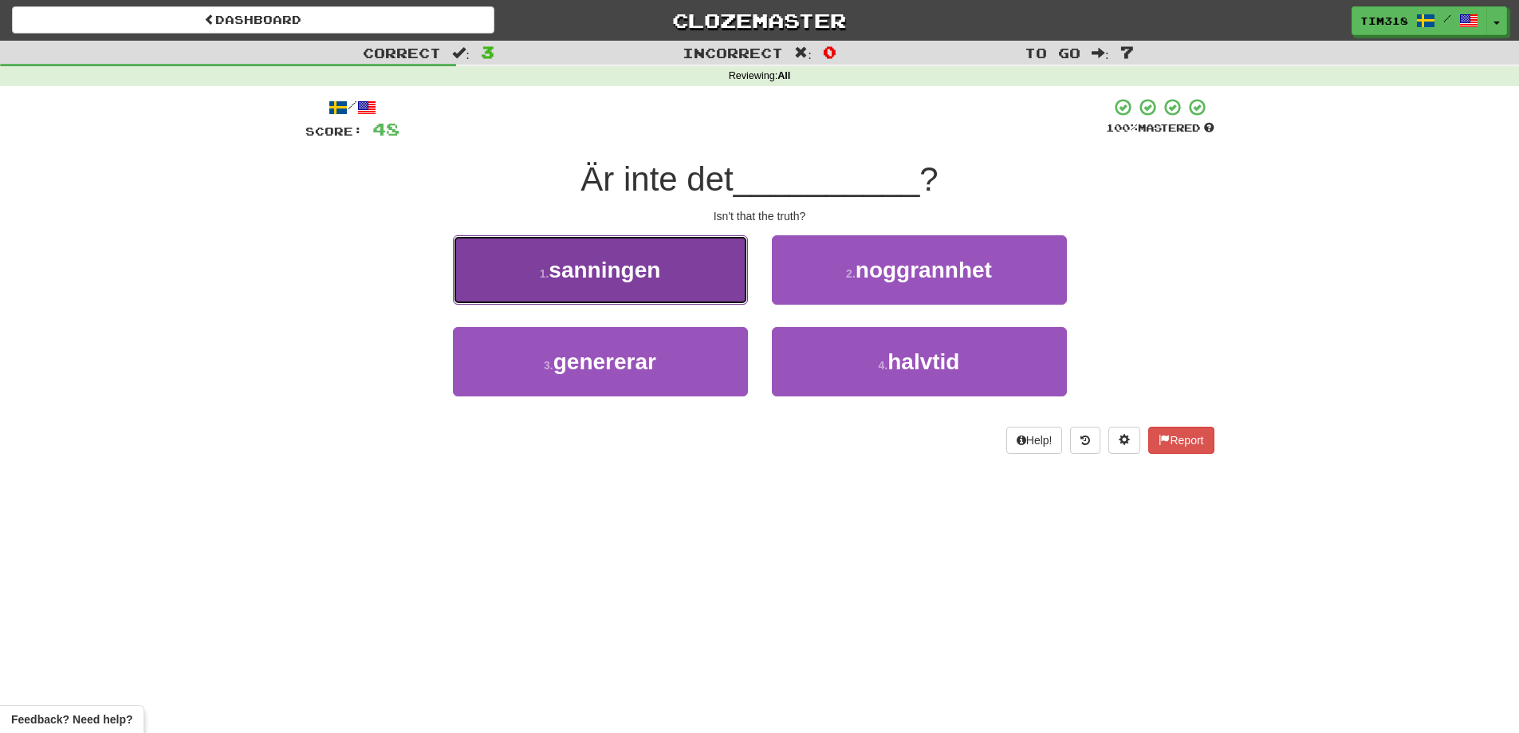
click at [705, 292] on button "1 . sanningen" at bounding box center [600, 269] width 295 height 69
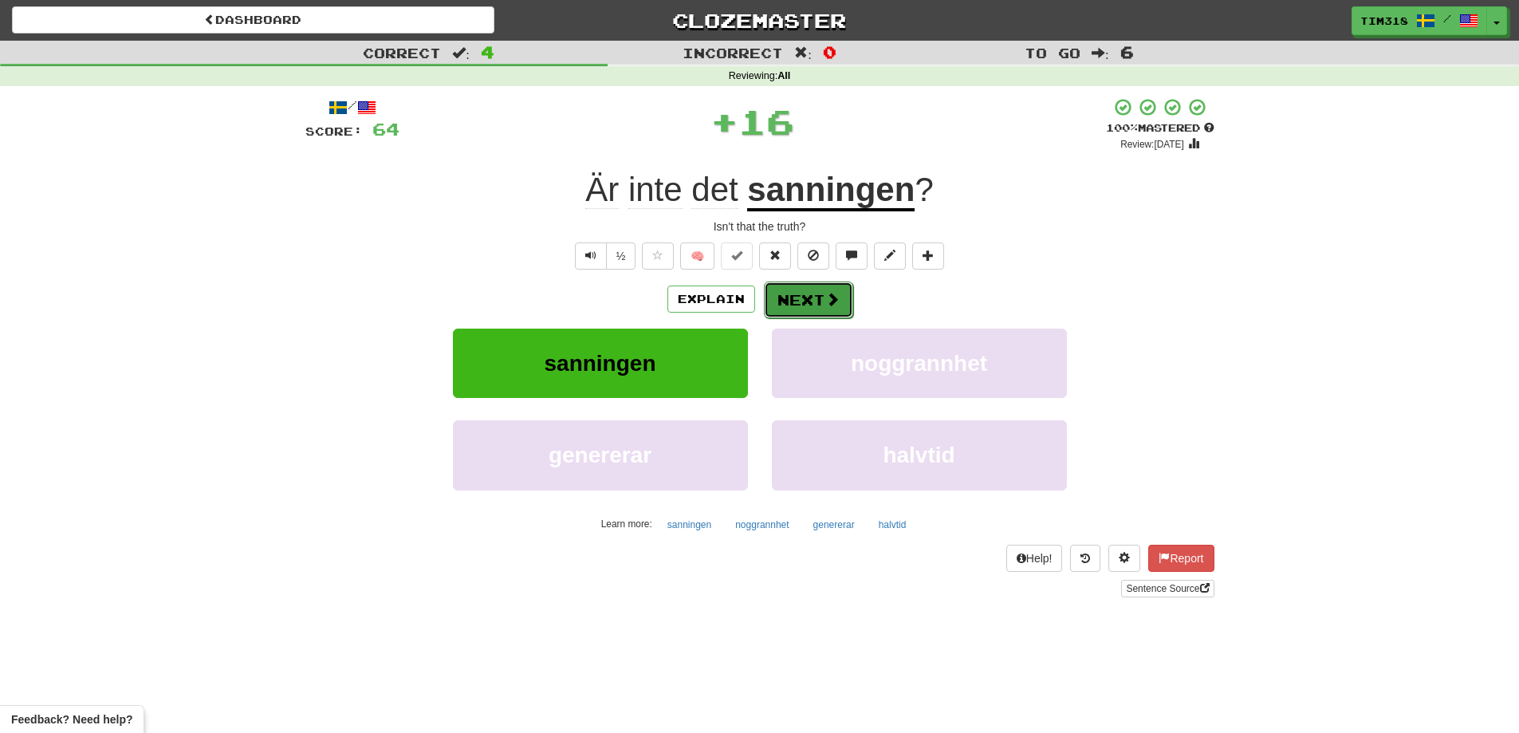
click at [827, 302] on span at bounding box center [832, 299] width 14 height 14
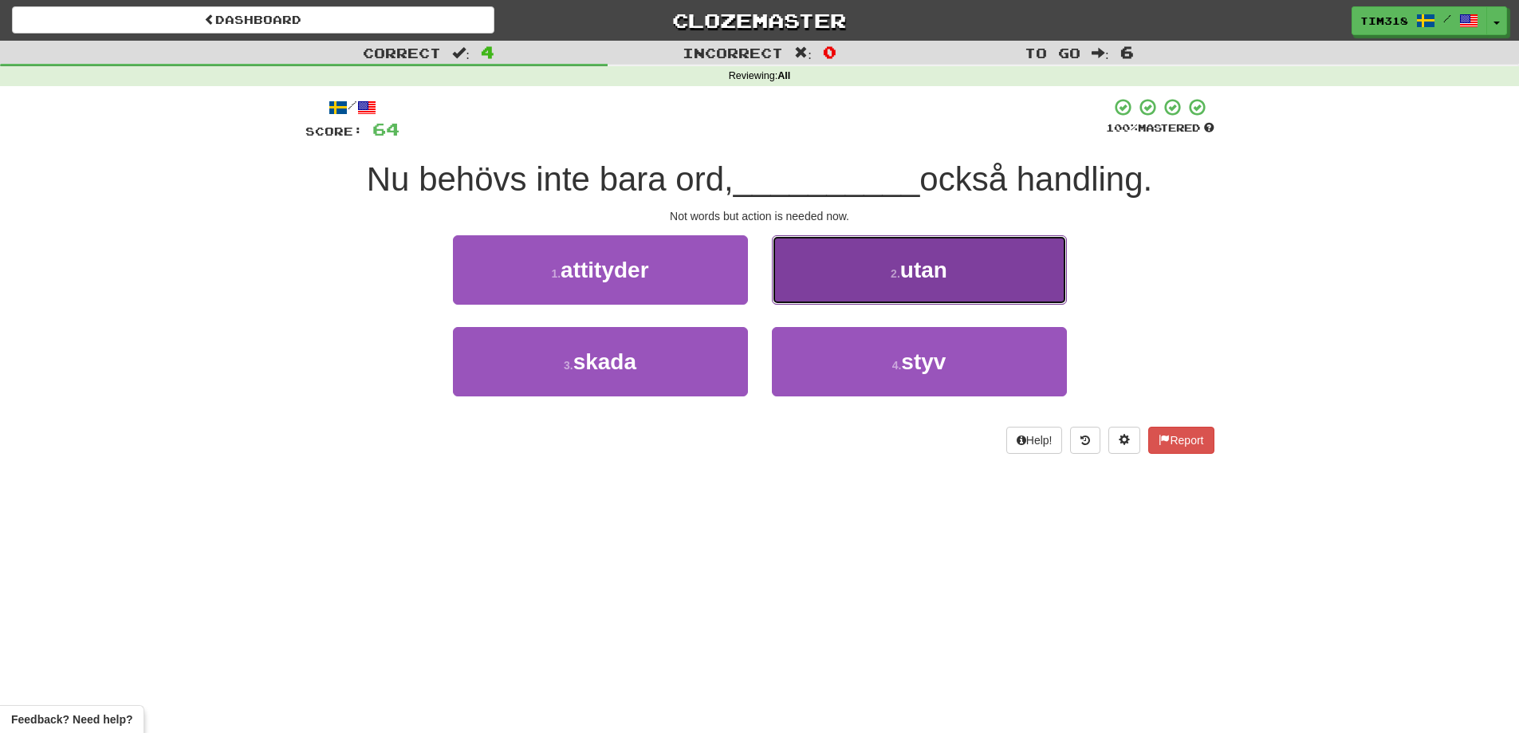
click at [877, 266] on button "2 . utan" at bounding box center [919, 269] width 295 height 69
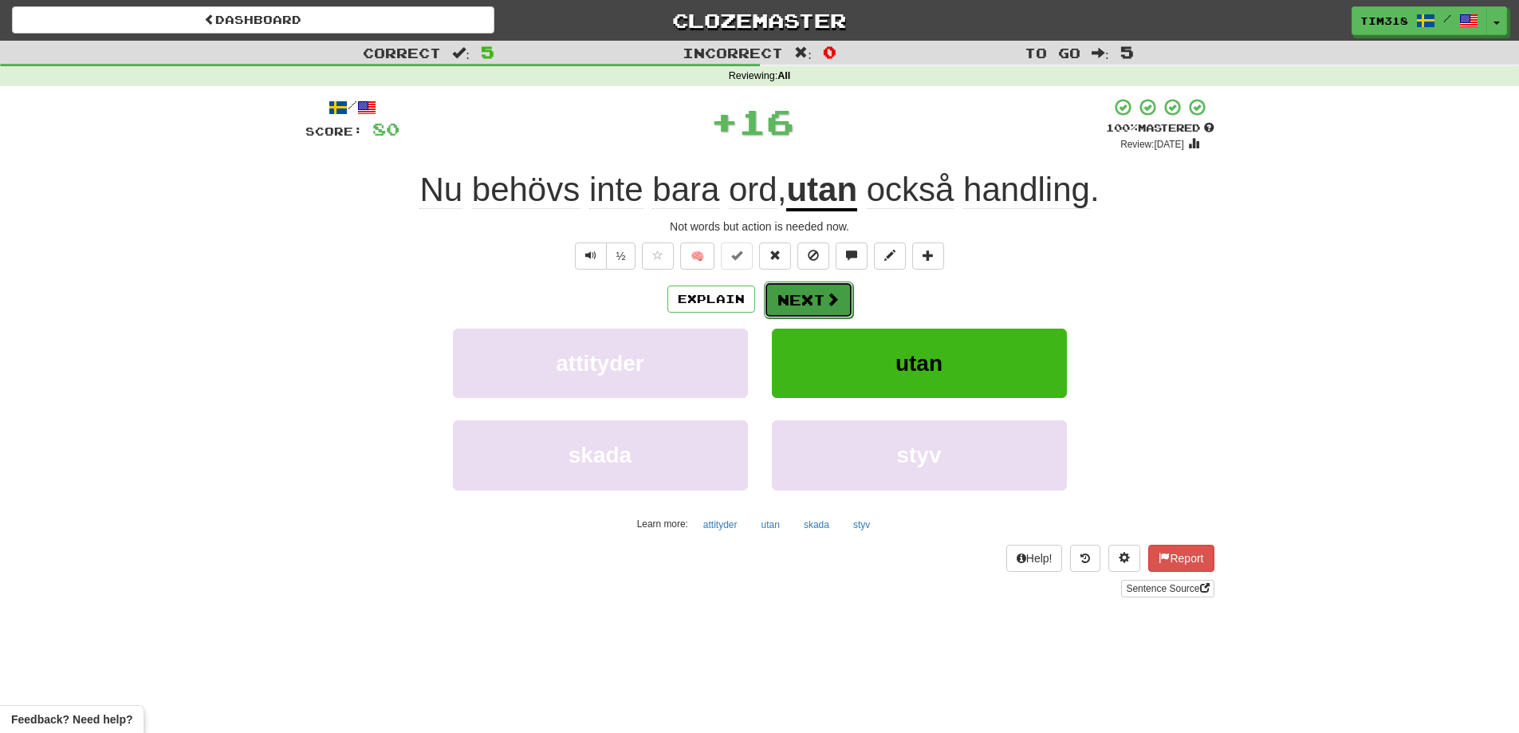
click at [818, 283] on button "Next" at bounding box center [808, 299] width 89 height 37
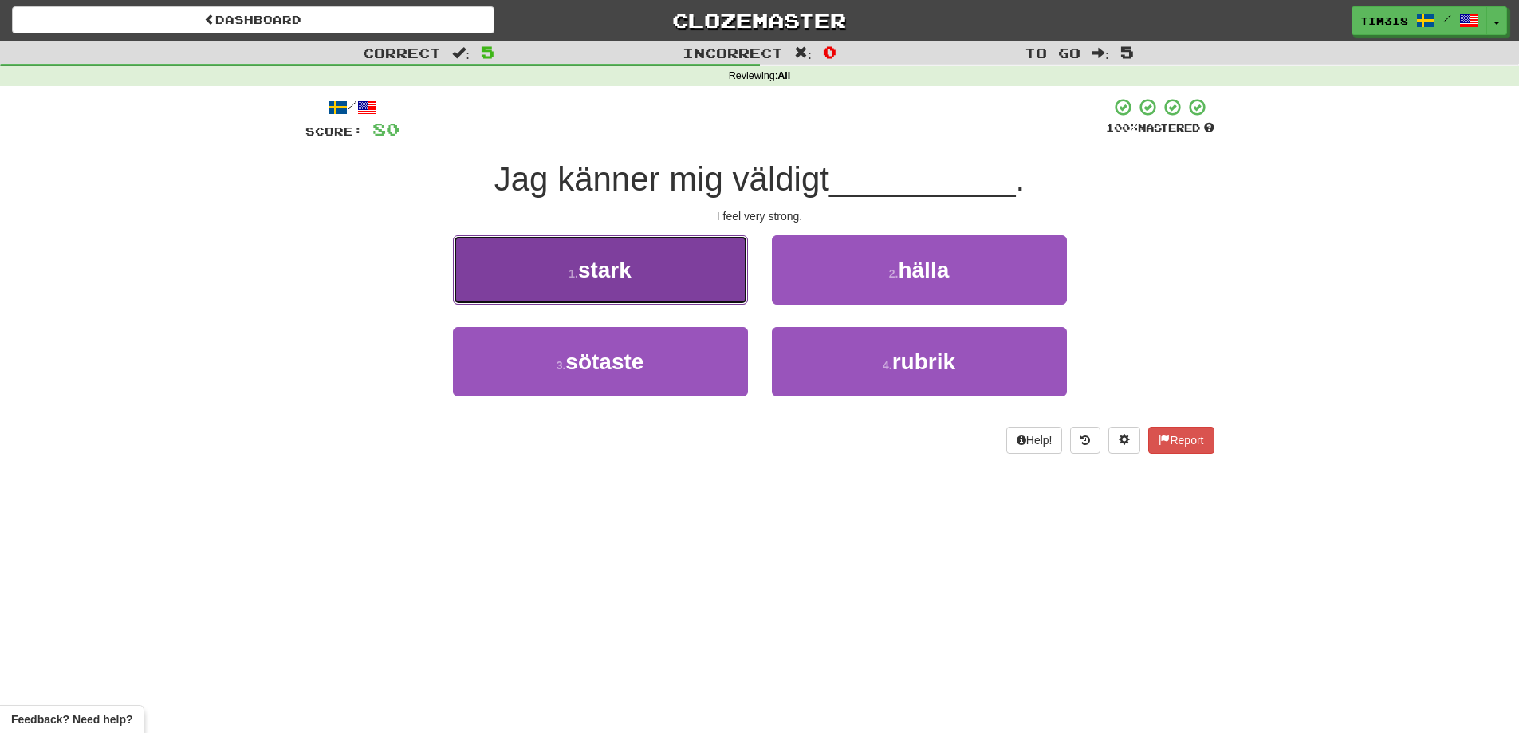
click at [636, 269] on button "1 . stark" at bounding box center [600, 269] width 295 height 69
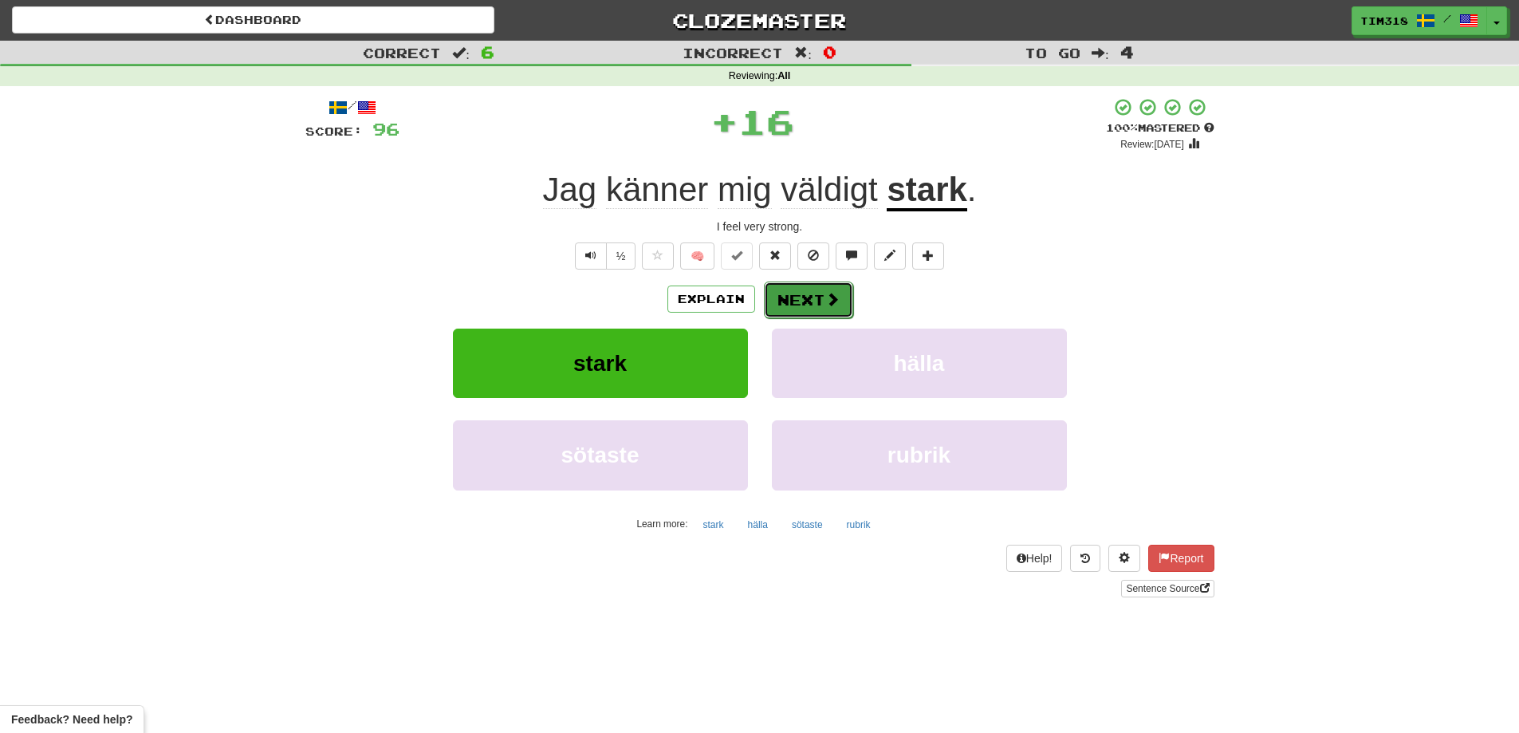
click at [799, 289] on button "Next" at bounding box center [808, 299] width 89 height 37
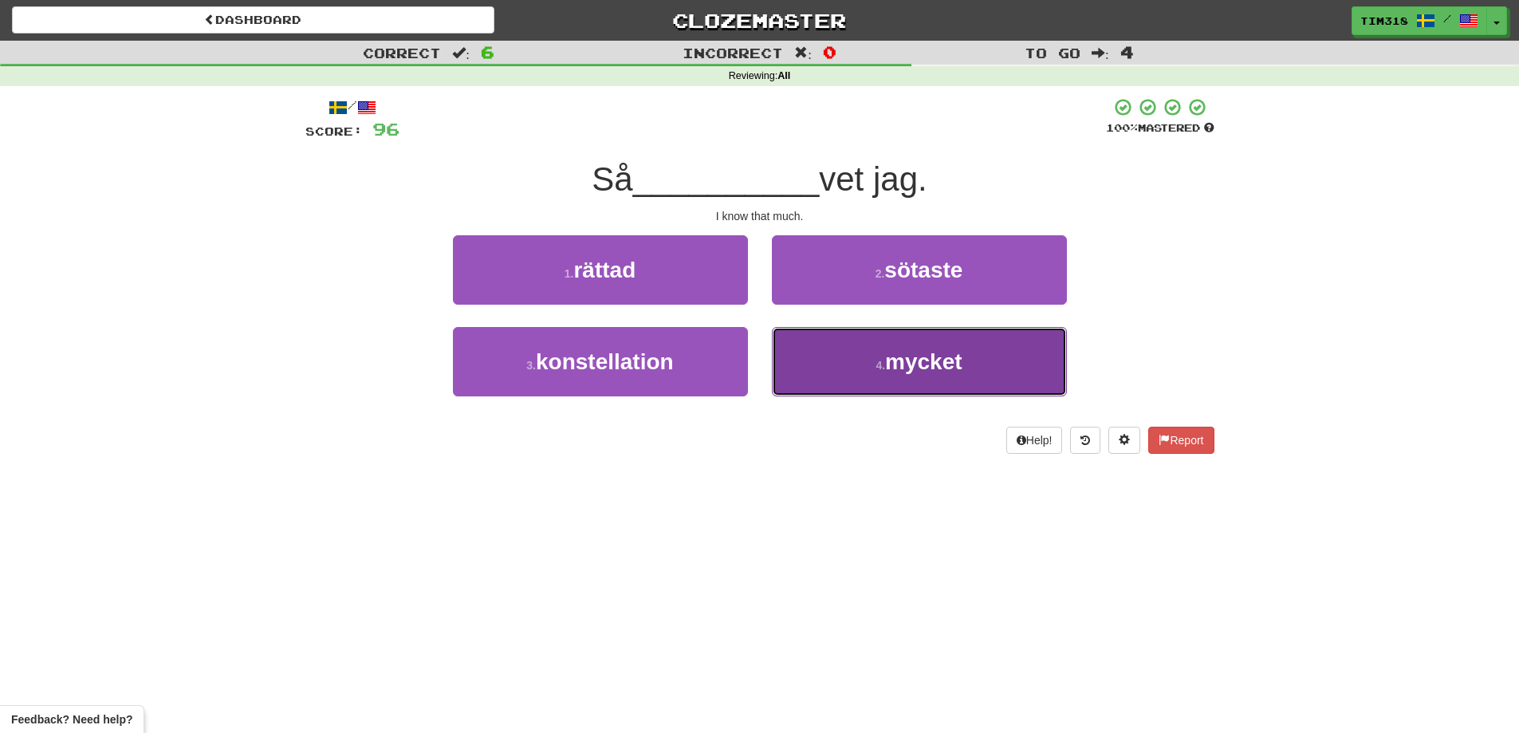
click at [870, 360] on button "4 . mycket" at bounding box center [919, 361] width 295 height 69
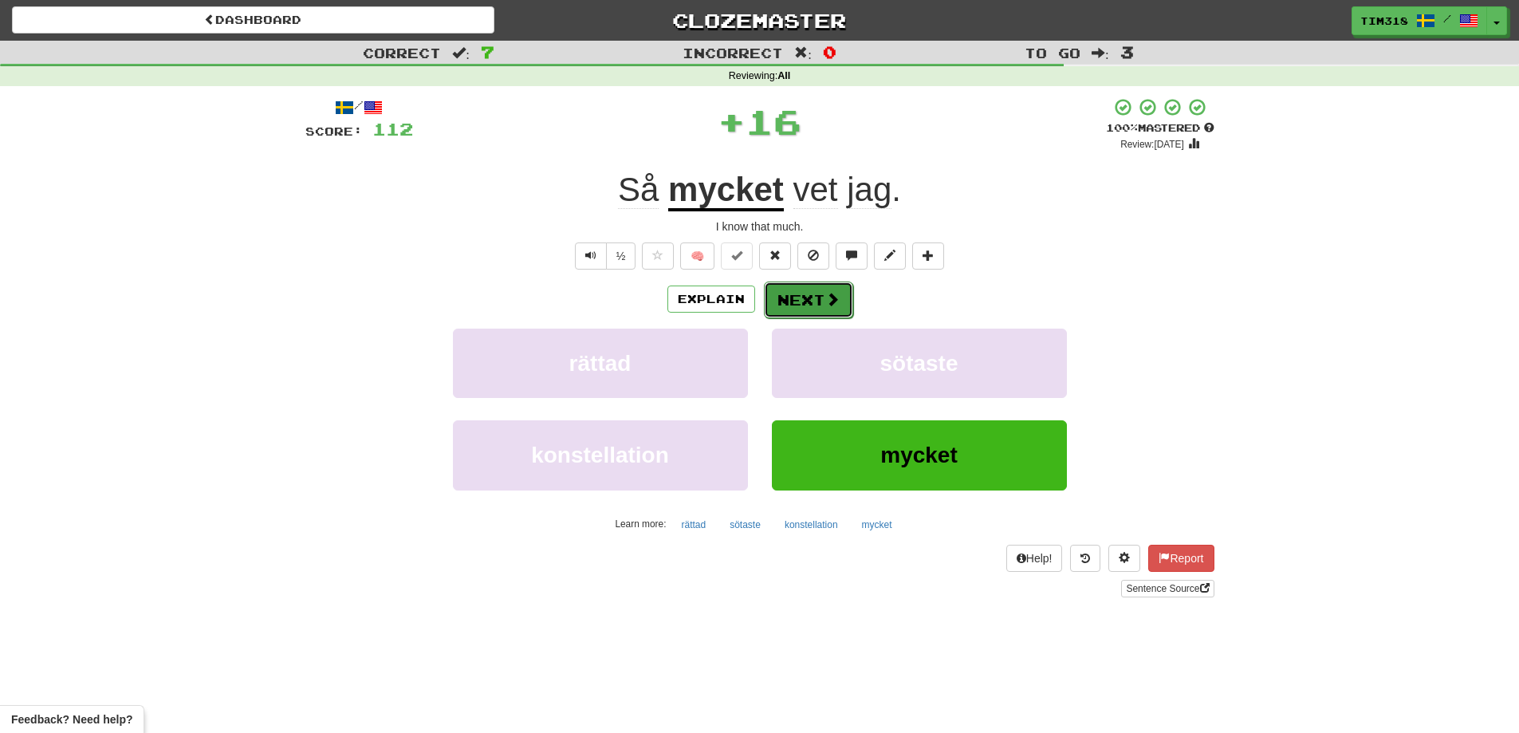
click at [828, 299] on span at bounding box center [832, 299] width 14 height 14
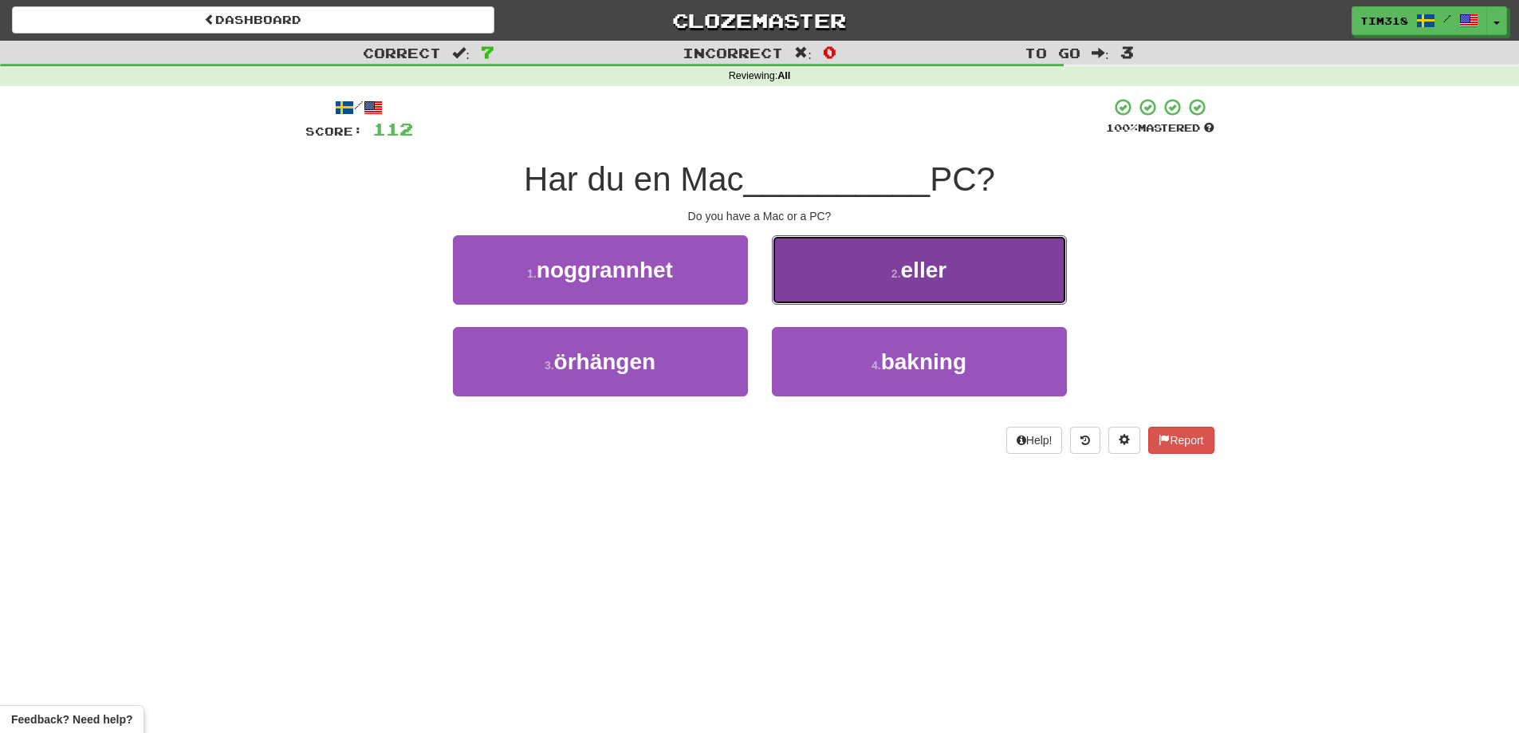
click at [872, 276] on button "2 . eller" at bounding box center [919, 269] width 295 height 69
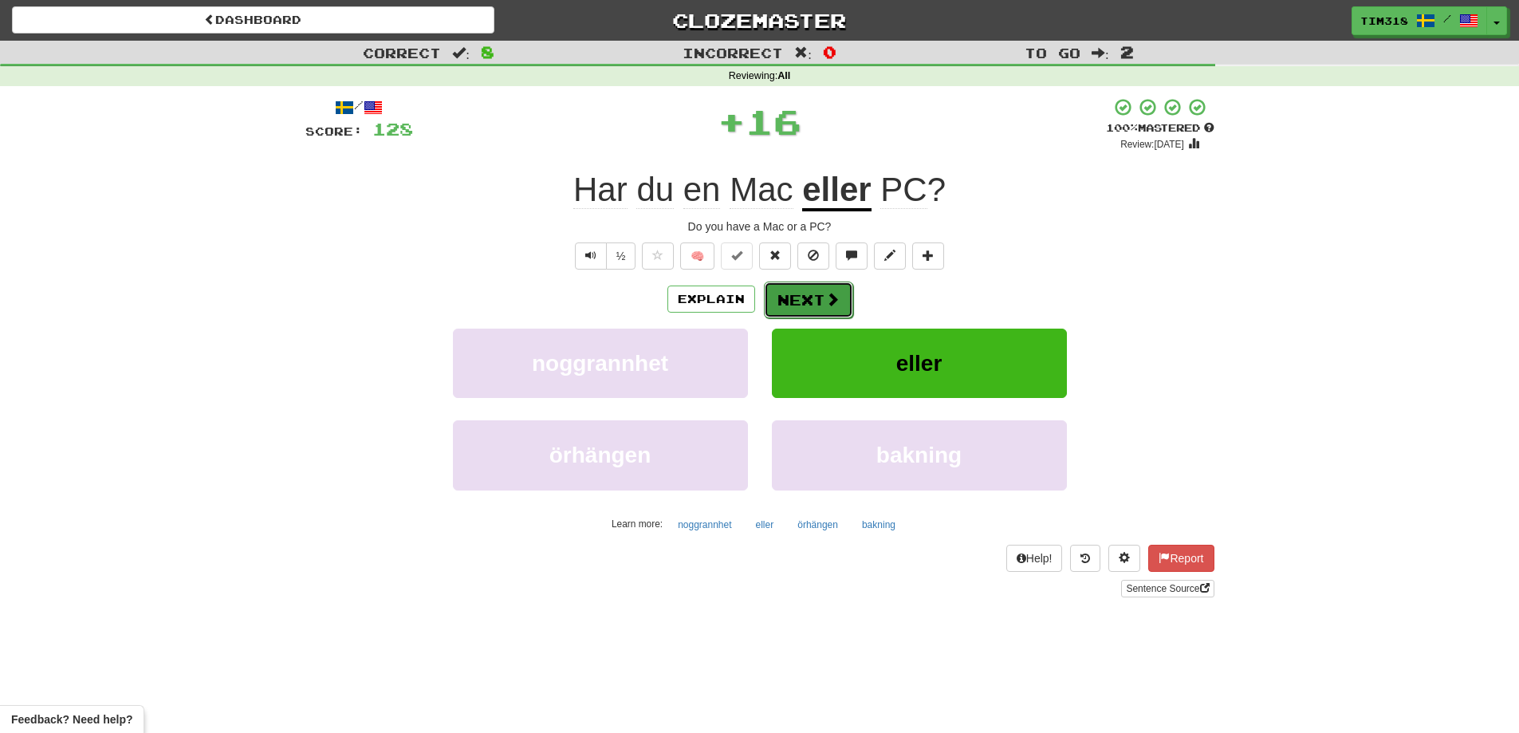
click at [820, 294] on button "Next" at bounding box center [808, 299] width 89 height 37
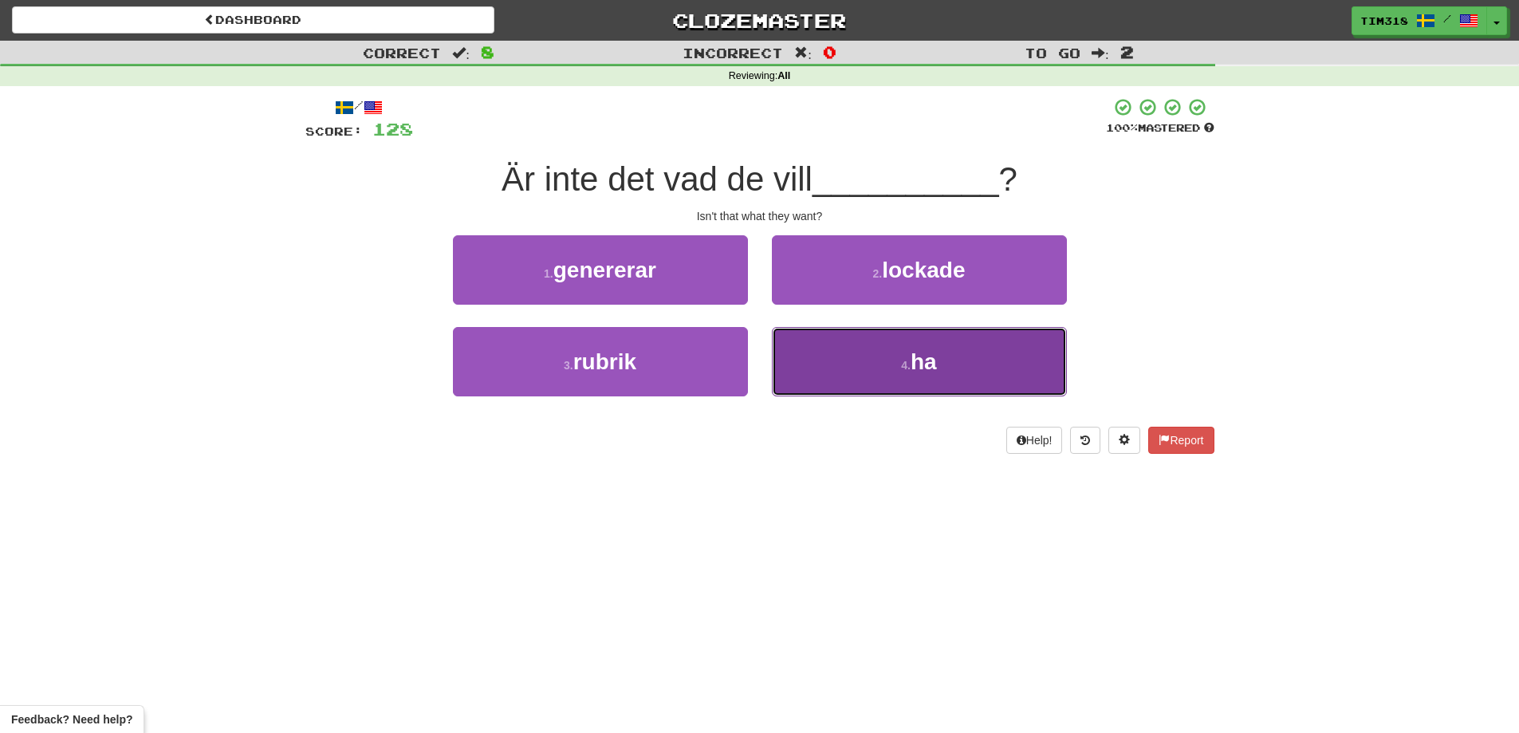
click at [883, 353] on button "4 . ha" at bounding box center [919, 361] width 295 height 69
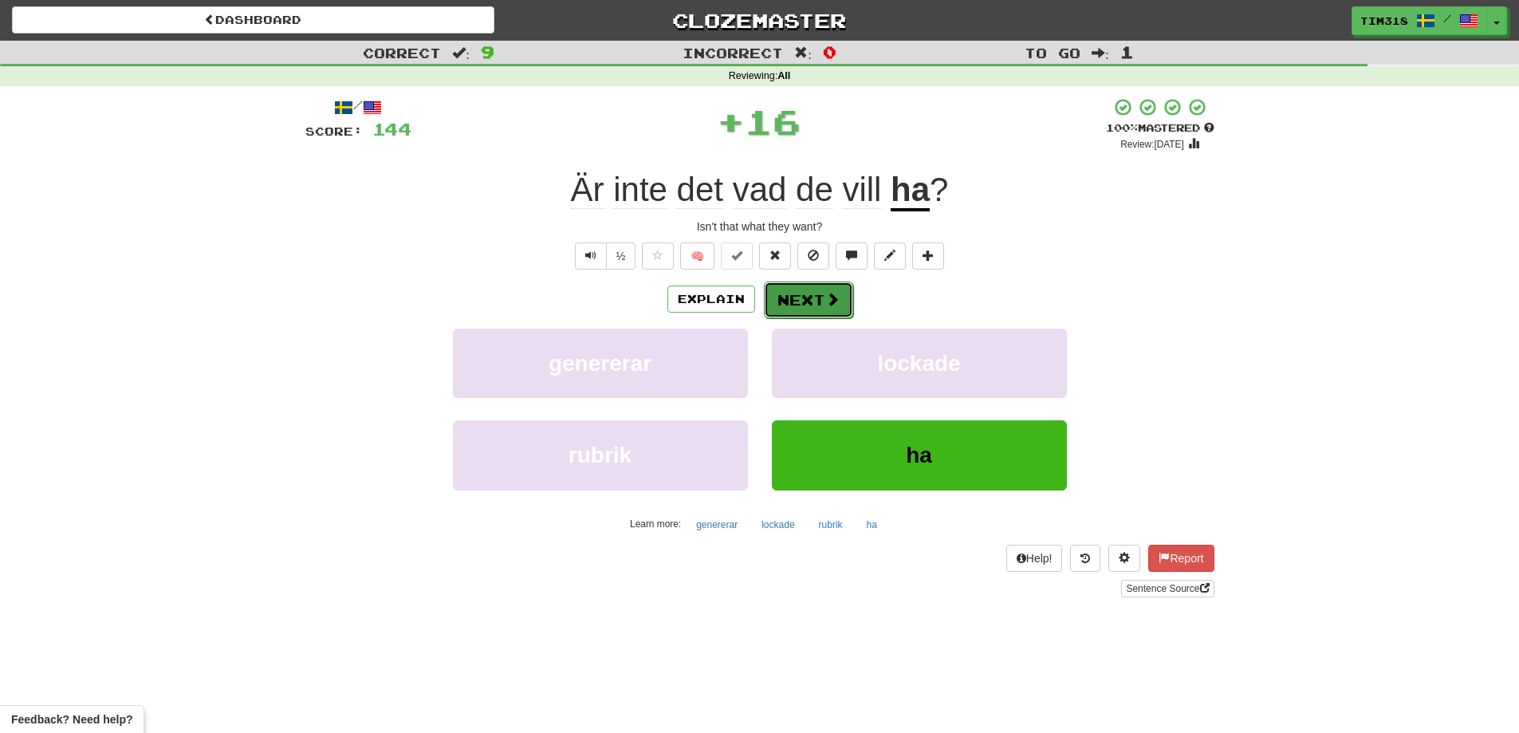
click at [805, 295] on button "Next" at bounding box center [808, 299] width 89 height 37
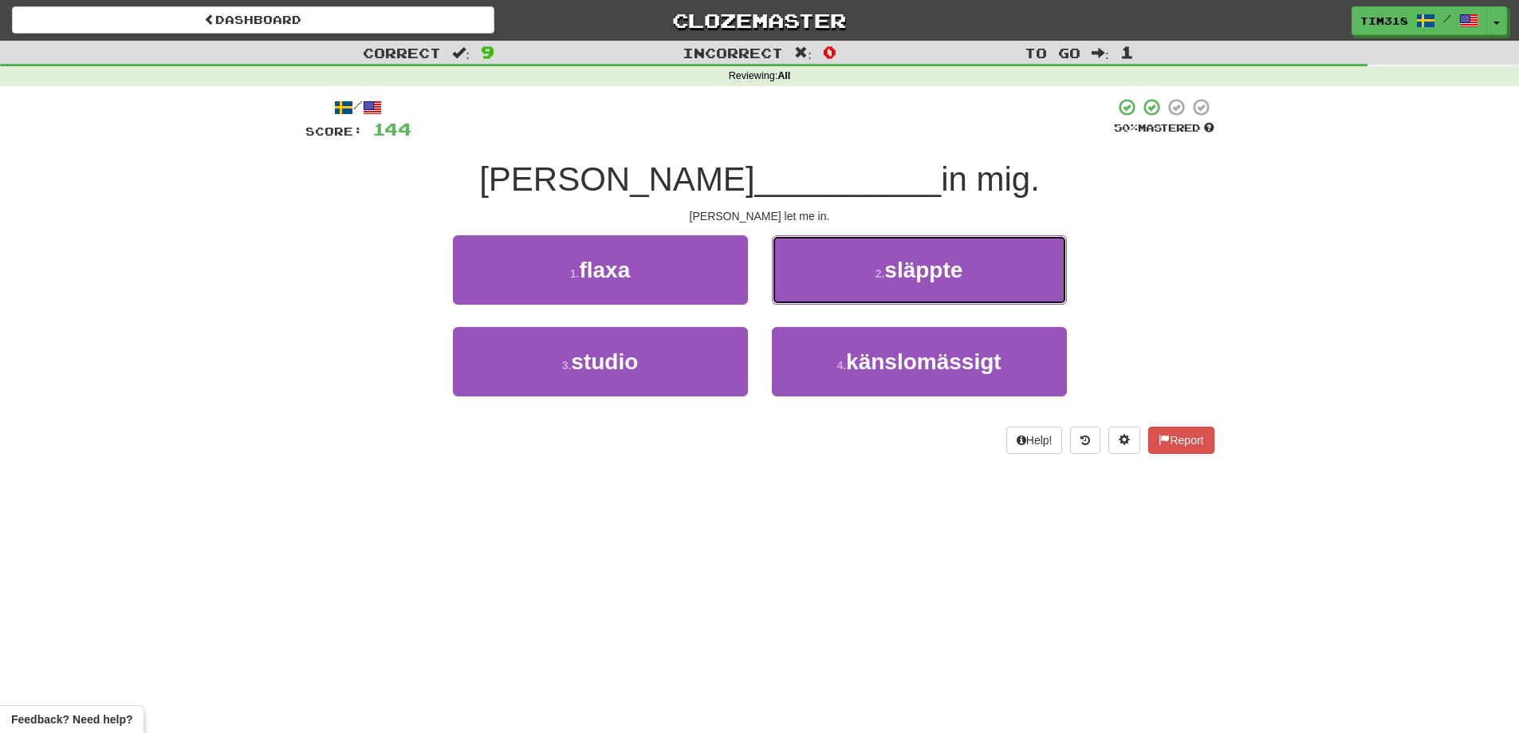
click at [868, 273] on button "2 . släppte" at bounding box center [919, 269] width 295 height 69
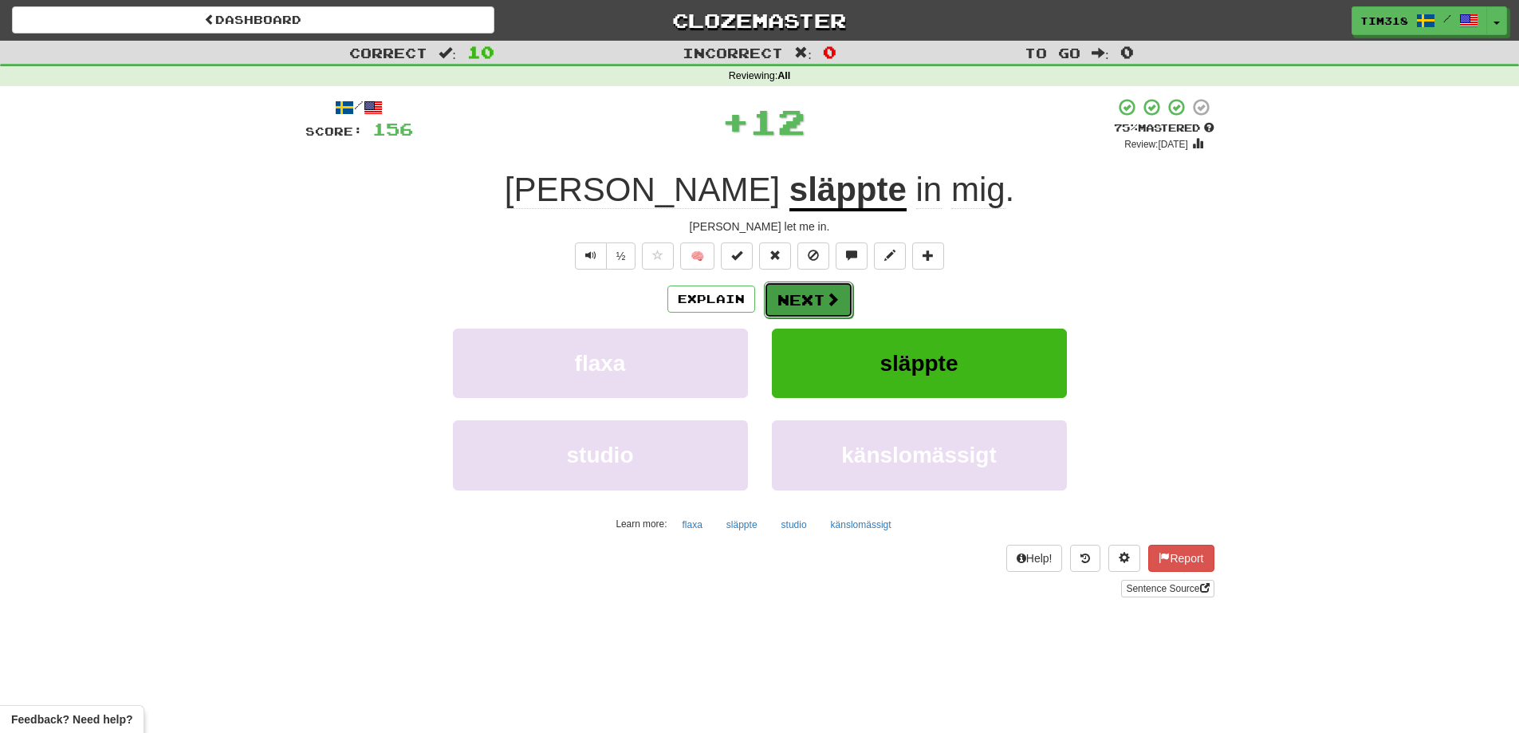
click at [804, 283] on button "Next" at bounding box center [808, 299] width 89 height 37
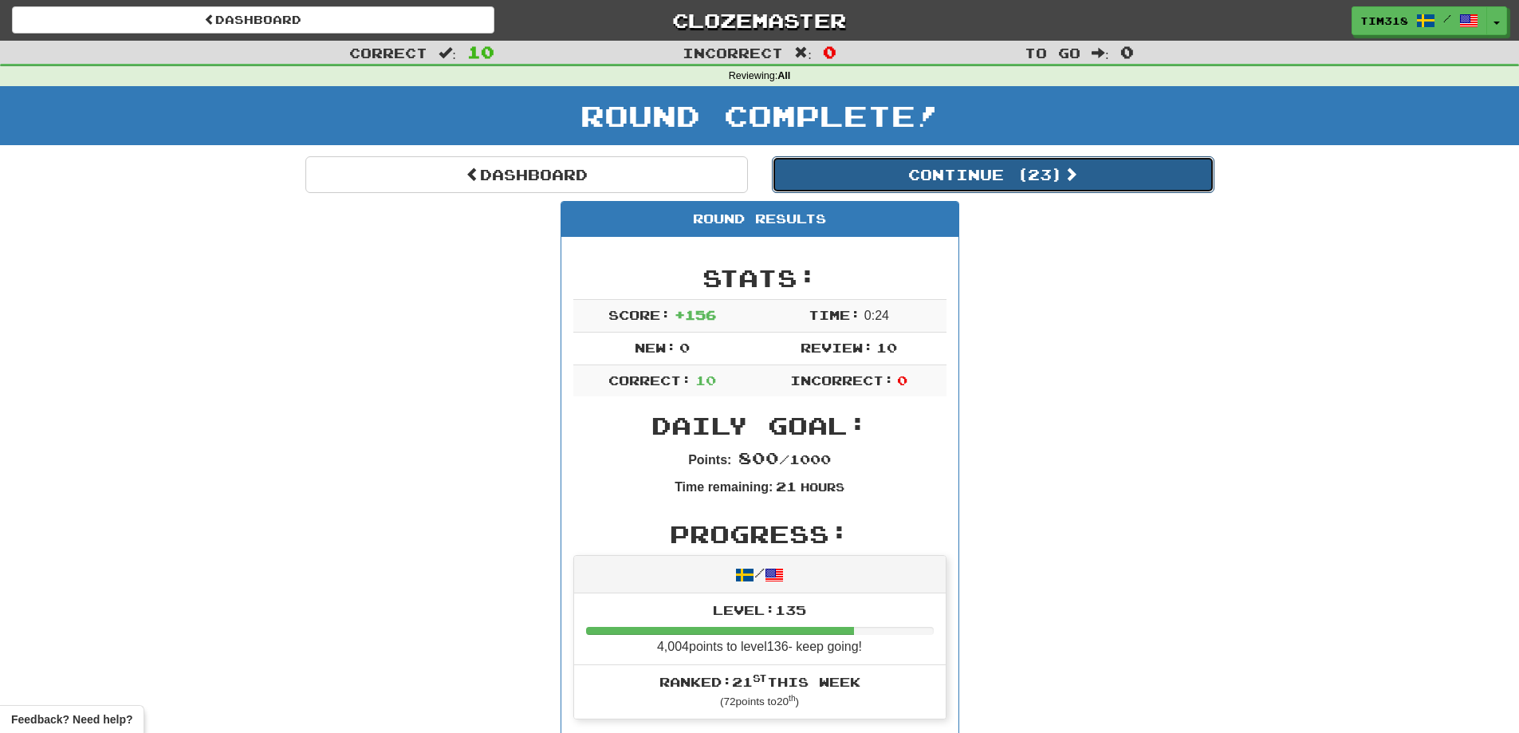
click at [1013, 176] on button "Continue ( 23 )" at bounding box center [993, 174] width 442 height 37
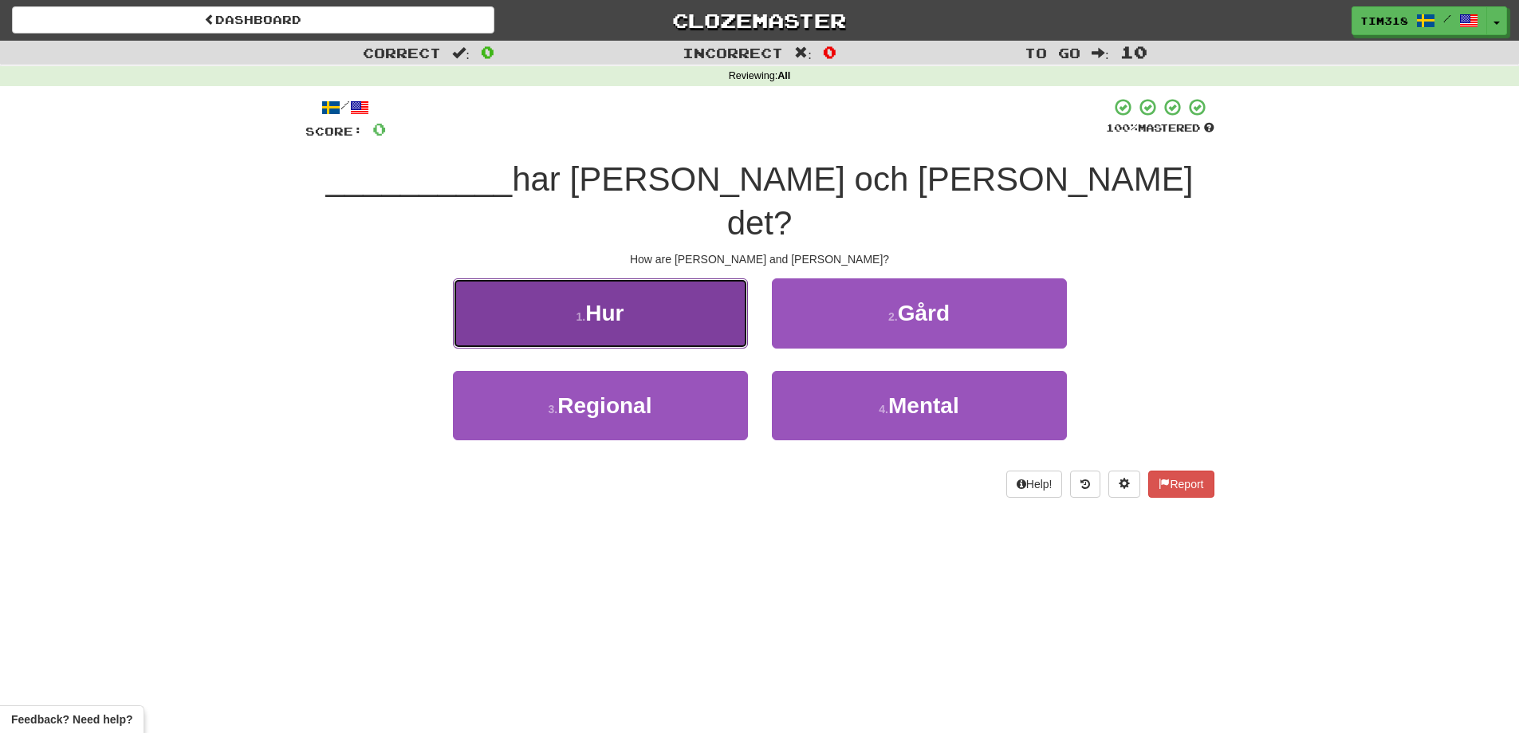
click at [690, 285] on button "1 . Hur" at bounding box center [600, 312] width 295 height 69
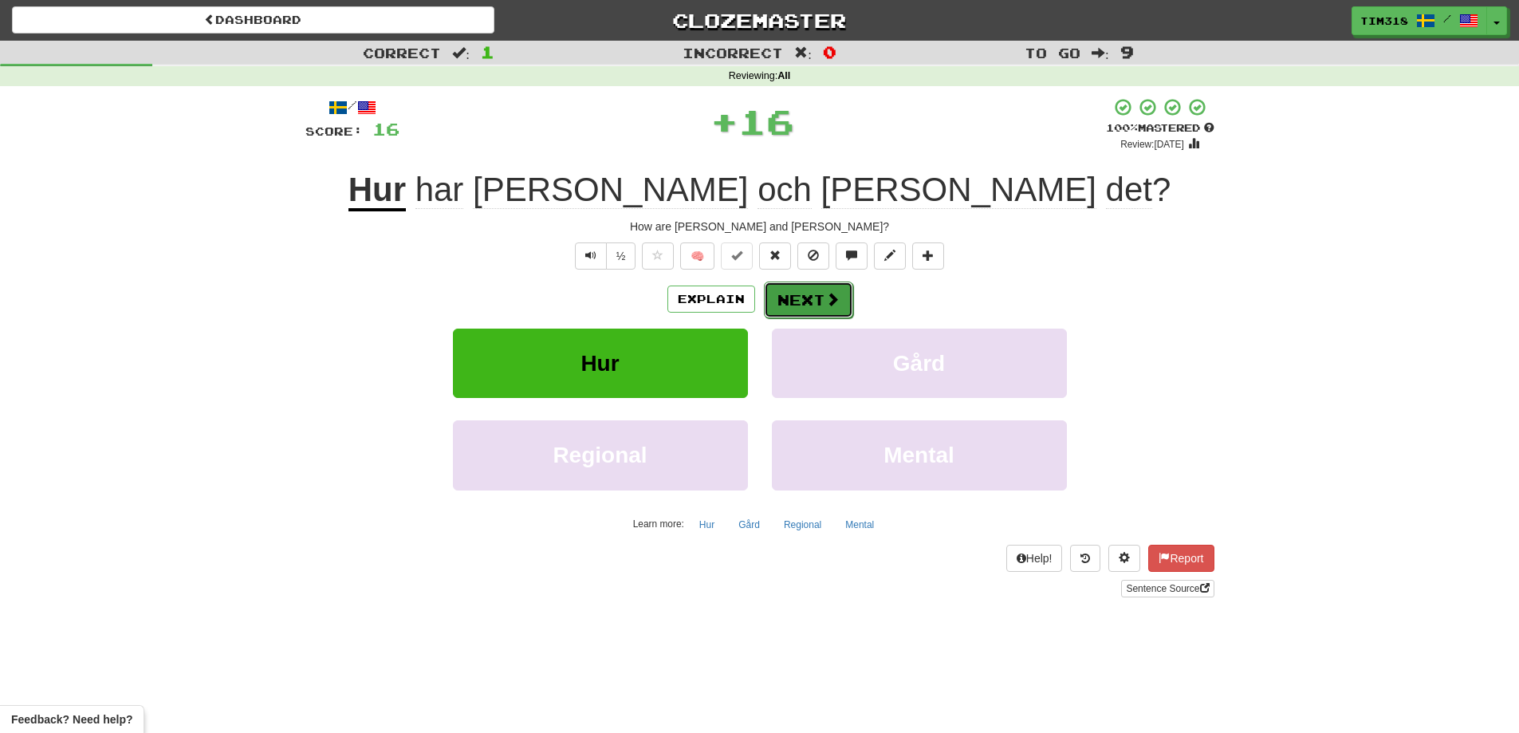
click at [804, 300] on button "Next" at bounding box center [808, 299] width 89 height 37
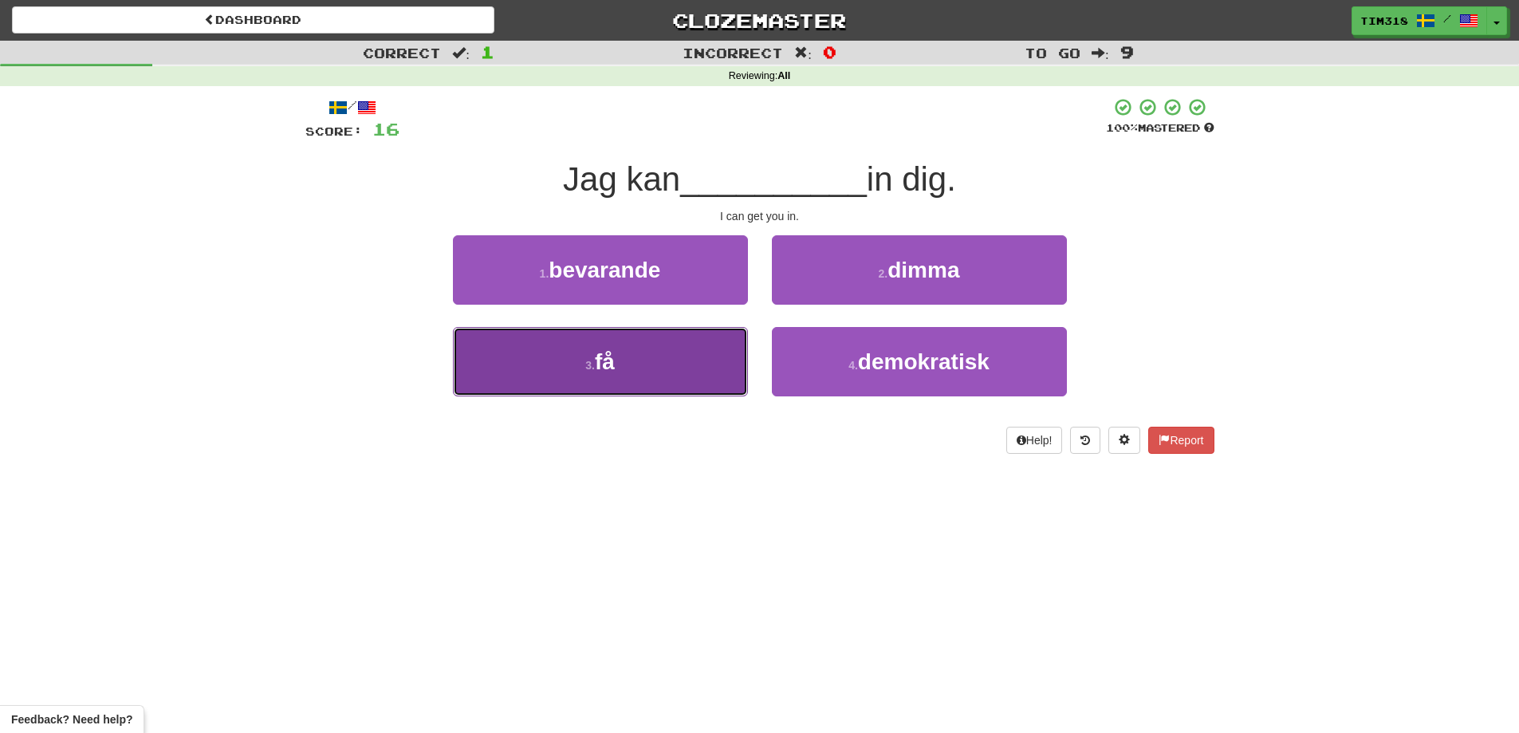
click at [686, 368] on button "3 . få" at bounding box center [600, 361] width 295 height 69
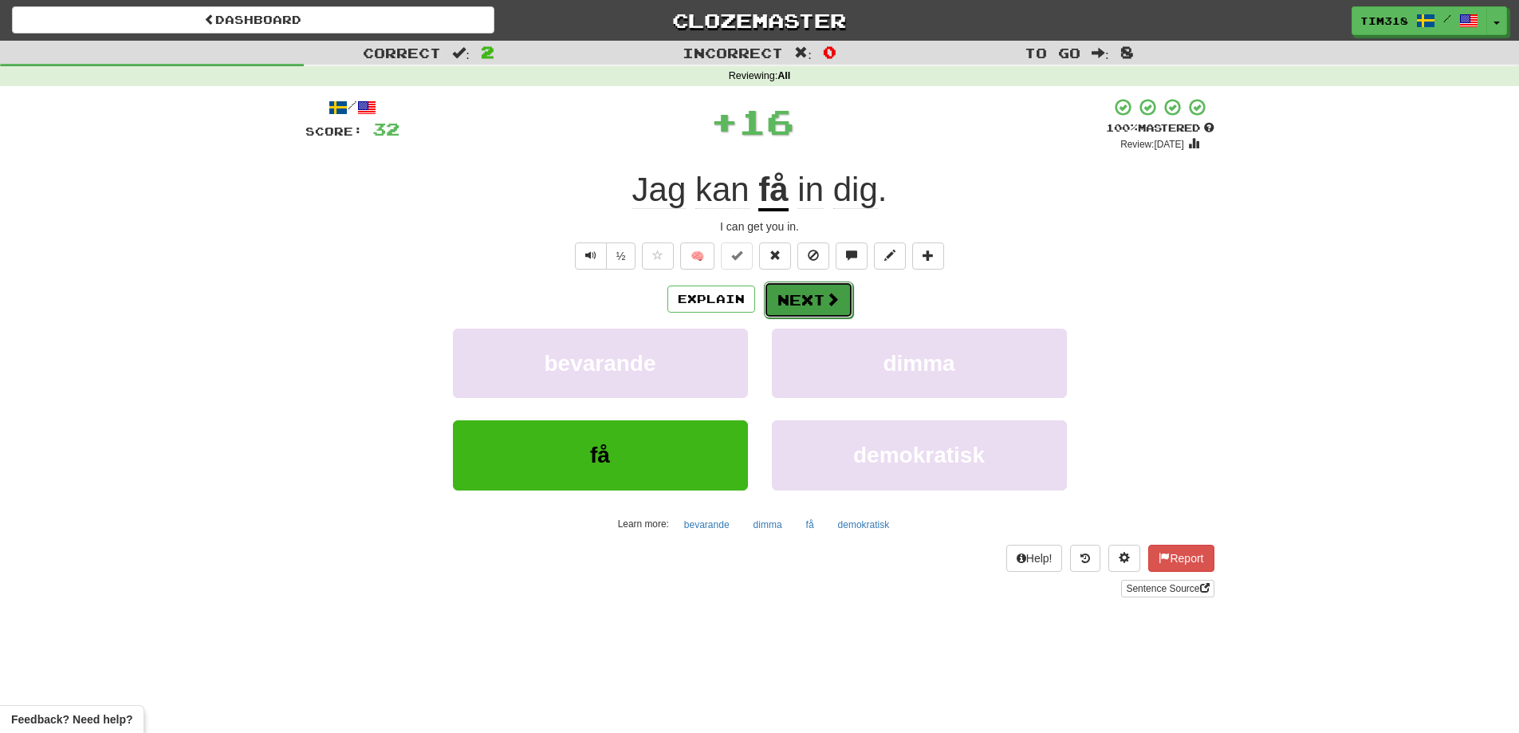
click at [805, 293] on button "Next" at bounding box center [808, 299] width 89 height 37
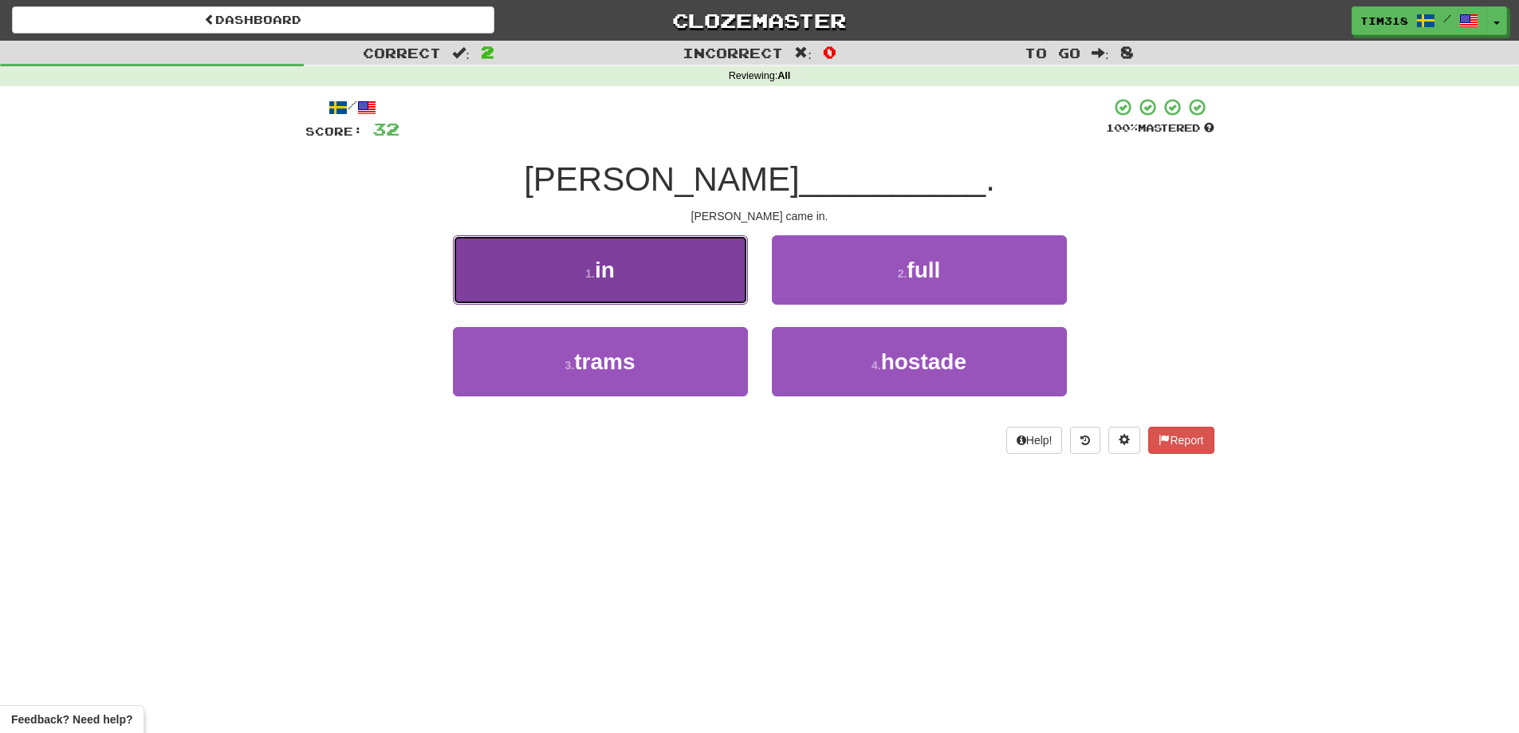
click at [632, 273] on button "1 . in" at bounding box center [600, 269] width 295 height 69
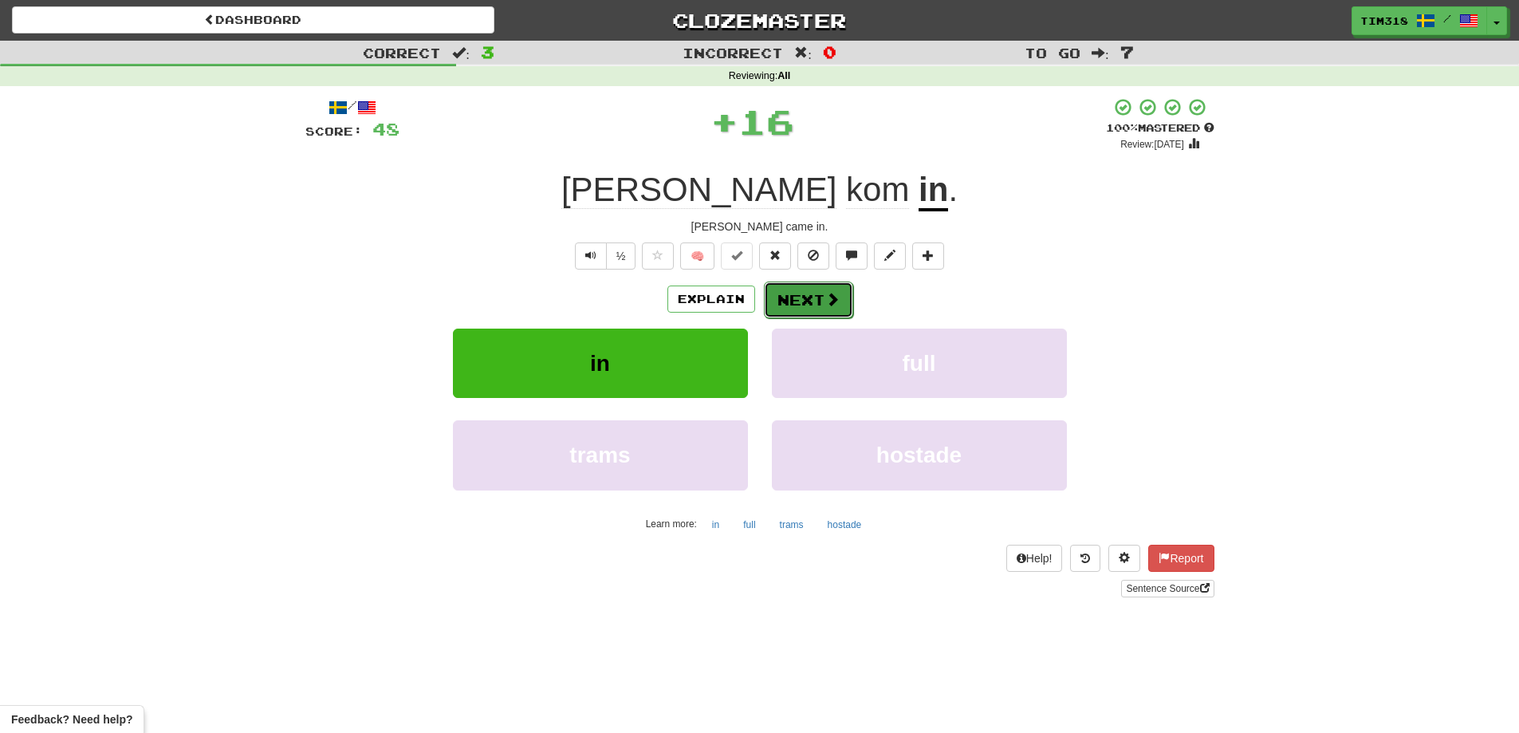
click at [799, 300] on button "Next" at bounding box center [808, 299] width 89 height 37
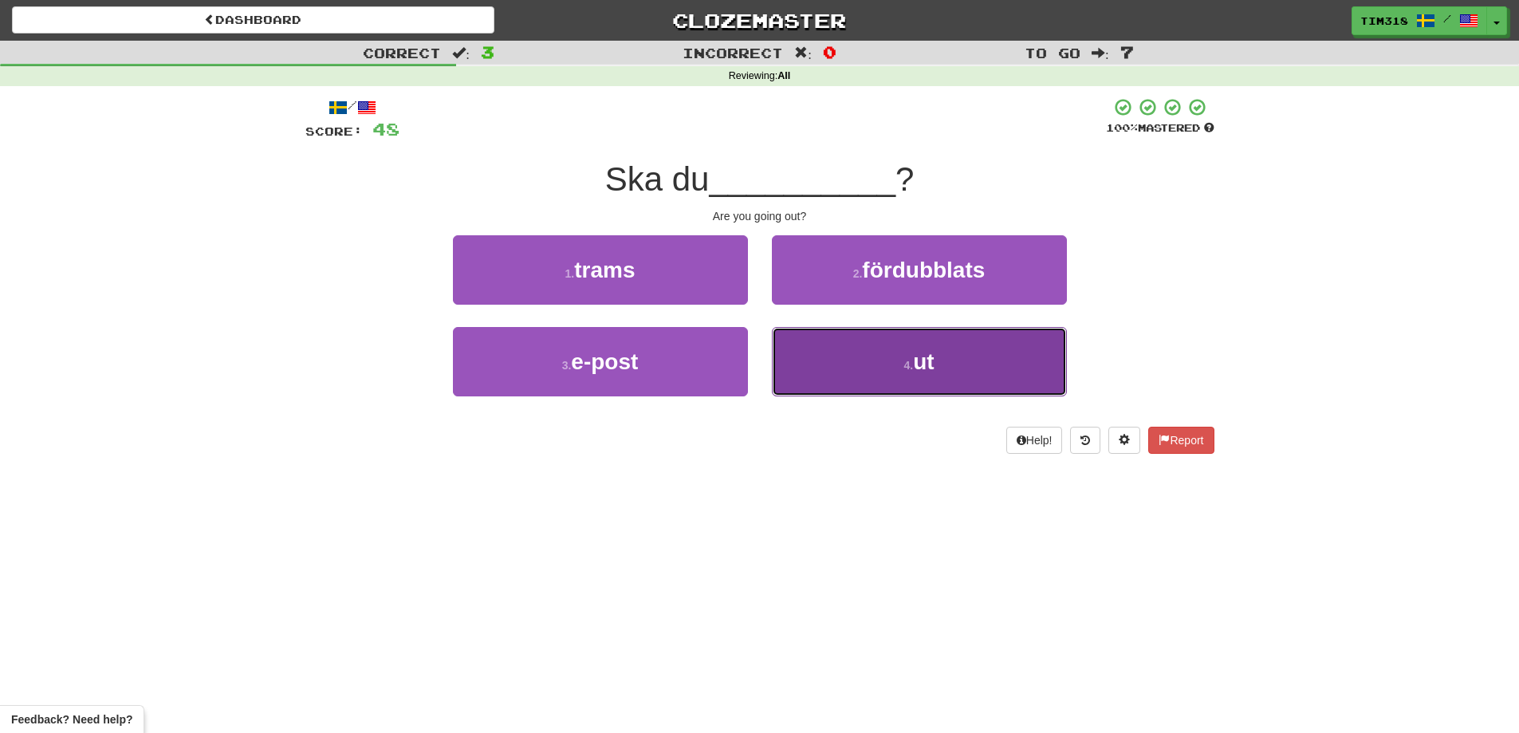
click at [852, 365] on button "4 . ut" at bounding box center [919, 361] width 295 height 69
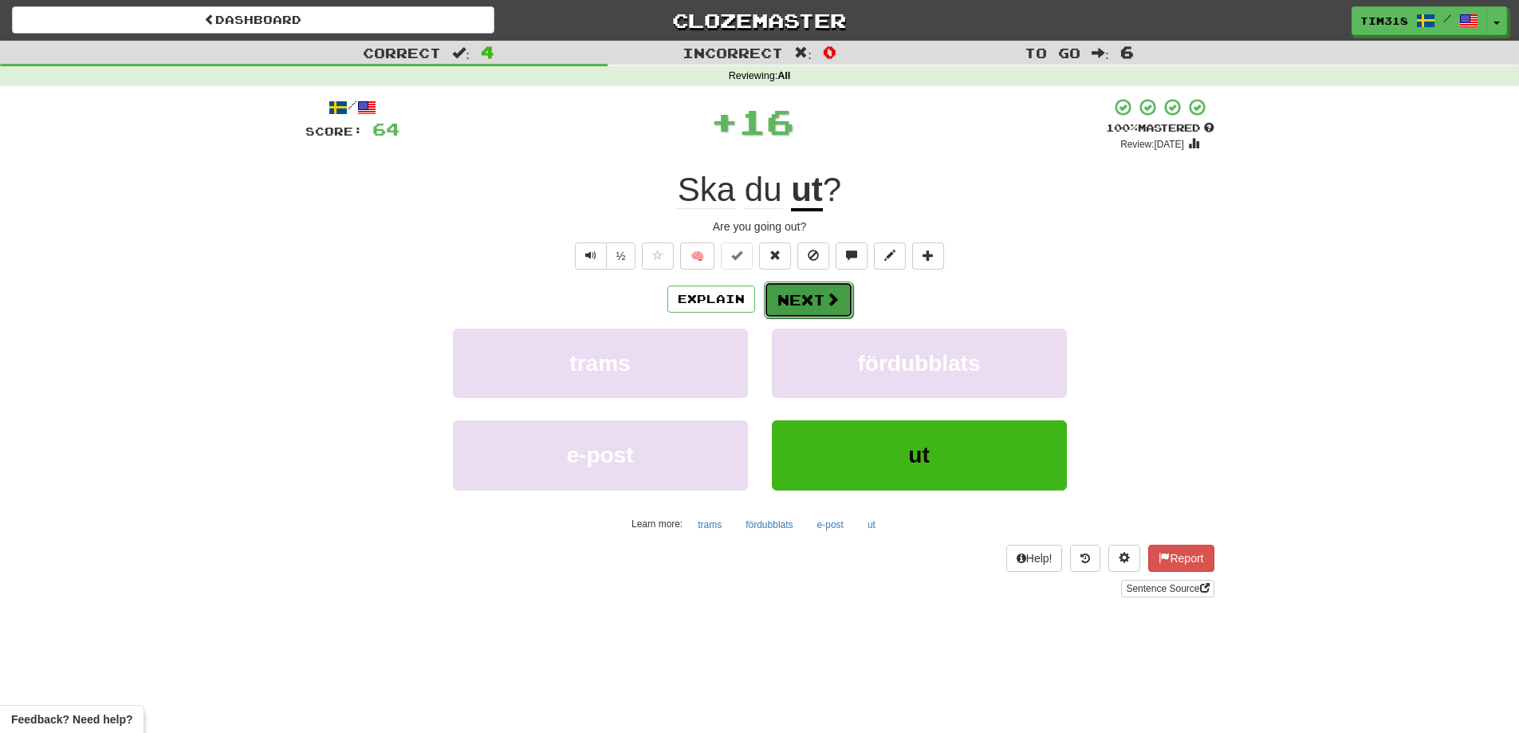
click at [796, 294] on button "Next" at bounding box center [808, 299] width 89 height 37
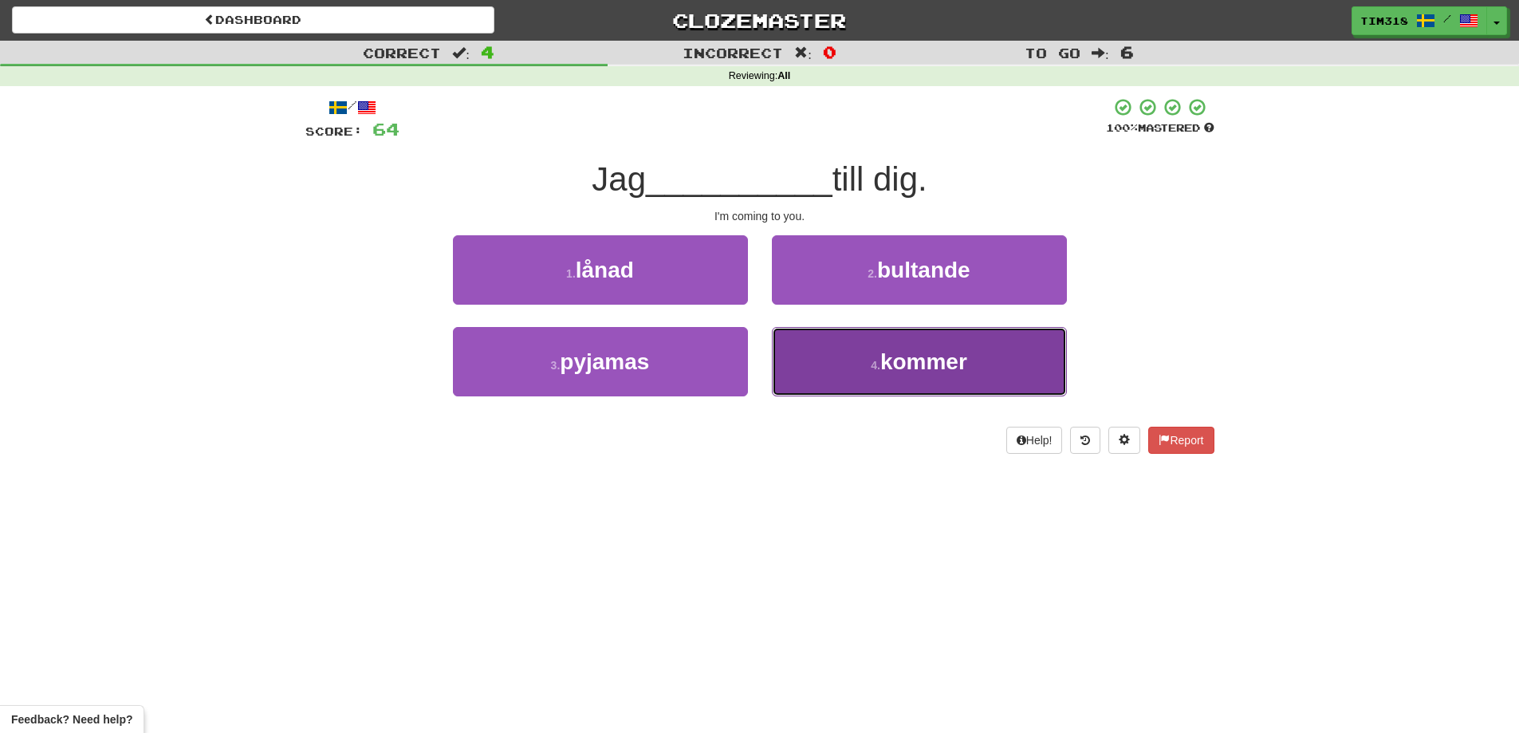
click at [857, 356] on button "4 . kommer" at bounding box center [919, 361] width 295 height 69
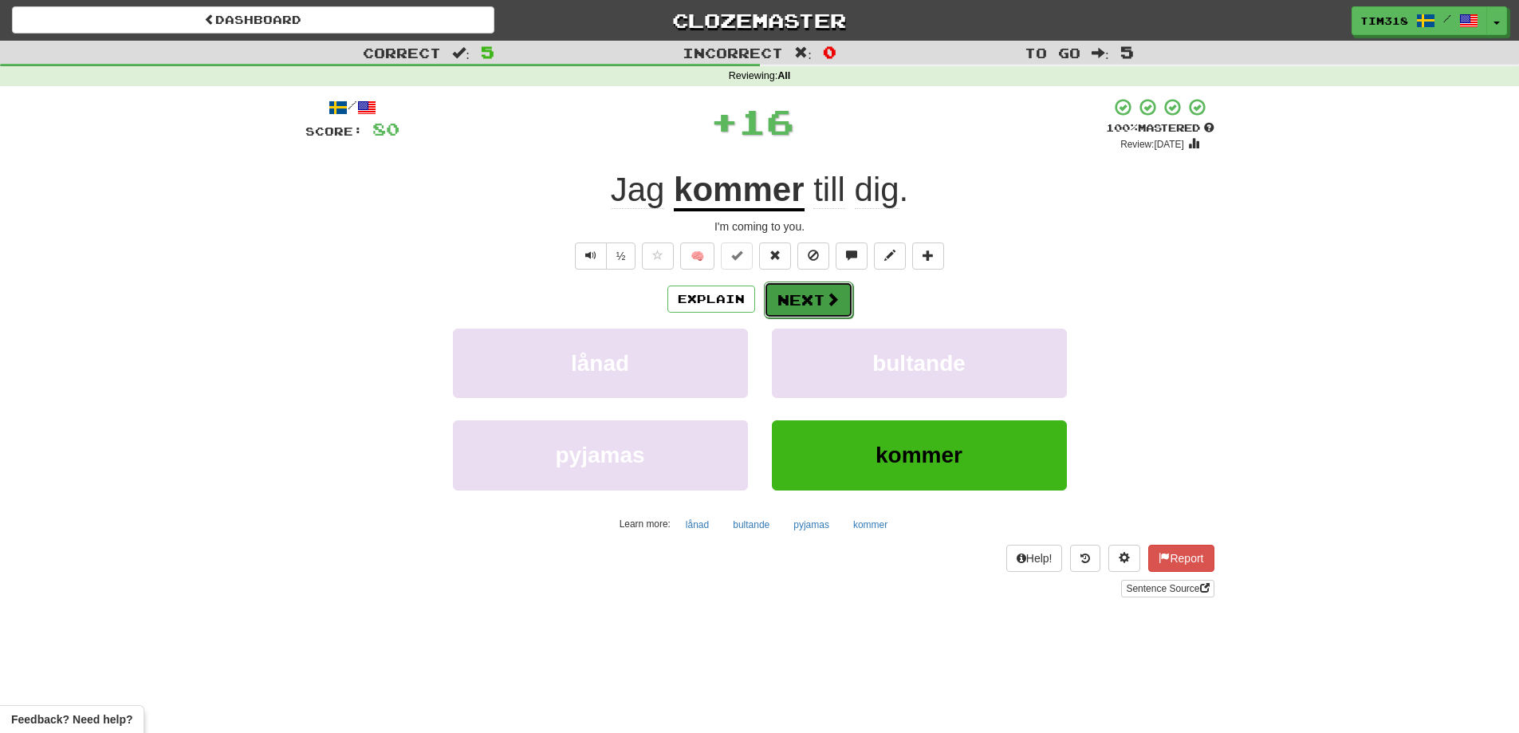
click at [816, 301] on button "Next" at bounding box center [808, 299] width 89 height 37
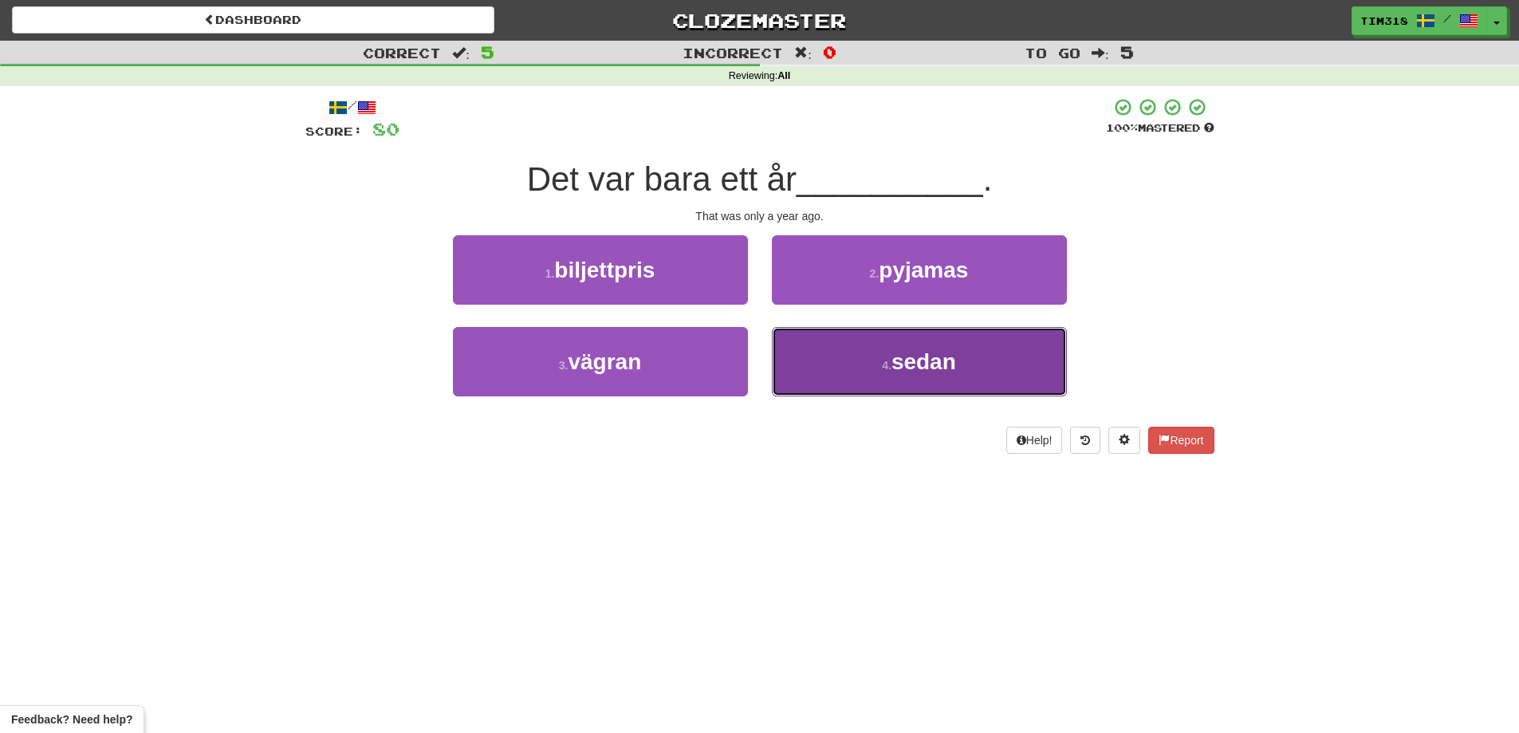
click at [847, 356] on button "4 . sedan" at bounding box center [919, 361] width 295 height 69
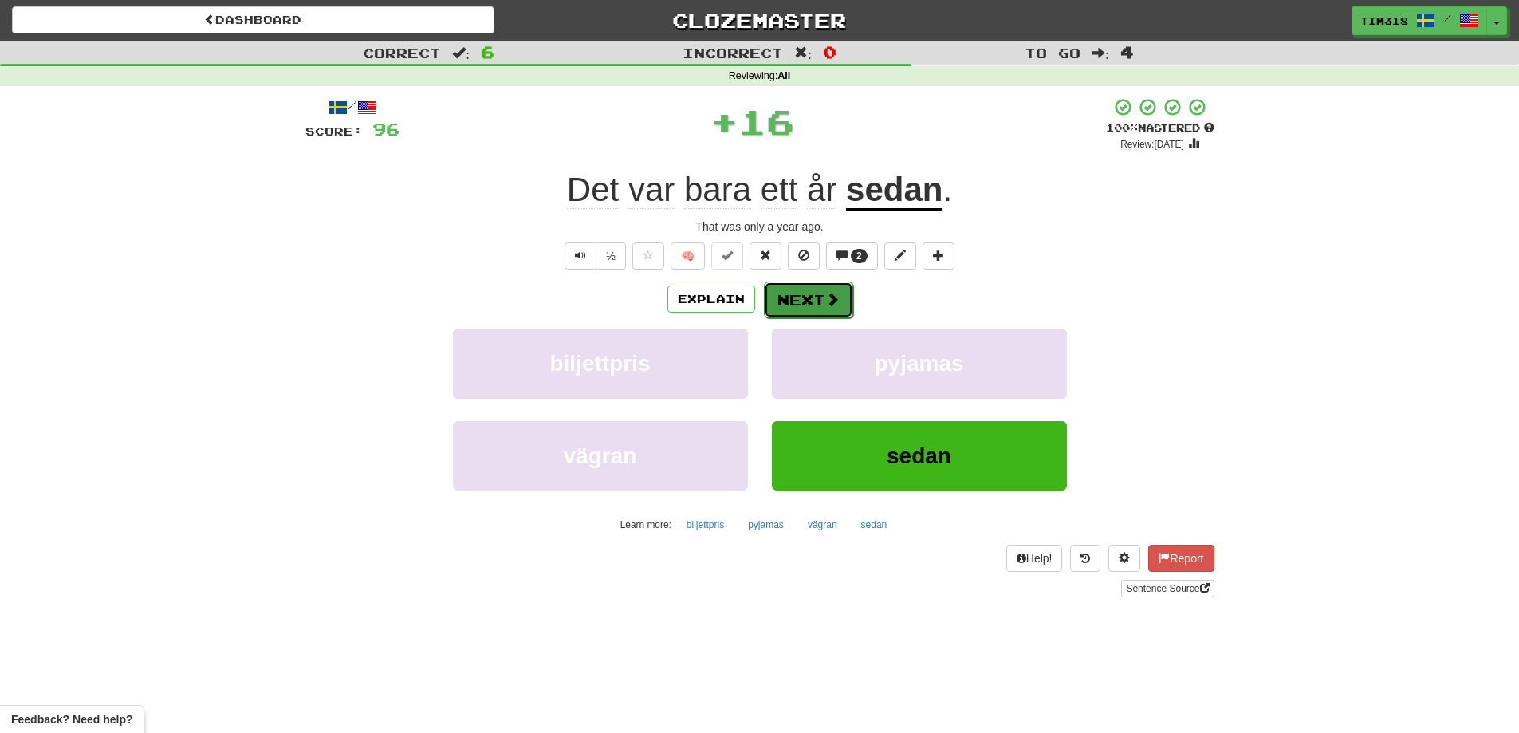
click at [815, 299] on button "Next" at bounding box center [808, 299] width 89 height 37
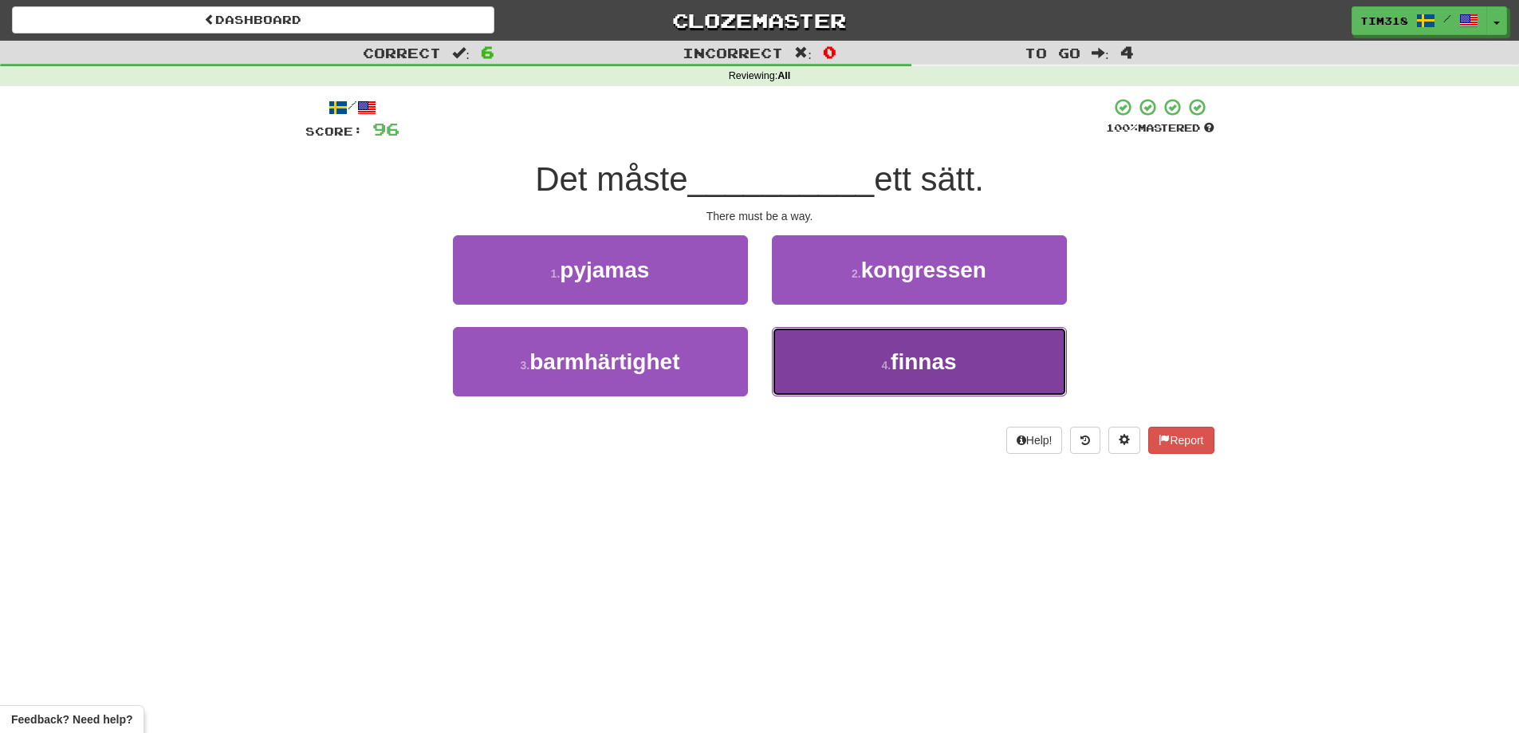
click at [855, 360] on button "4 . finnas" at bounding box center [919, 361] width 295 height 69
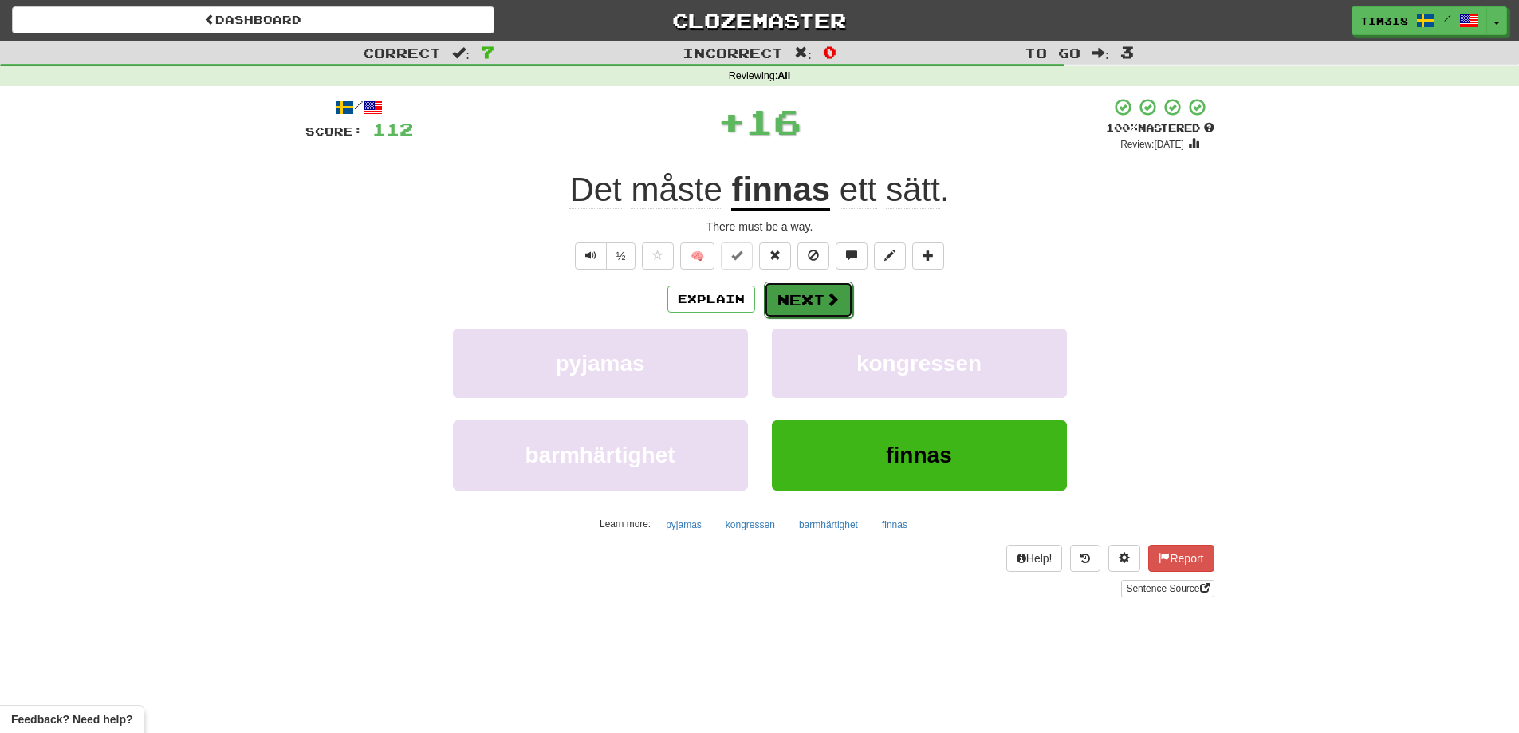
click at [825, 306] on span at bounding box center [832, 299] width 14 height 14
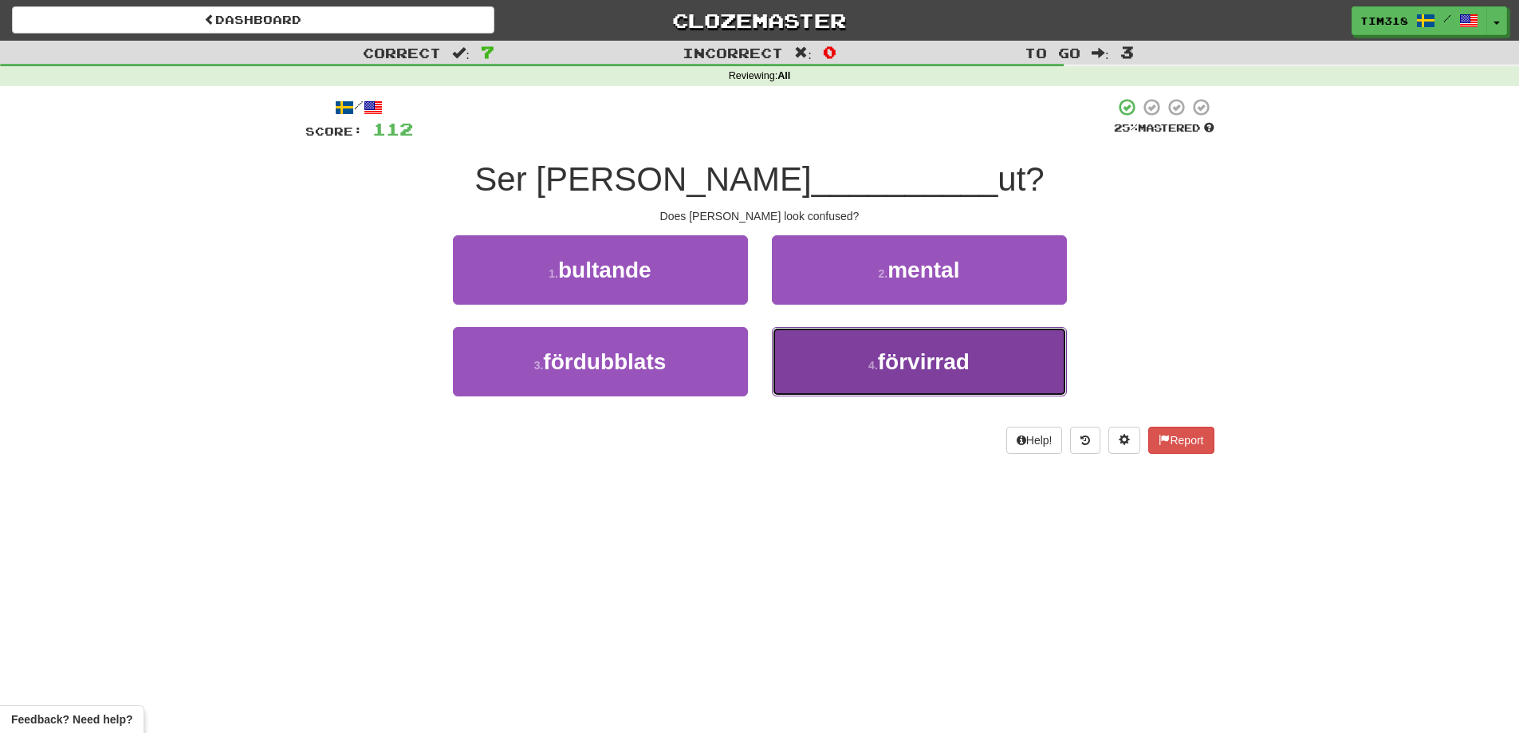
click at [830, 344] on button "4 . förvirrad" at bounding box center [919, 361] width 295 height 69
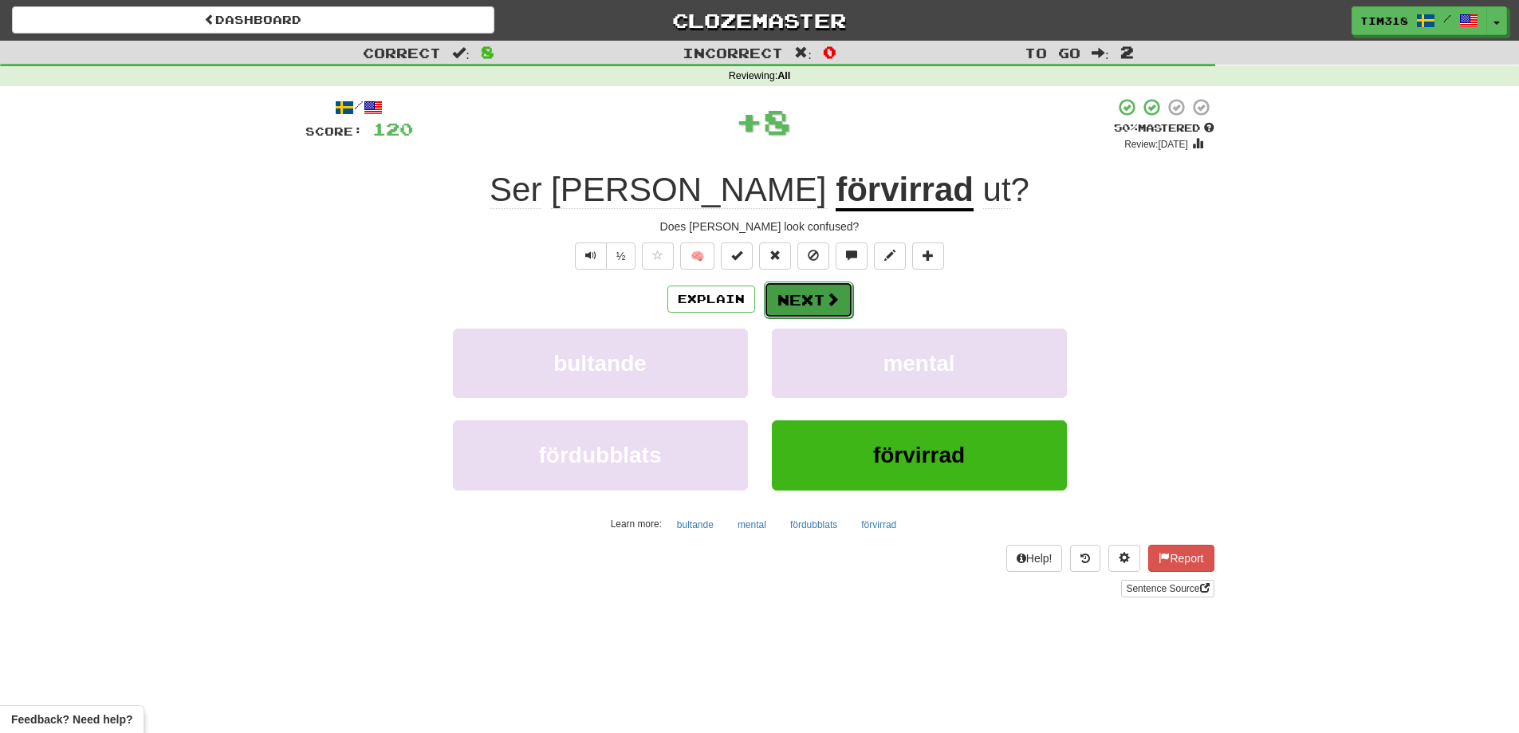
click at [805, 301] on button "Next" at bounding box center [808, 299] width 89 height 37
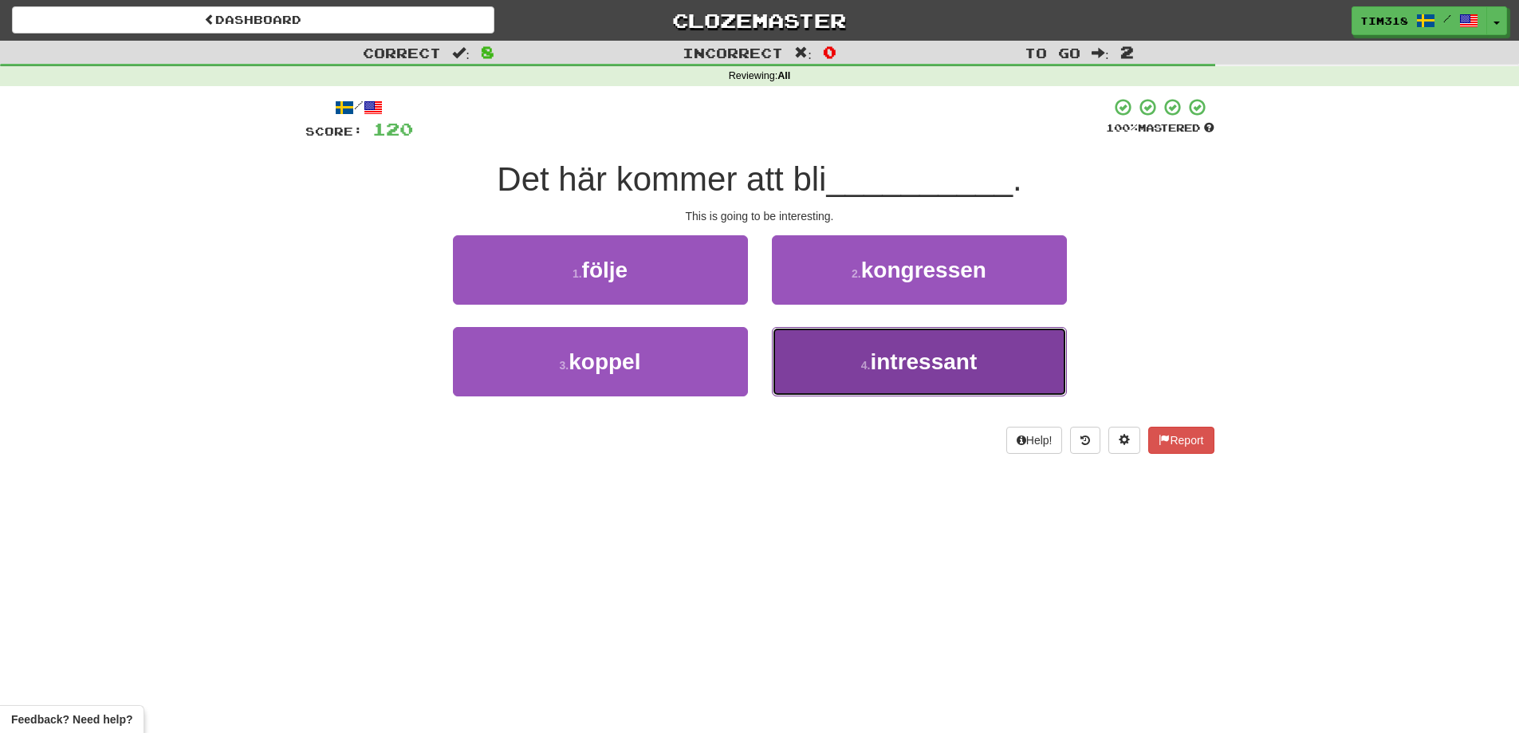
click at [828, 357] on button "4 . intressant" at bounding box center [919, 361] width 295 height 69
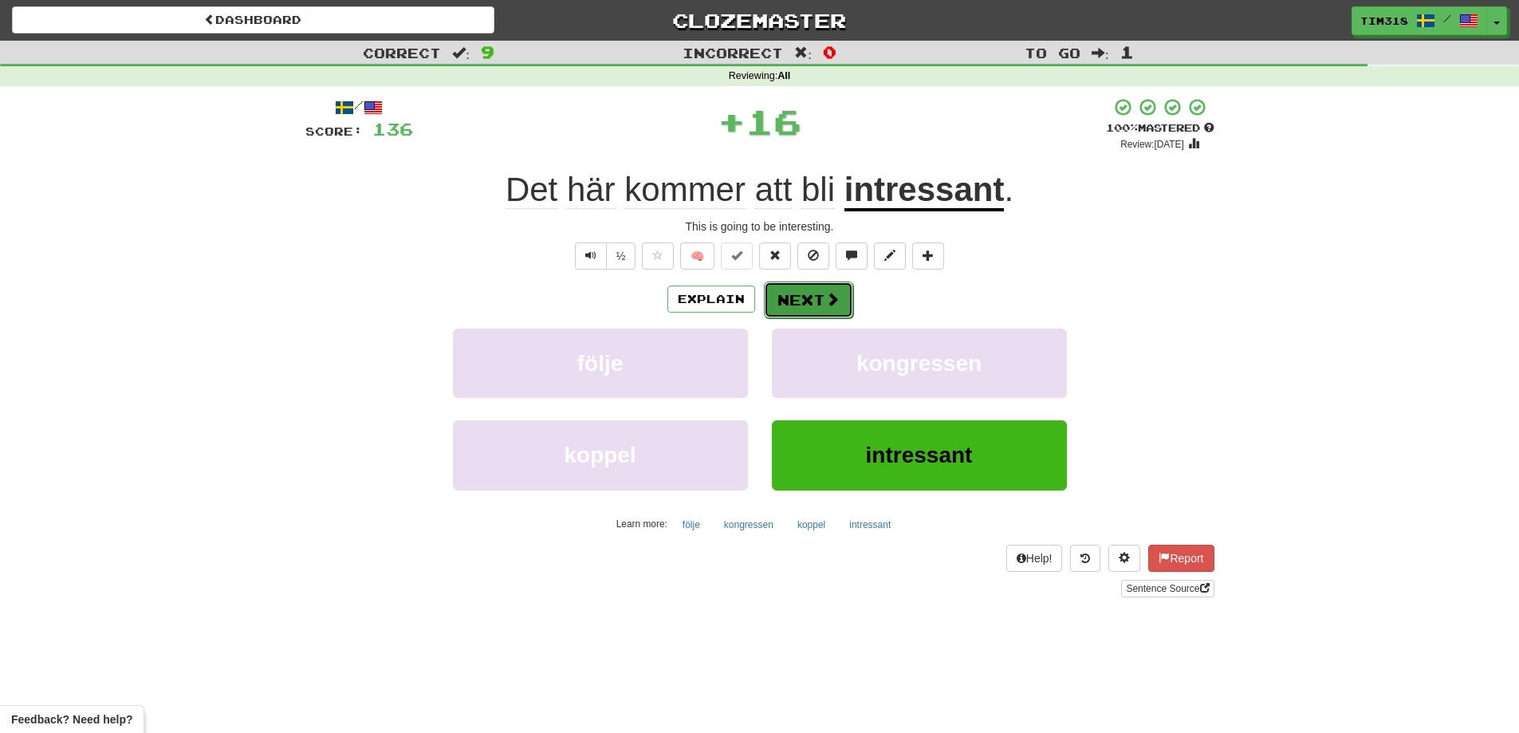
click at [803, 308] on button "Next" at bounding box center [808, 299] width 89 height 37
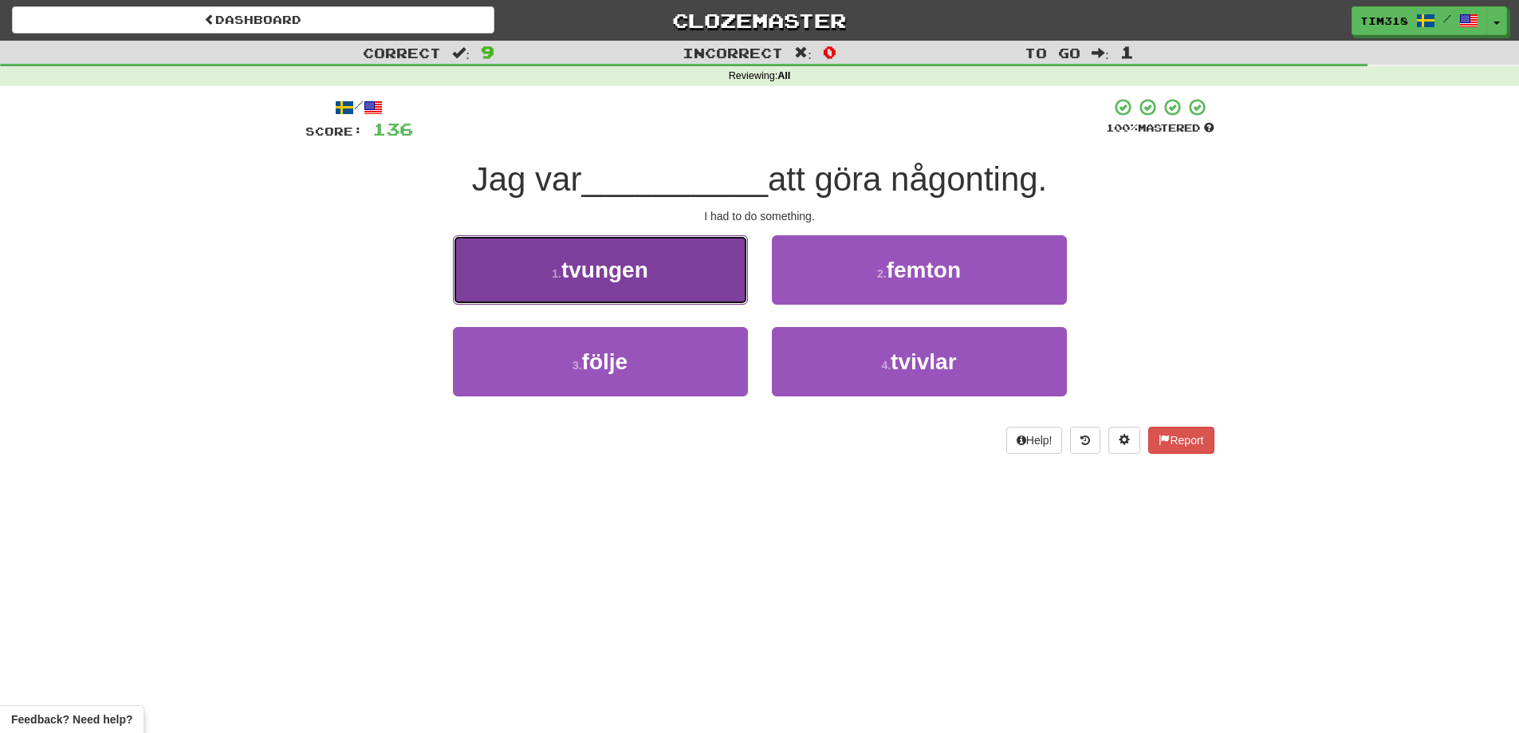
click at [607, 269] on span "tvungen" at bounding box center [604, 270] width 87 height 25
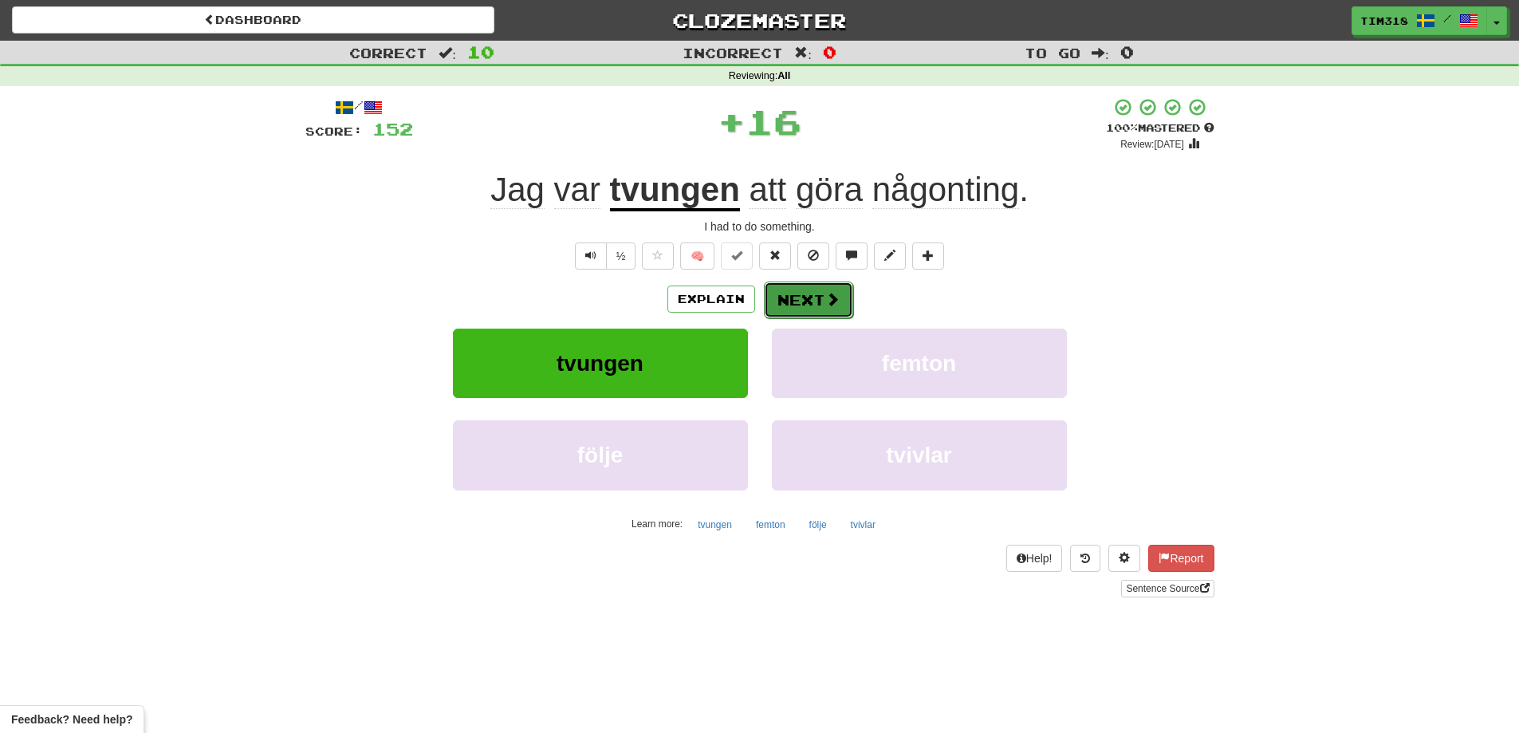
click at [788, 291] on button "Next" at bounding box center [808, 299] width 89 height 37
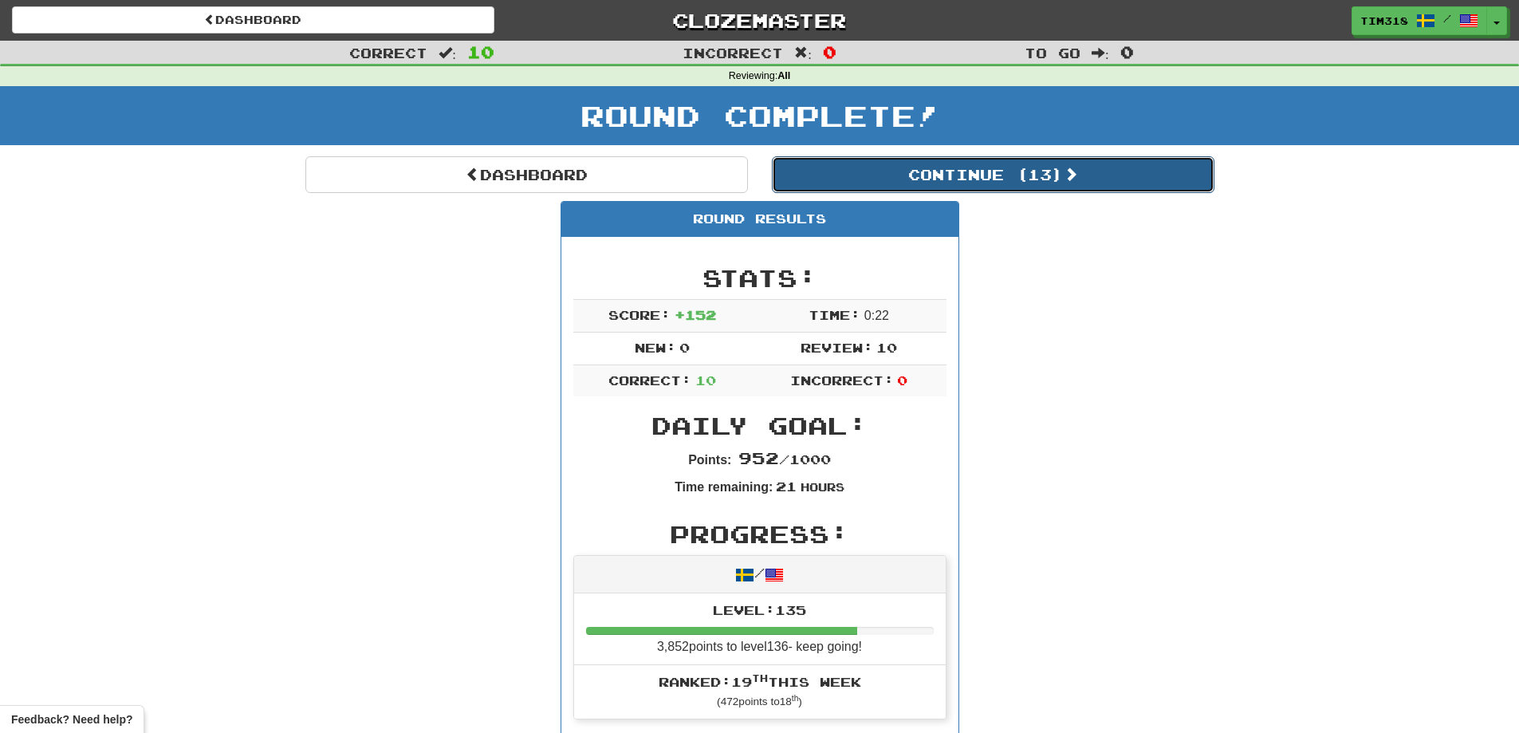
click at [971, 174] on button "Continue ( 13 )" at bounding box center [993, 174] width 442 height 37
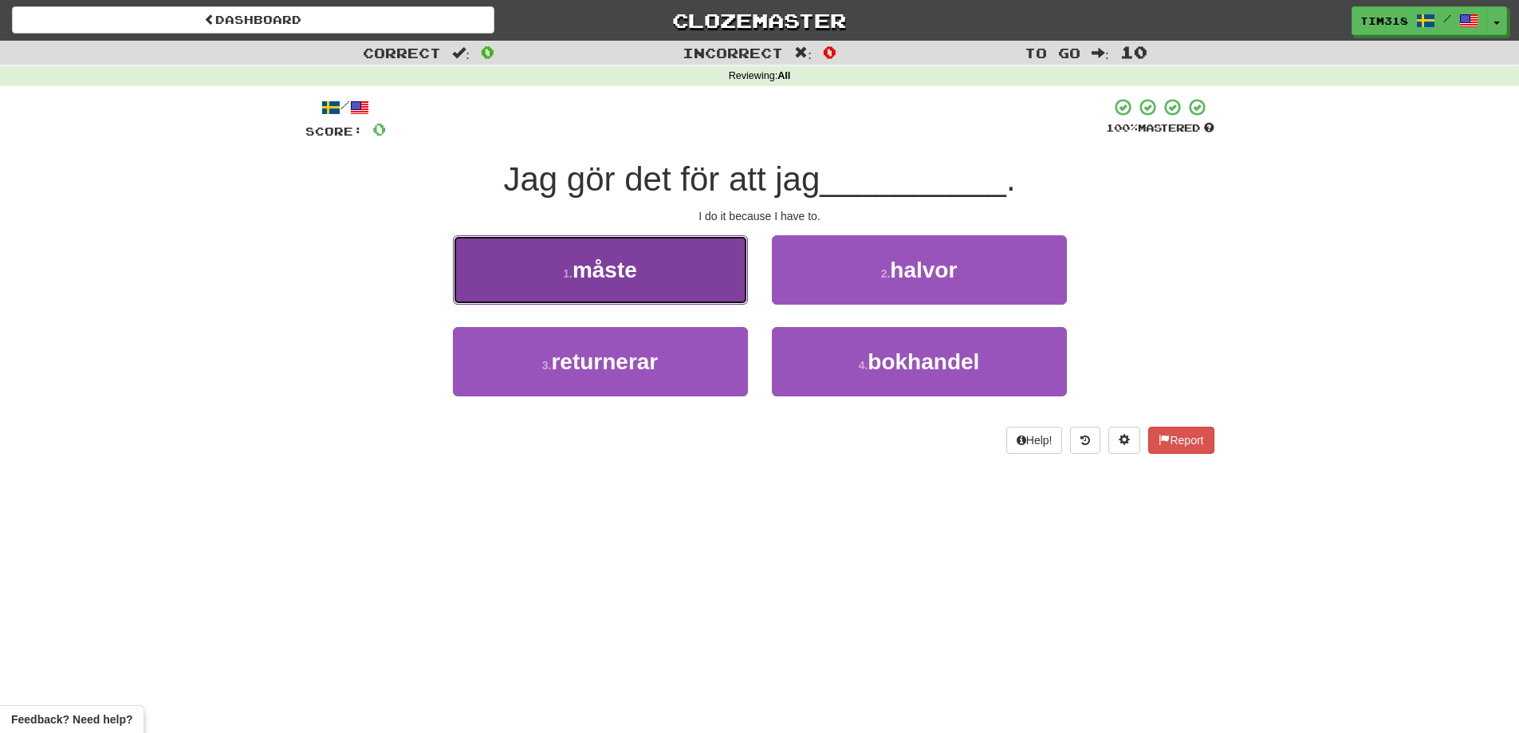
drag, startPoint x: 639, startPoint y: 263, endPoint x: 677, endPoint y: 277, distance: 40.9
click at [639, 264] on button "1 . måste" at bounding box center [600, 269] width 295 height 69
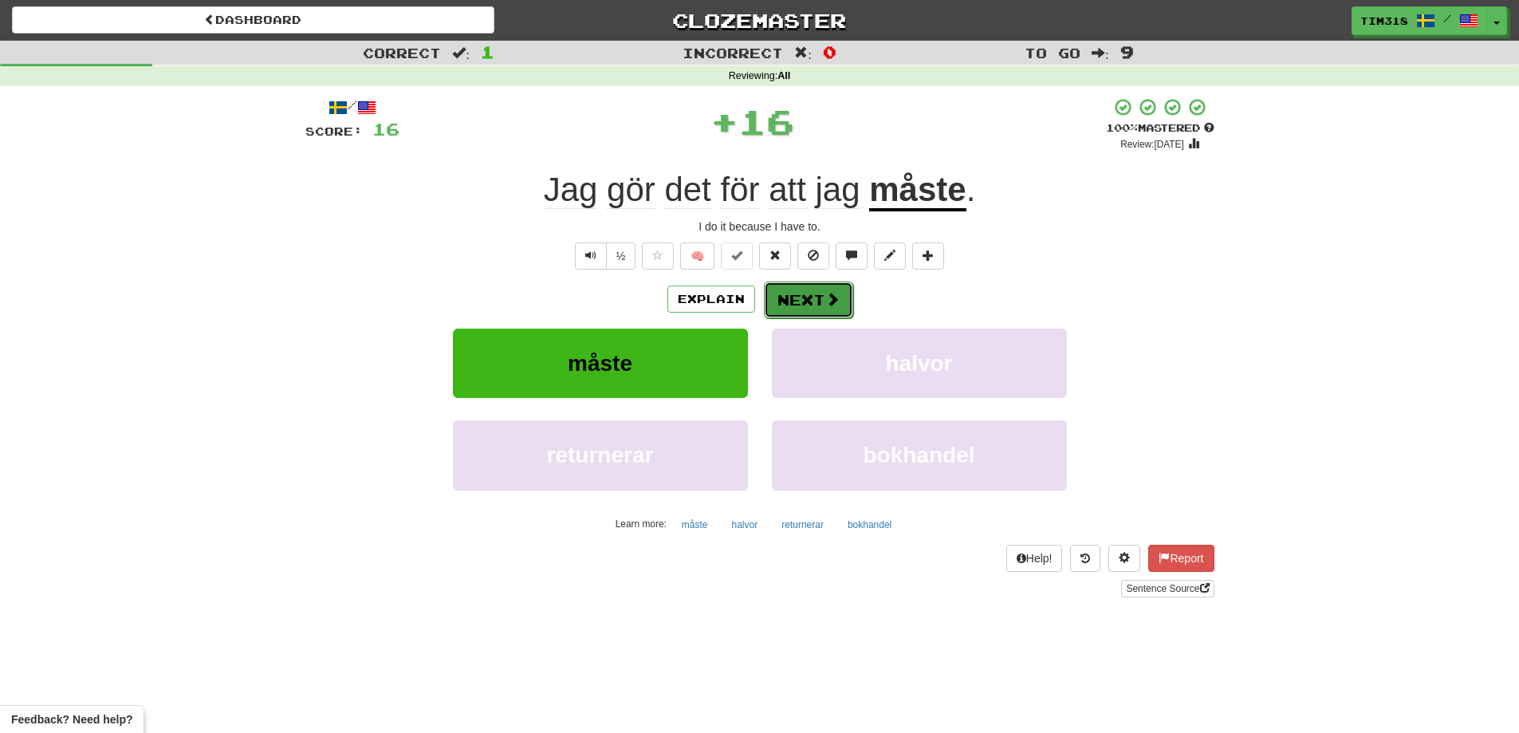
click at [794, 284] on button "Next" at bounding box center [808, 299] width 89 height 37
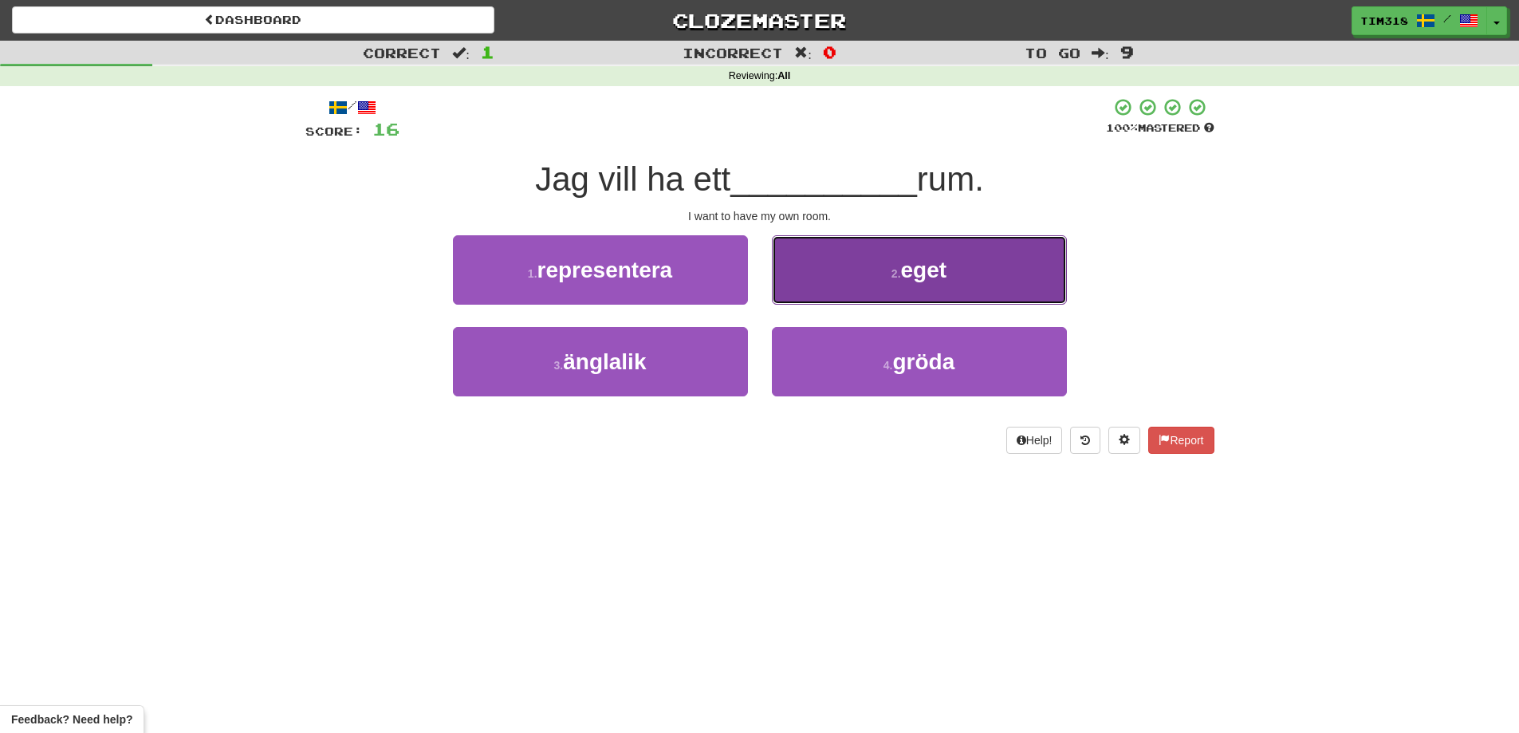
click at [896, 289] on button "2 . eget" at bounding box center [919, 269] width 295 height 69
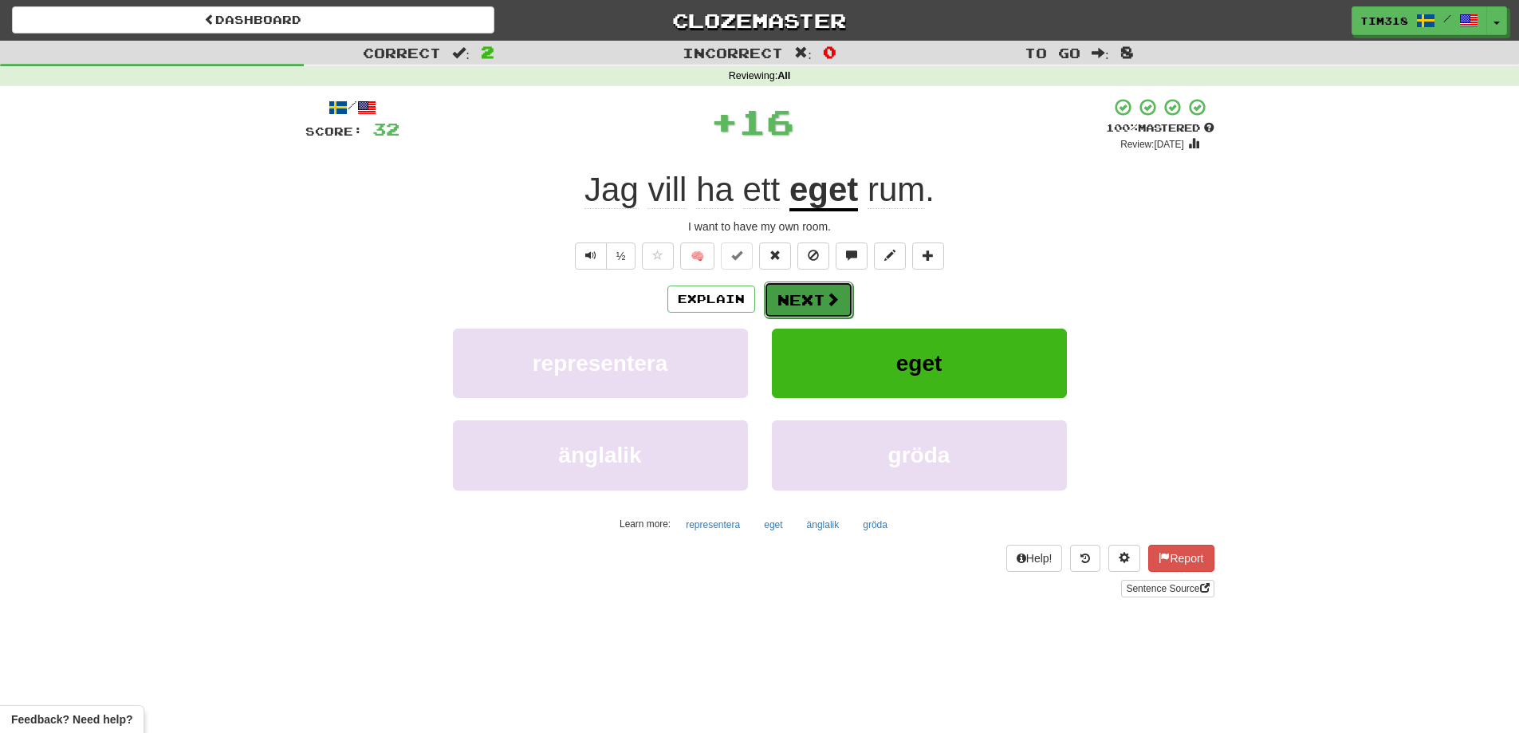
click at [816, 290] on button "Next" at bounding box center [808, 299] width 89 height 37
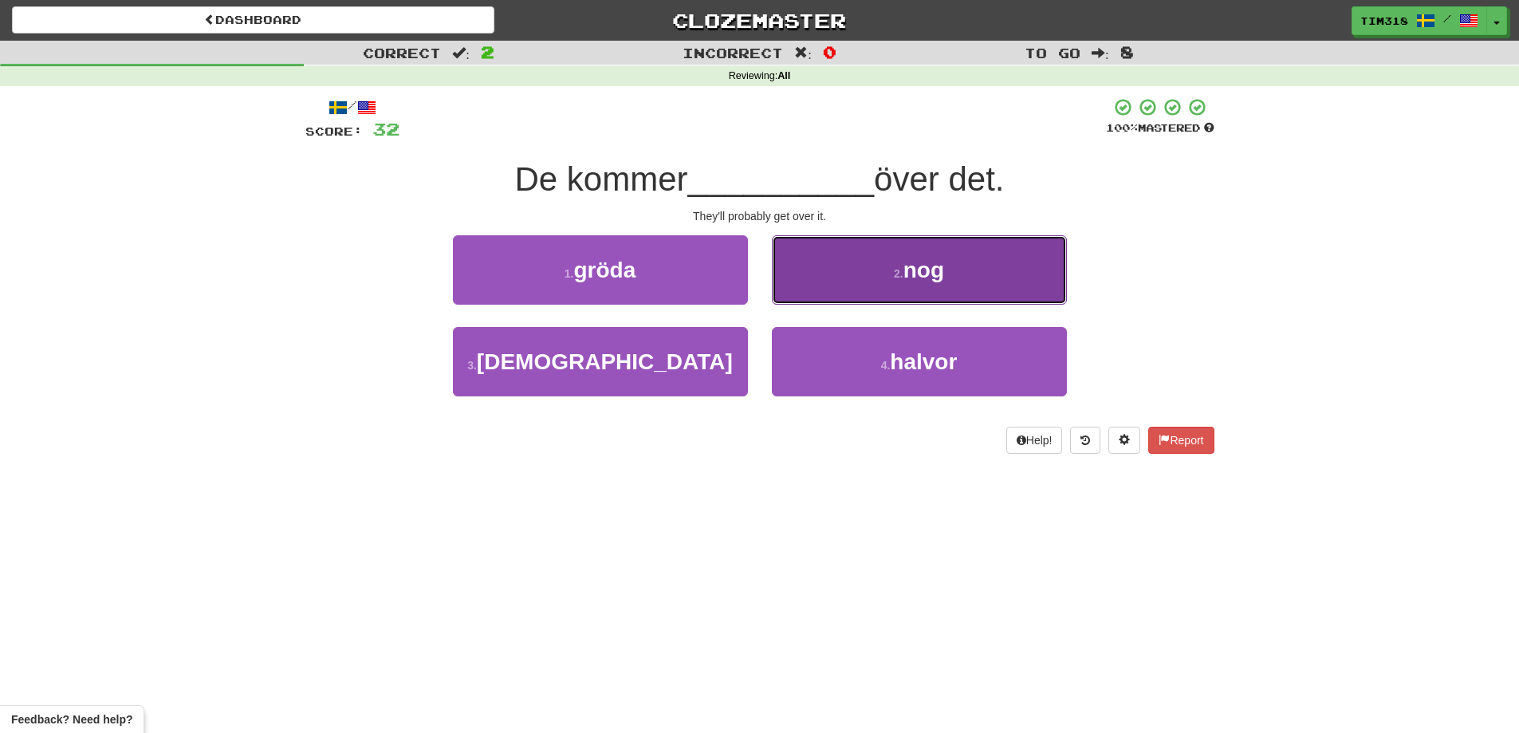
click at [853, 287] on button "2 . nog" at bounding box center [919, 269] width 295 height 69
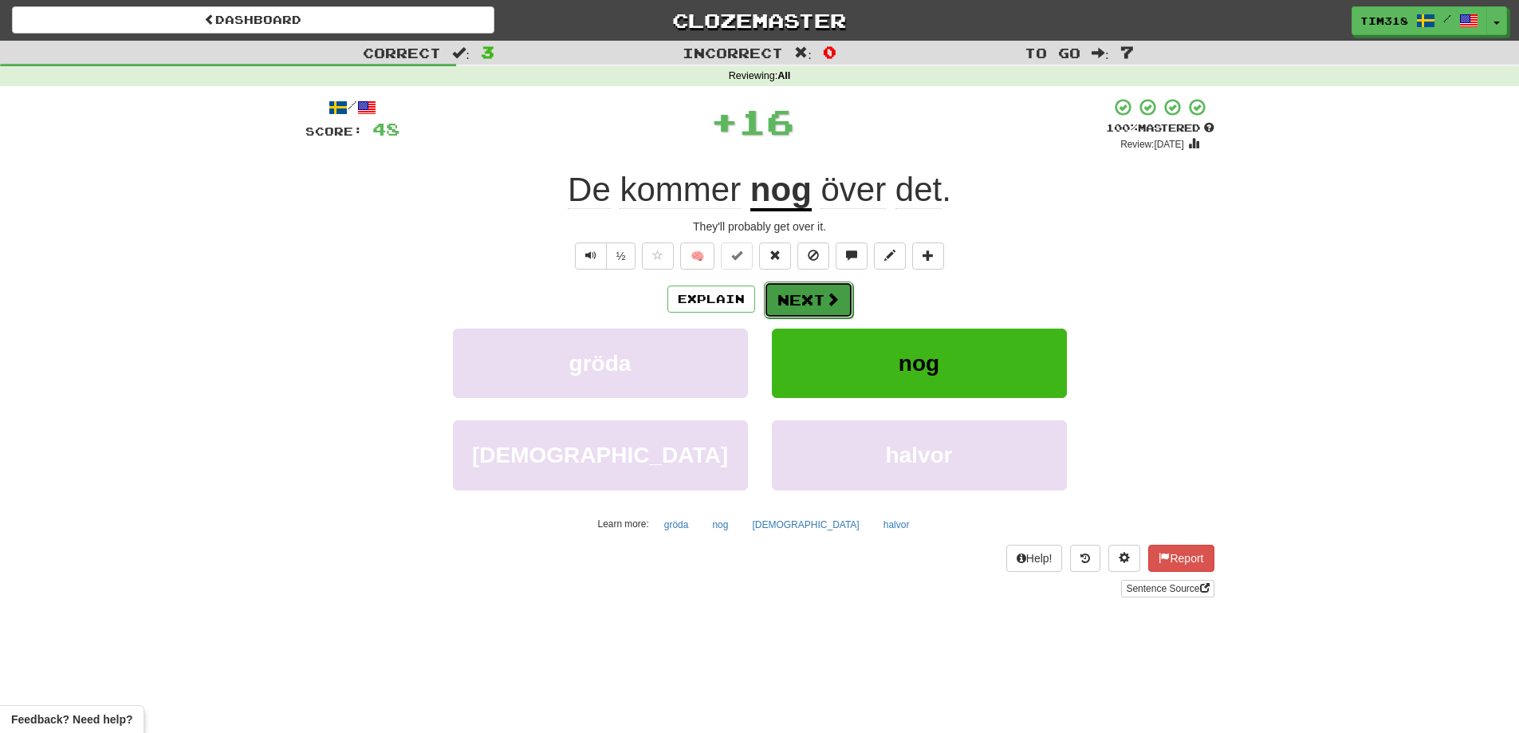
click at [811, 285] on button "Next" at bounding box center [808, 299] width 89 height 37
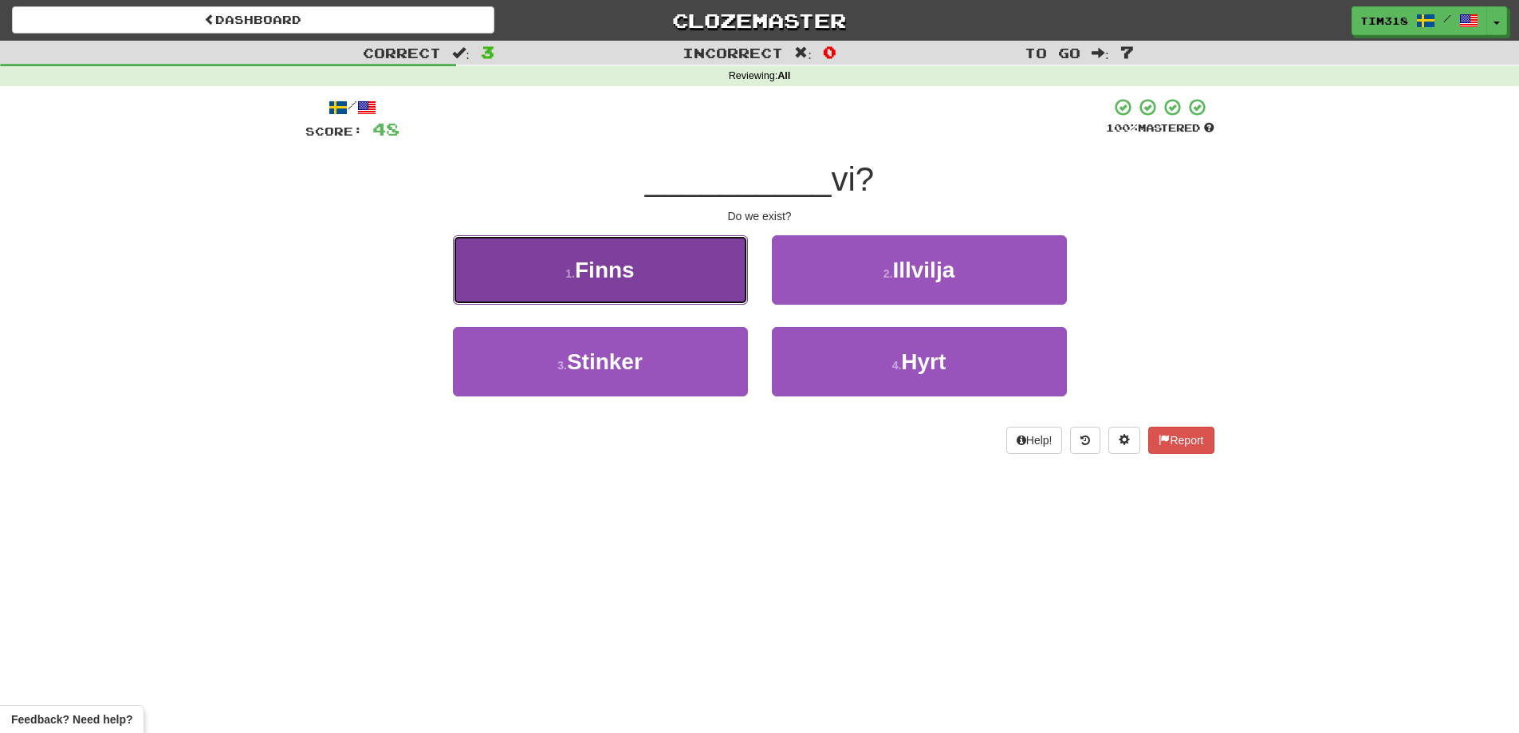
click at [678, 281] on button "1 . [DEMOGRAPHIC_DATA]" at bounding box center [600, 269] width 295 height 69
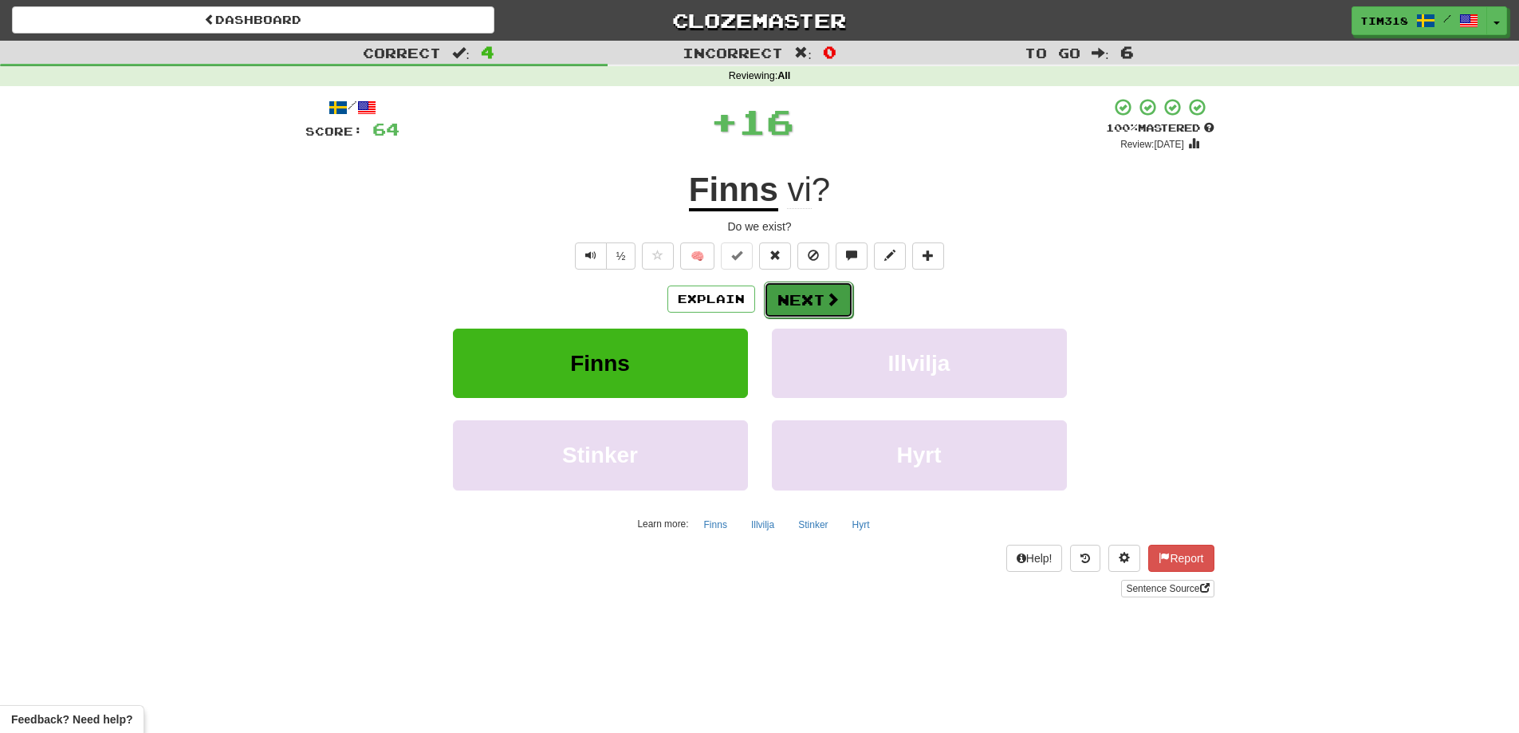
click at [792, 289] on button "Next" at bounding box center [808, 299] width 89 height 37
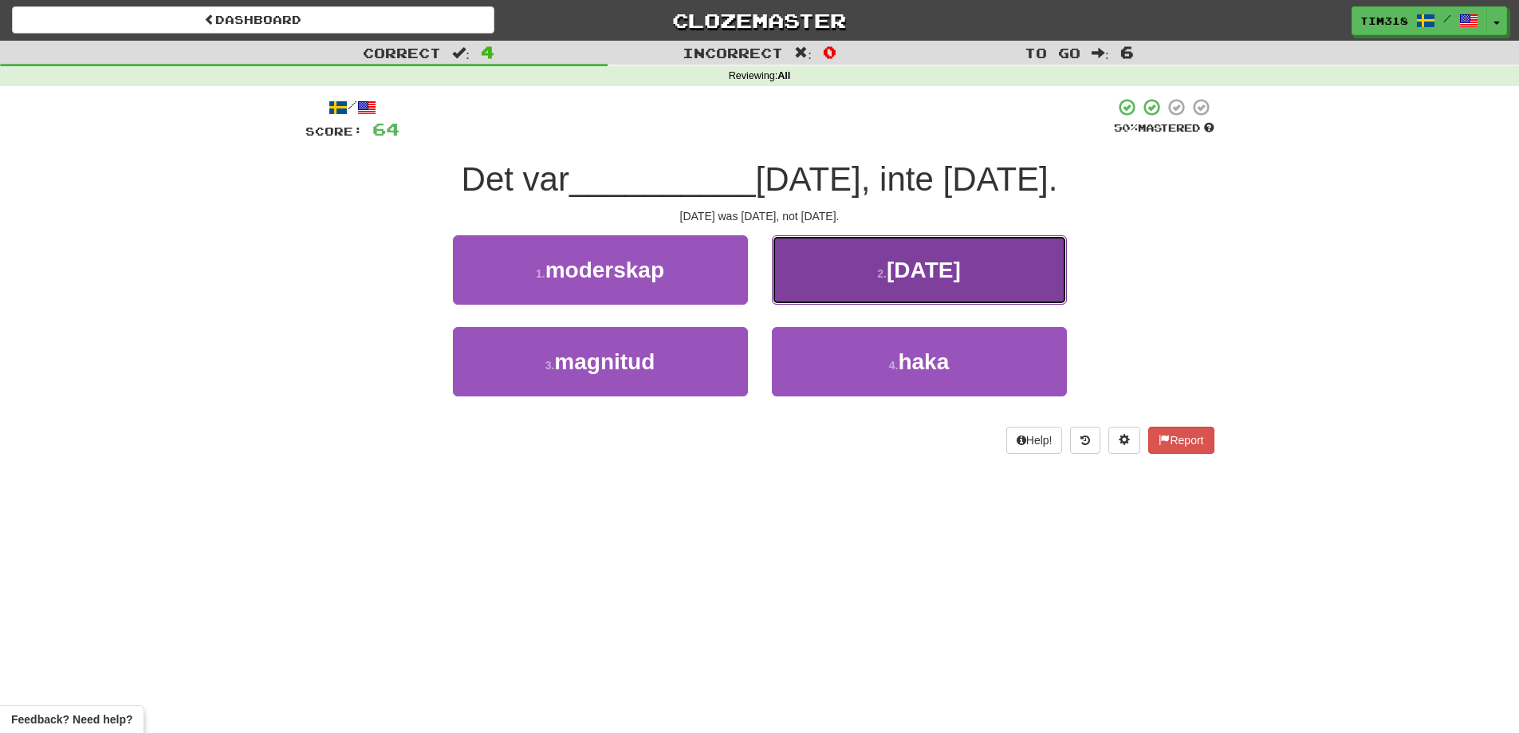
click at [839, 282] on button "2 . [DATE]" at bounding box center [919, 269] width 295 height 69
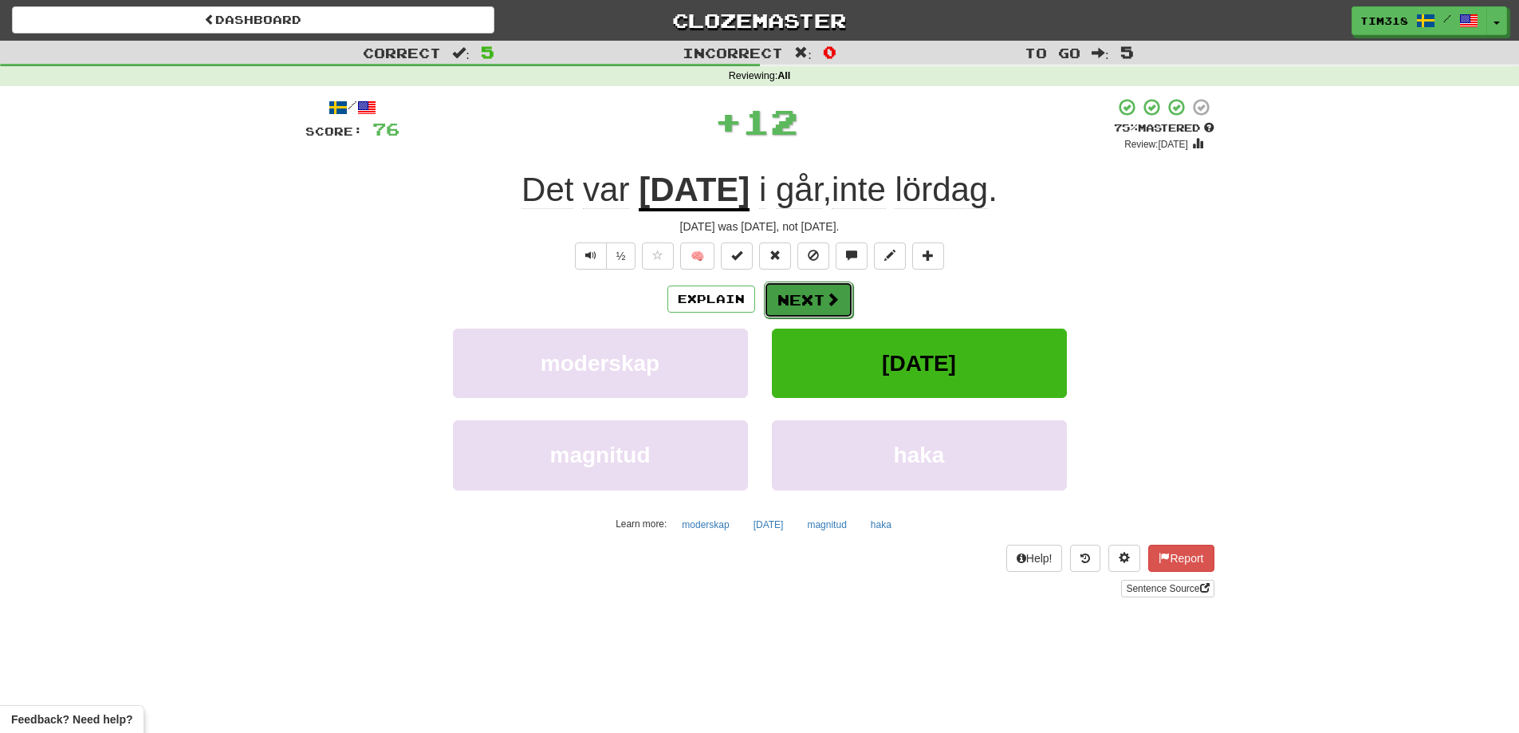
click at [809, 292] on button "Next" at bounding box center [808, 299] width 89 height 37
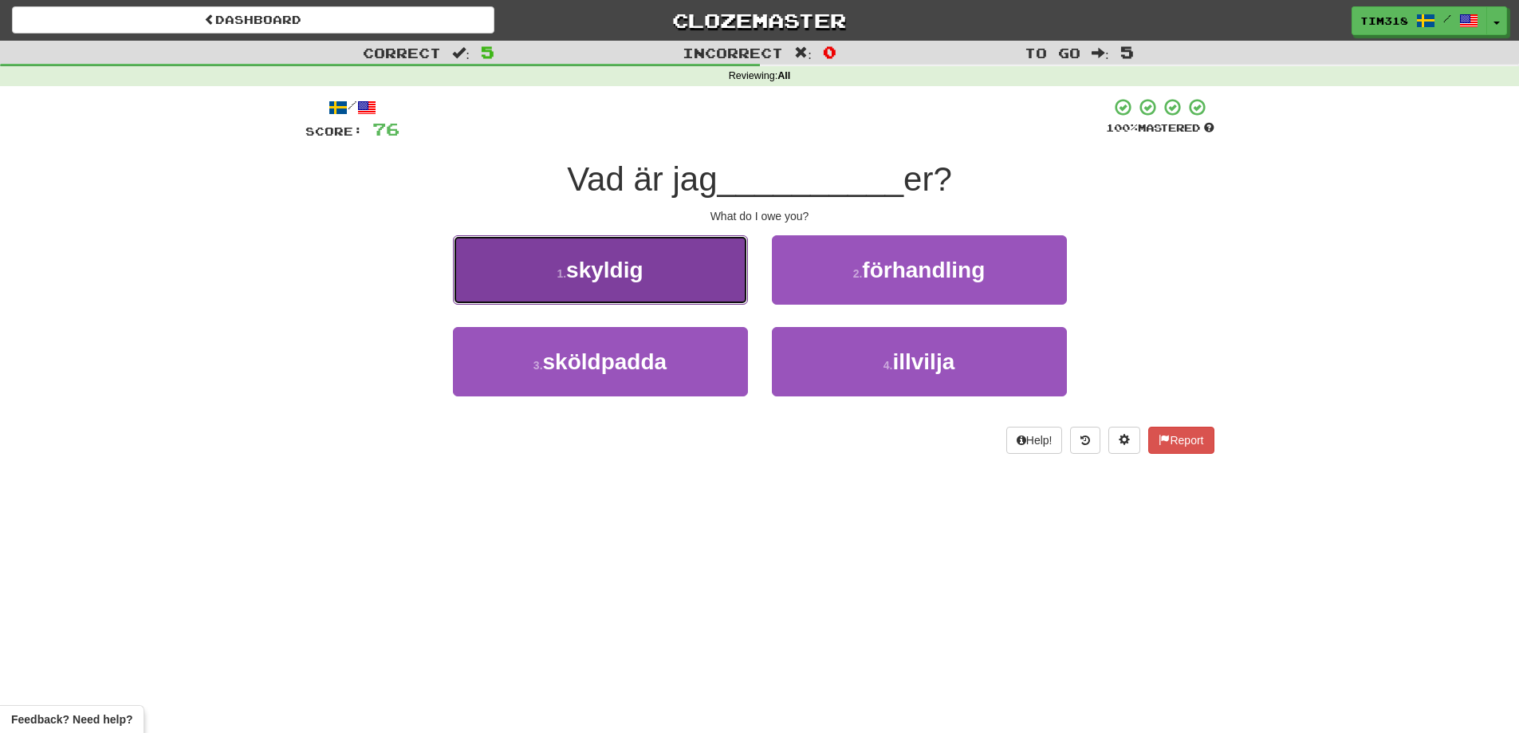
click at [667, 281] on button "1 . skyldig" at bounding box center [600, 269] width 295 height 69
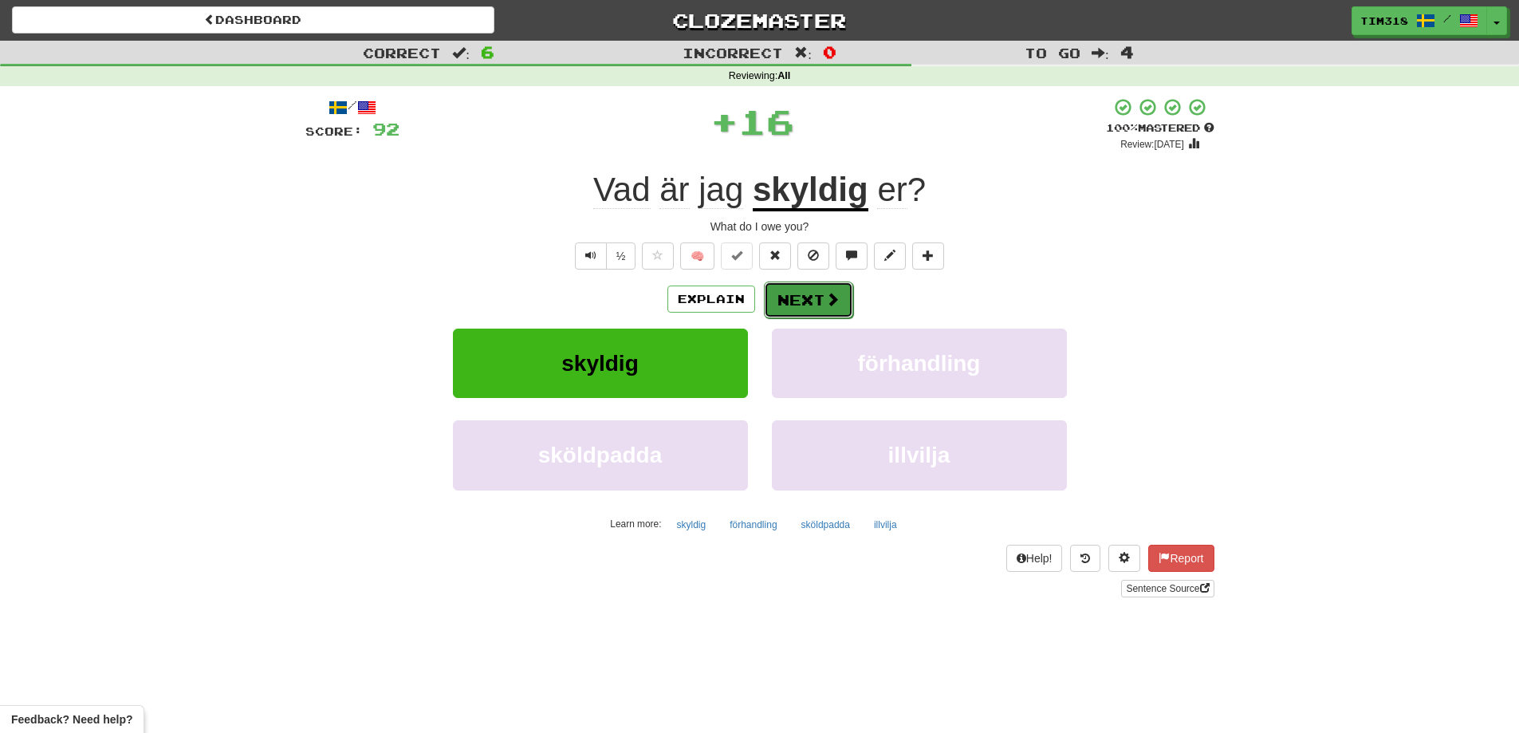
click at [820, 294] on button "Next" at bounding box center [808, 299] width 89 height 37
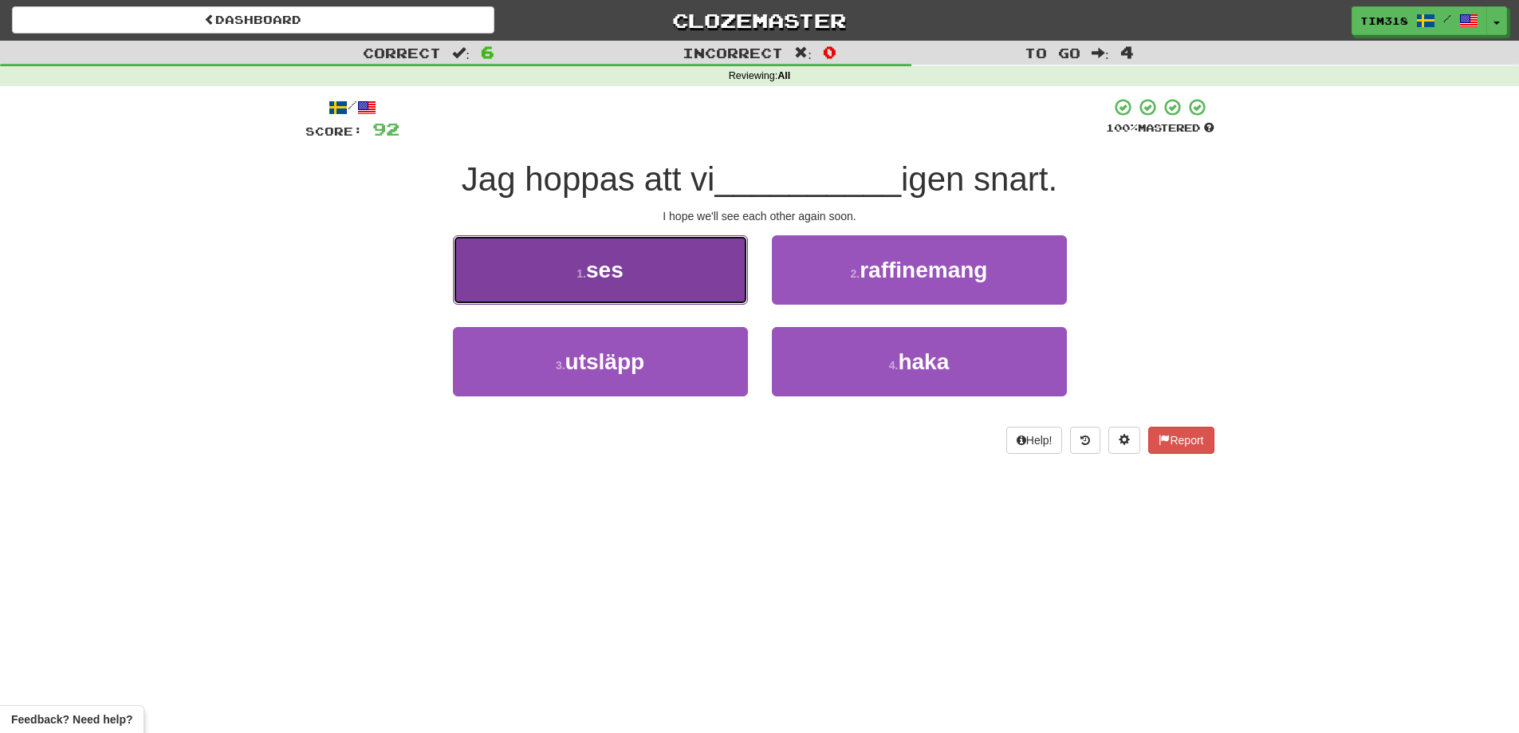
click at [664, 274] on button "1 . ses" at bounding box center [600, 269] width 295 height 69
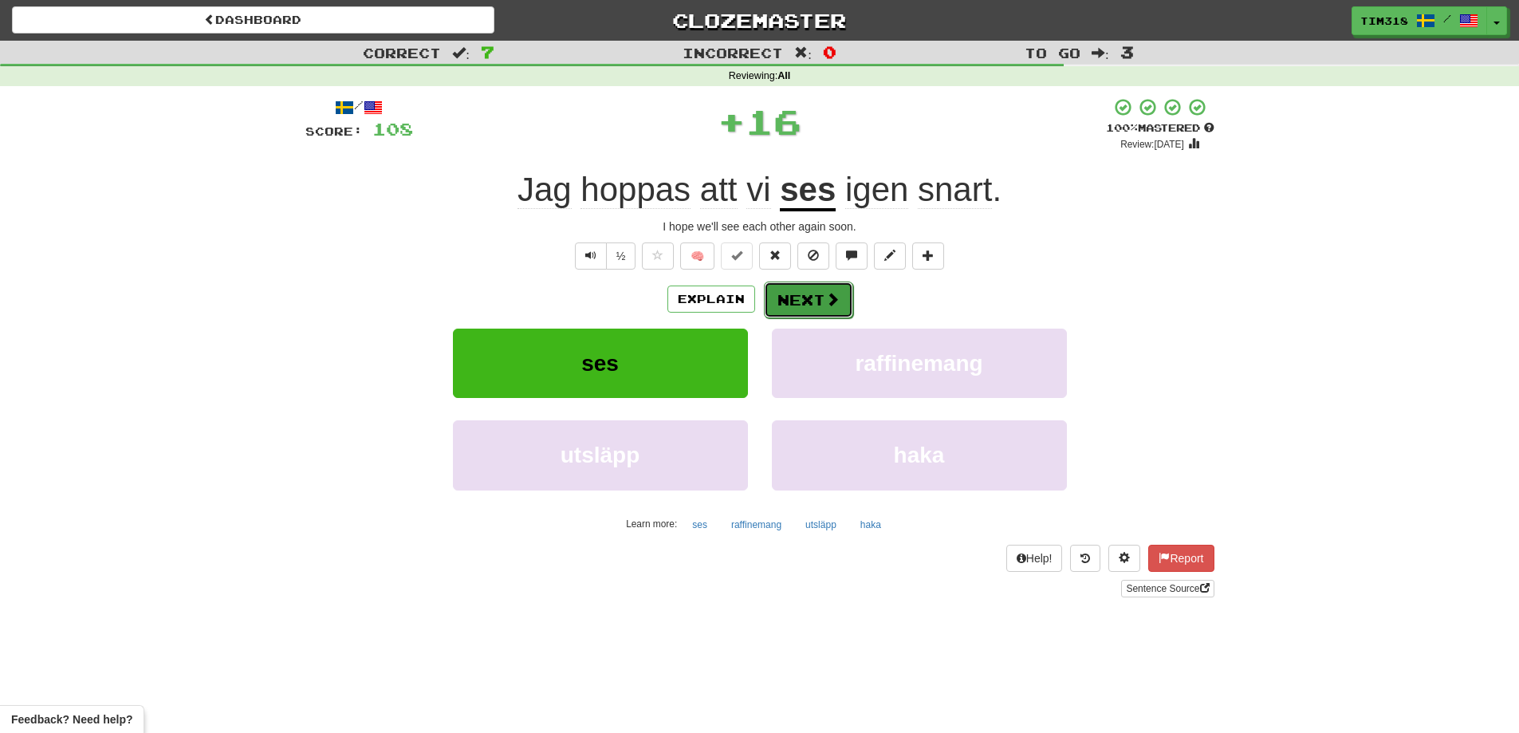
click at [789, 297] on button "Next" at bounding box center [808, 299] width 89 height 37
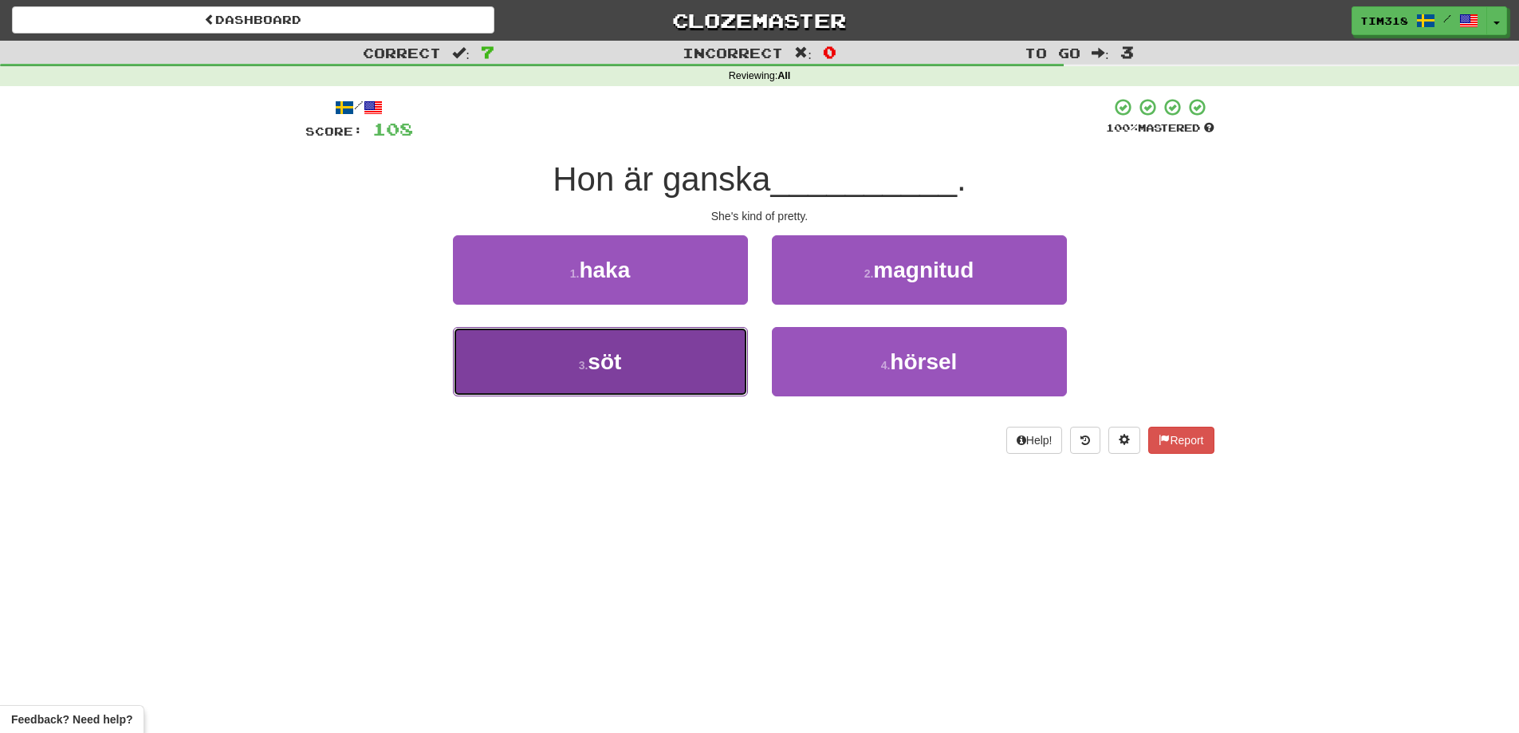
click at [652, 370] on button "3 . söt" at bounding box center [600, 361] width 295 height 69
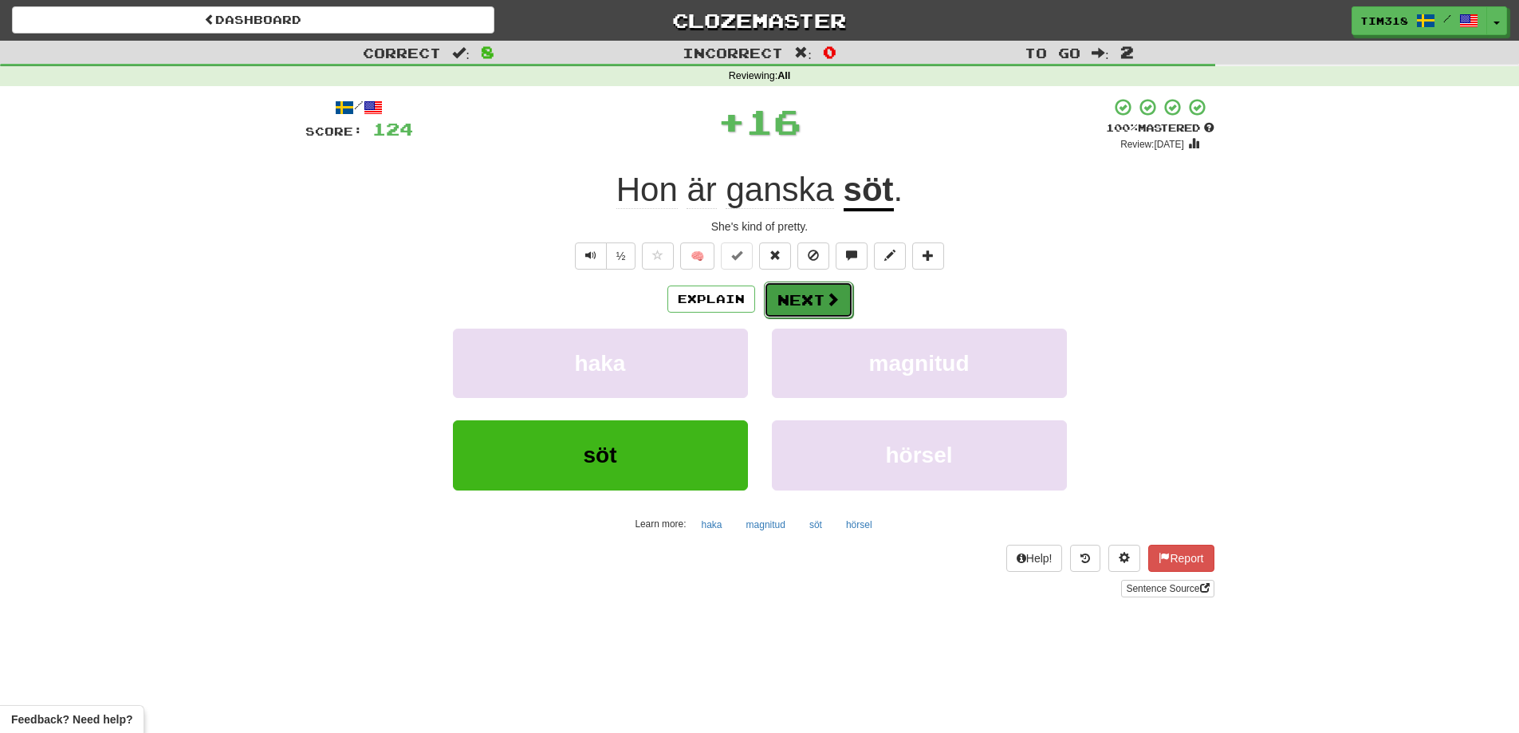
click at [809, 295] on button "Next" at bounding box center [808, 299] width 89 height 37
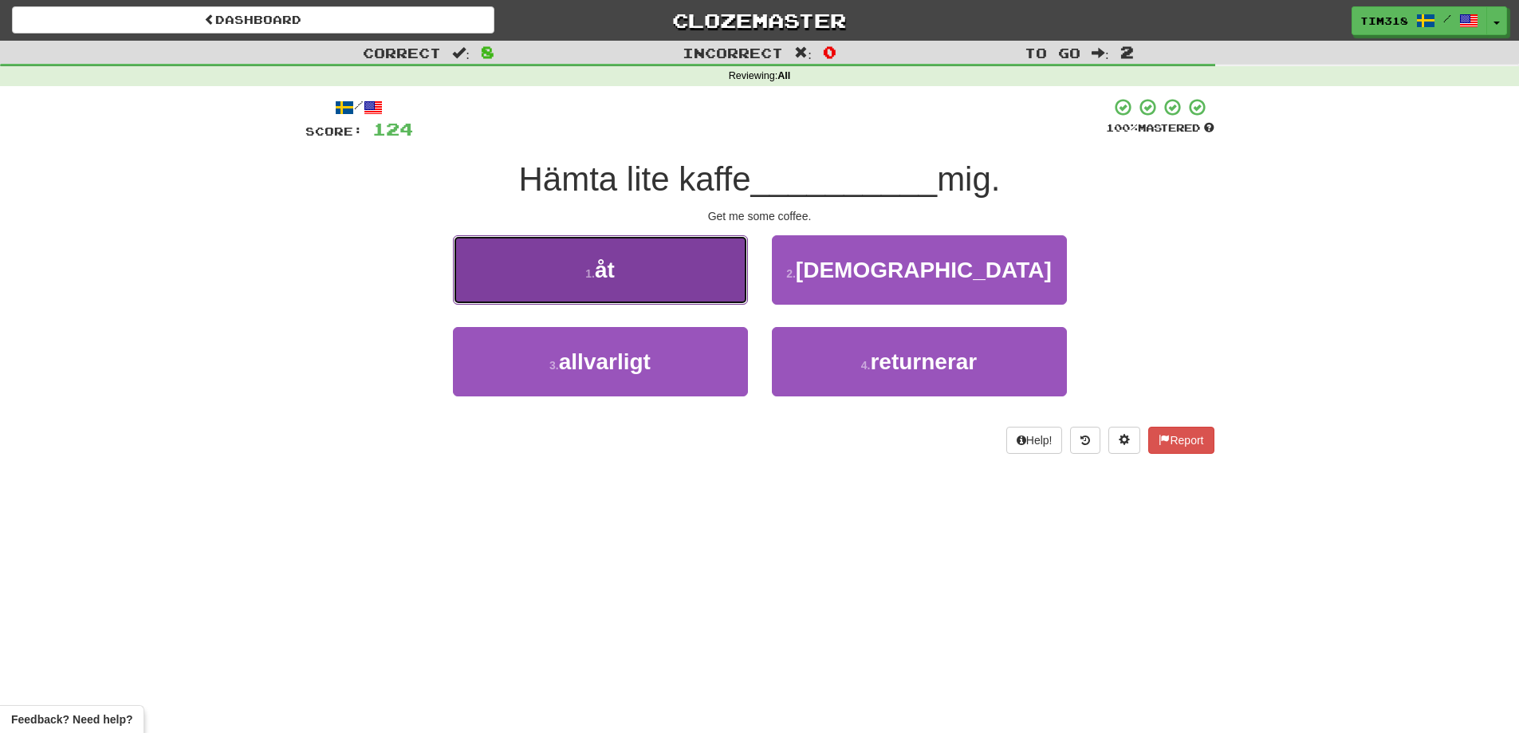
click at [694, 296] on button "1 . åt" at bounding box center [600, 269] width 295 height 69
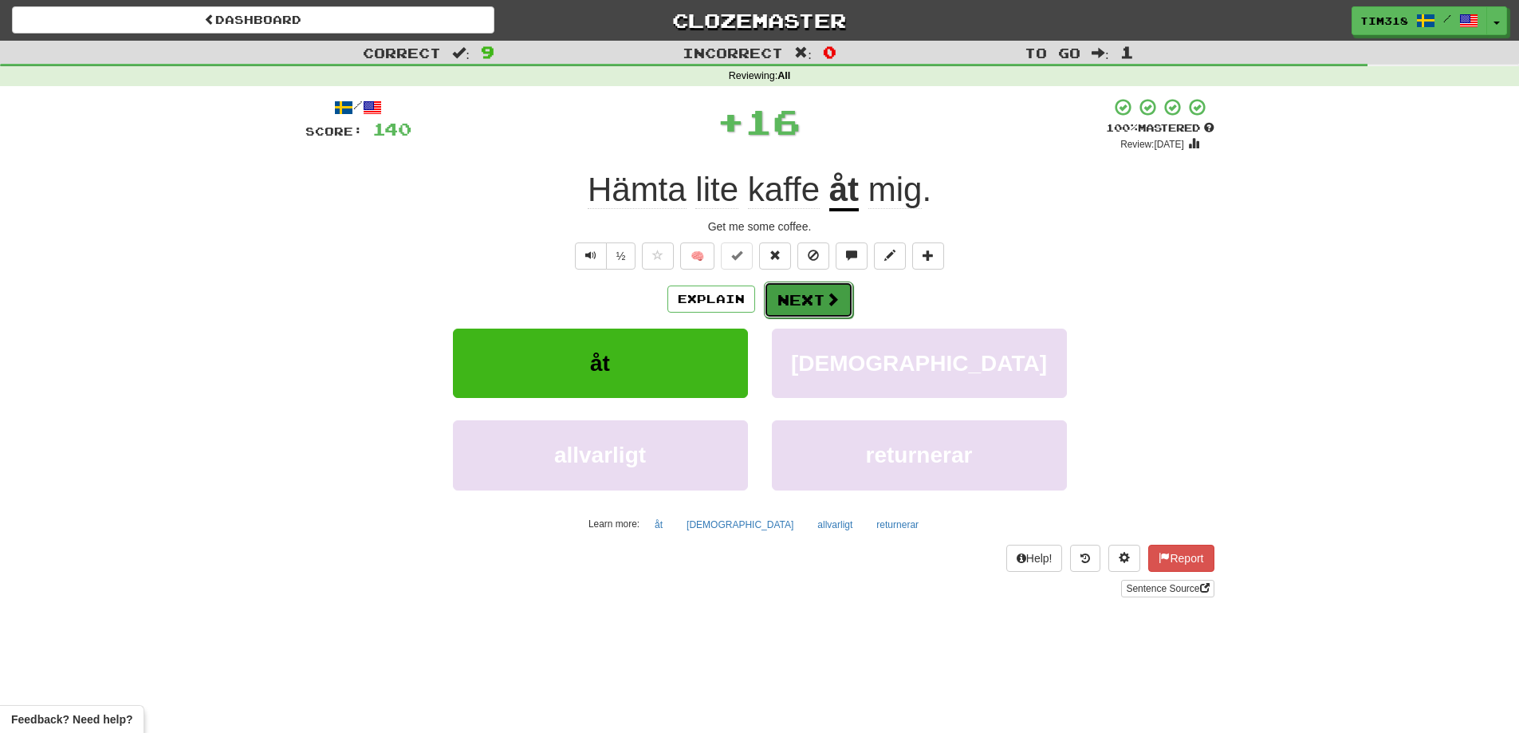
click at [828, 301] on span at bounding box center [832, 299] width 14 height 14
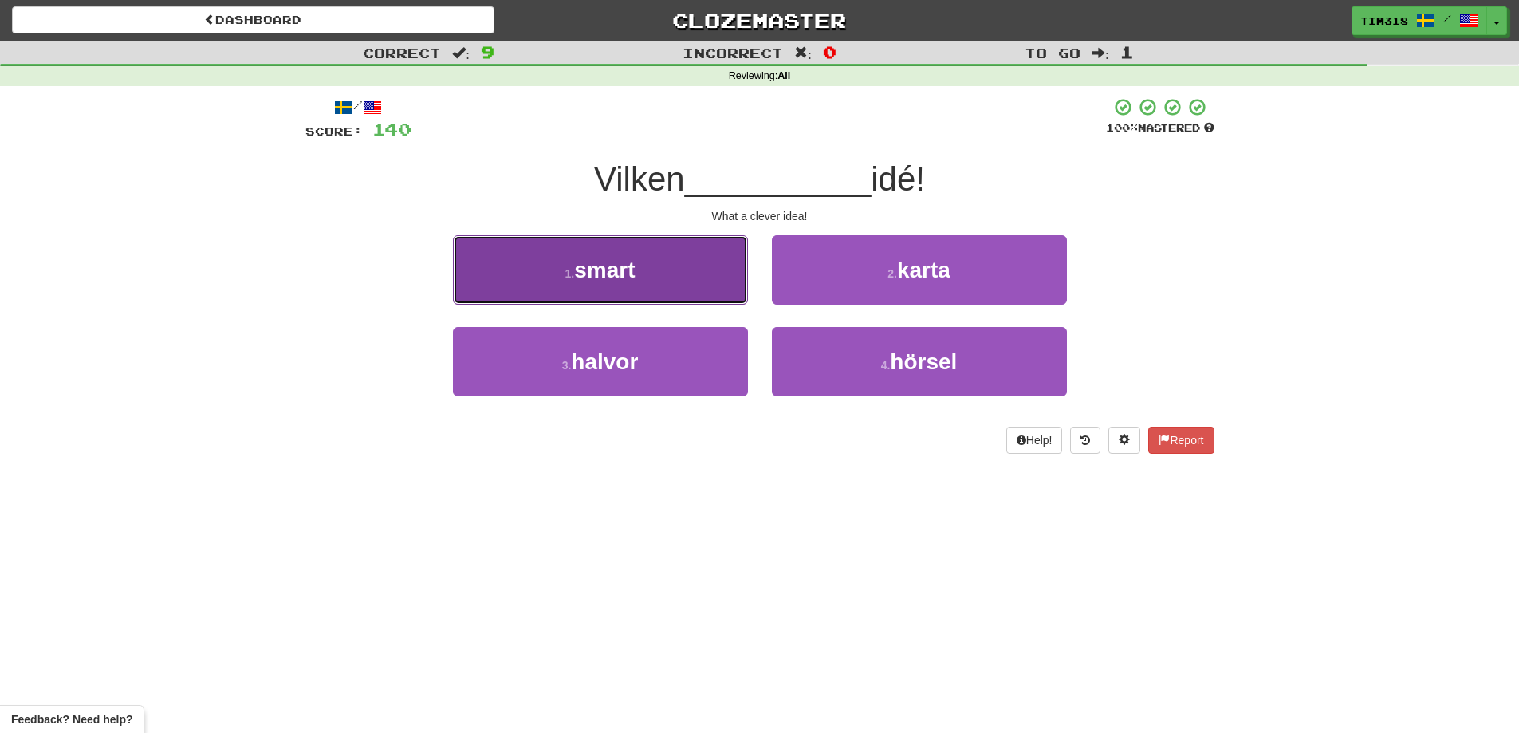
click at [668, 281] on button "1 . smart" at bounding box center [600, 269] width 295 height 69
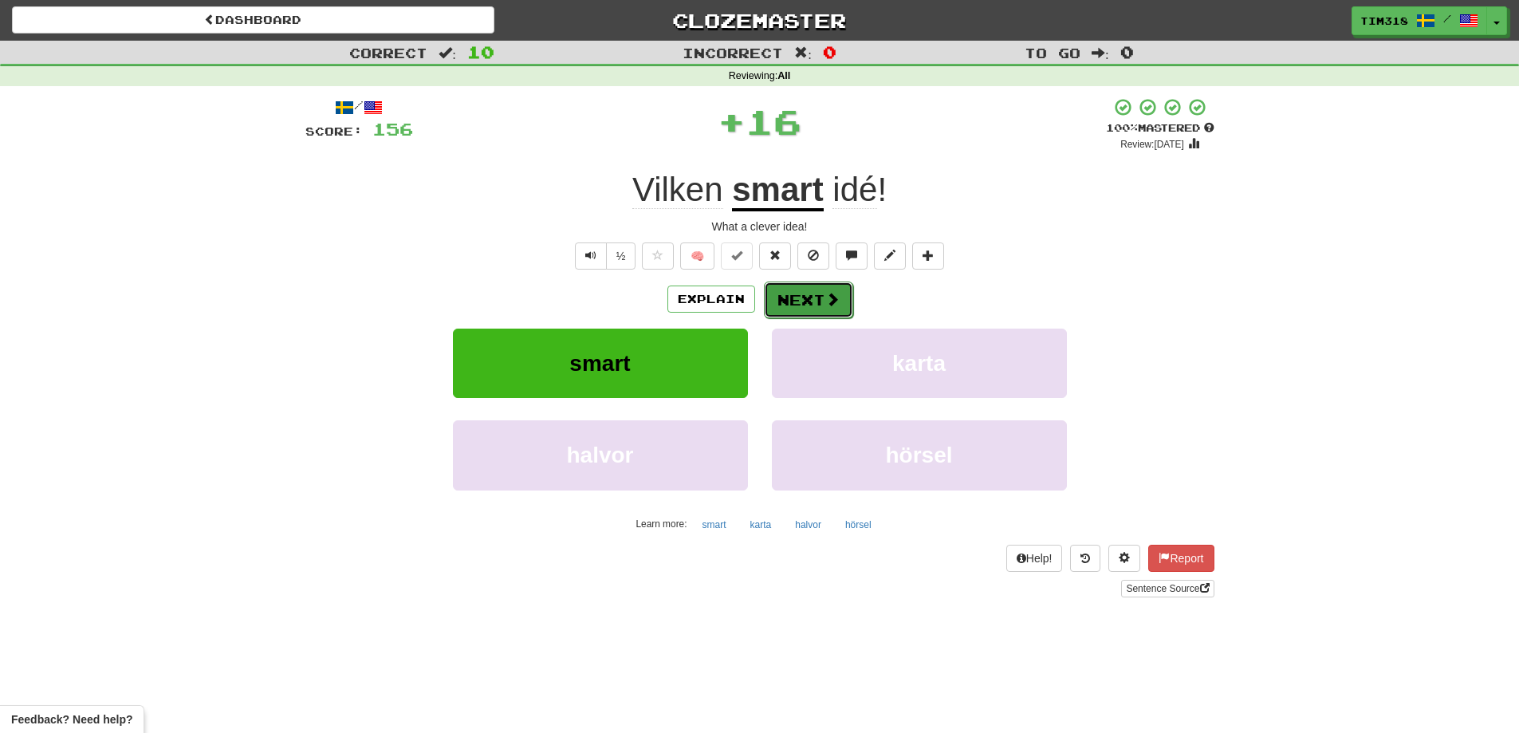
click at [794, 298] on button "Next" at bounding box center [808, 299] width 89 height 37
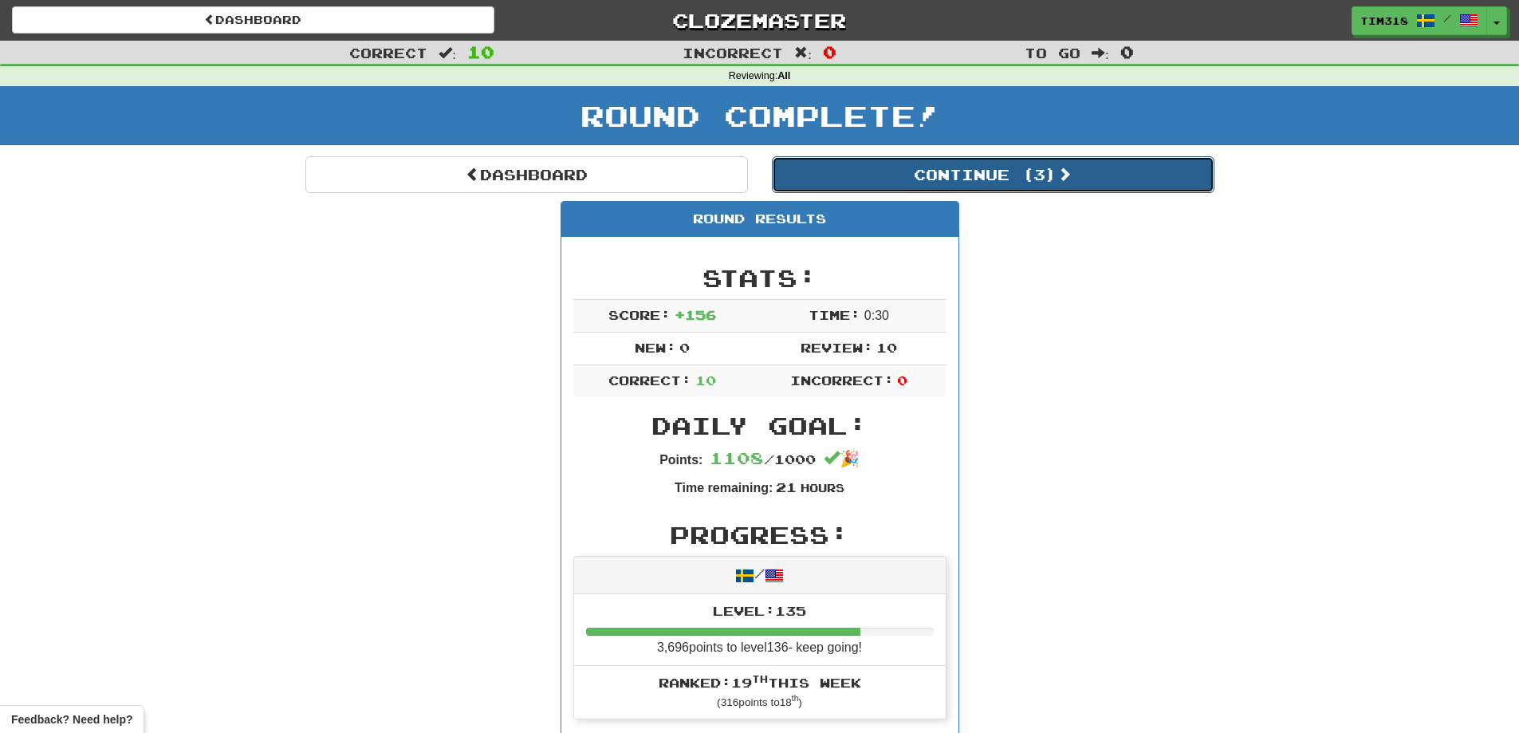
click at [1015, 169] on button "Continue ( 3 )" at bounding box center [993, 174] width 442 height 37
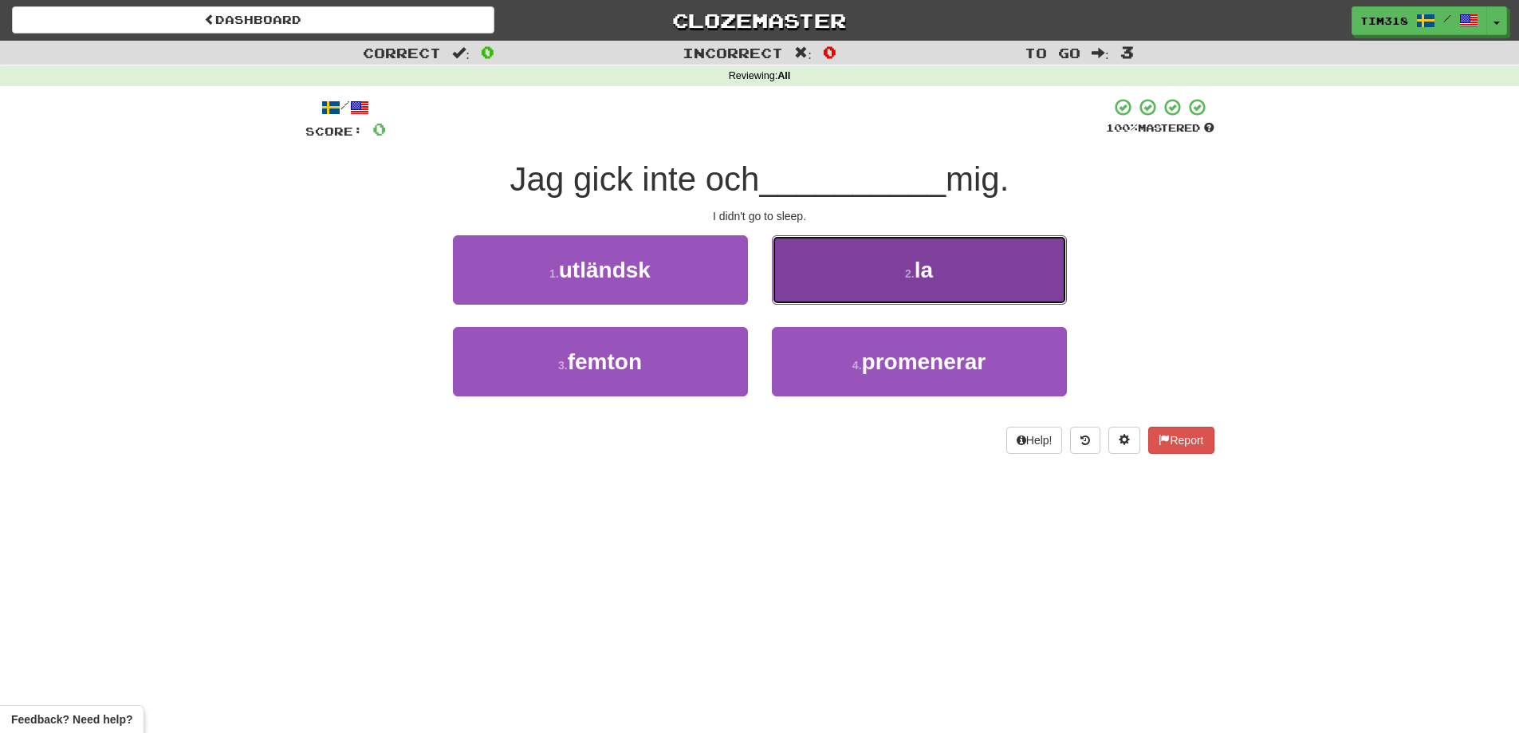
click at [855, 281] on button "2 . la" at bounding box center [919, 269] width 295 height 69
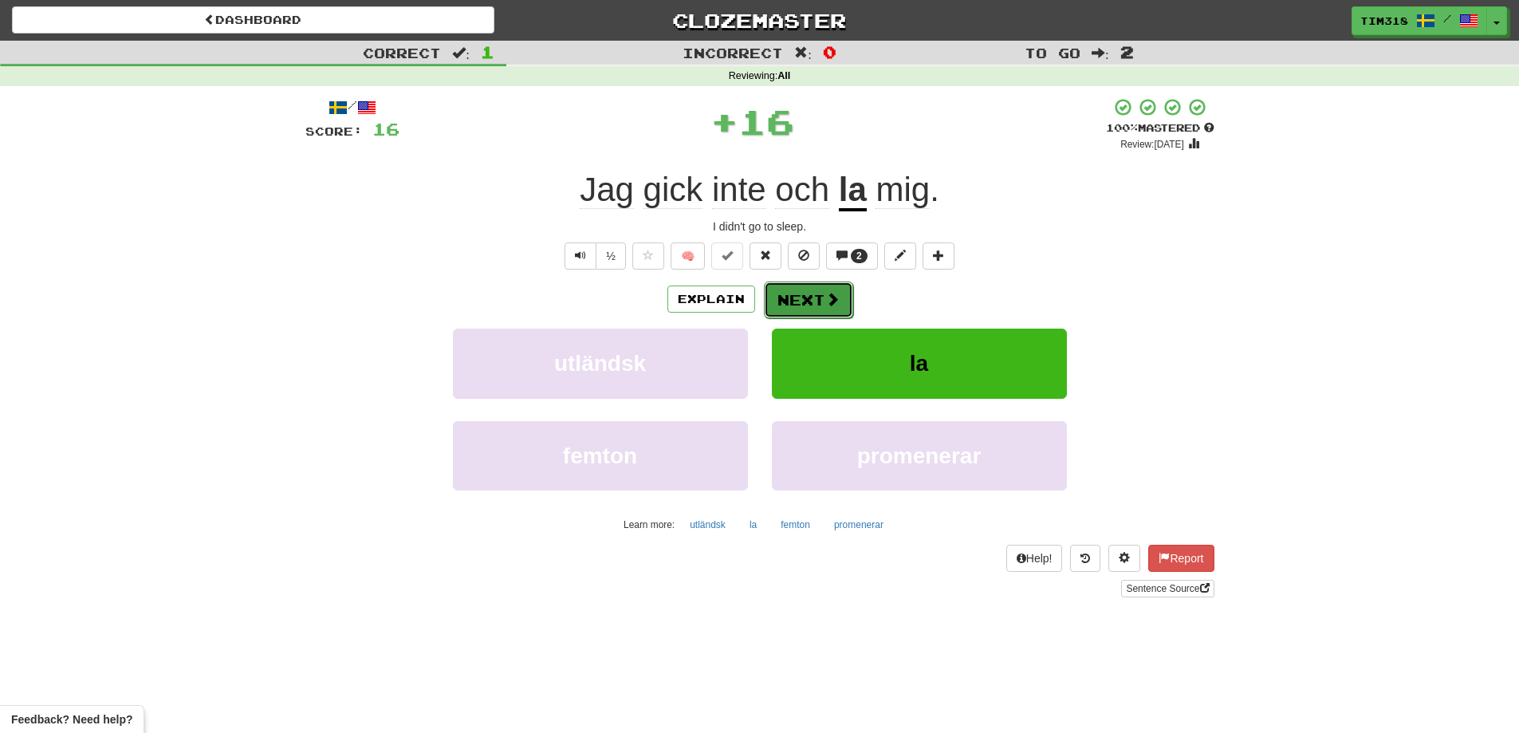
click at [797, 288] on button "Next" at bounding box center [808, 299] width 89 height 37
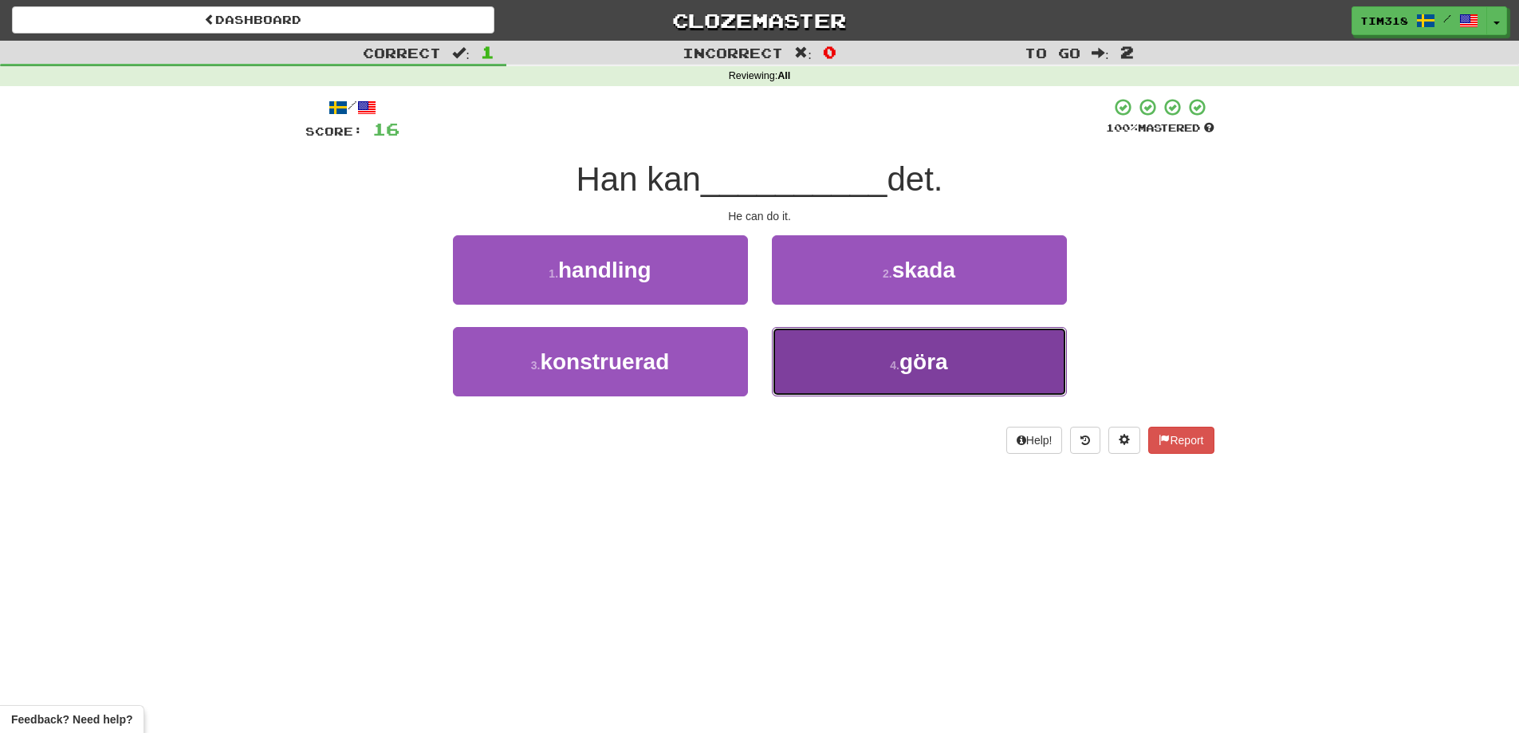
click at [851, 373] on button "4 . göra" at bounding box center [919, 361] width 295 height 69
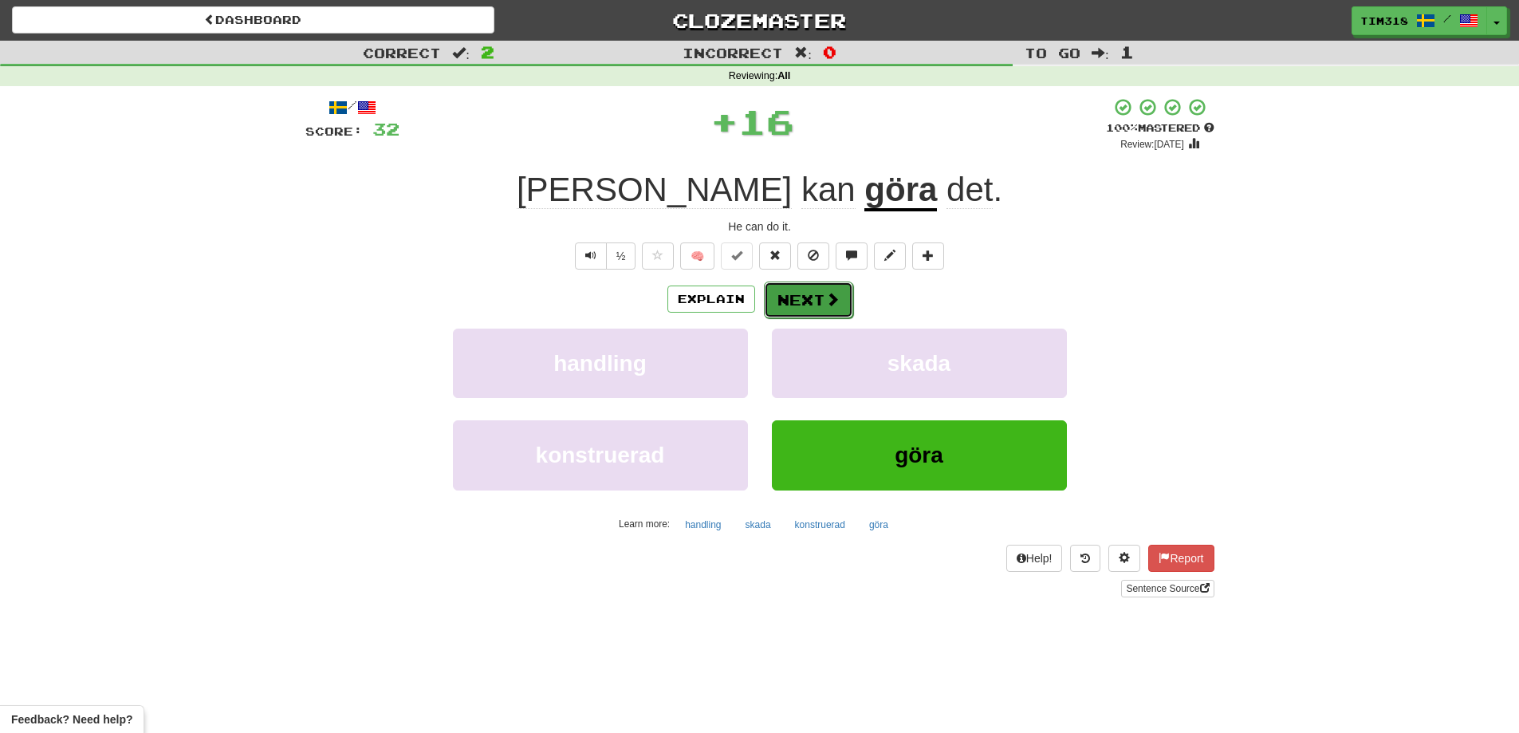
click at [820, 309] on button "Next" at bounding box center [808, 299] width 89 height 37
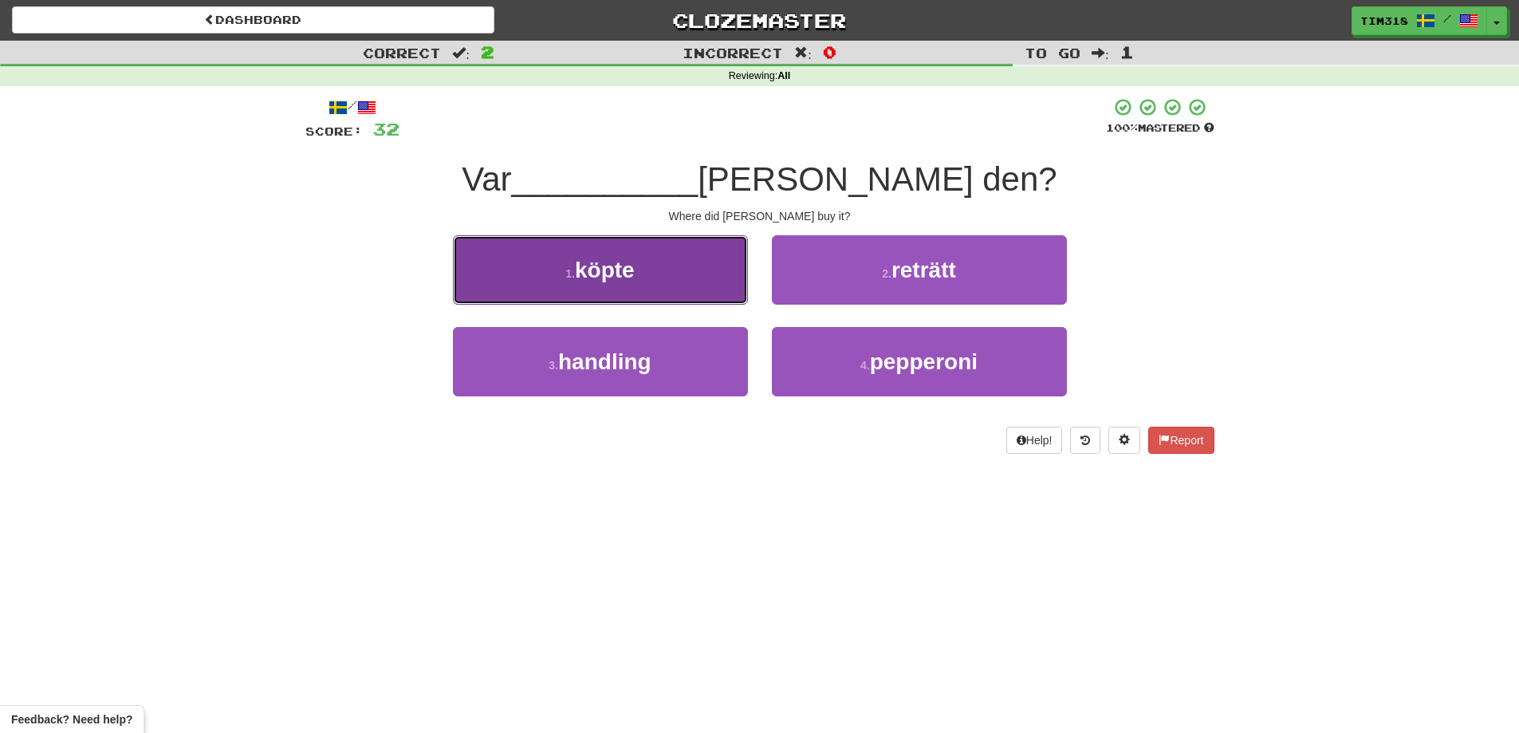
click at [653, 285] on button "1 . köpte" at bounding box center [600, 269] width 295 height 69
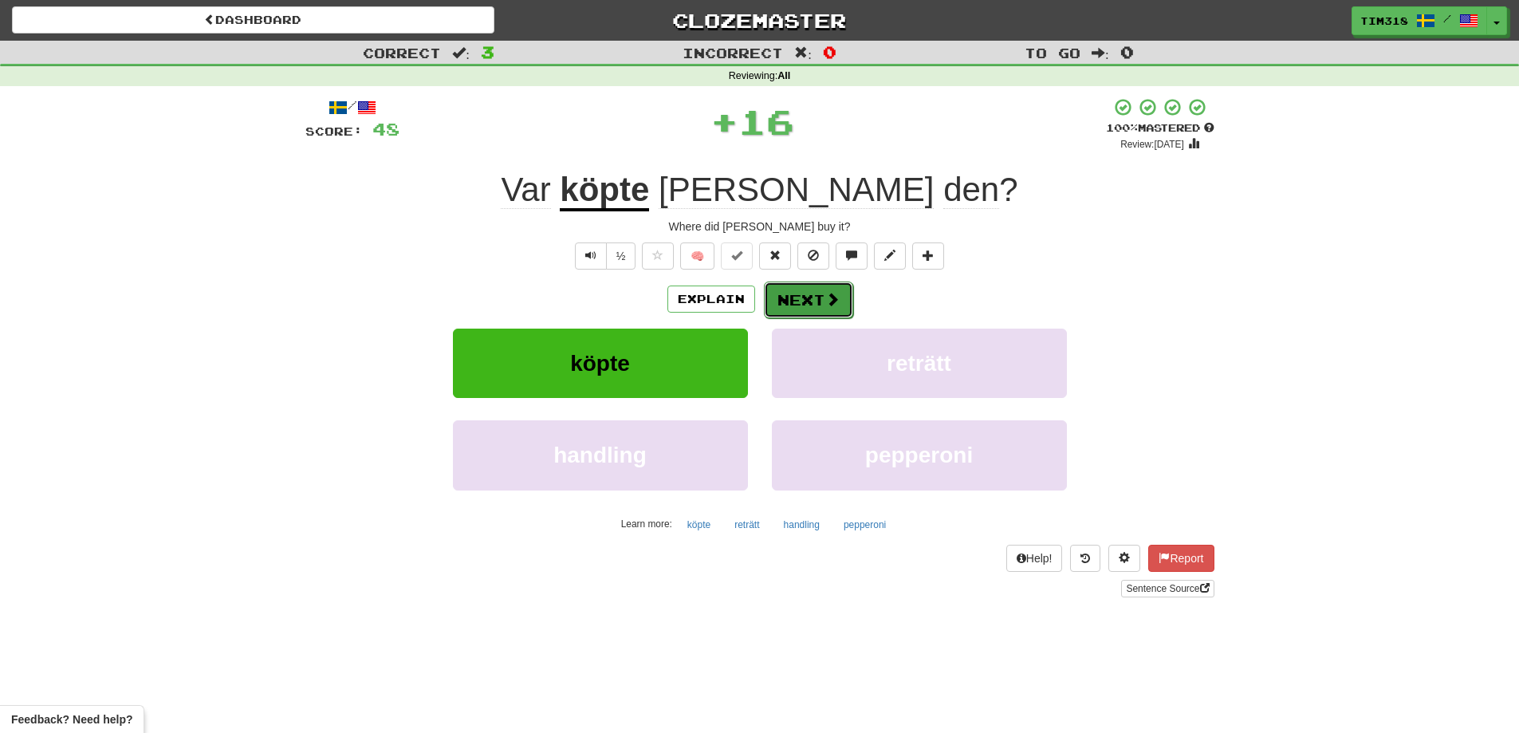
click at [795, 288] on button "Next" at bounding box center [808, 299] width 89 height 37
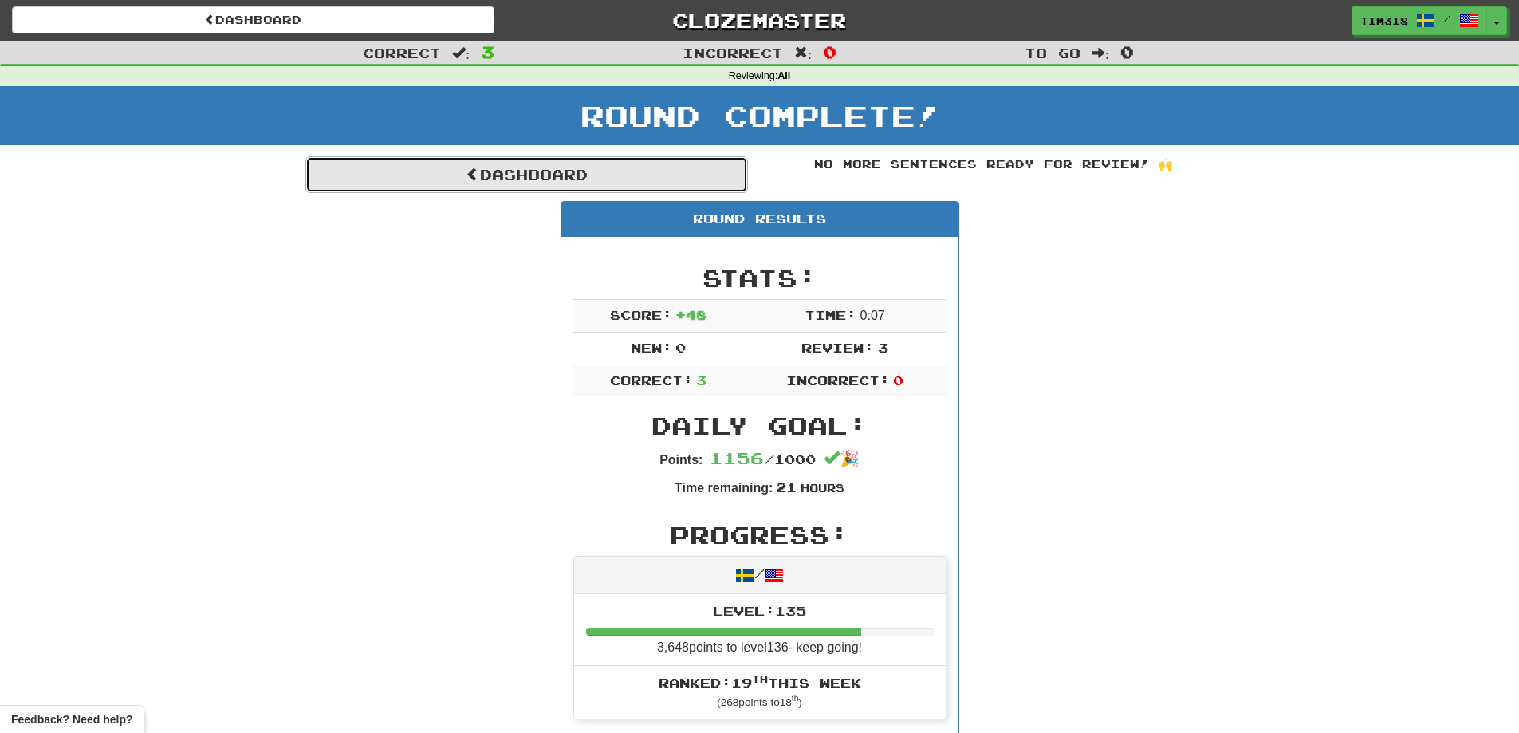
click at [686, 174] on link "Dashboard" at bounding box center [526, 174] width 442 height 37
